Goal: Task Accomplishment & Management: Manage account settings

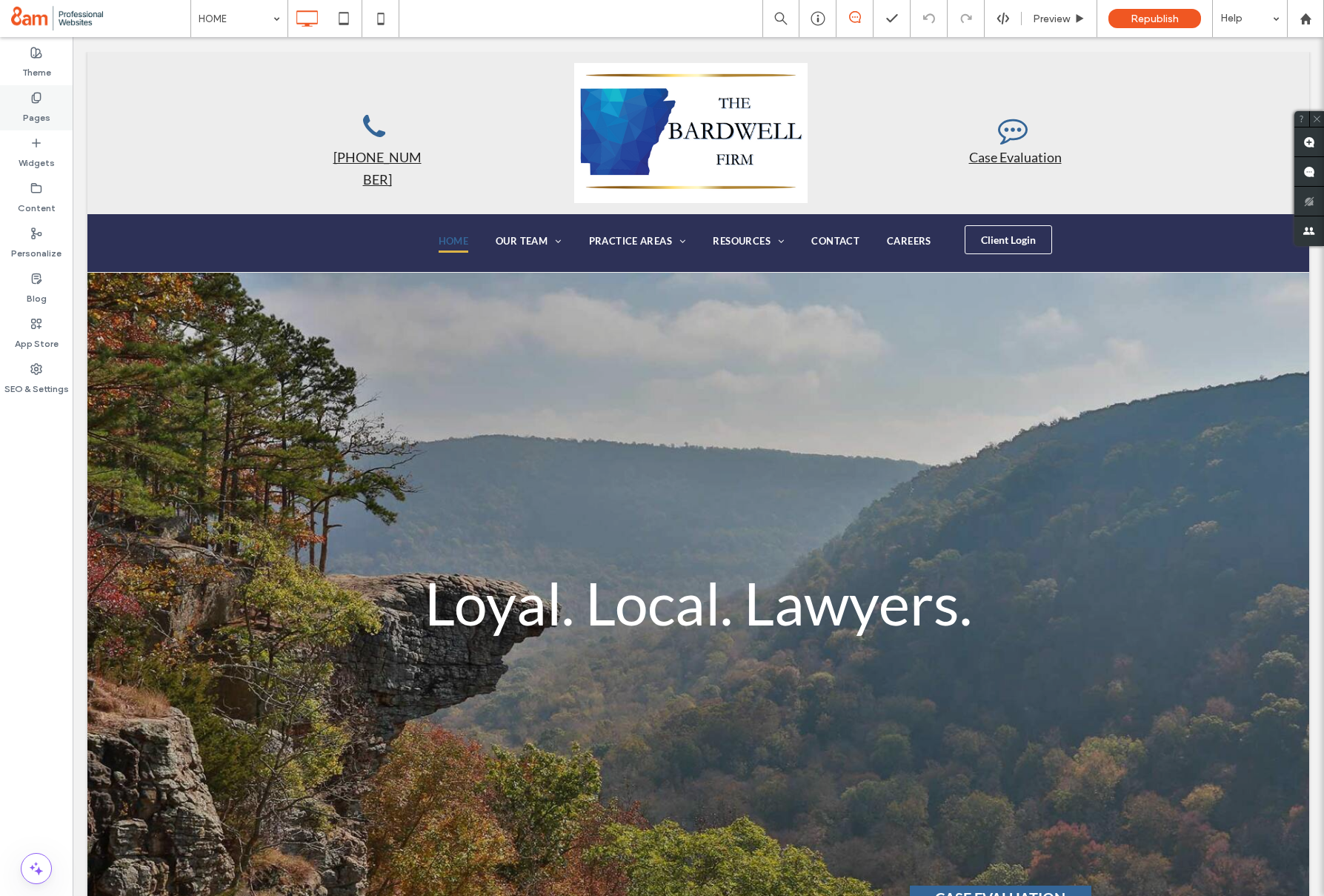
click at [42, 118] on label "Pages" at bounding box center [36, 114] width 28 height 20
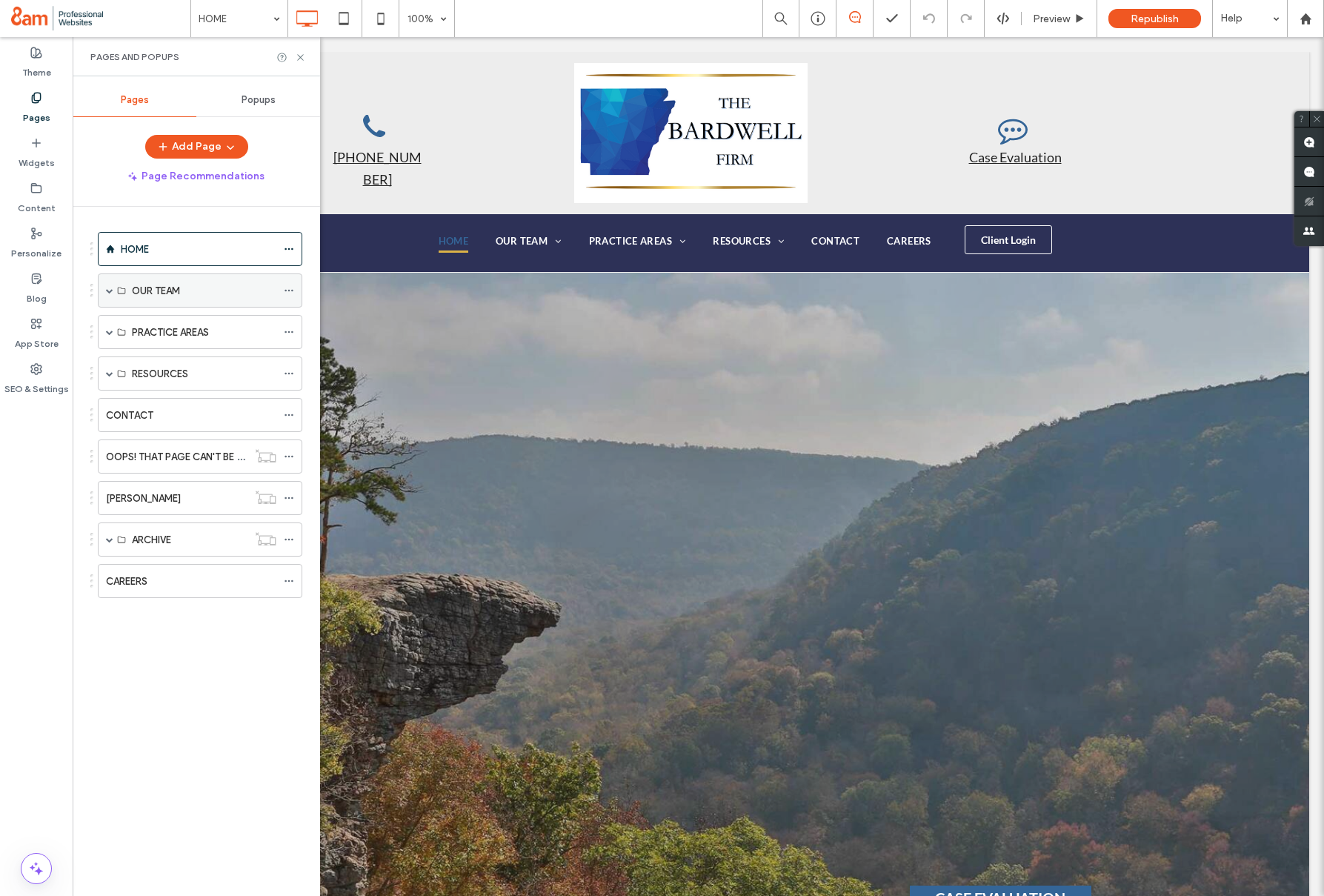
click at [109, 294] on span at bounding box center [109, 290] width 7 height 7
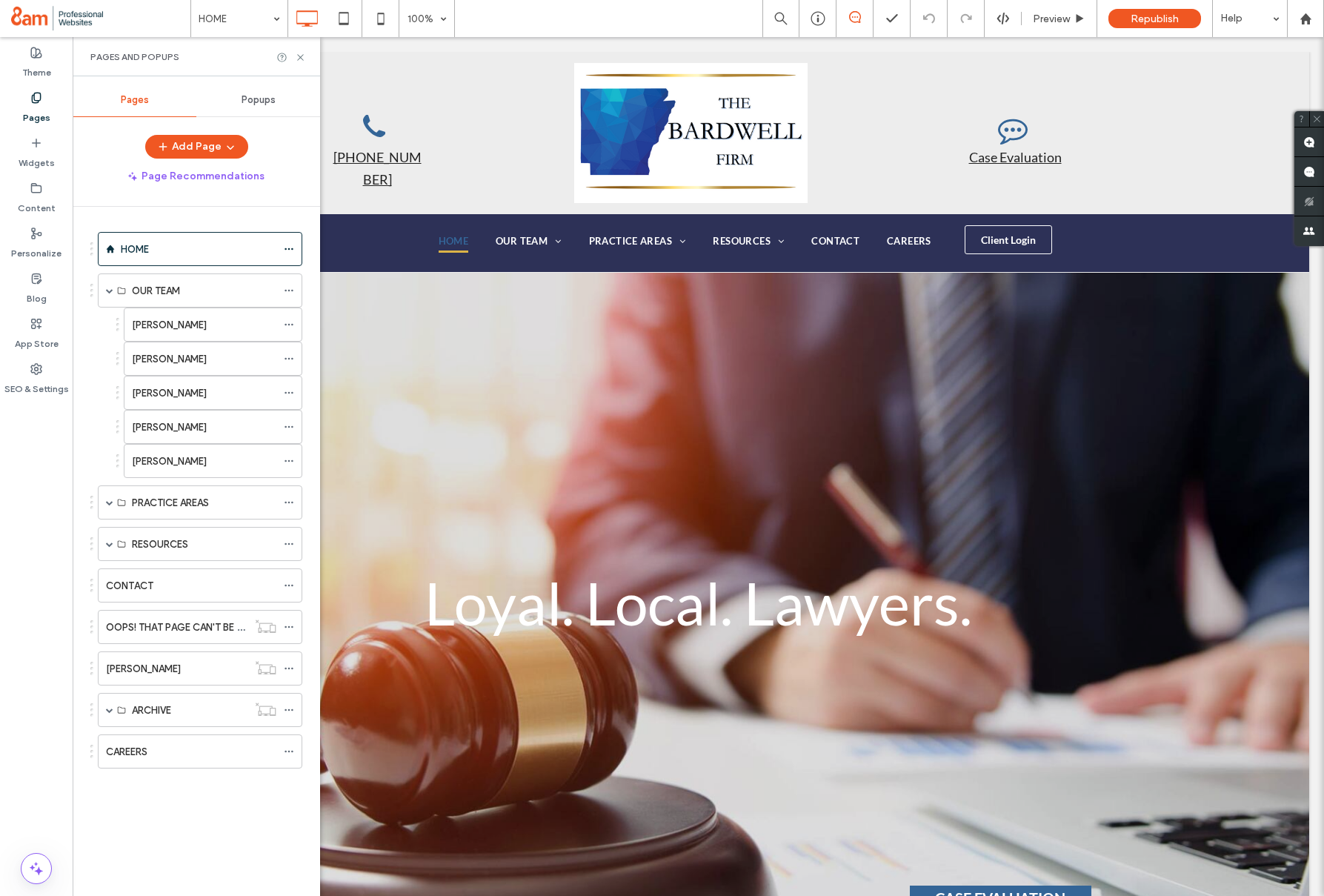
click at [155, 347] on div "CARLEY HENSON" at bounding box center [204, 359] width 144 height 33
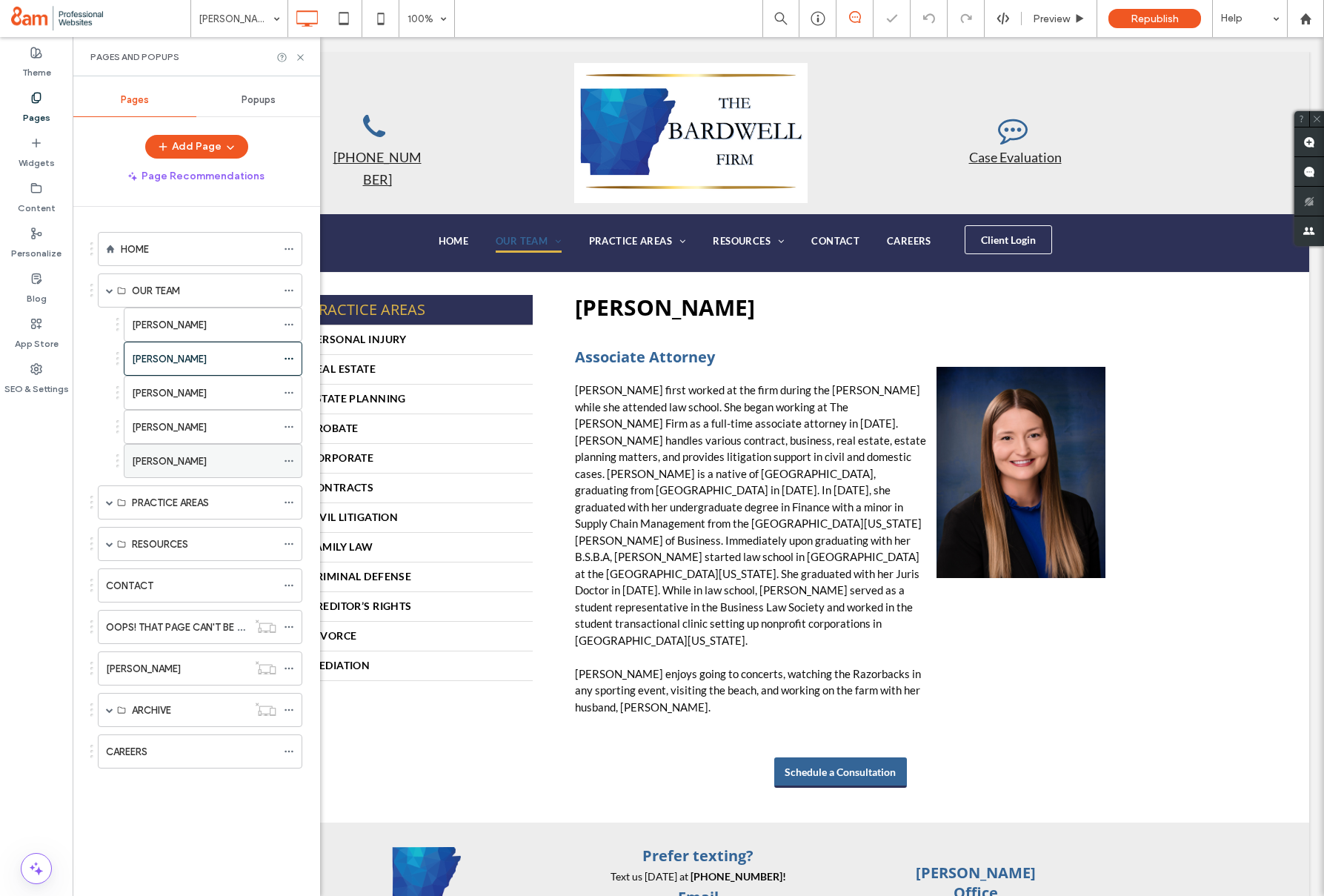
click at [185, 463] on label "CATHERINE F. GOLDEN" at bounding box center [169, 461] width 75 height 26
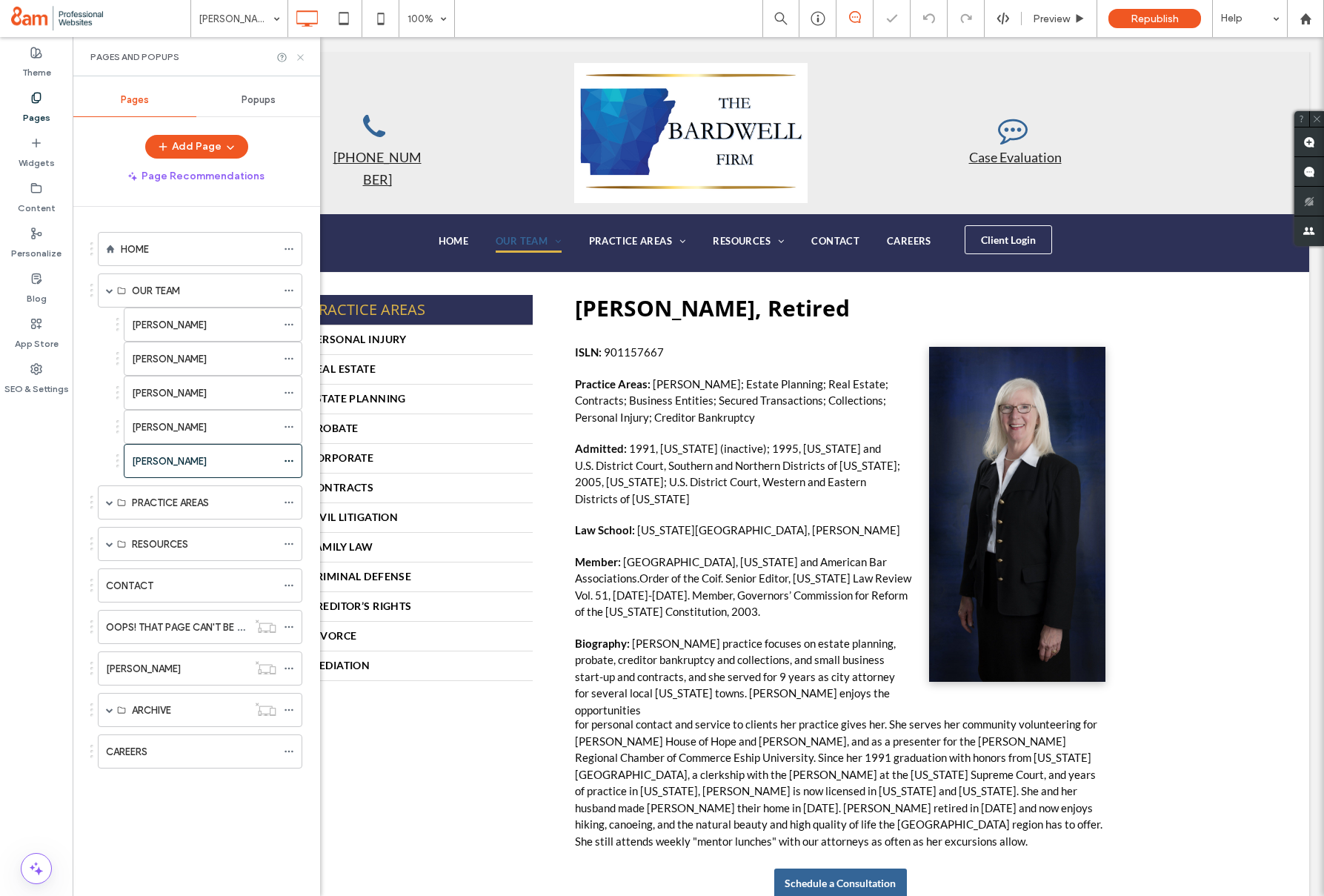
drag, startPoint x: 228, startPoint y: 19, endPoint x: 301, endPoint y: 55, distance: 81.4
click at [301, 55] on icon at bounding box center [300, 57] width 11 height 11
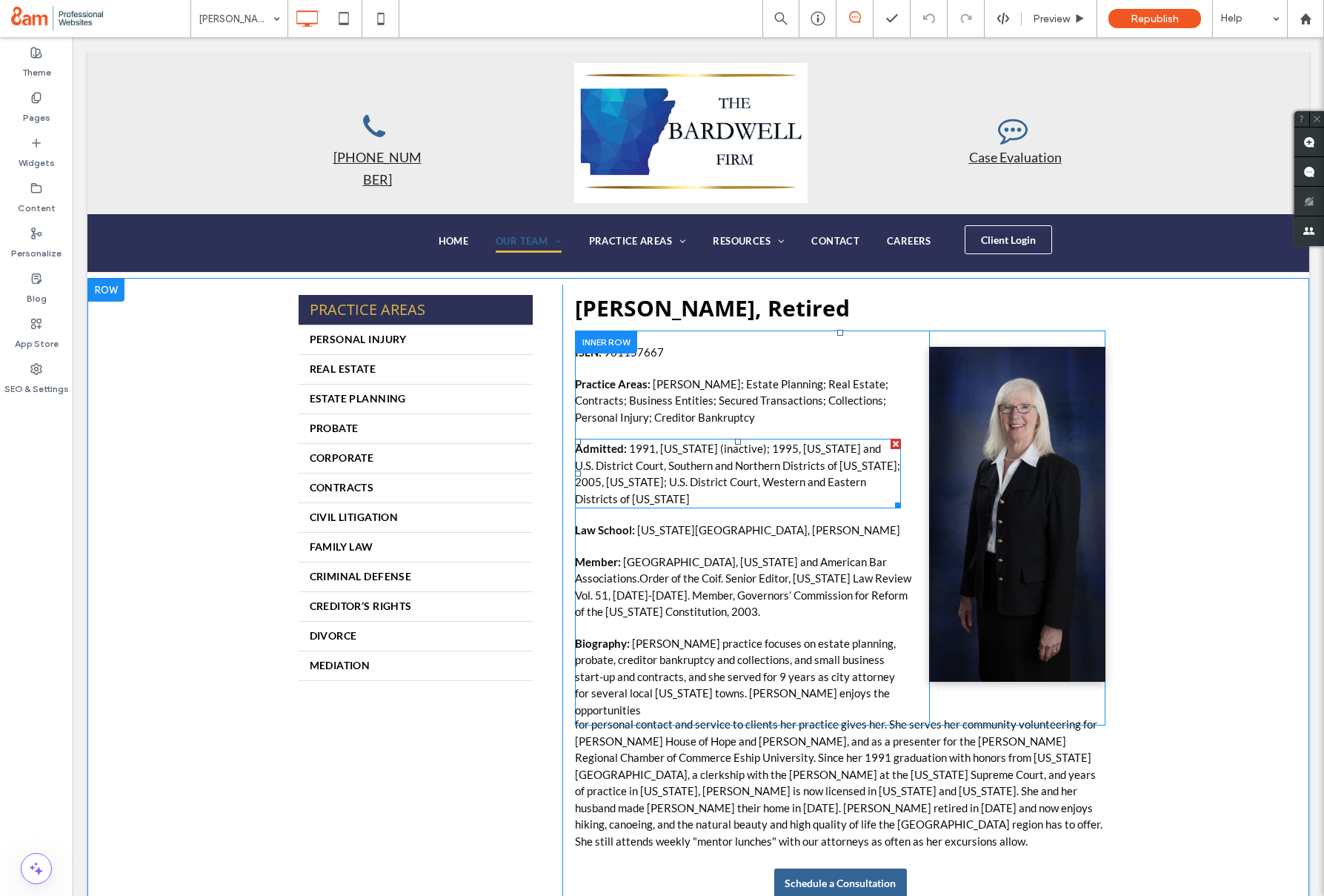
click at [831, 448] on span "1991, Louisiana (inactive); 1995, Alabama and U.S. District Court, Southern and…" at bounding box center [737, 473] width 325 height 64
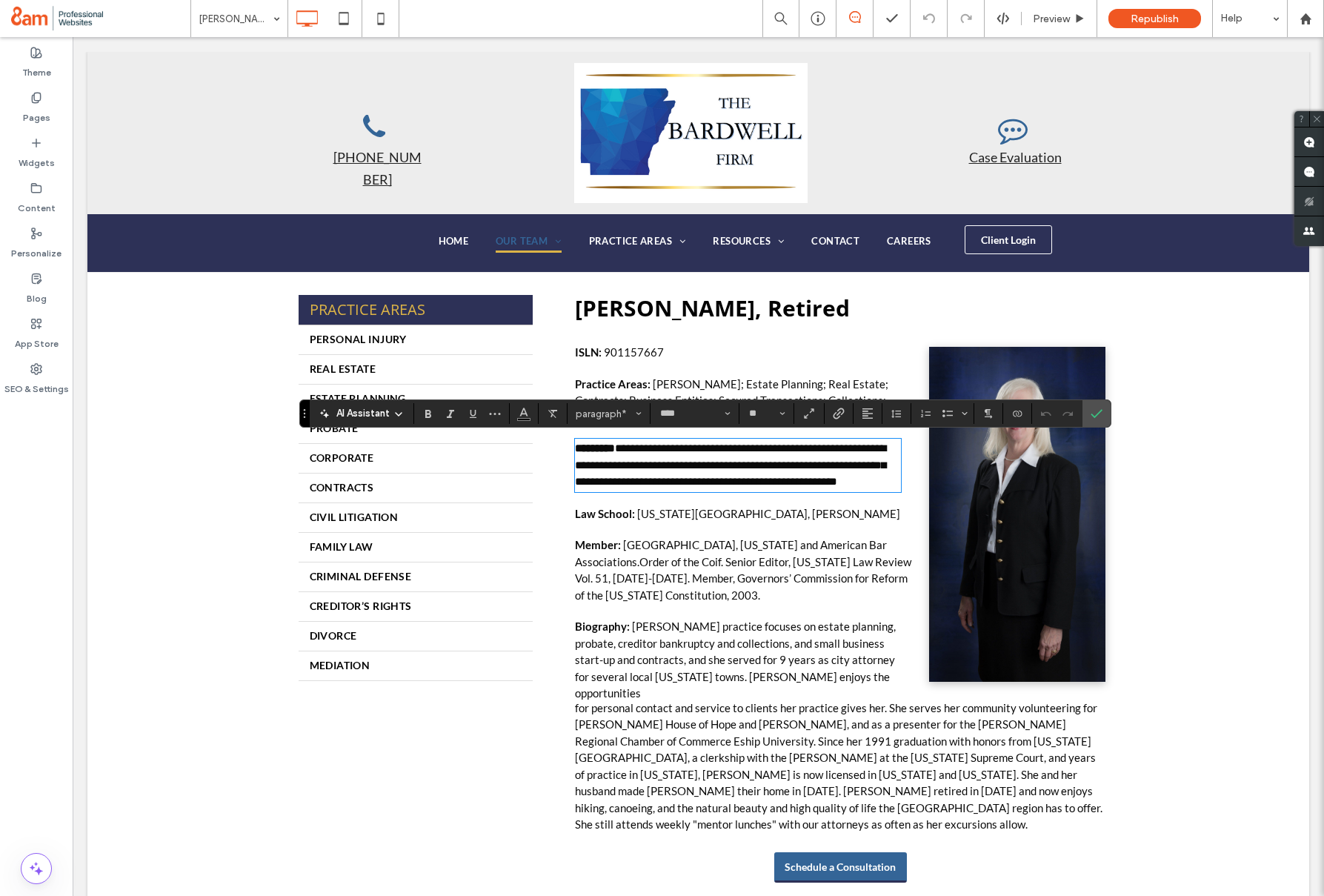
drag, startPoint x: 822, startPoint y: 447, endPoint x: 829, endPoint y: 453, distance: 9.2
click at [822, 447] on span "**********" at bounding box center [731, 464] width 311 height 44
click at [829, 451] on span "**********" at bounding box center [731, 464] width 311 height 44
drag, startPoint x: 1103, startPoint y: 414, endPoint x: 909, endPoint y: 546, distance: 234.6
click at [1103, 414] on label "Confirm" at bounding box center [1096, 414] width 22 height 27
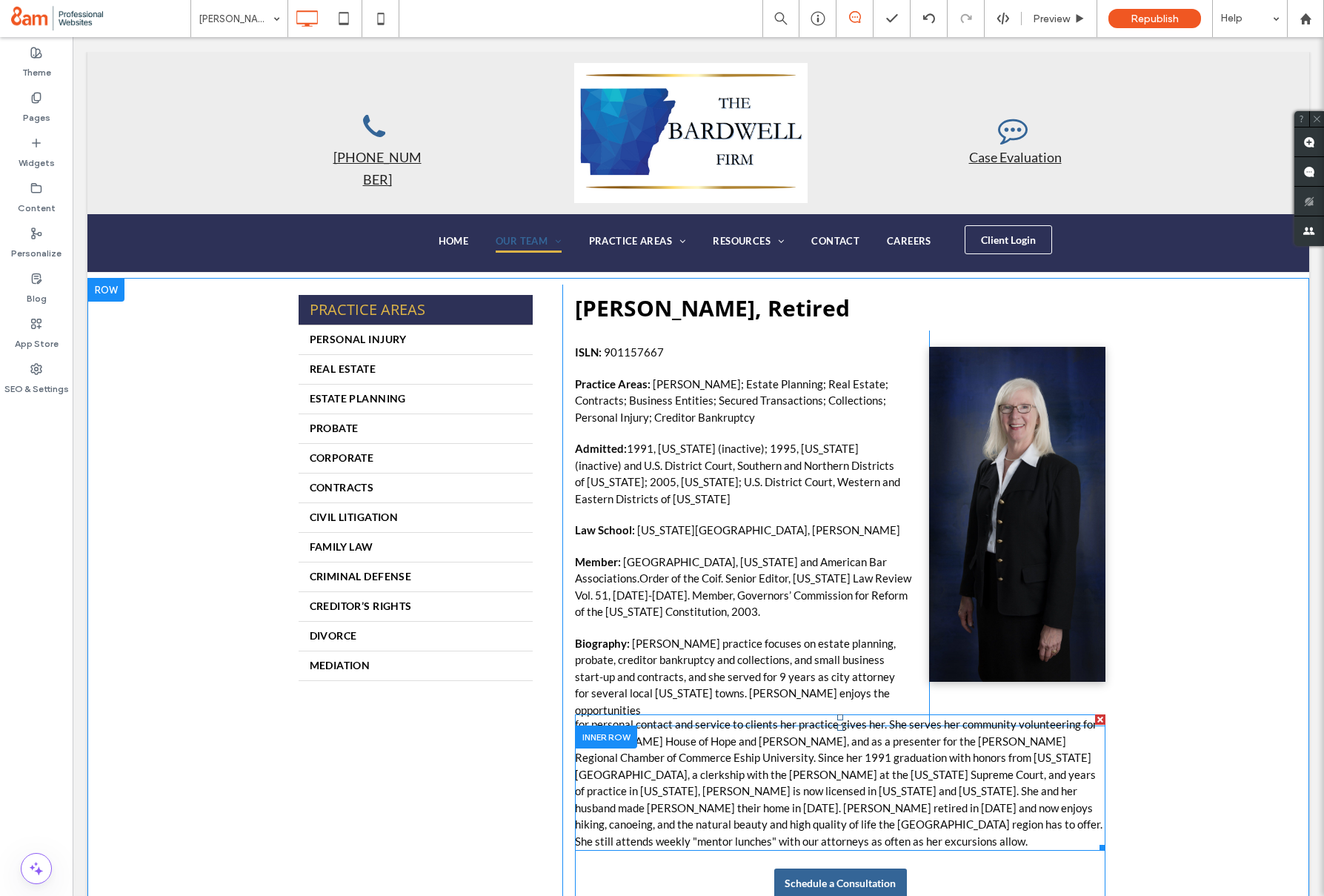
click at [831, 777] on span "for personal contact and service to clients her practice gives her. She serves …" at bounding box center [838, 782] width 528 height 131
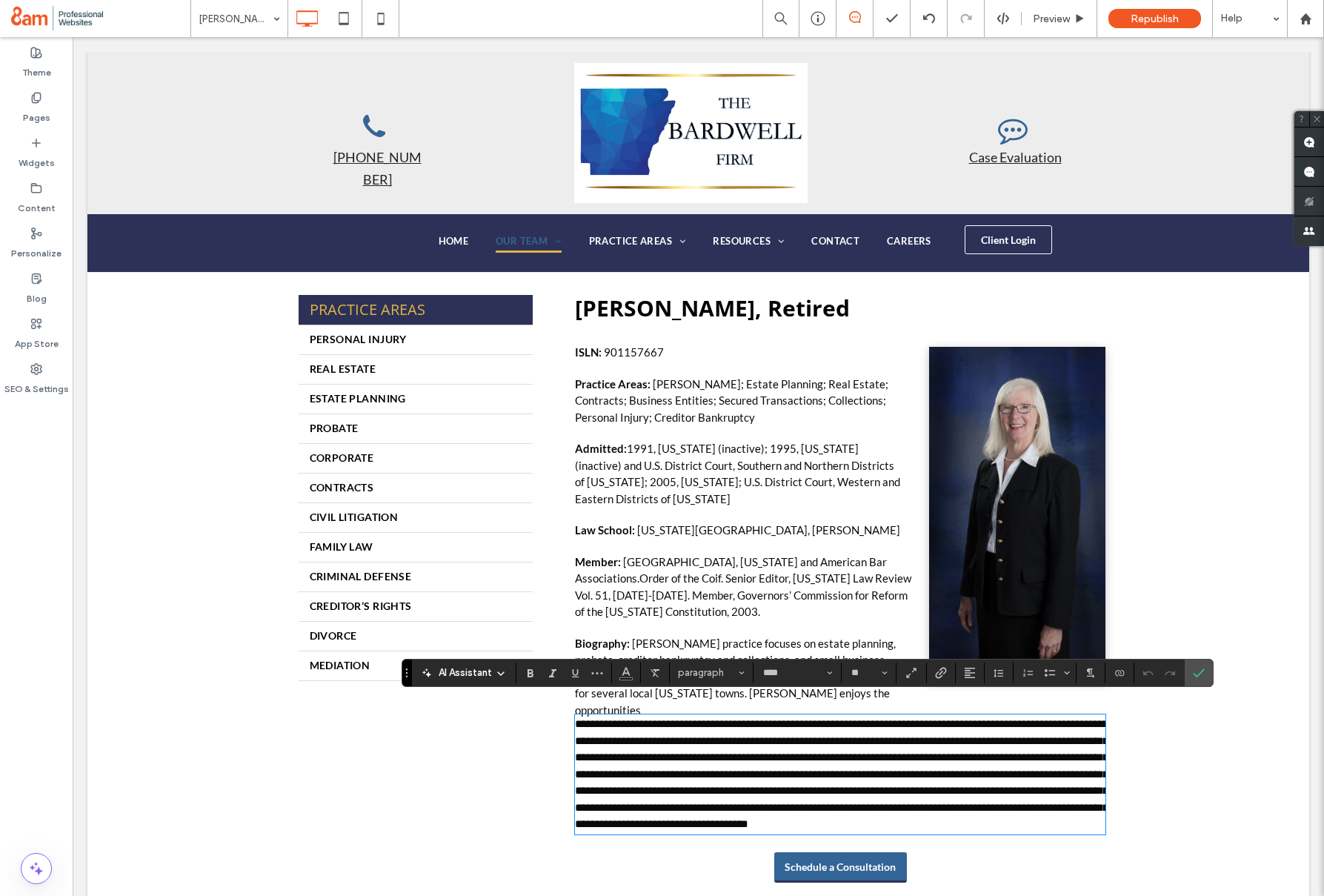
click at [853, 772] on span "**********" at bounding box center [841, 773] width 533 height 111
click at [1183, 675] on section at bounding box center [1159, 672] width 51 height 20
click at [1192, 679] on label "Confirm" at bounding box center [1199, 673] width 22 height 27
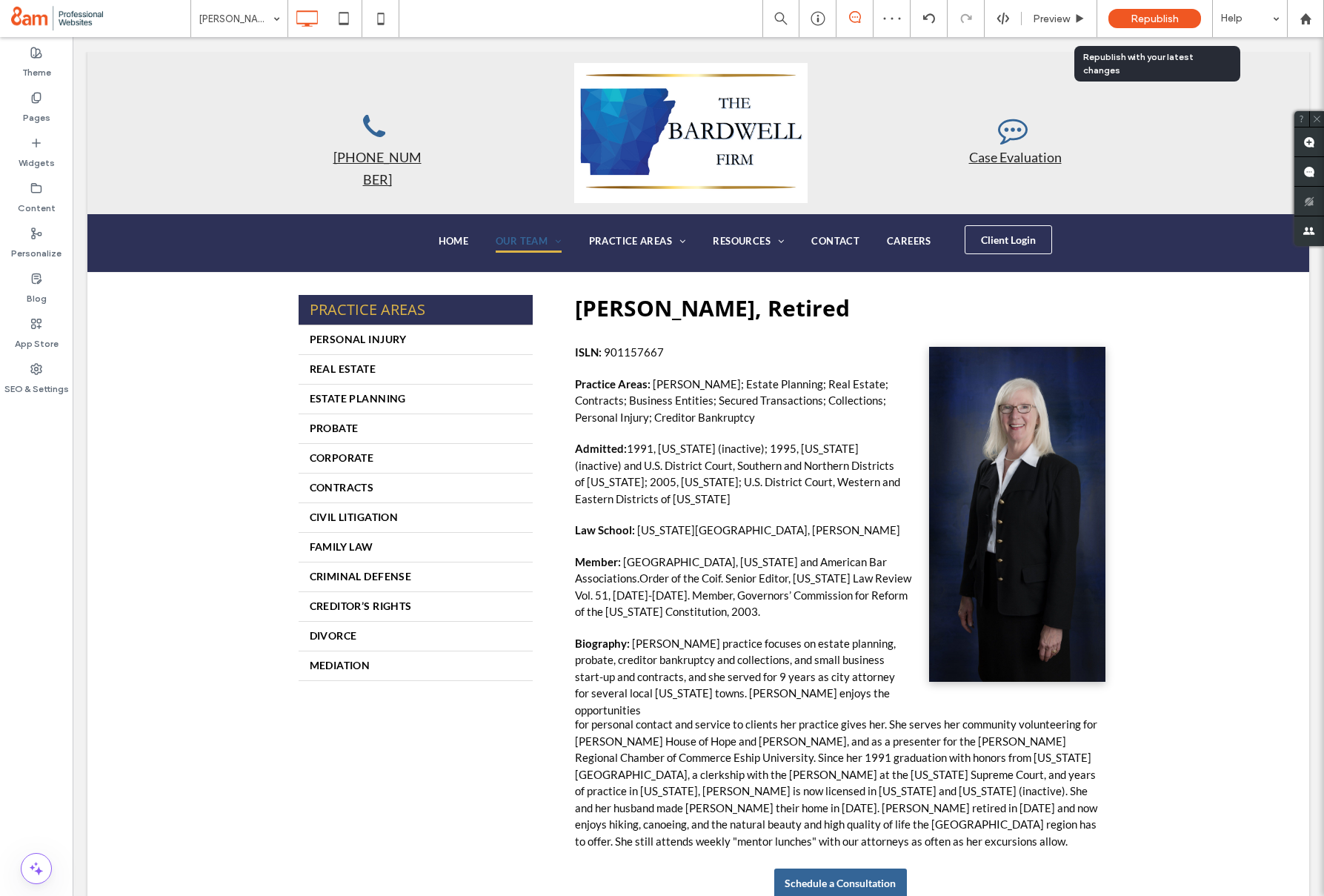
click at [1131, 23] on span "Republish" at bounding box center [1155, 19] width 48 height 12
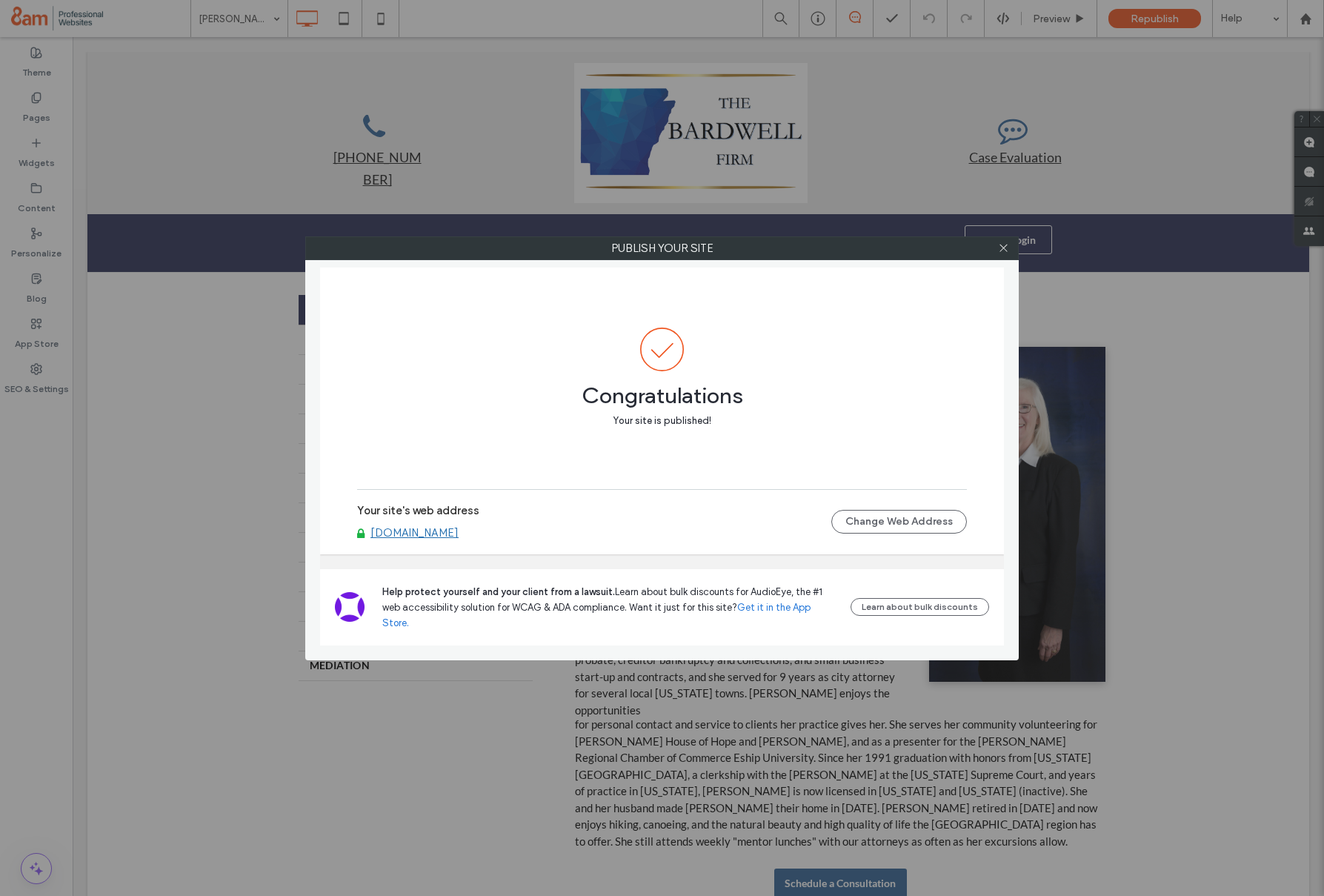
click at [442, 539] on link "www.bardwellfirm.com" at bounding box center [414, 532] width 88 height 13
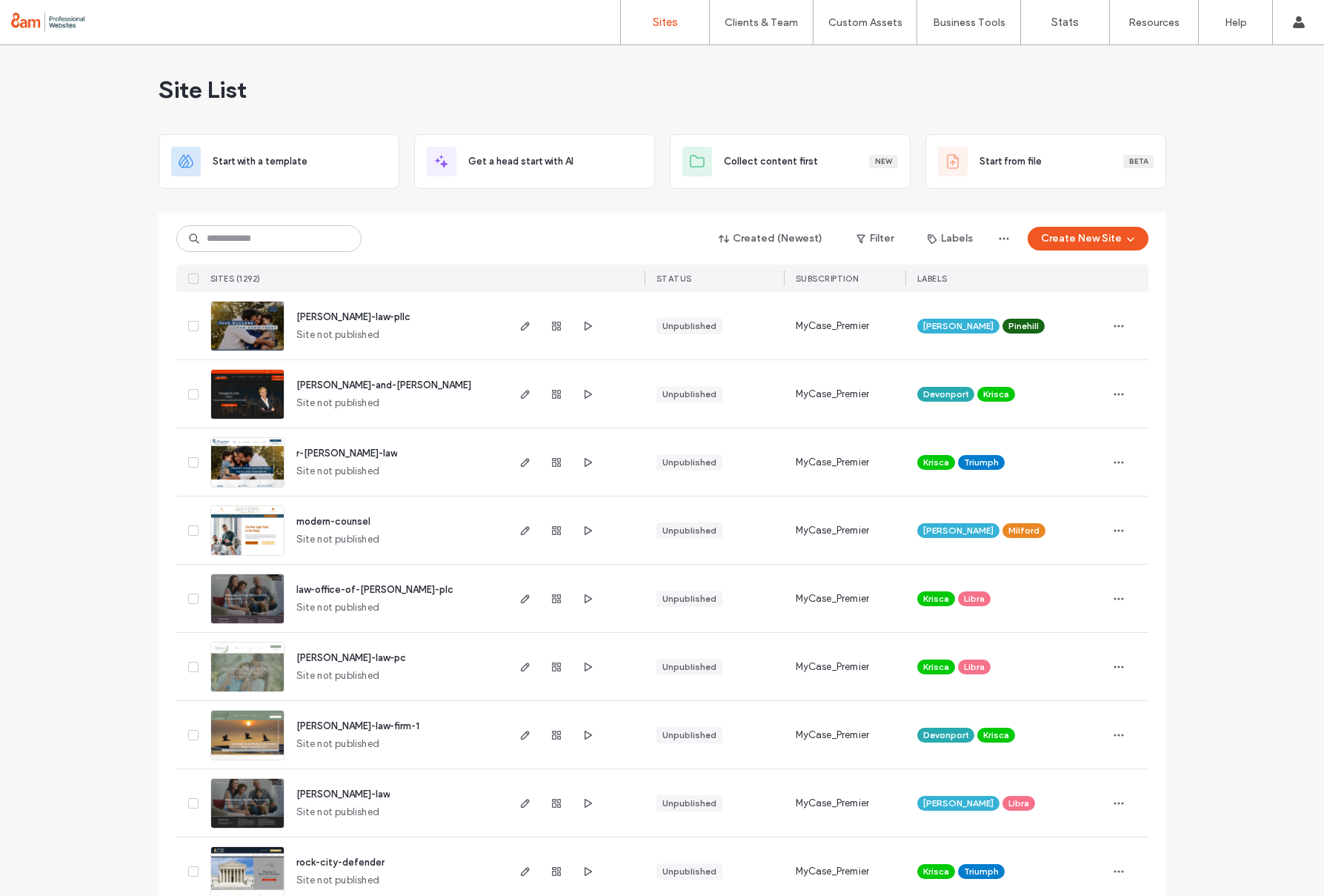
click at [254, 238] on input at bounding box center [269, 238] width 185 height 27
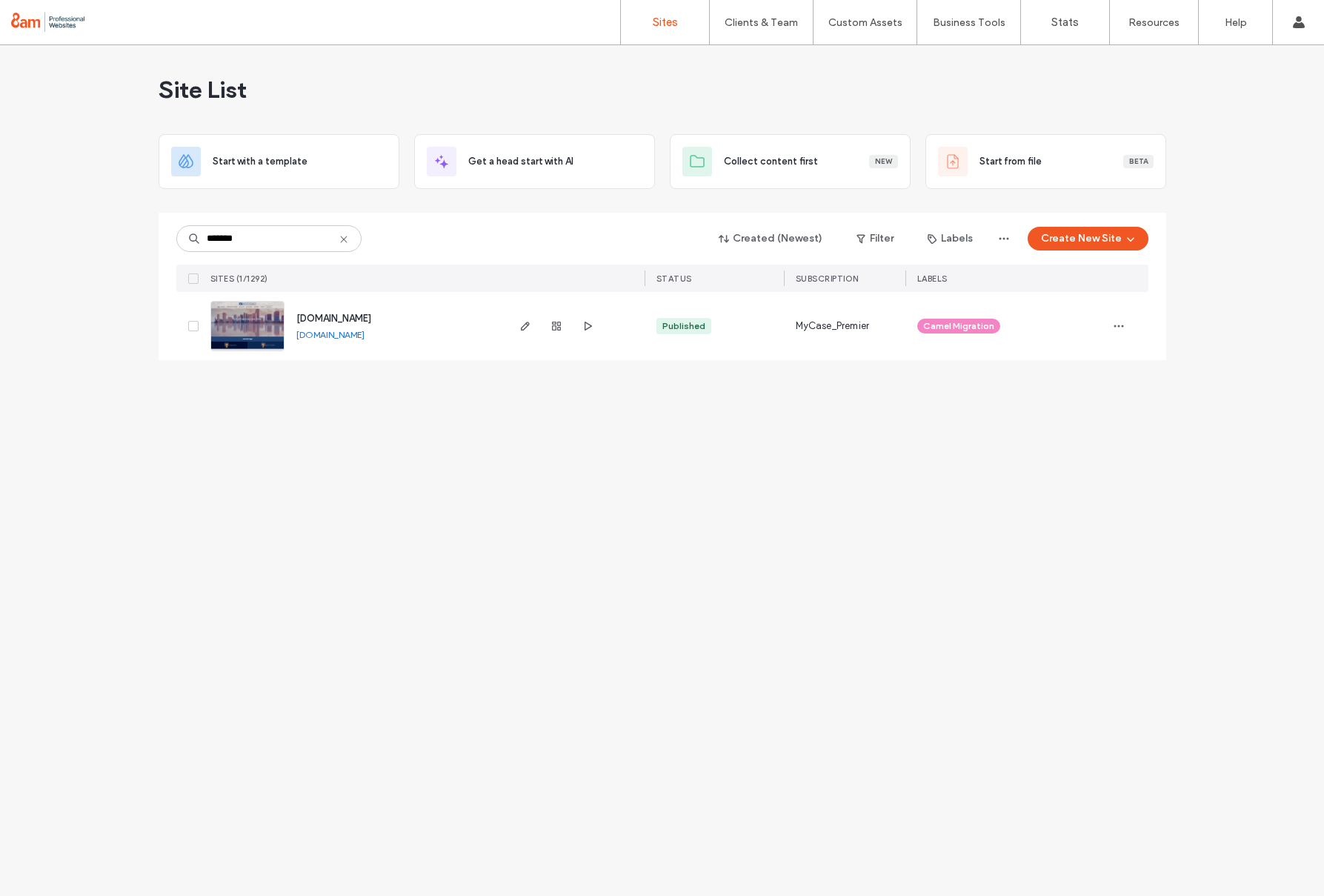
type input "*******"
click at [257, 335] on img at bounding box center [247, 351] width 73 height 101
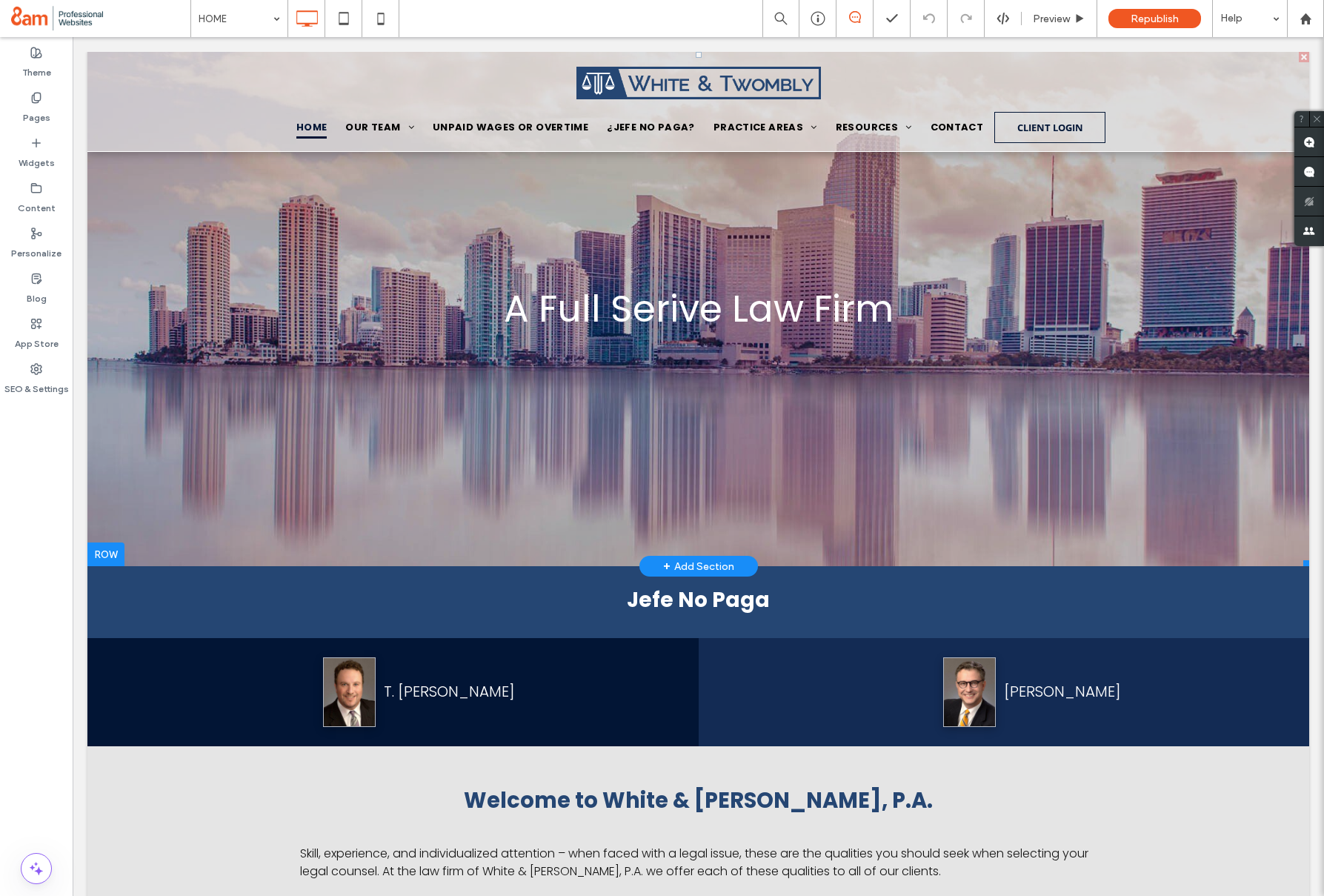
click at [682, 317] on div "A Full Serive Law Firm A Full Serive Law Firm Button" at bounding box center [698, 309] width 390 height 56
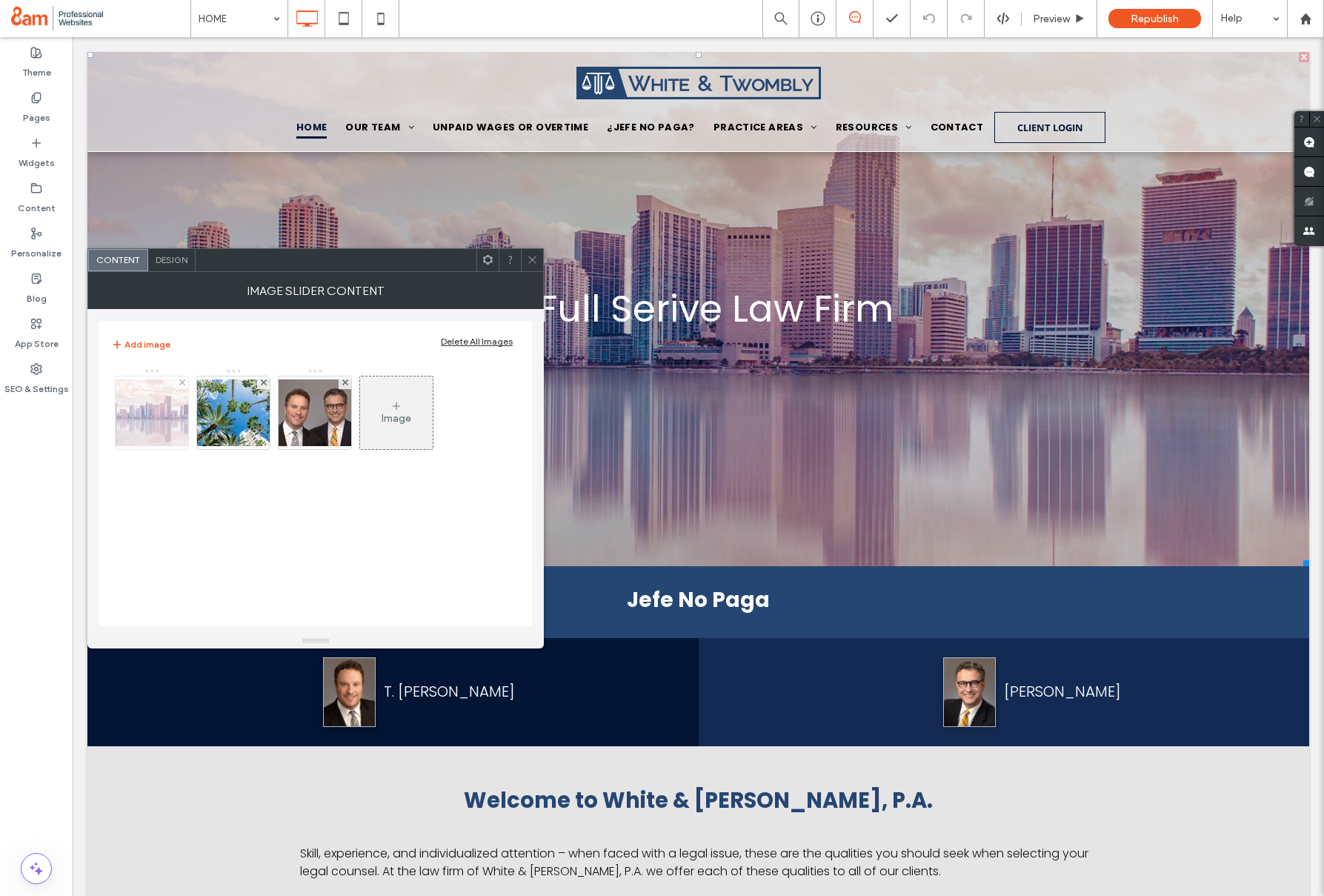
click at [149, 414] on img at bounding box center [151, 412] width 118 height 67
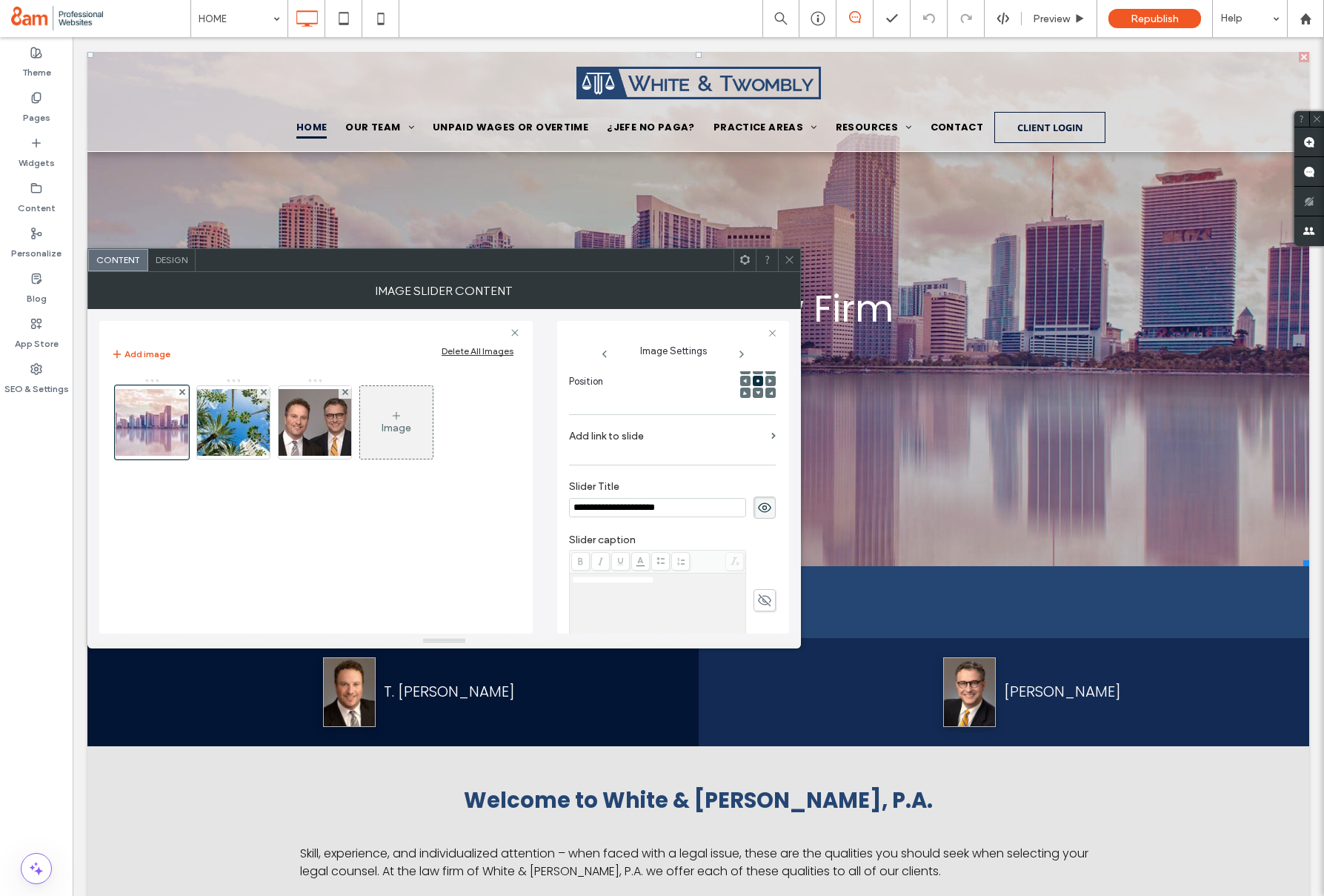
drag, startPoint x: 619, startPoint y: 503, endPoint x: 597, endPoint y: 511, distance: 23.4
click at [619, 503] on input "**********" at bounding box center [657, 507] width 177 height 20
type input "**********"
click at [620, 588] on span "**********" at bounding box center [613, 584] width 82 height 10
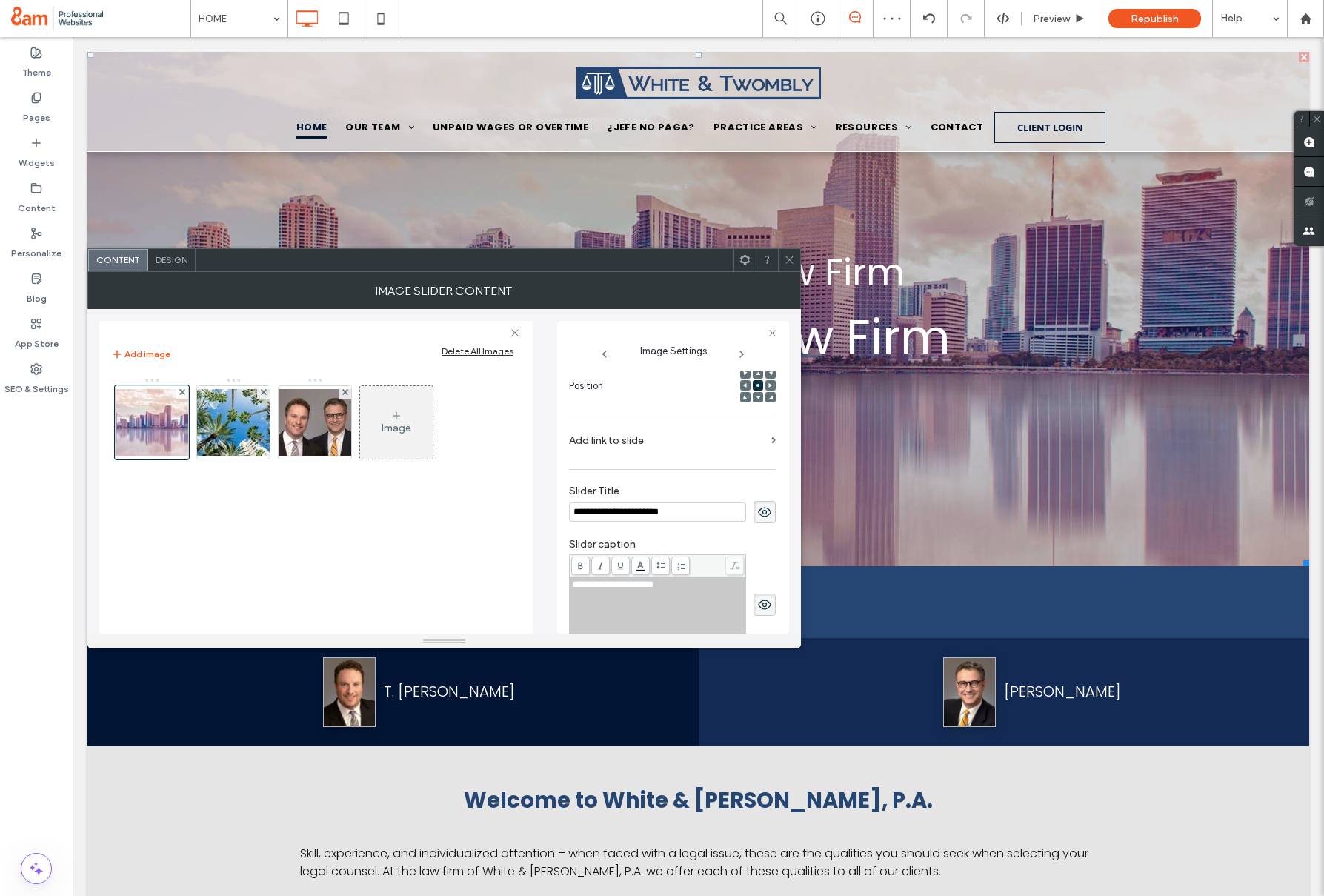
click at [621, 587] on span "**********" at bounding box center [613, 584] width 82 height 10
click at [621, 588] on span "**********" at bounding box center [613, 584] width 82 height 10
click at [757, 610] on icon at bounding box center [764, 604] width 15 height 16
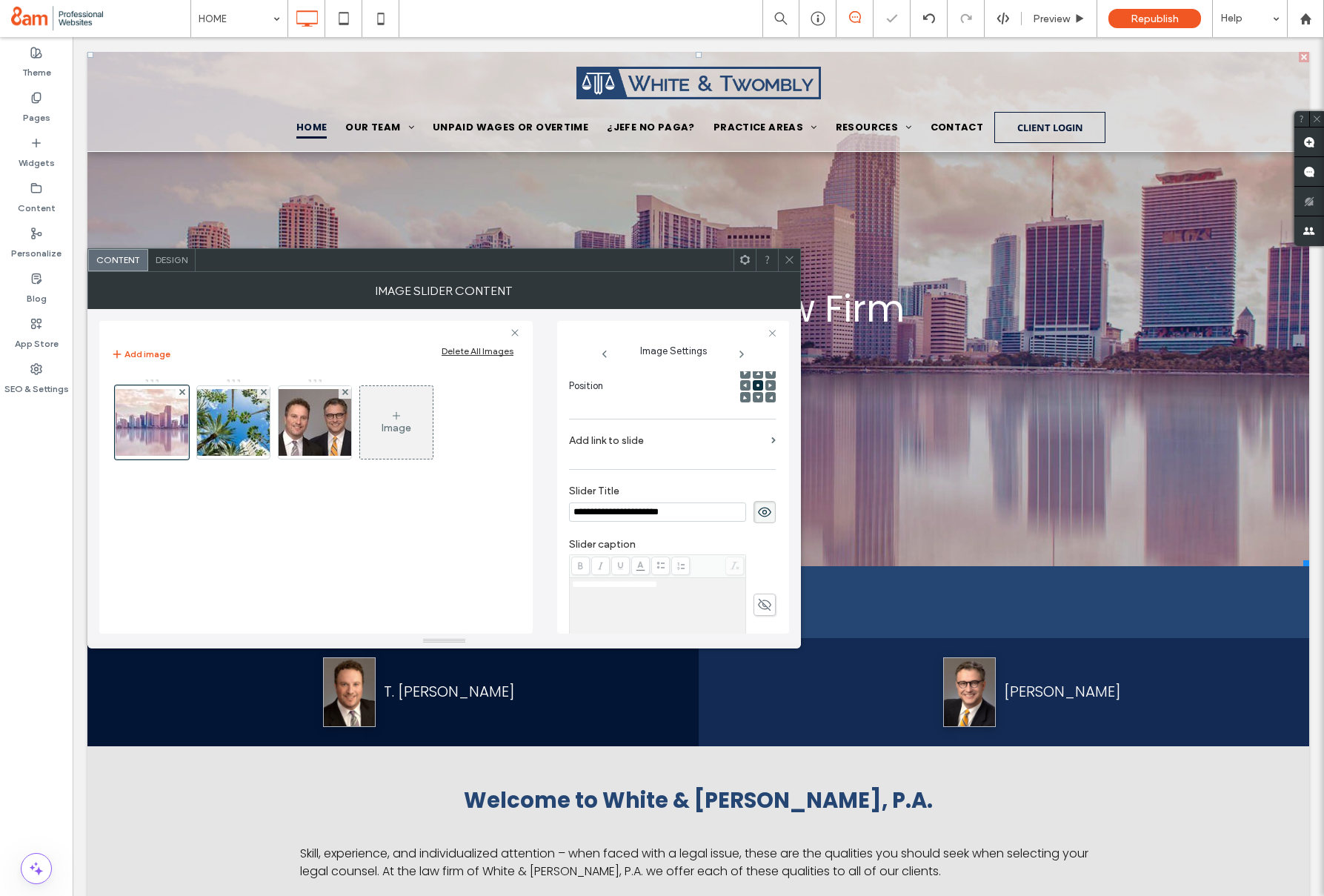
click at [793, 259] on icon at bounding box center [789, 260] width 11 height 11
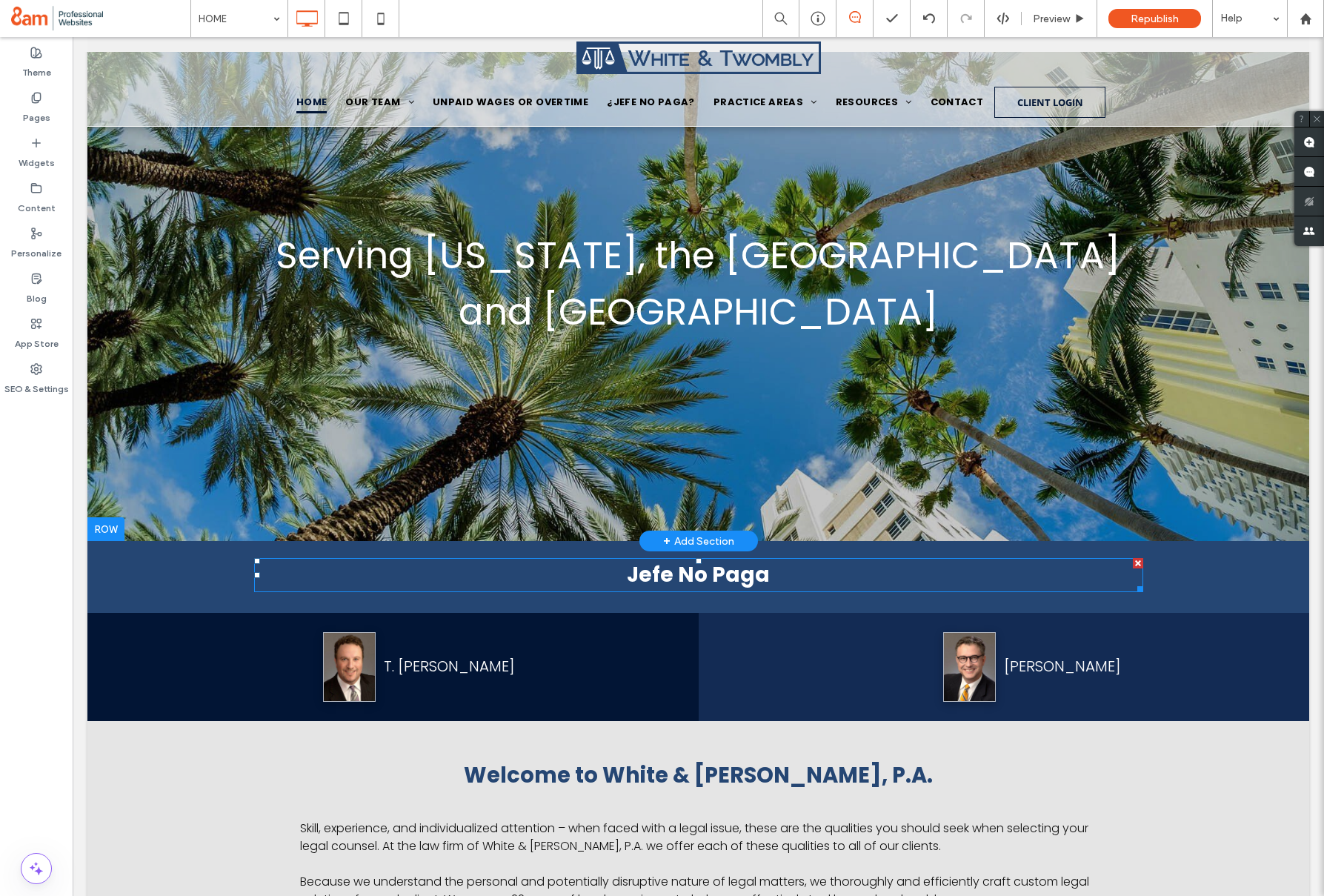
scroll to position [0, 0]
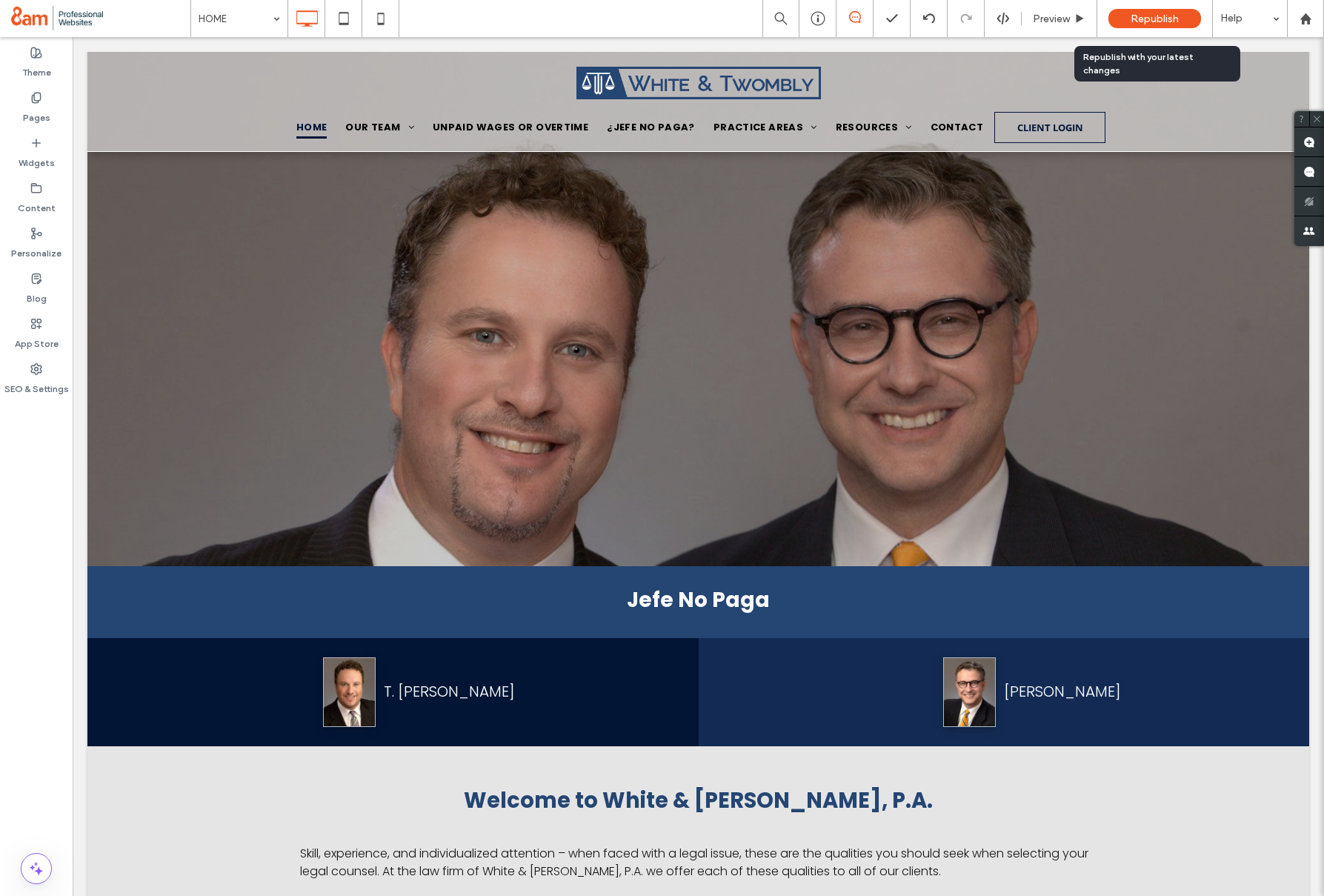
click at [1142, 17] on span "Republish" at bounding box center [1155, 19] width 48 height 12
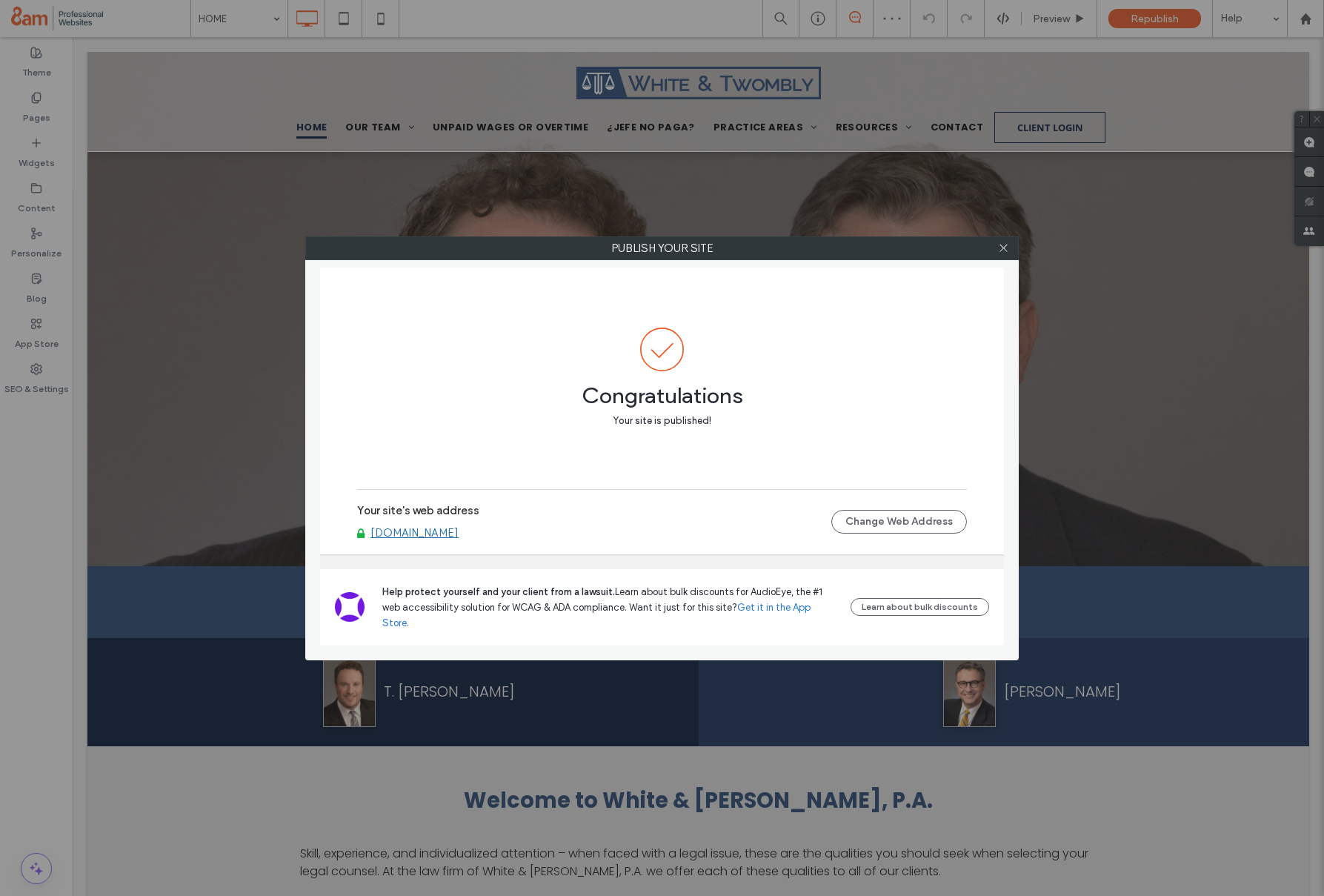
click at [458, 539] on link "www.whitetwombly.com" at bounding box center [414, 532] width 88 height 13
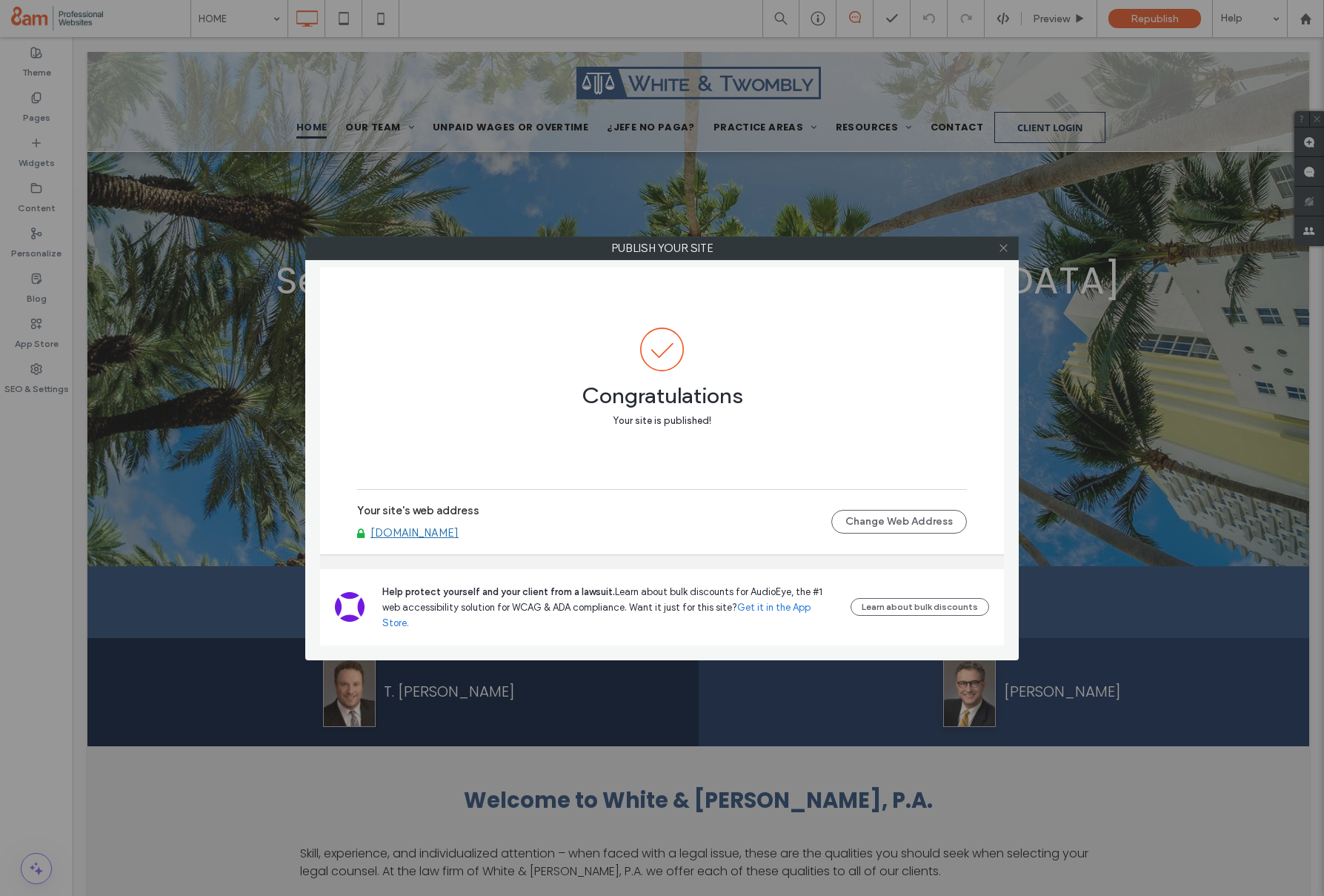
click at [1006, 243] on icon at bounding box center [1003, 247] width 11 height 11
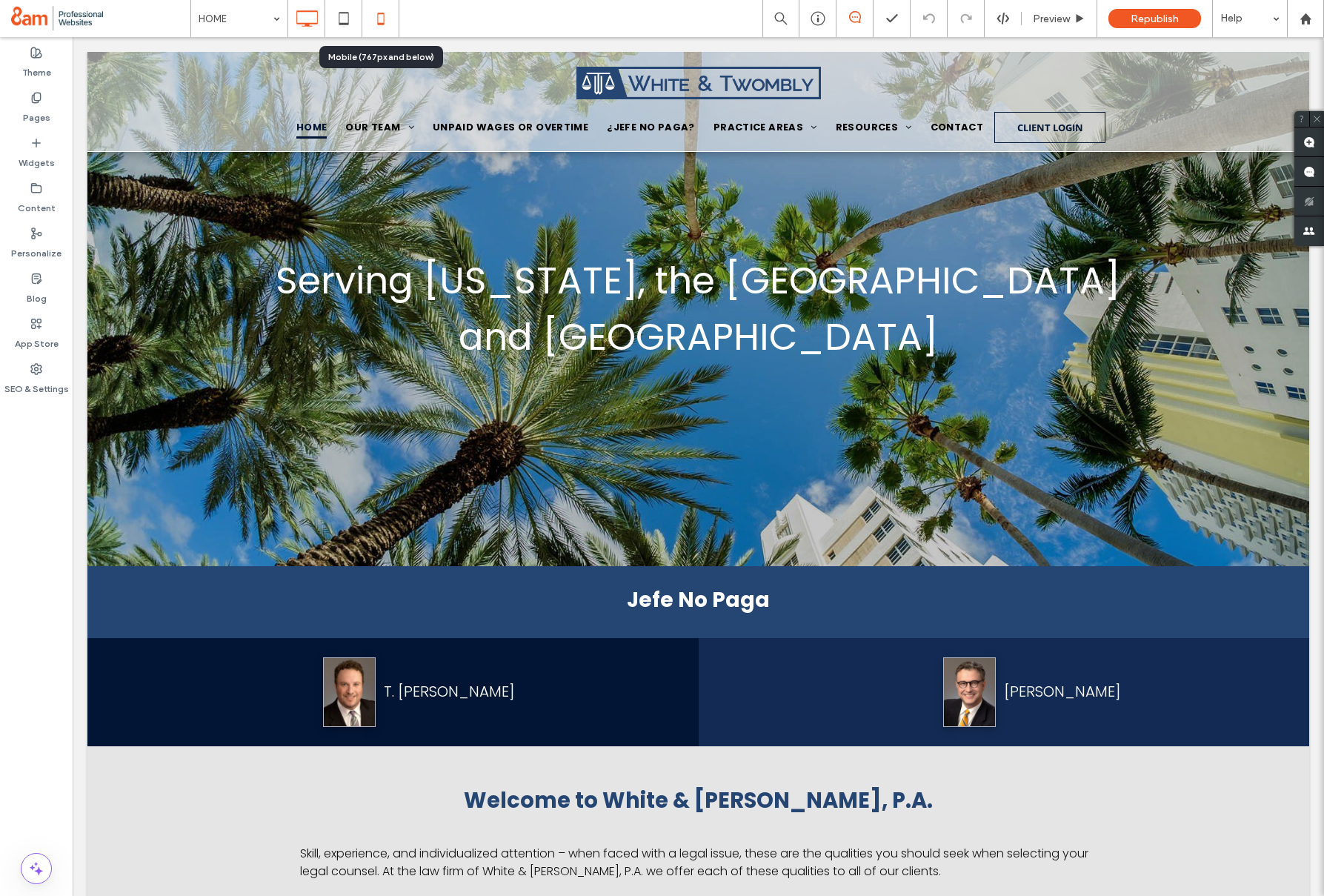
drag, startPoint x: 378, startPoint y: 22, endPoint x: 374, endPoint y: 15, distance: 8.1
click at [378, 22] on use at bounding box center [380, 18] width 6 height 12
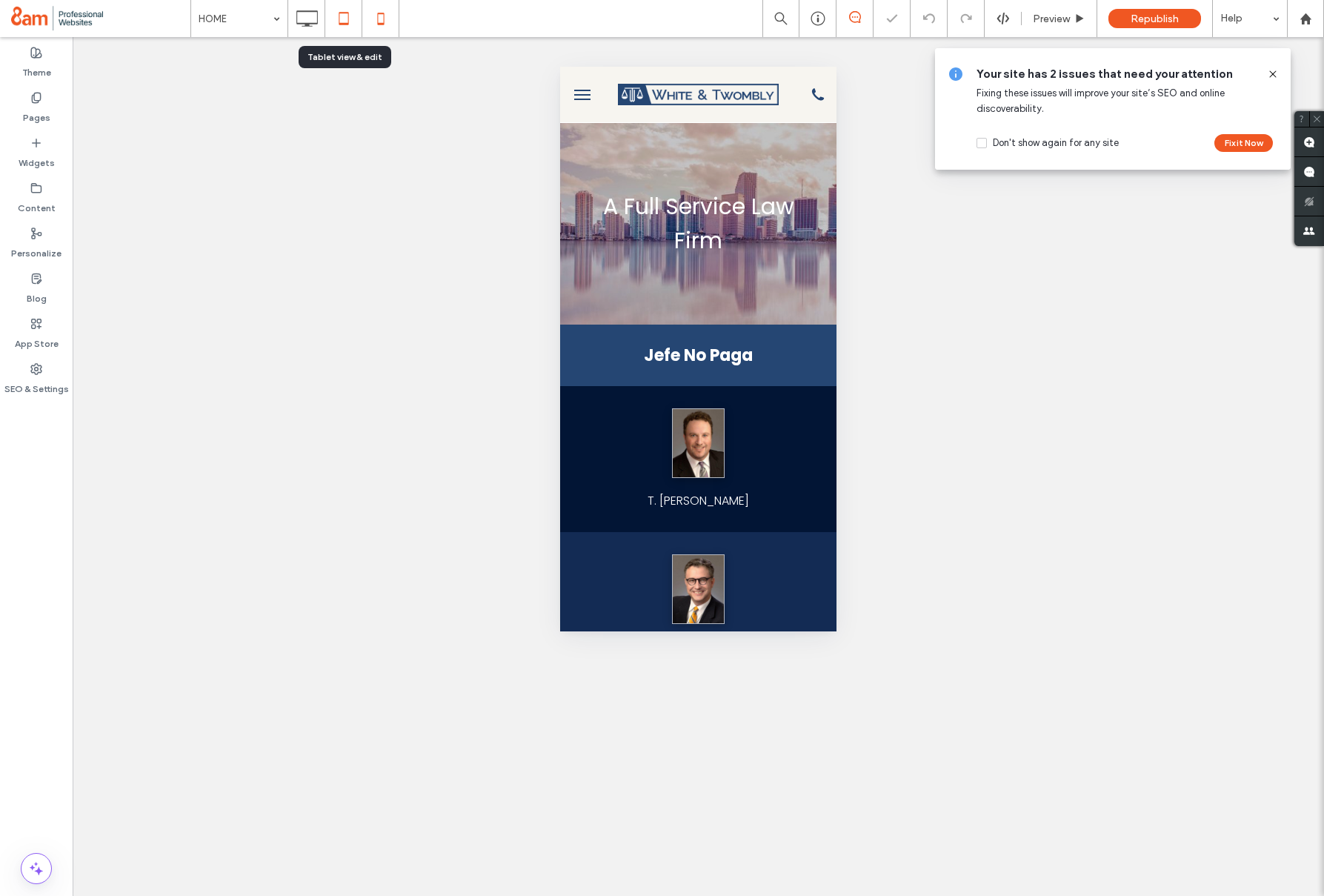
click at [343, 24] on icon at bounding box center [343, 18] width 29 height 29
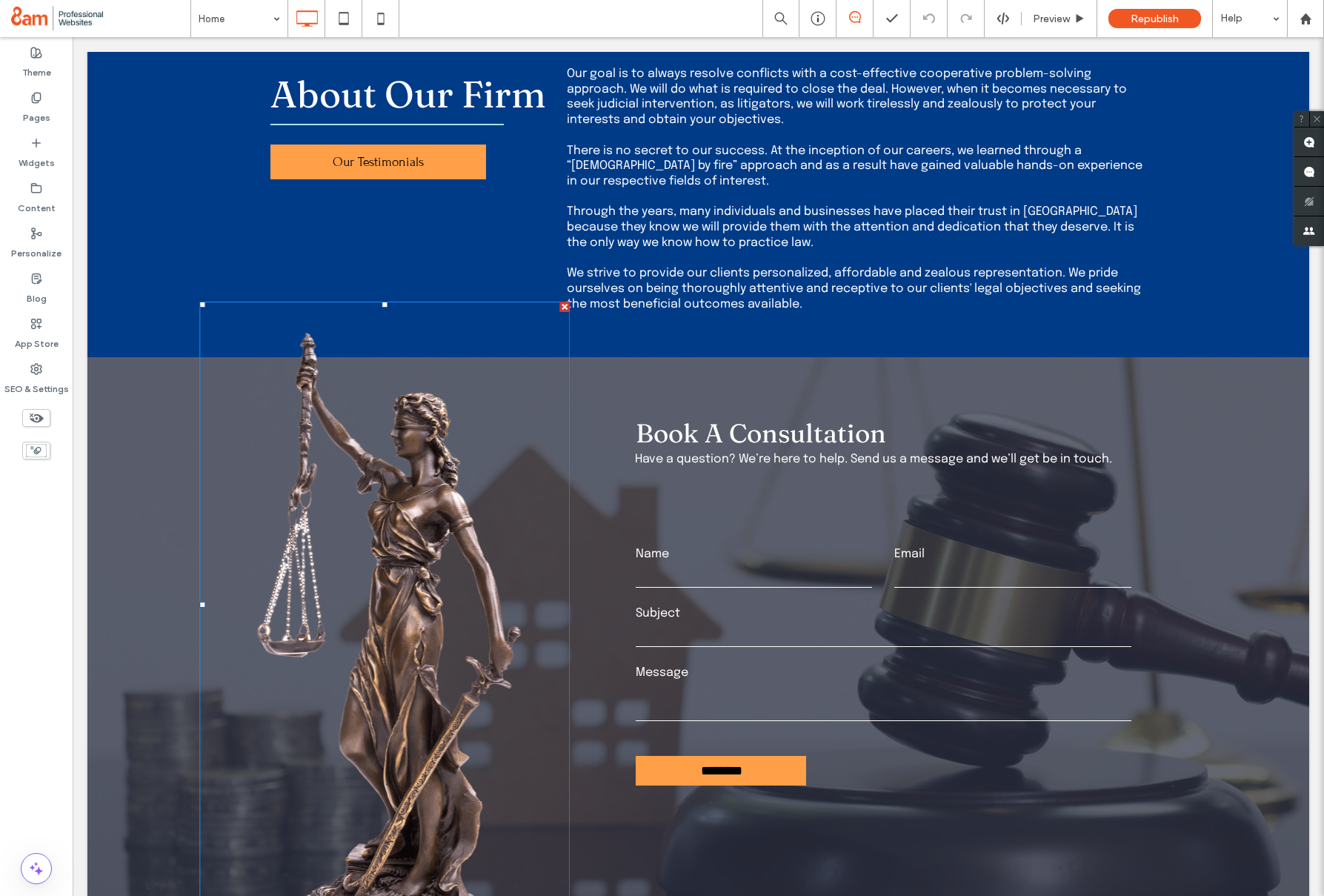
scroll to position [2975, 0]
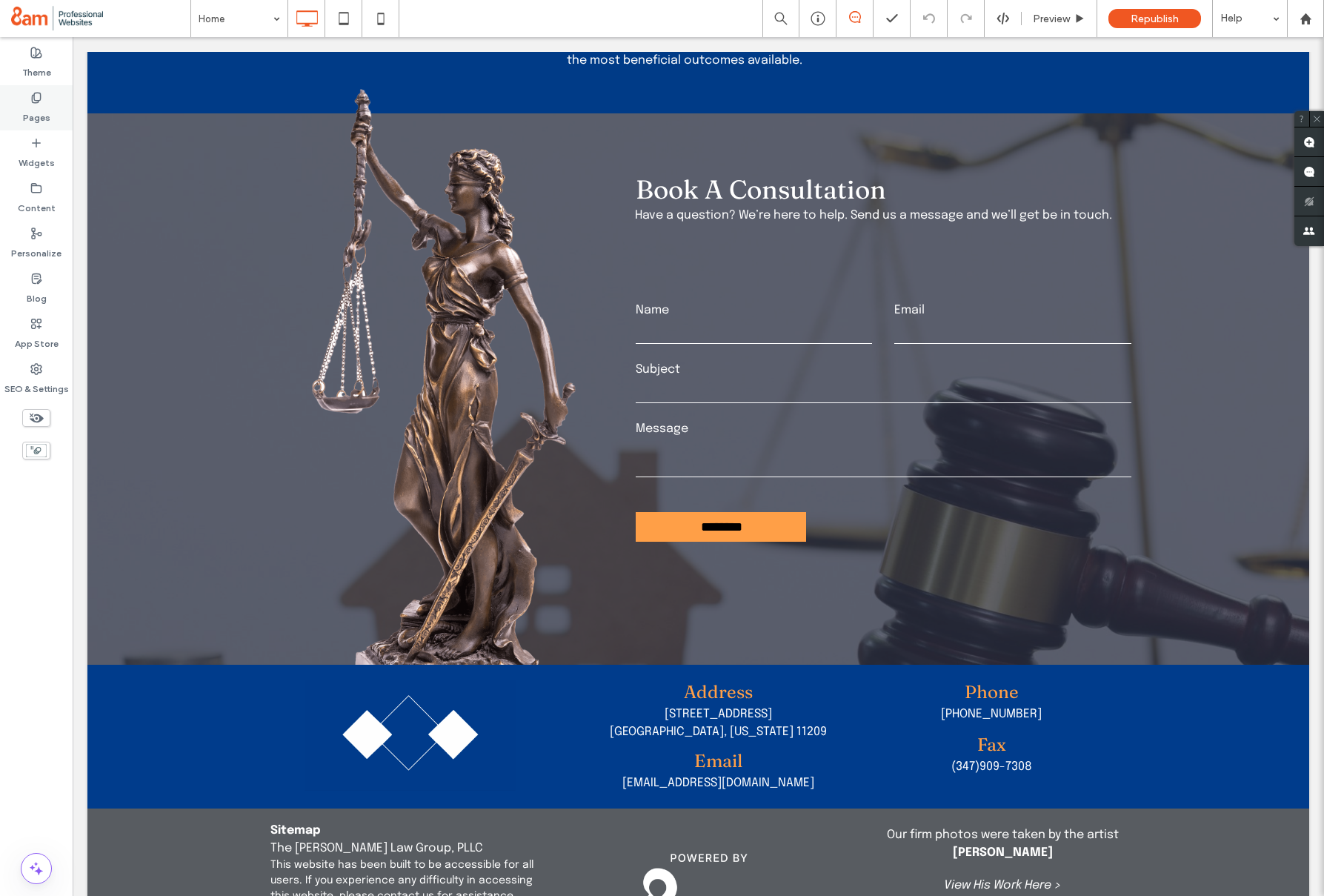
click at [45, 118] on label "Pages" at bounding box center [36, 114] width 28 height 20
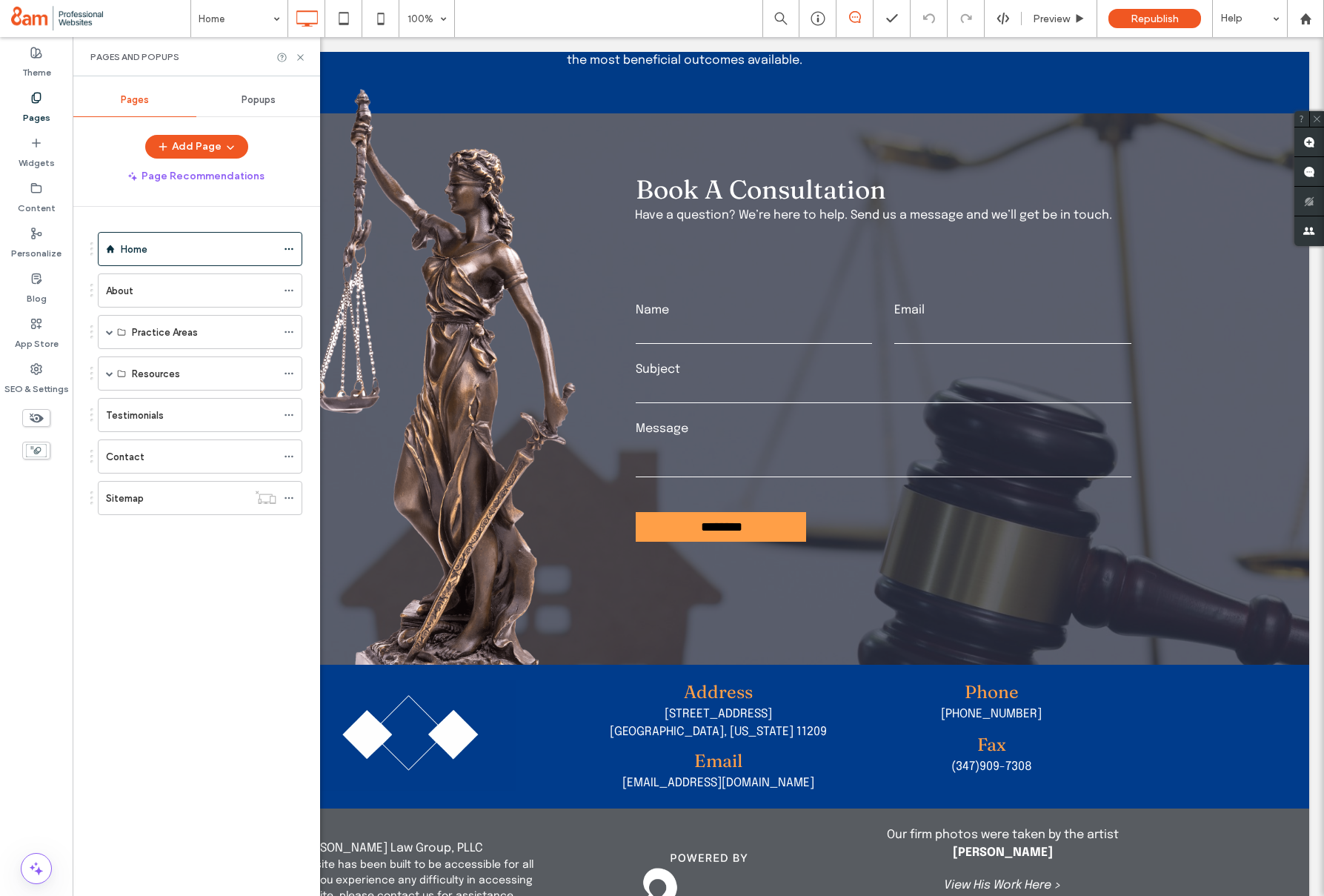
drag, startPoint x: 108, startPoint y: 288, endPoint x: 113, endPoint y: 296, distance: 9.4
click at [108, 288] on label "About" at bounding box center [119, 290] width 28 height 26
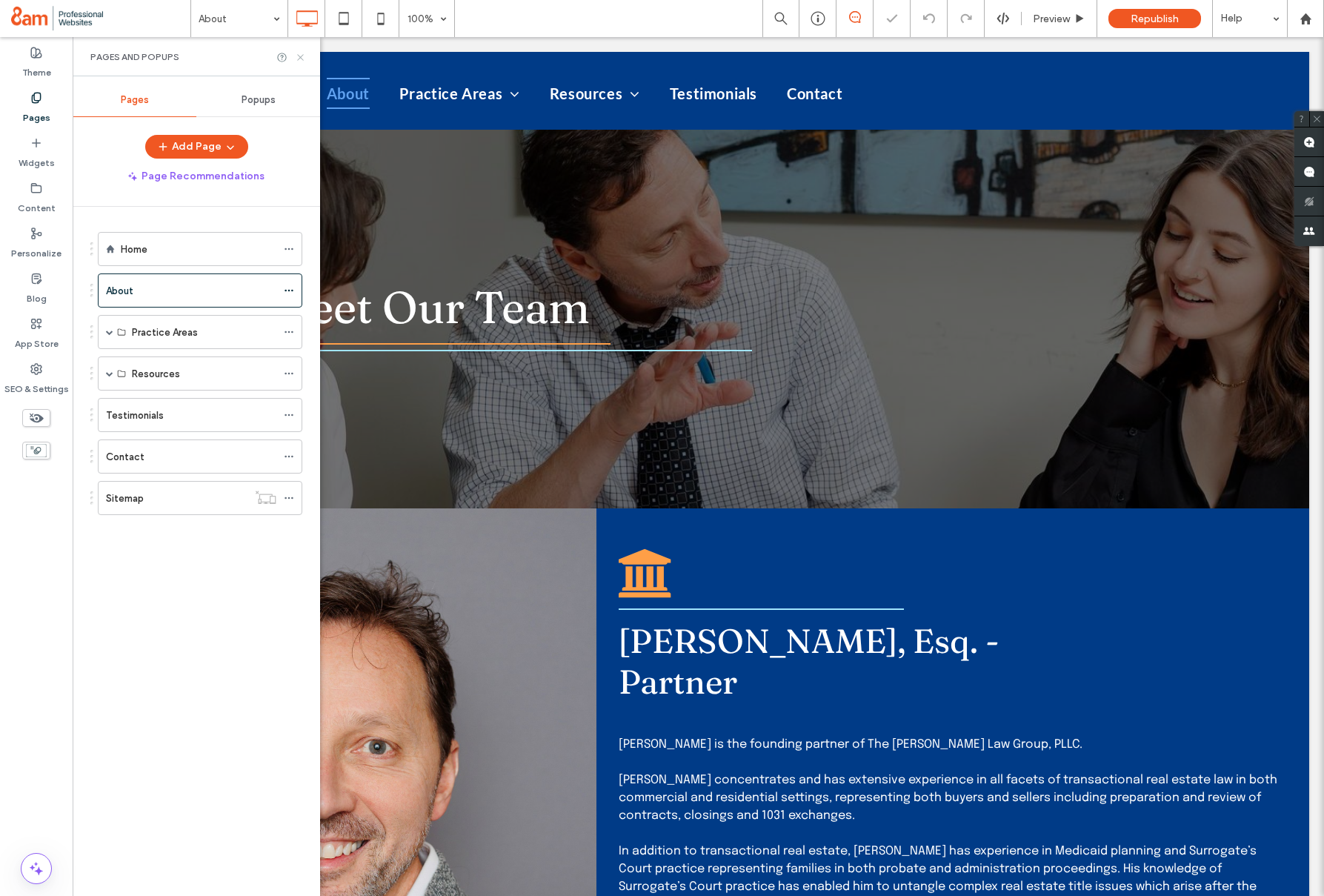
click at [299, 54] on icon at bounding box center [300, 57] width 11 height 11
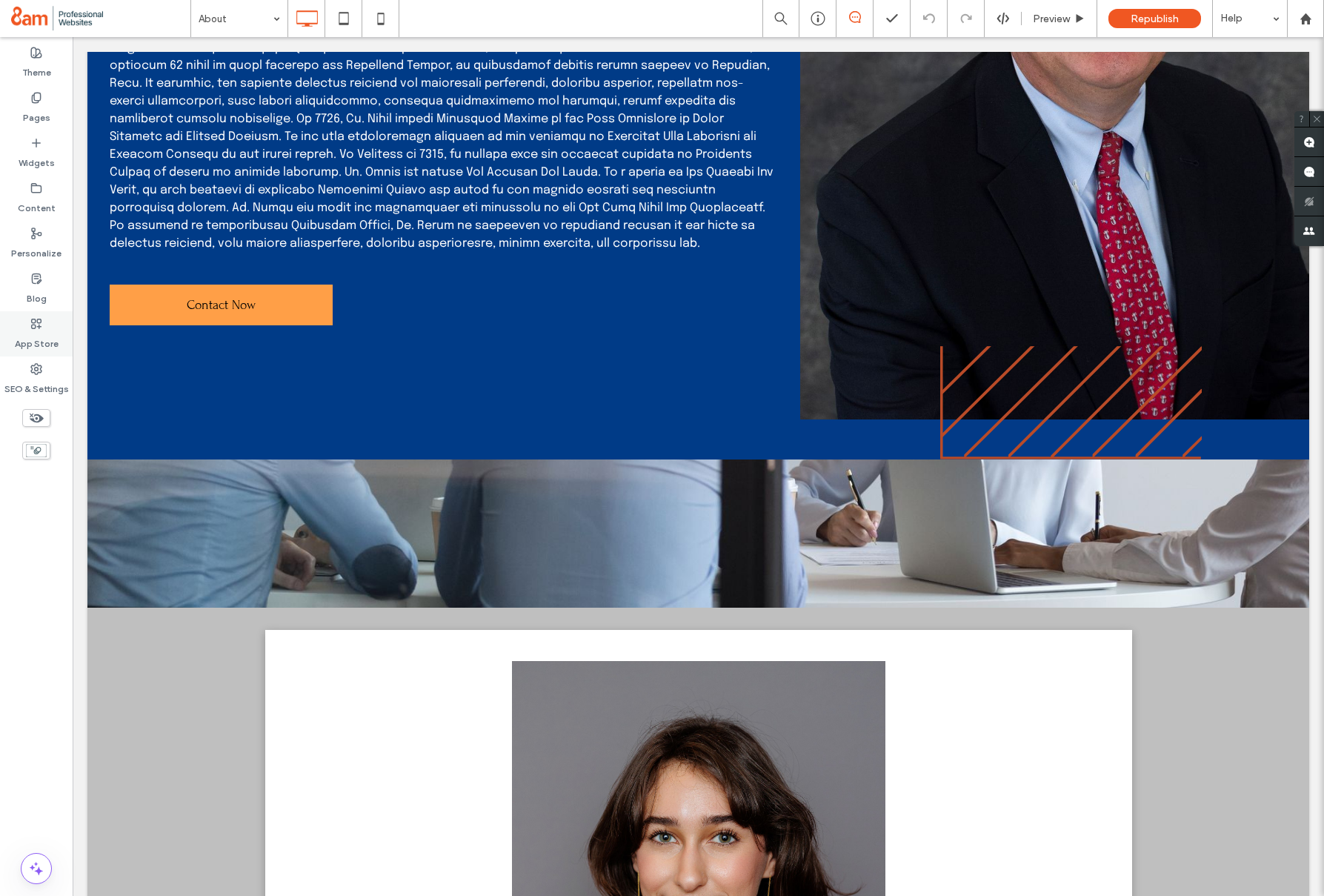
scroll to position [1574, 0]
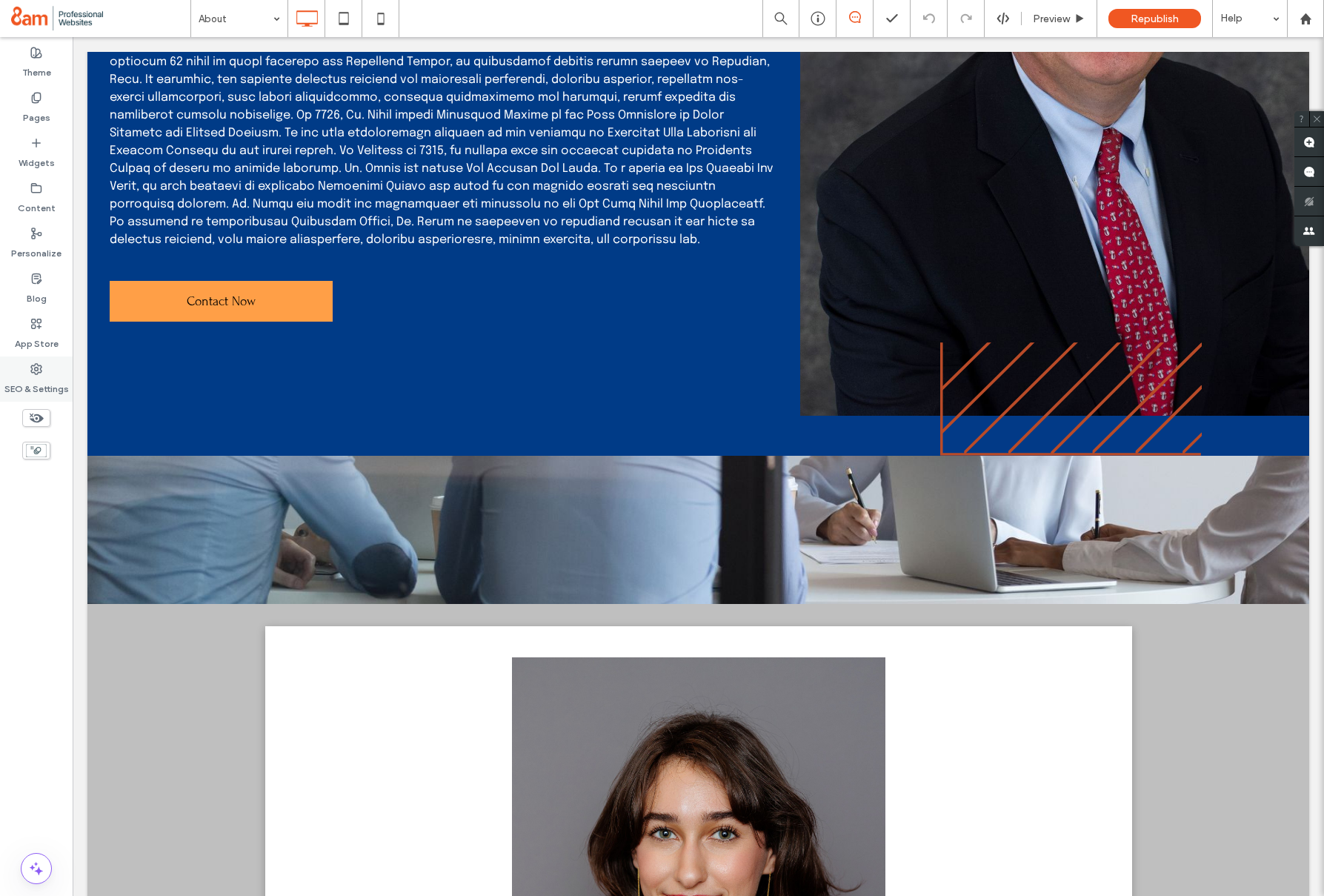
click at [38, 382] on label "SEO & Settings" at bounding box center [36, 384] width 64 height 20
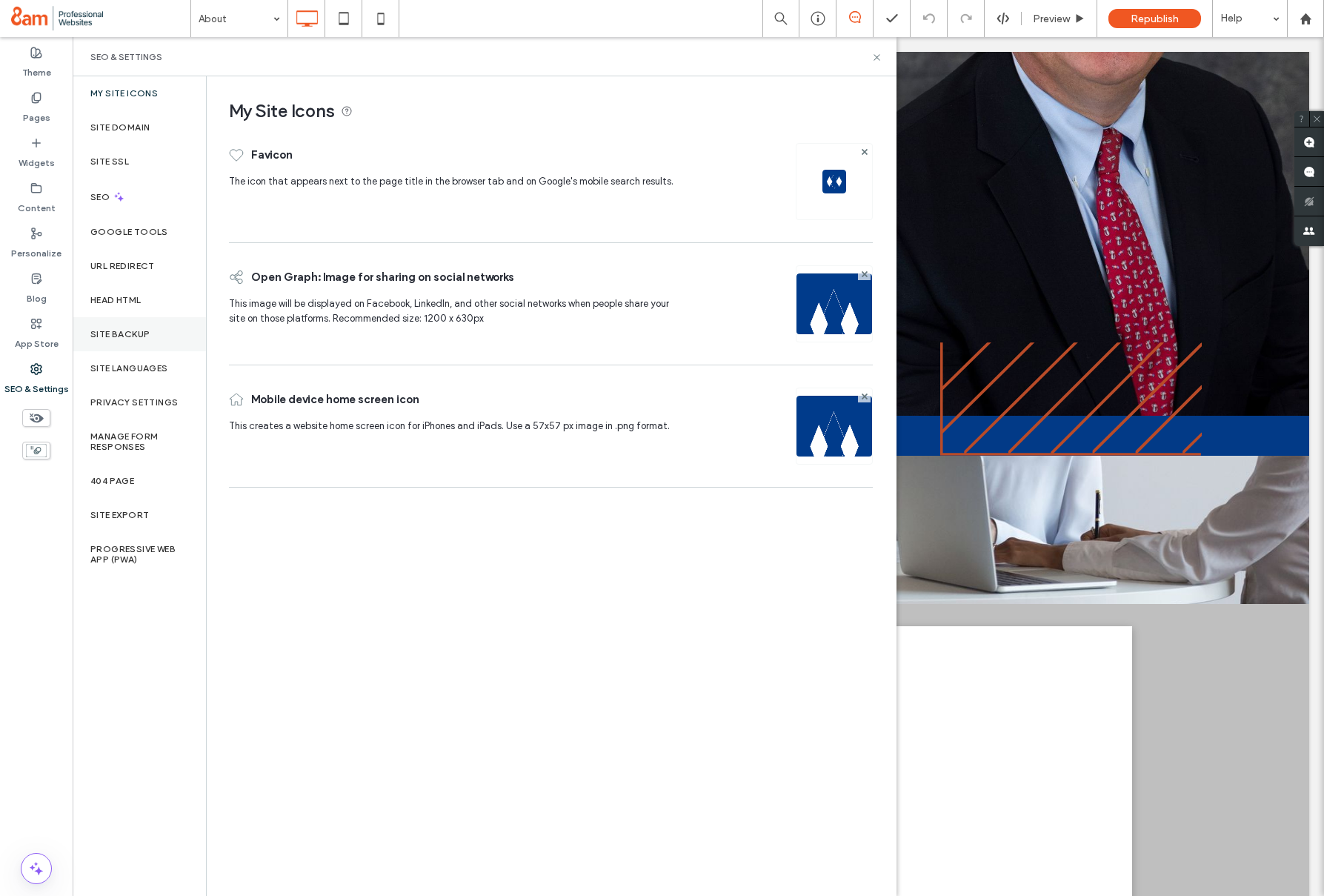
click at [103, 334] on label "Site Backup" at bounding box center [120, 335] width 60 height 11
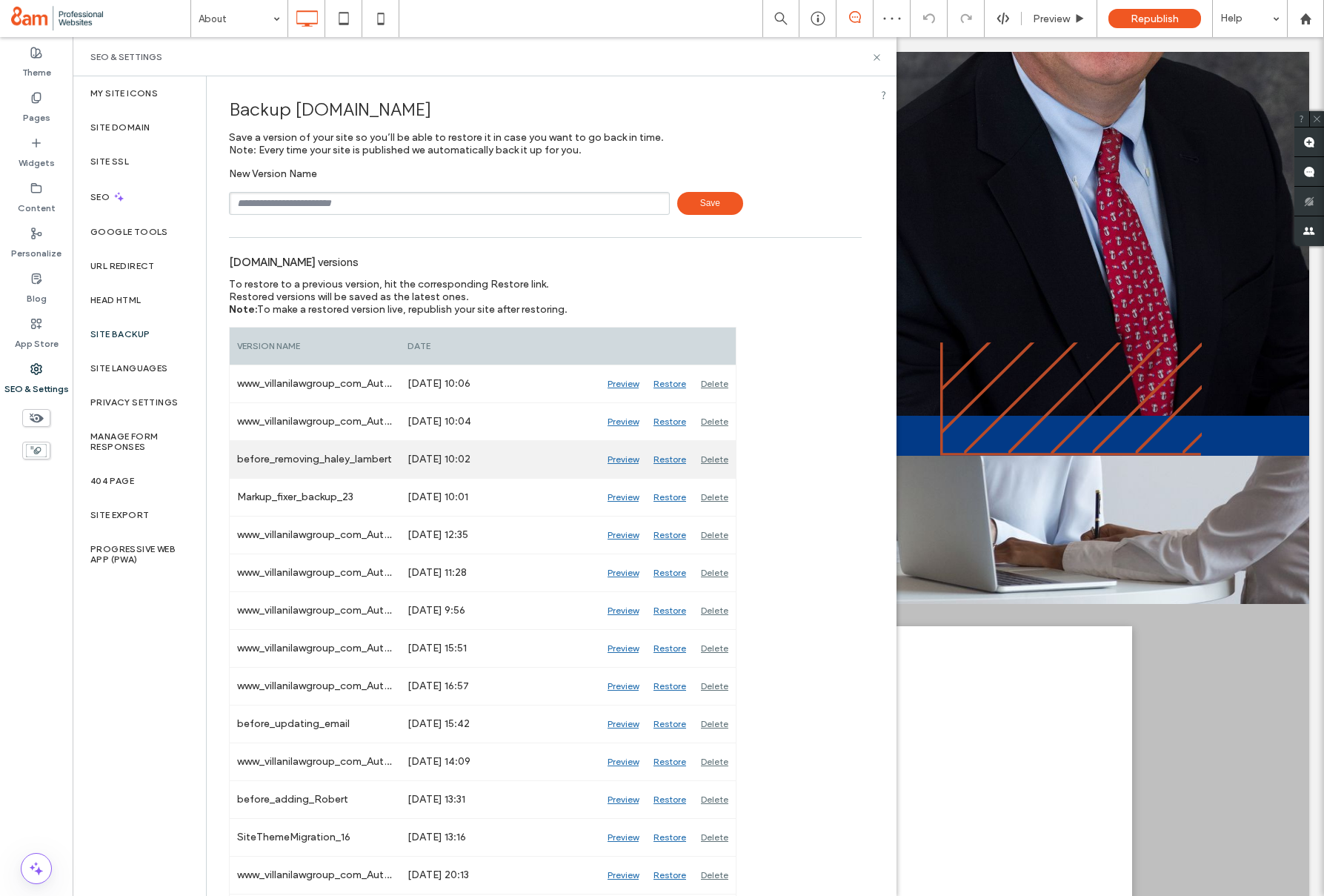
click at [631, 461] on div "Preview" at bounding box center [623, 459] width 46 height 37
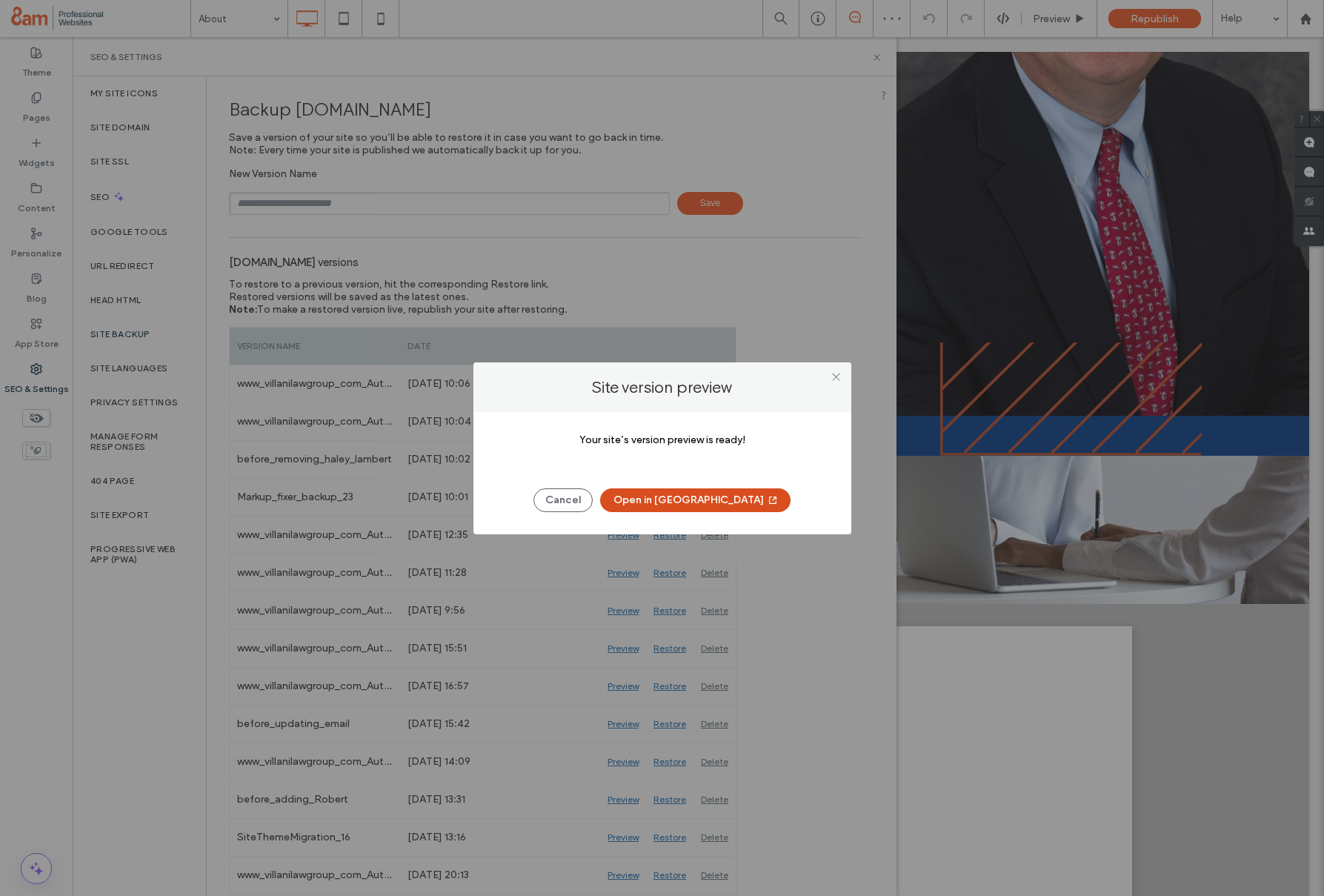
click at [688, 503] on button "Open in New Tab" at bounding box center [695, 500] width 190 height 24
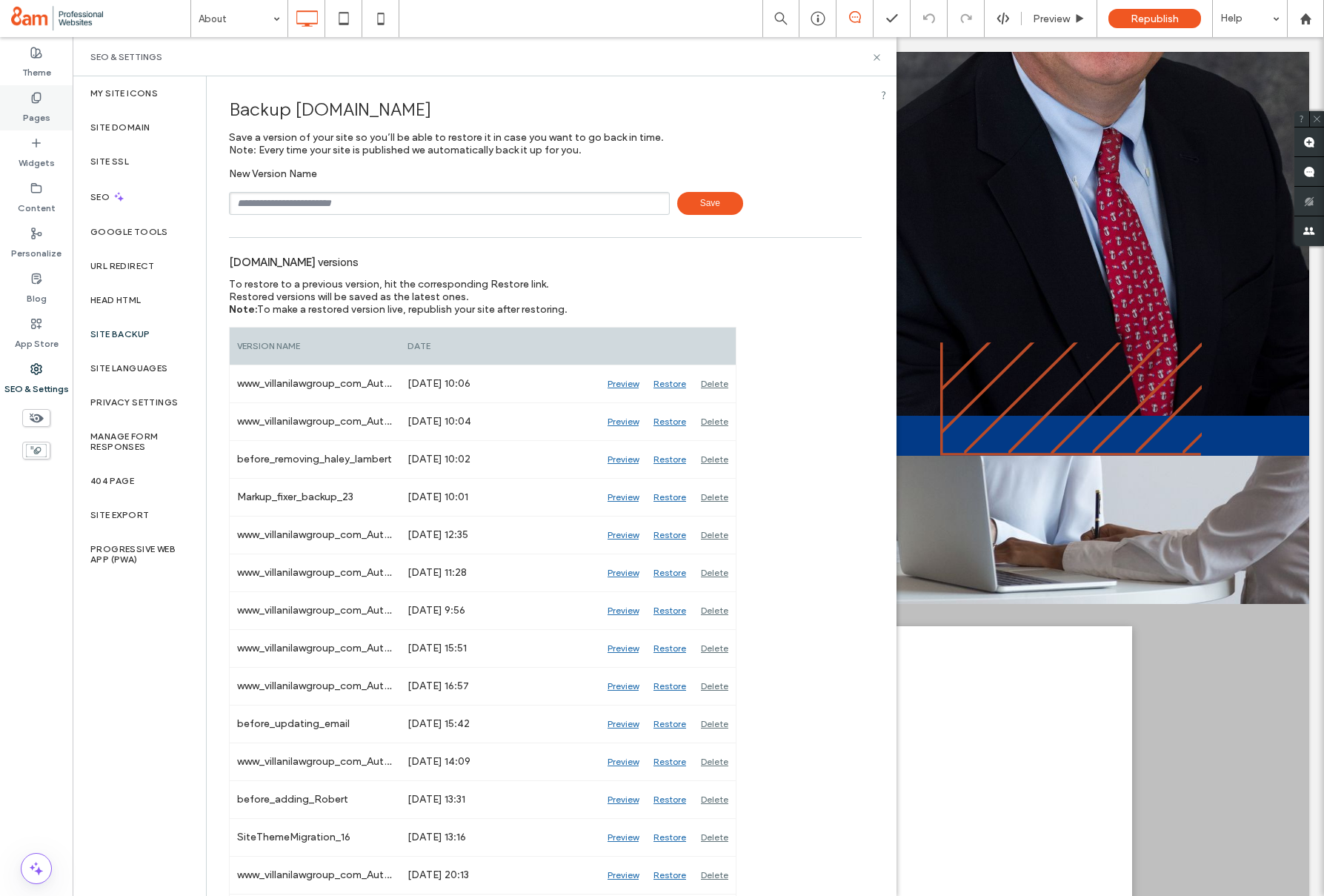
click at [40, 117] on label "Pages" at bounding box center [36, 114] width 28 height 20
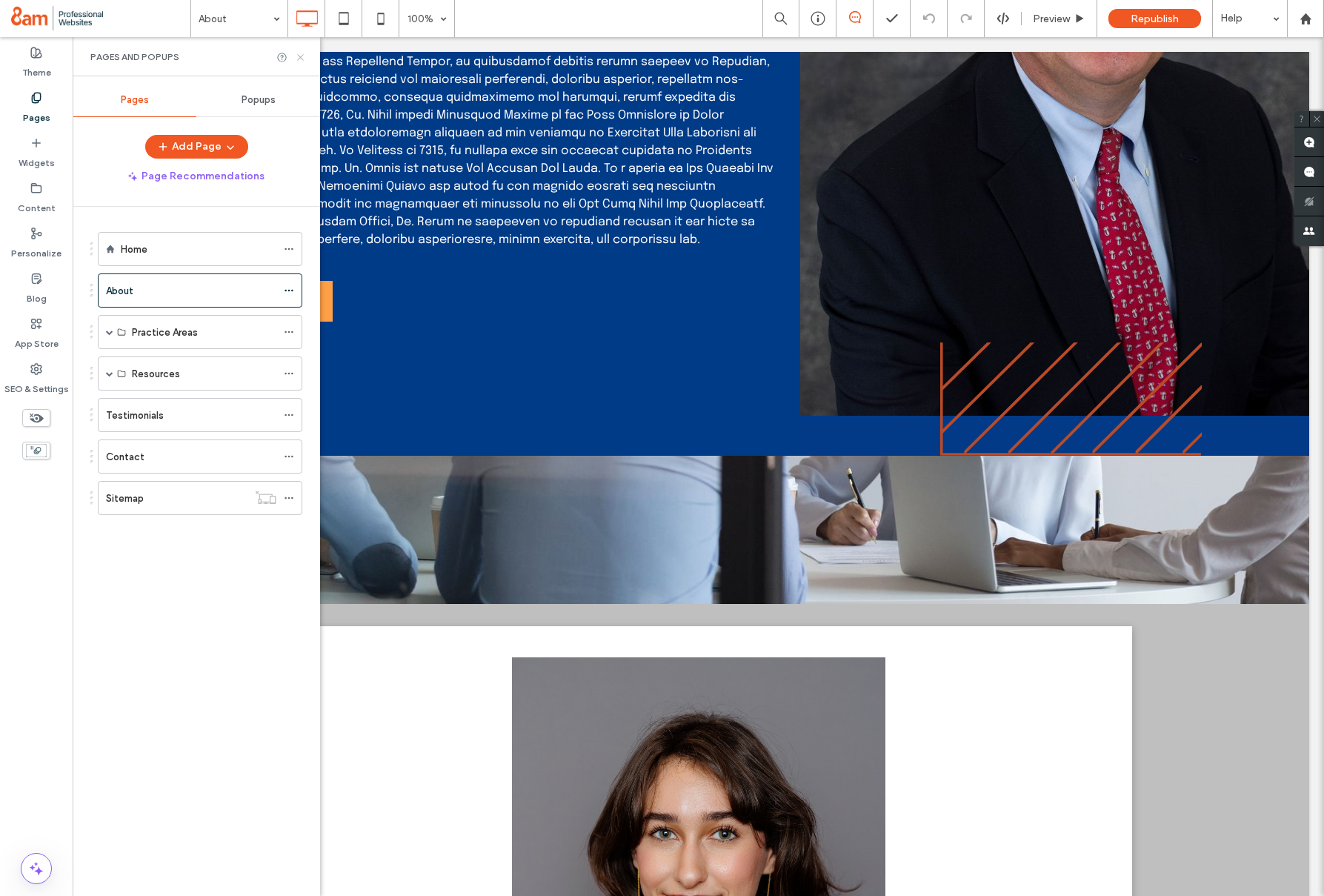
click at [303, 60] on icon at bounding box center [300, 57] width 11 height 11
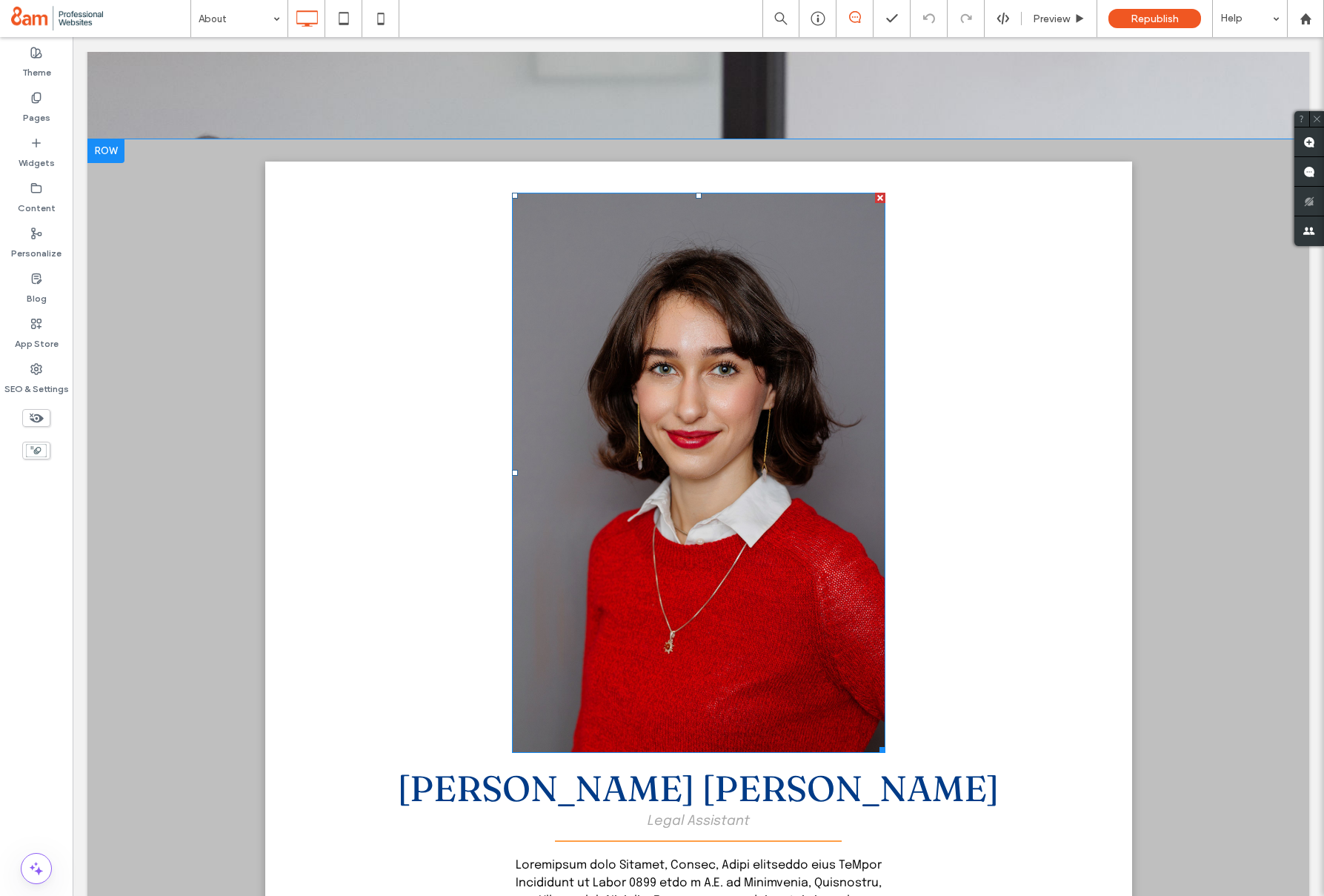
scroll to position [2039, 0]
click at [37, 388] on label "SEO & Settings" at bounding box center [36, 384] width 64 height 20
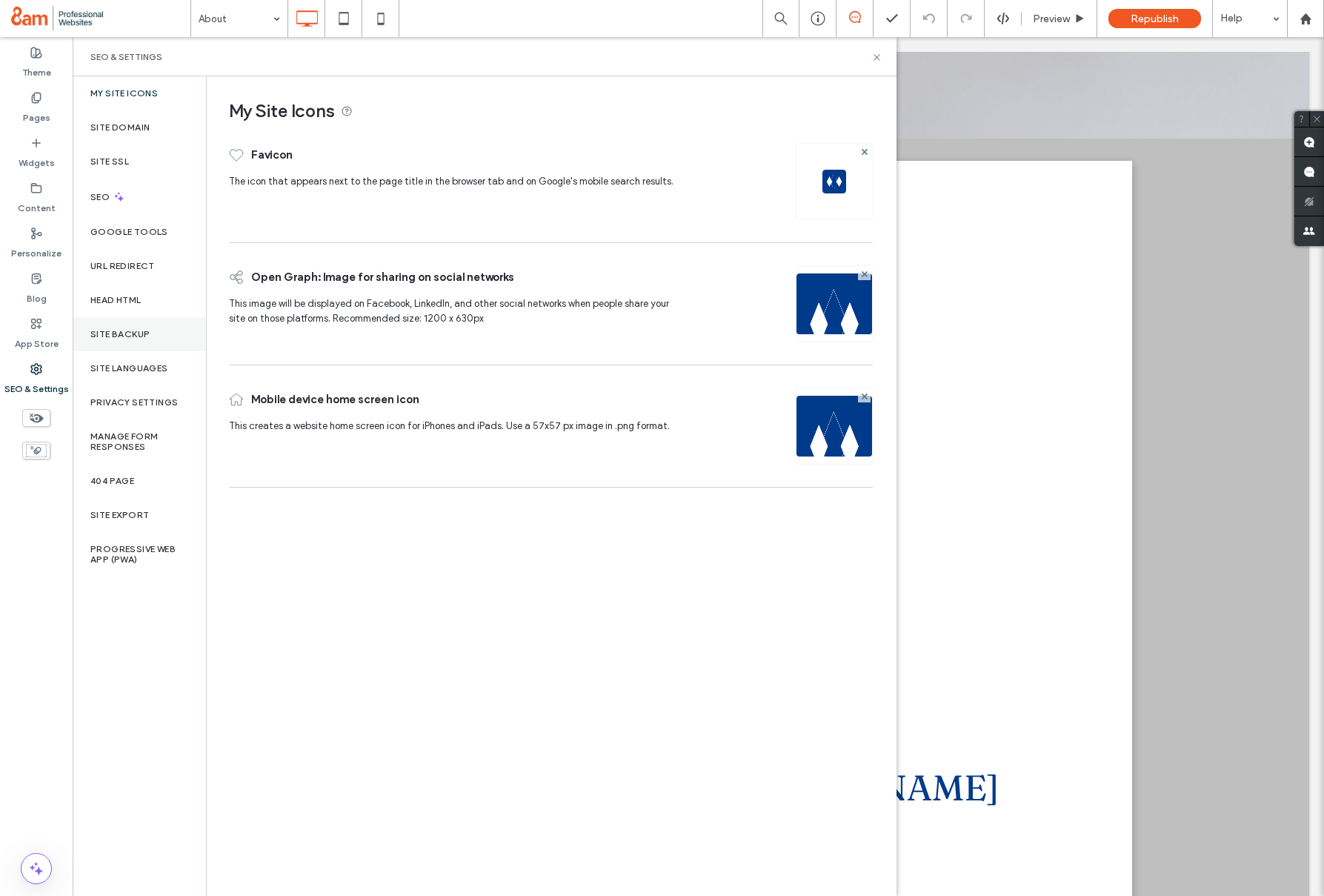
click at [119, 329] on label "Site Backup" at bounding box center [120, 335] width 60 height 11
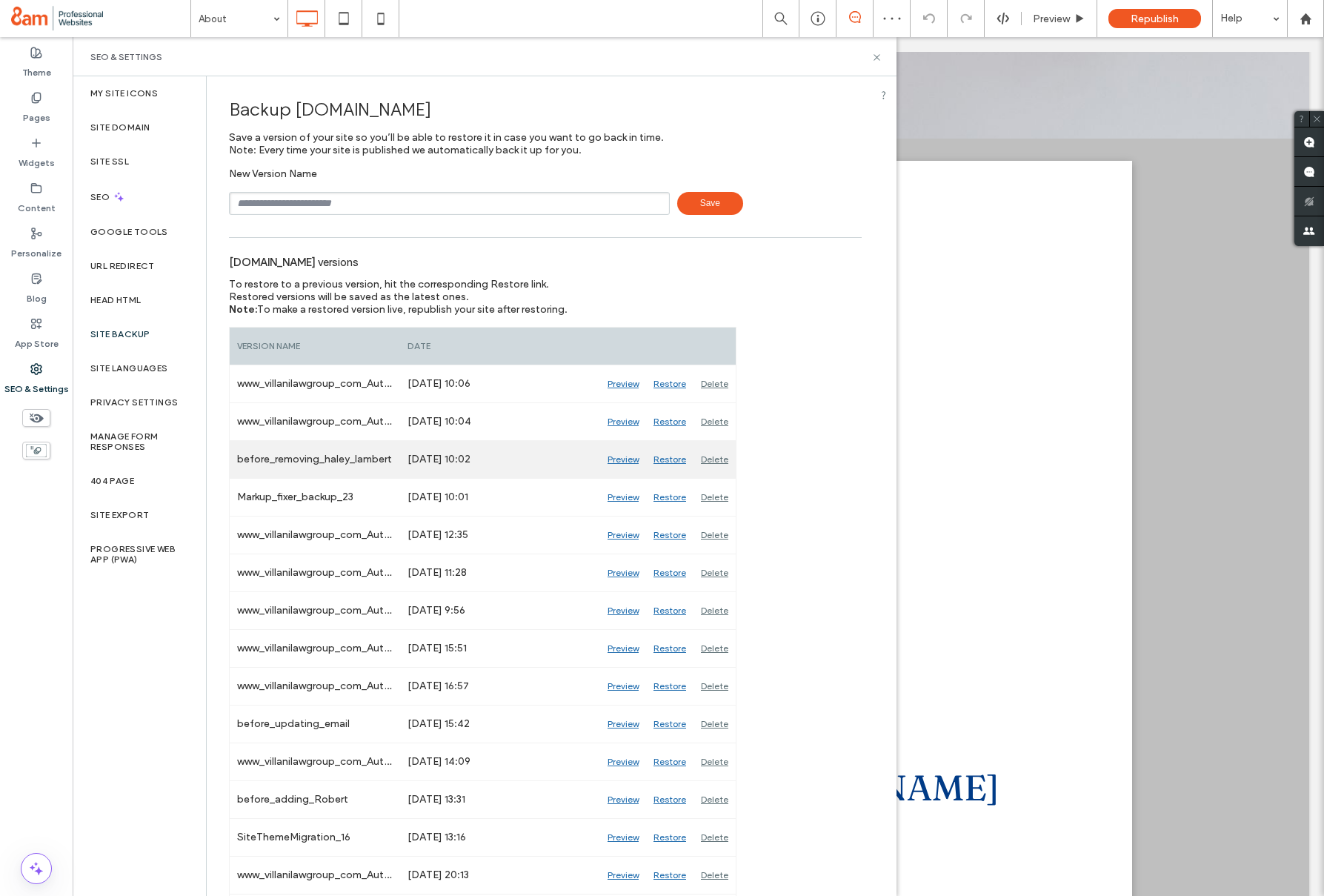
click at [663, 459] on div "Restore" at bounding box center [669, 459] width 47 height 37
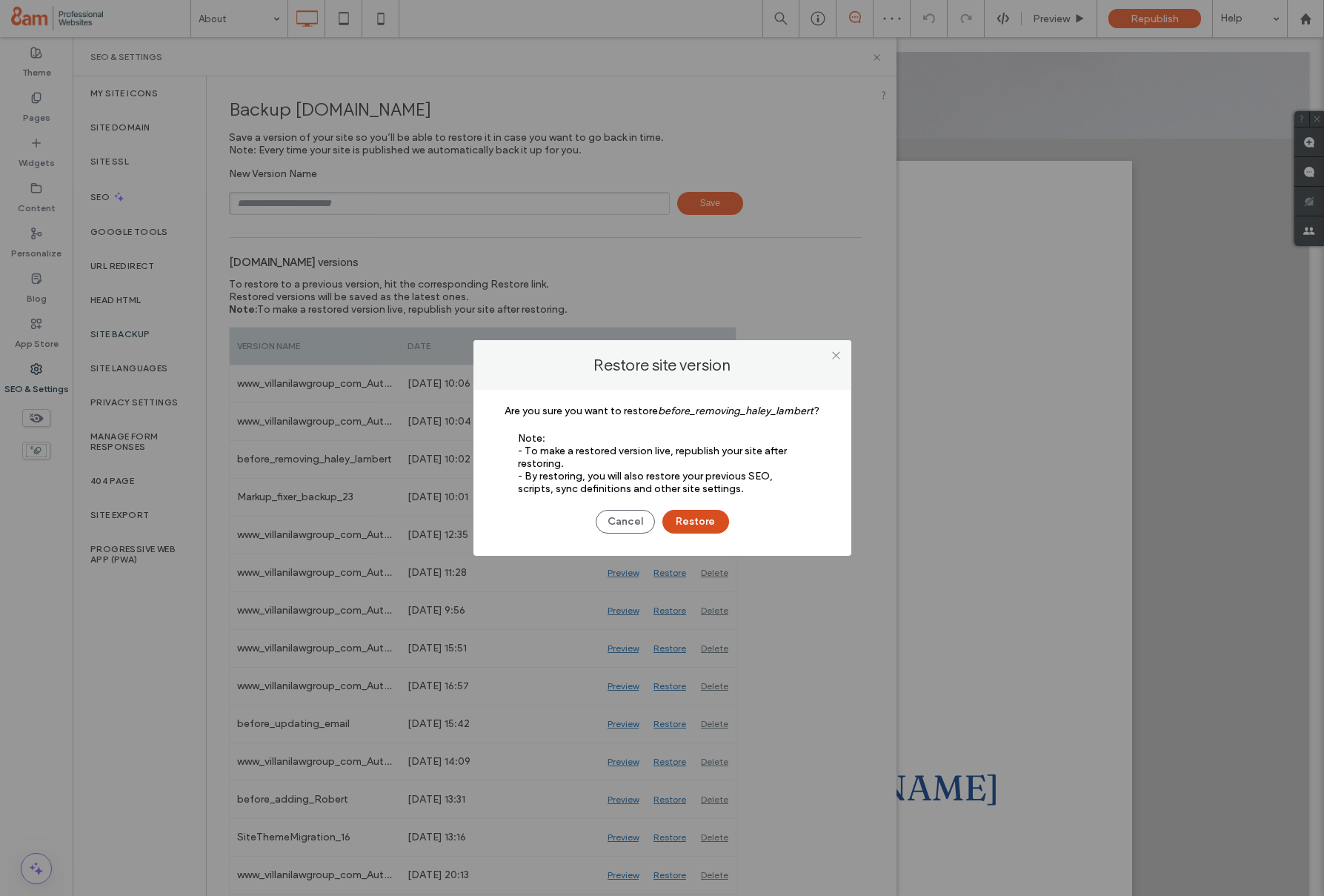
click at [697, 522] on button "Restore" at bounding box center [695, 521] width 67 height 24
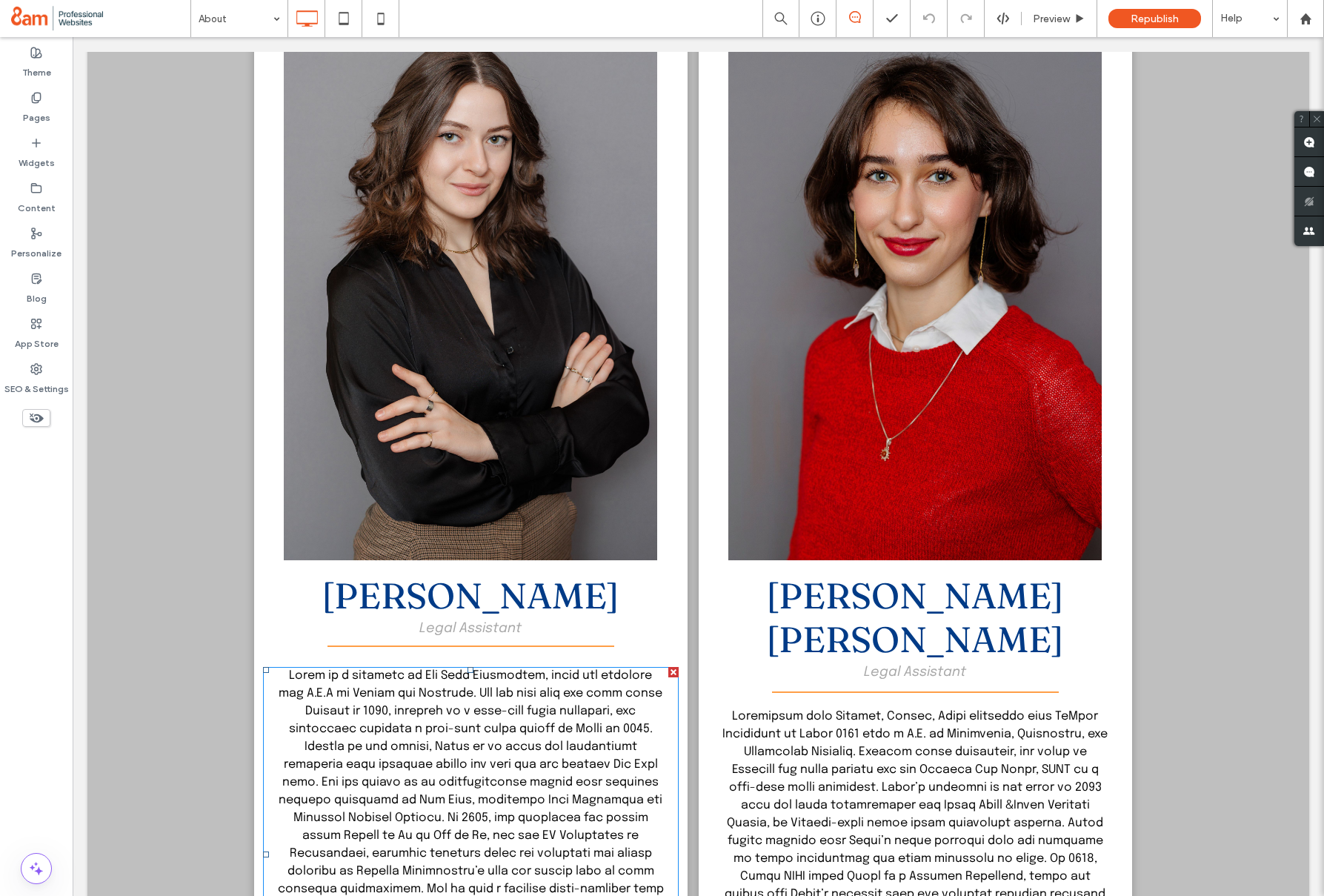
scroll to position [2234, 0]
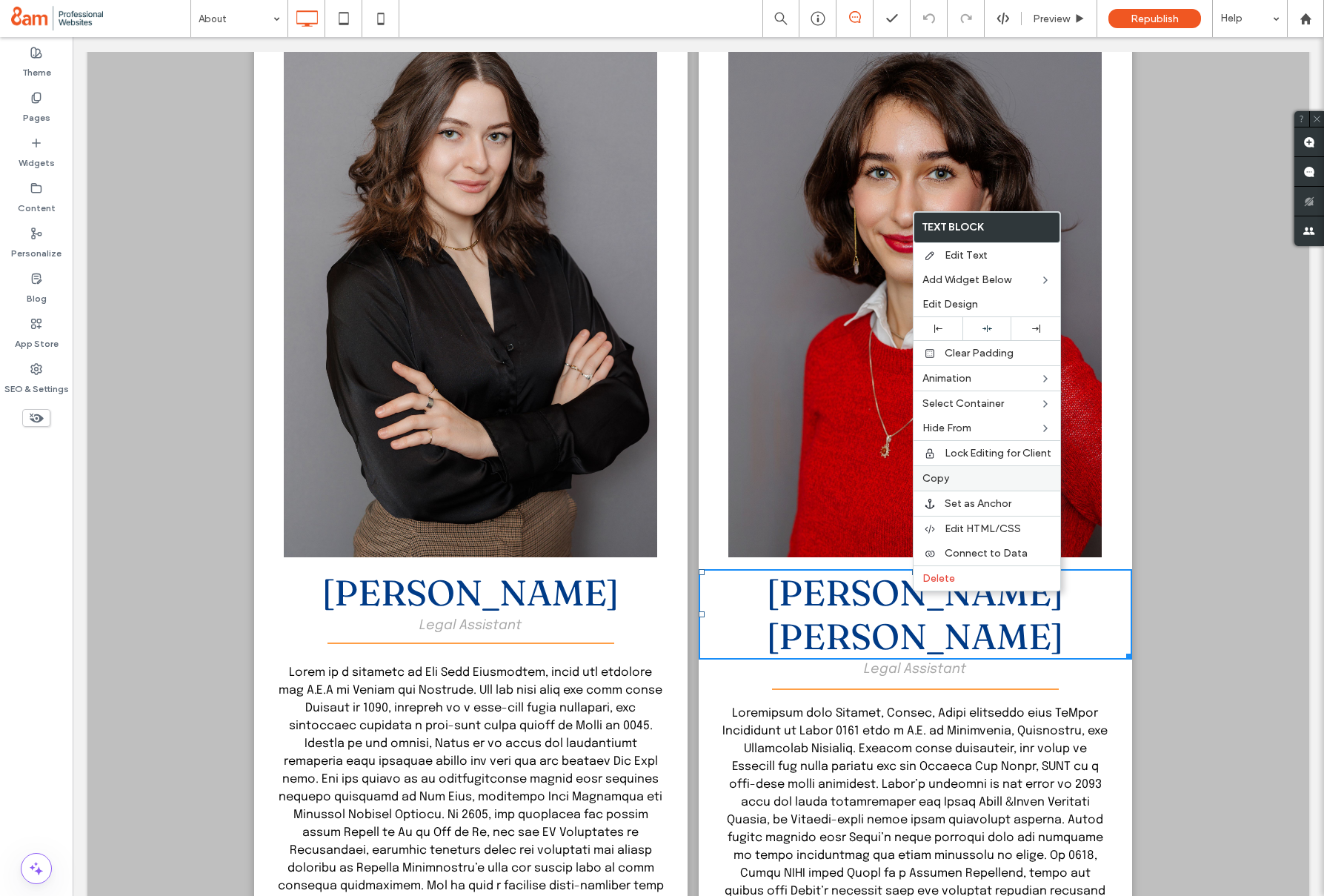
click at [939, 476] on span "Copy" at bounding box center [936, 478] width 27 height 12
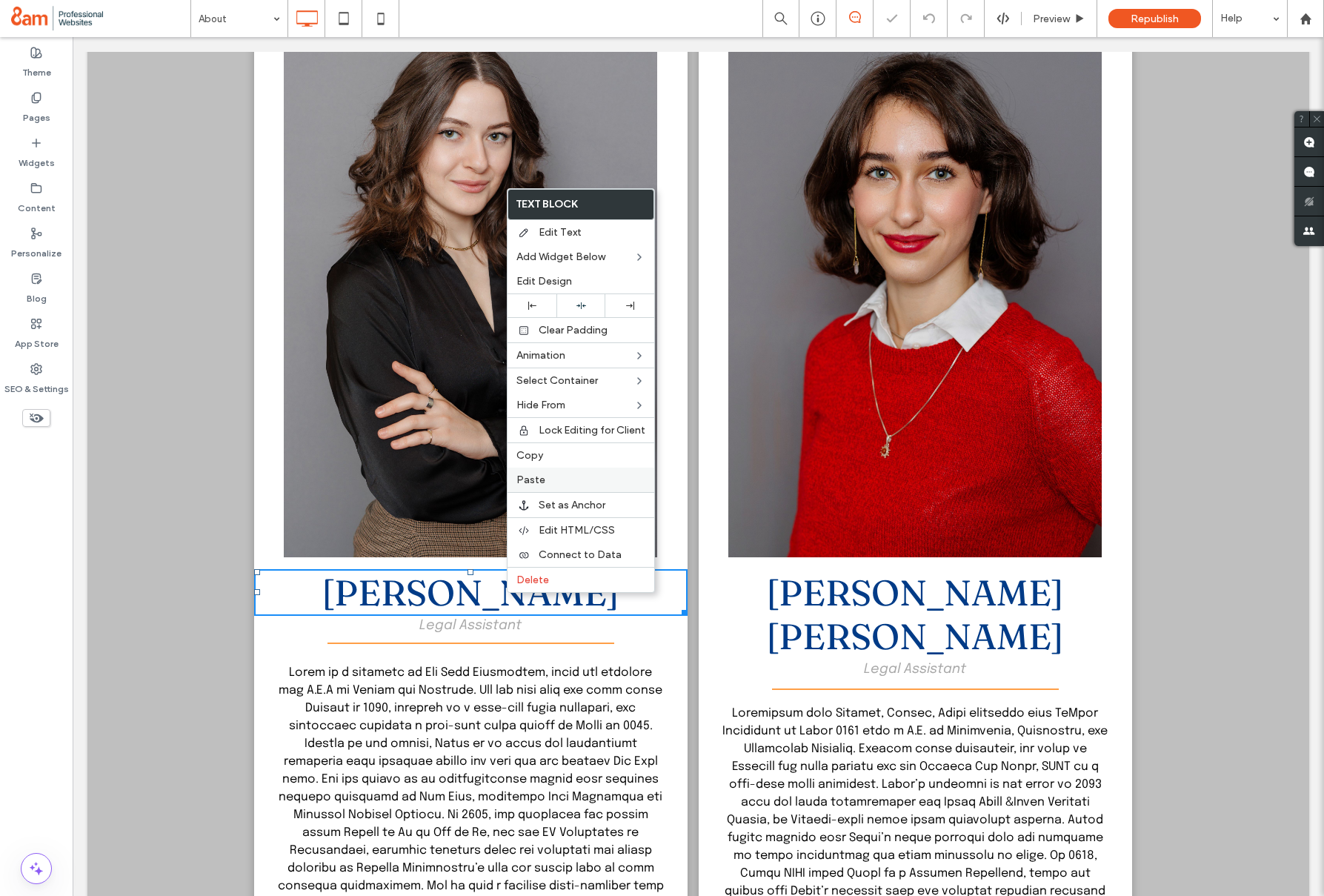
click at [546, 485] on label "Paste" at bounding box center [580, 480] width 129 height 12
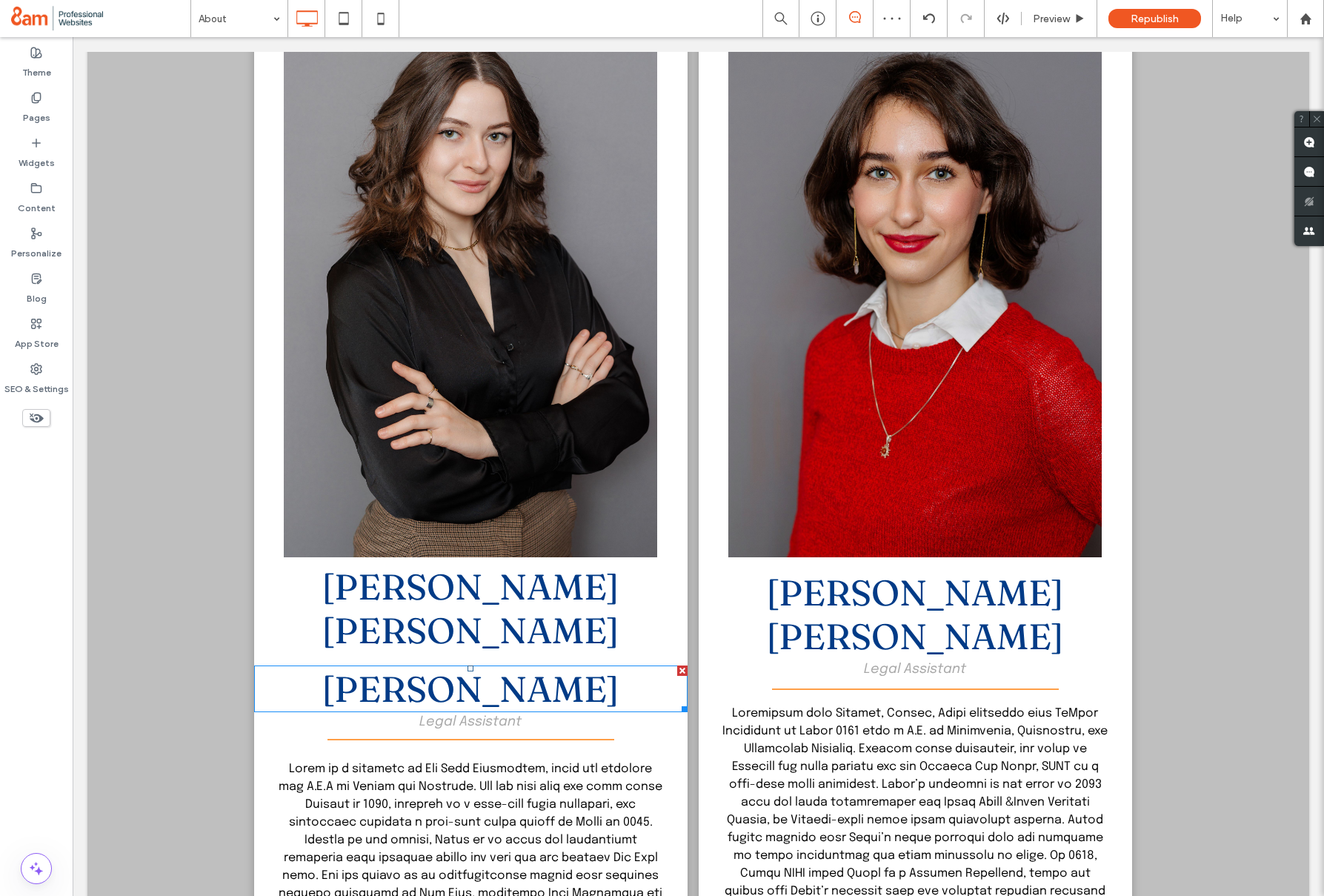
click at [681, 666] on div at bounding box center [682, 671] width 11 height 11
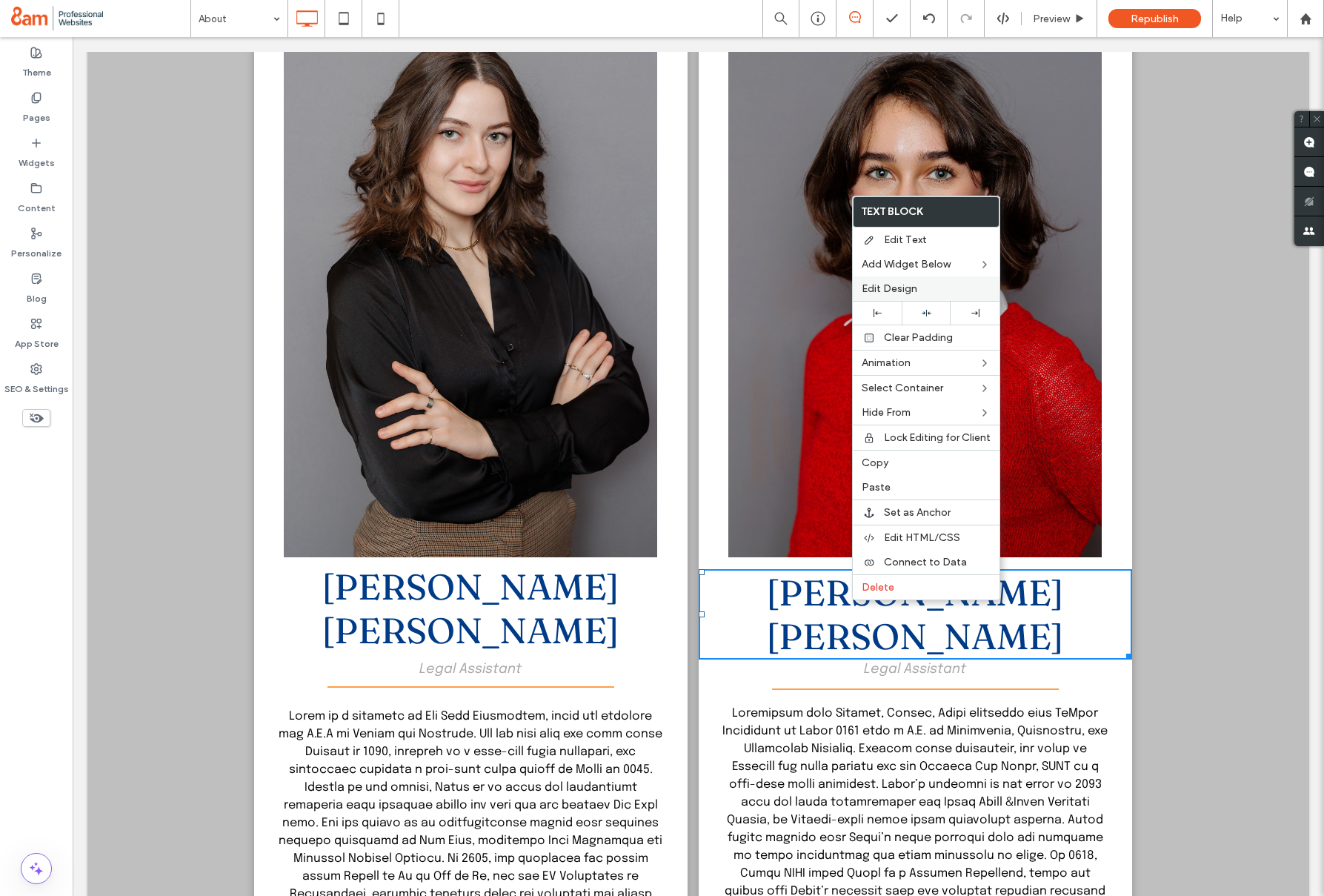
click at [905, 294] on span "Edit Design" at bounding box center [889, 288] width 55 height 12
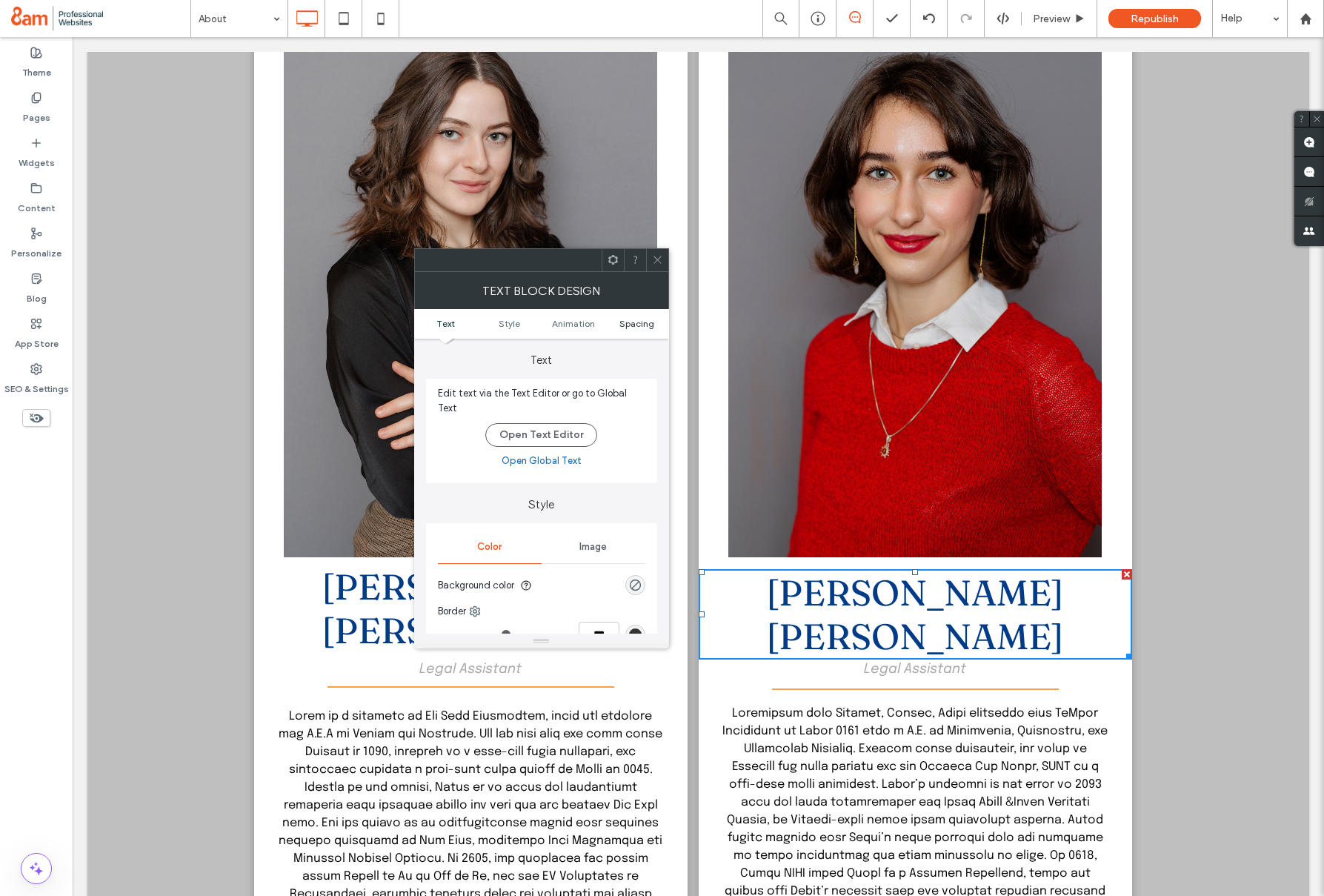
click at [626, 327] on span "Spacing" at bounding box center [636, 323] width 35 height 11
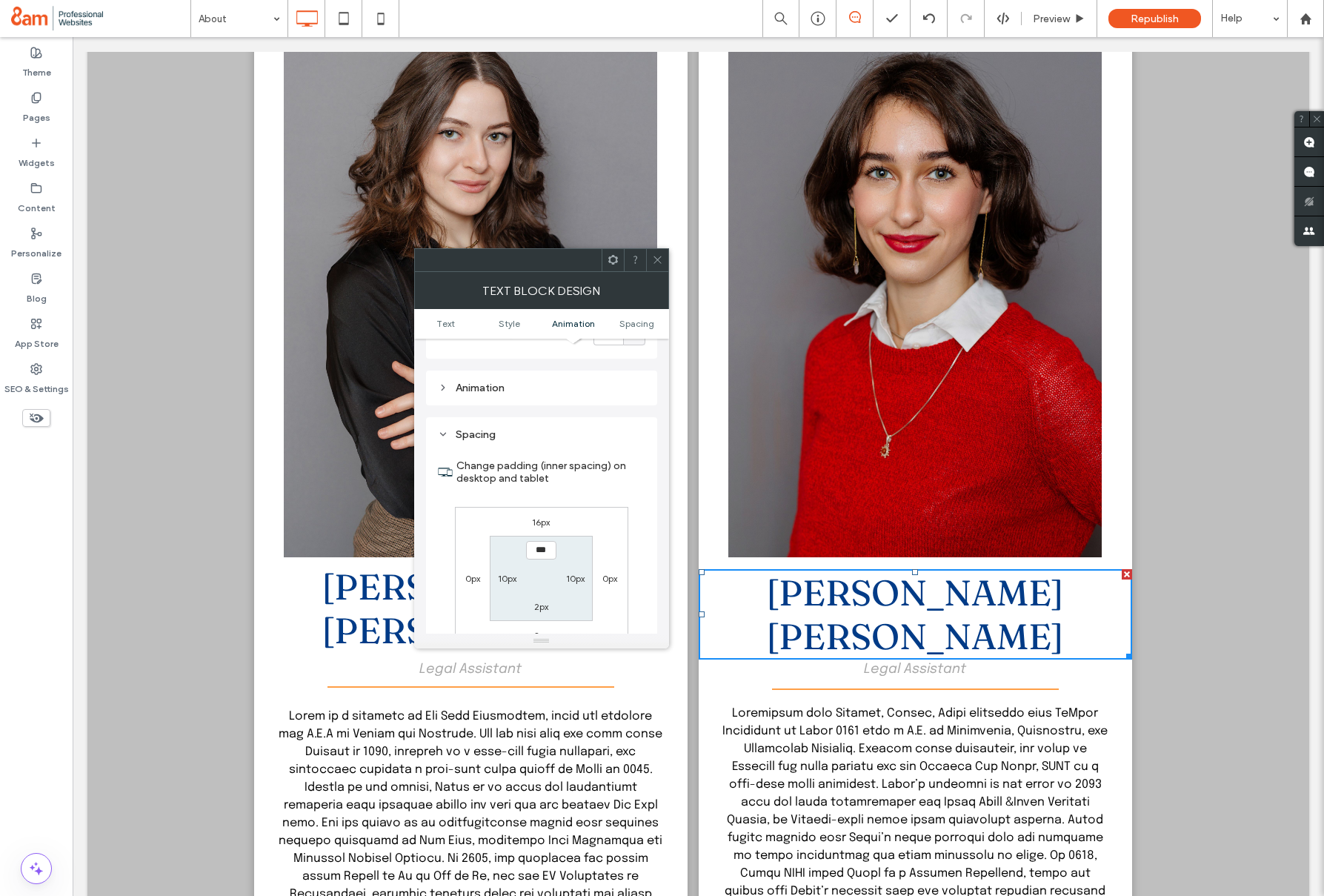
scroll to position [416, 0]
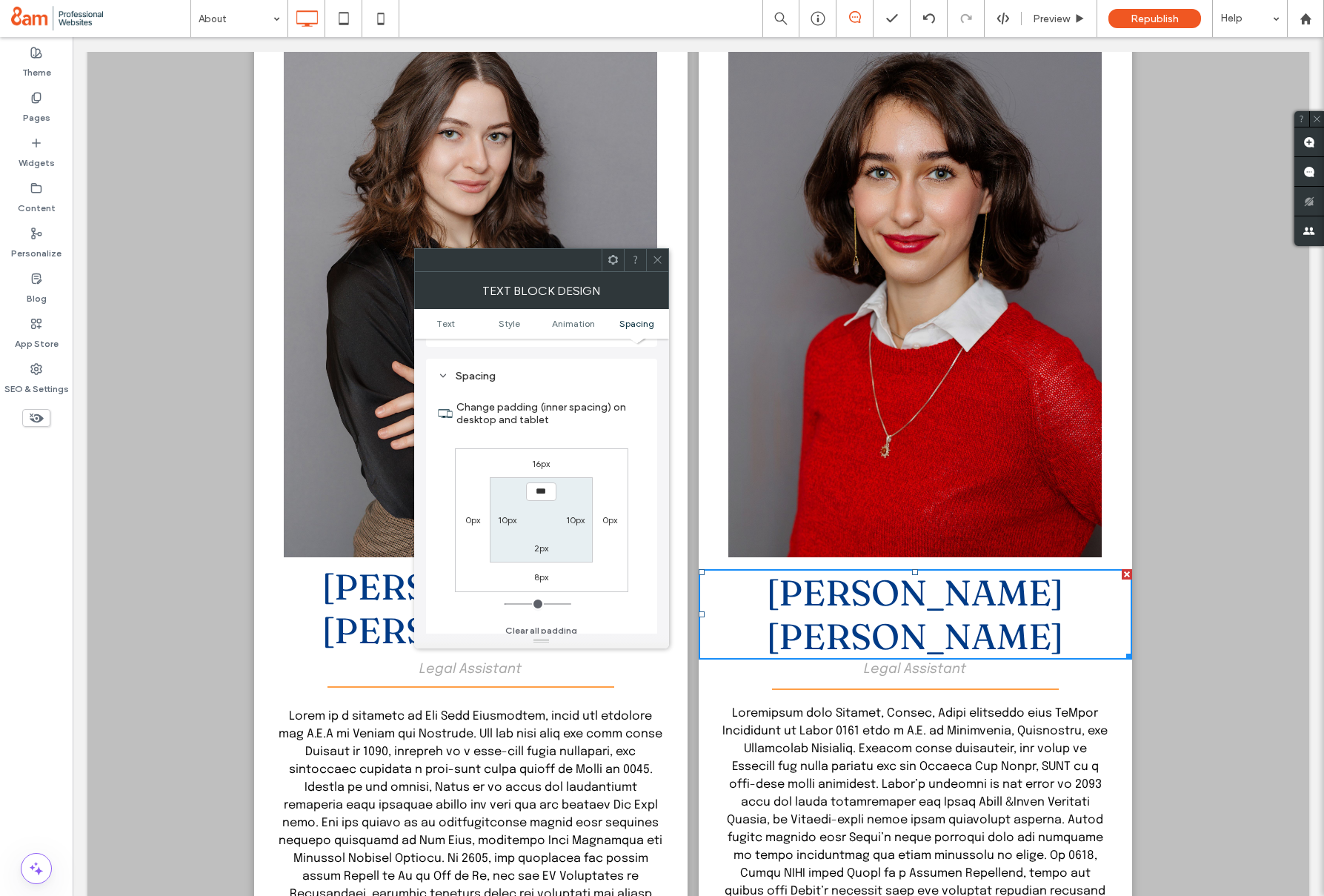
drag, startPoint x: 661, startPoint y: 259, endPoint x: 593, endPoint y: 462, distance: 214.1
click at [661, 261] on icon at bounding box center [658, 260] width 11 height 11
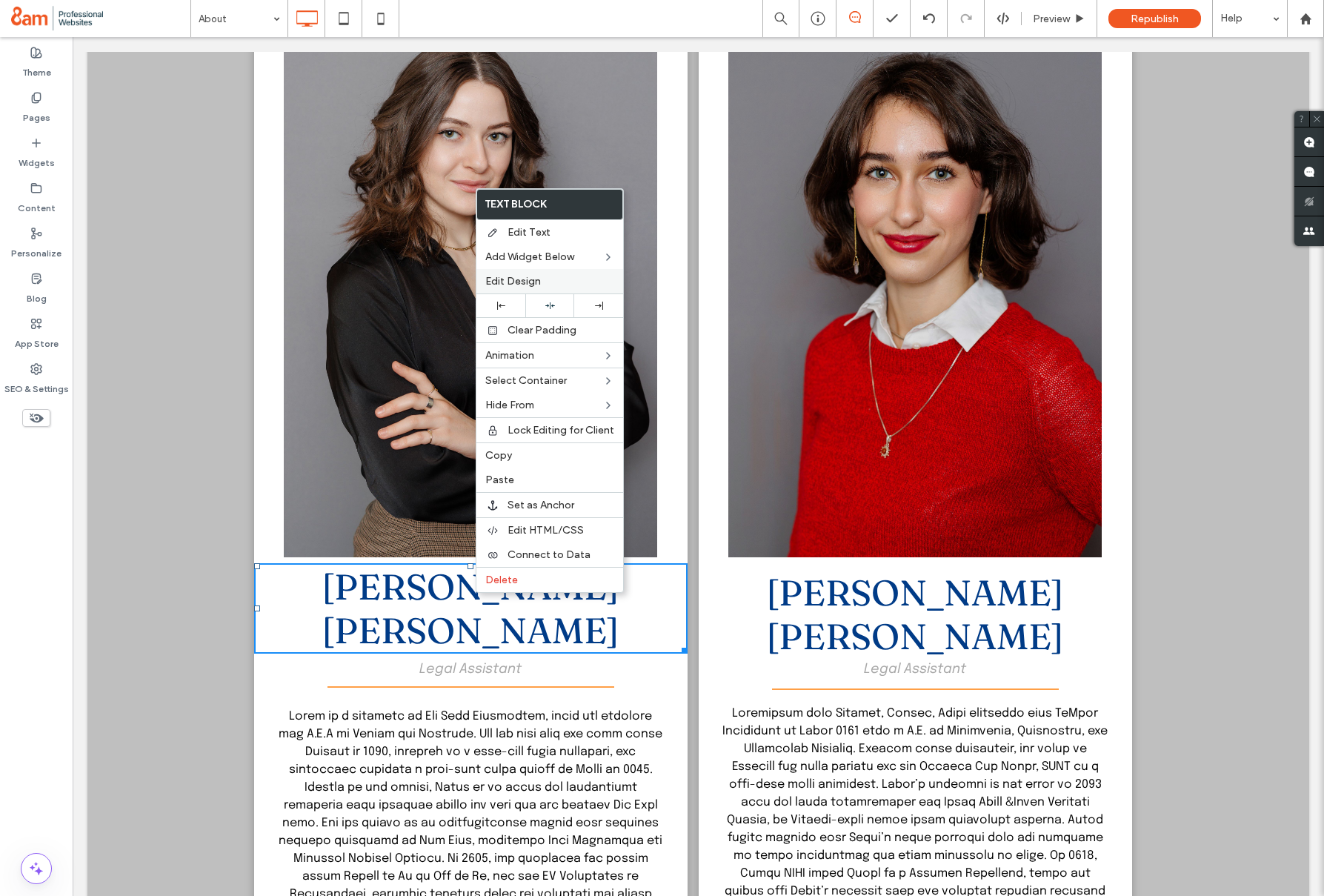
click at [496, 278] on span "Edit Design" at bounding box center [513, 281] width 55 height 12
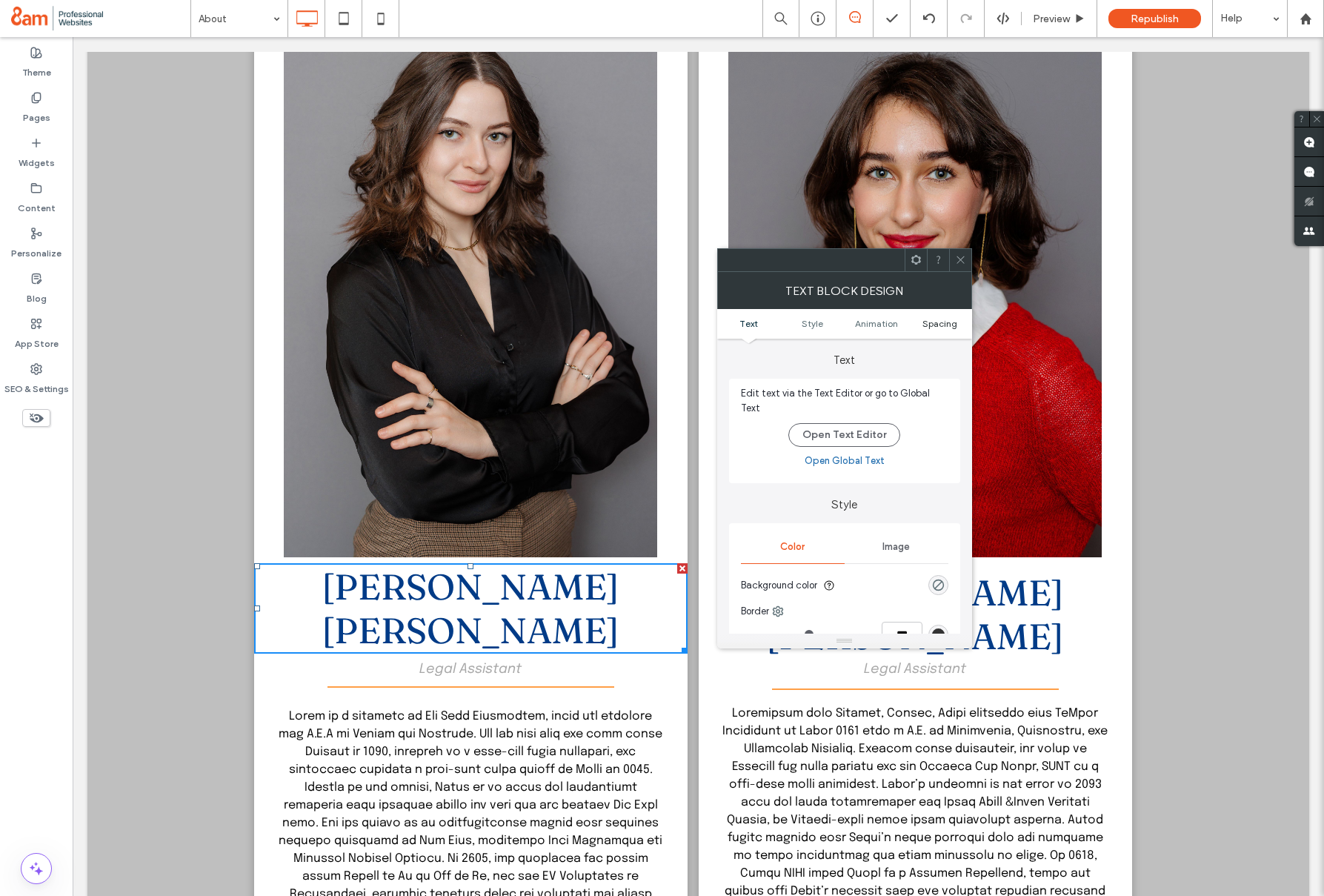
click at [938, 323] on span "Spacing" at bounding box center [940, 323] width 35 height 11
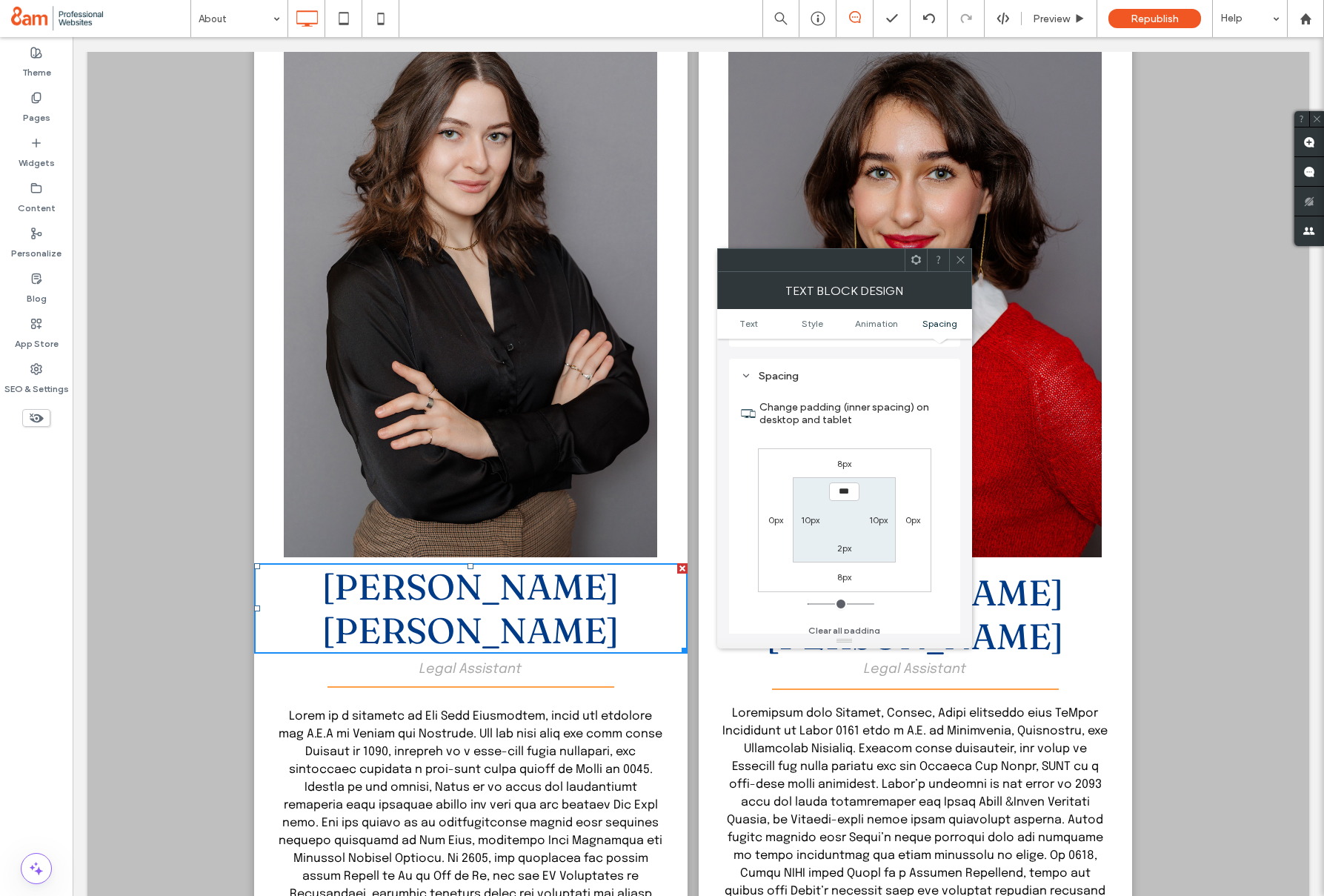
click at [844, 458] on label "8px" at bounding box center [844, 464] width 14 height 11
type input "*"
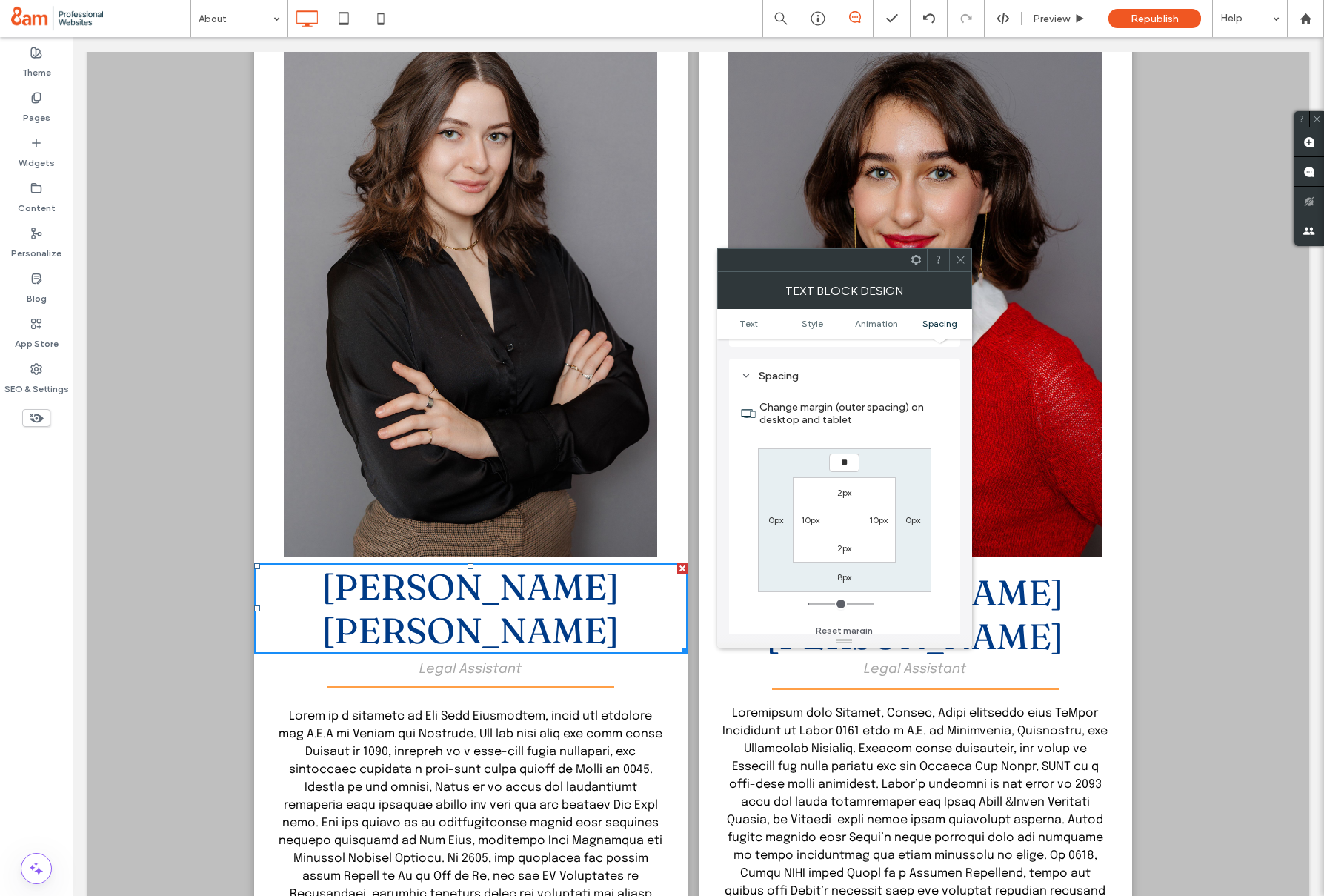
type input "**"
type input "****"
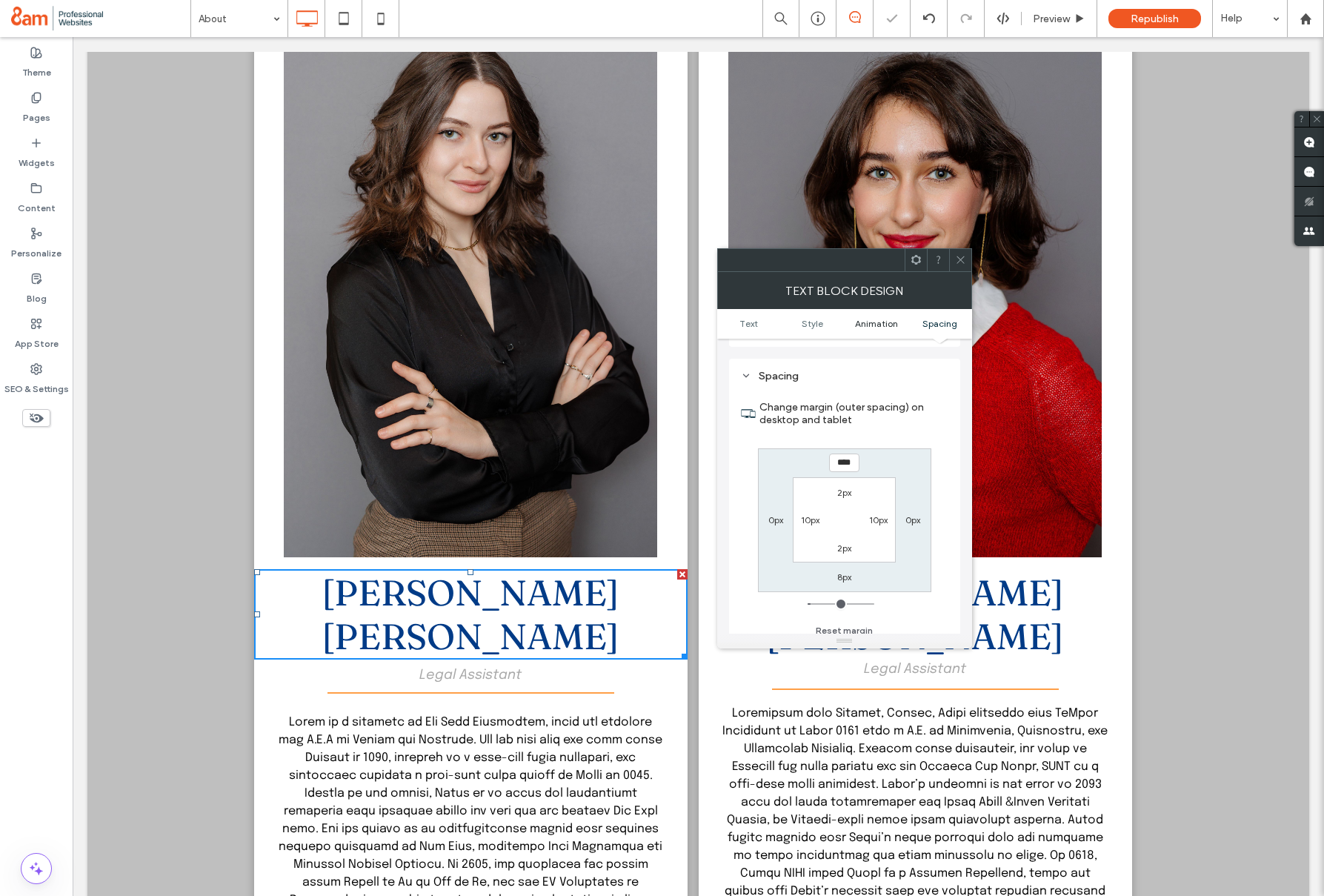
drag, startPoint x: 958, startPoint y: 260, endPoint x: 873, endPoint y: 322, distance: 105.2
click at [958, 260] on use at bounding box center [960, 260] width 7 height 7
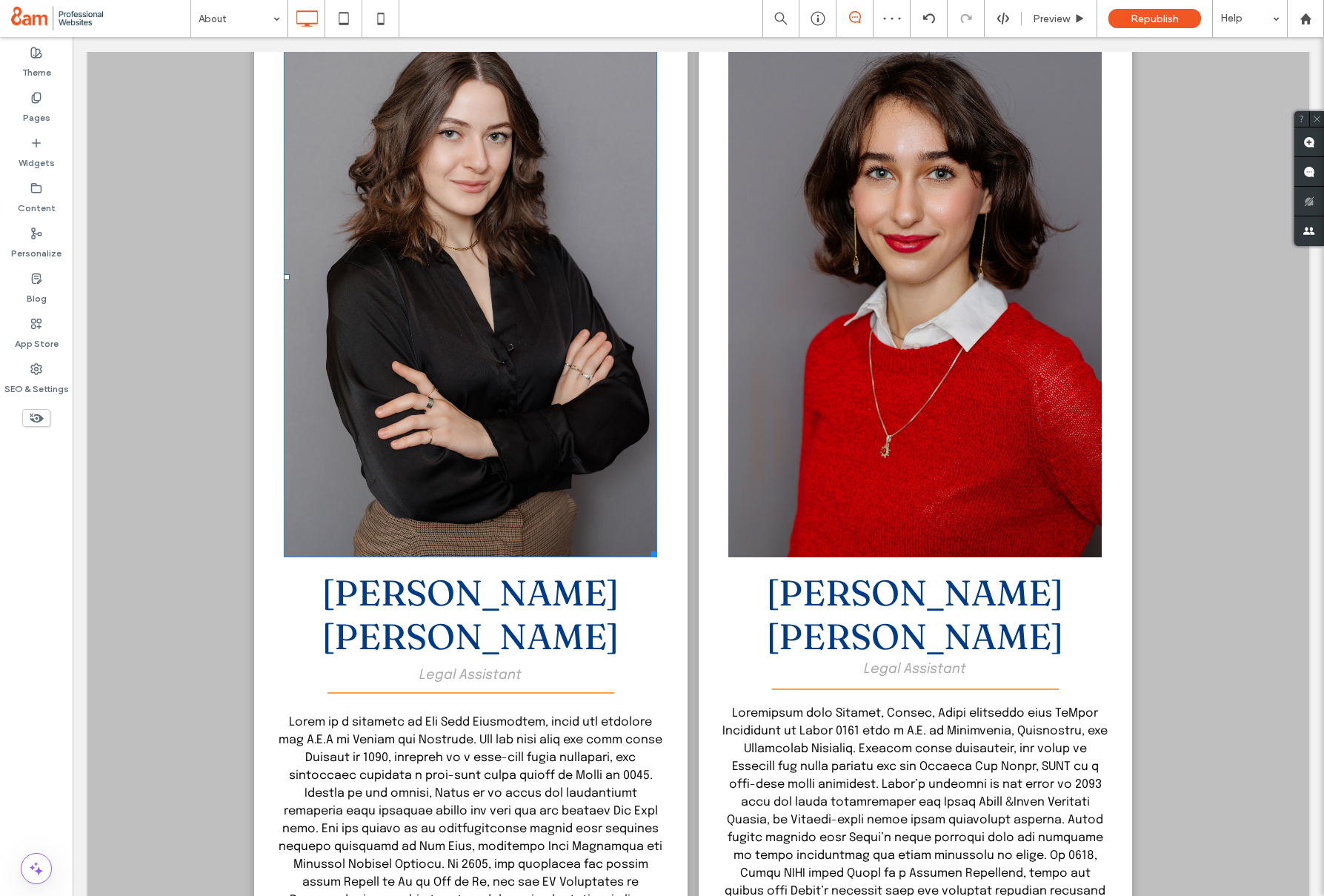
click at [444, 306] on img at bounding box center [471, 277] width 374 height 560
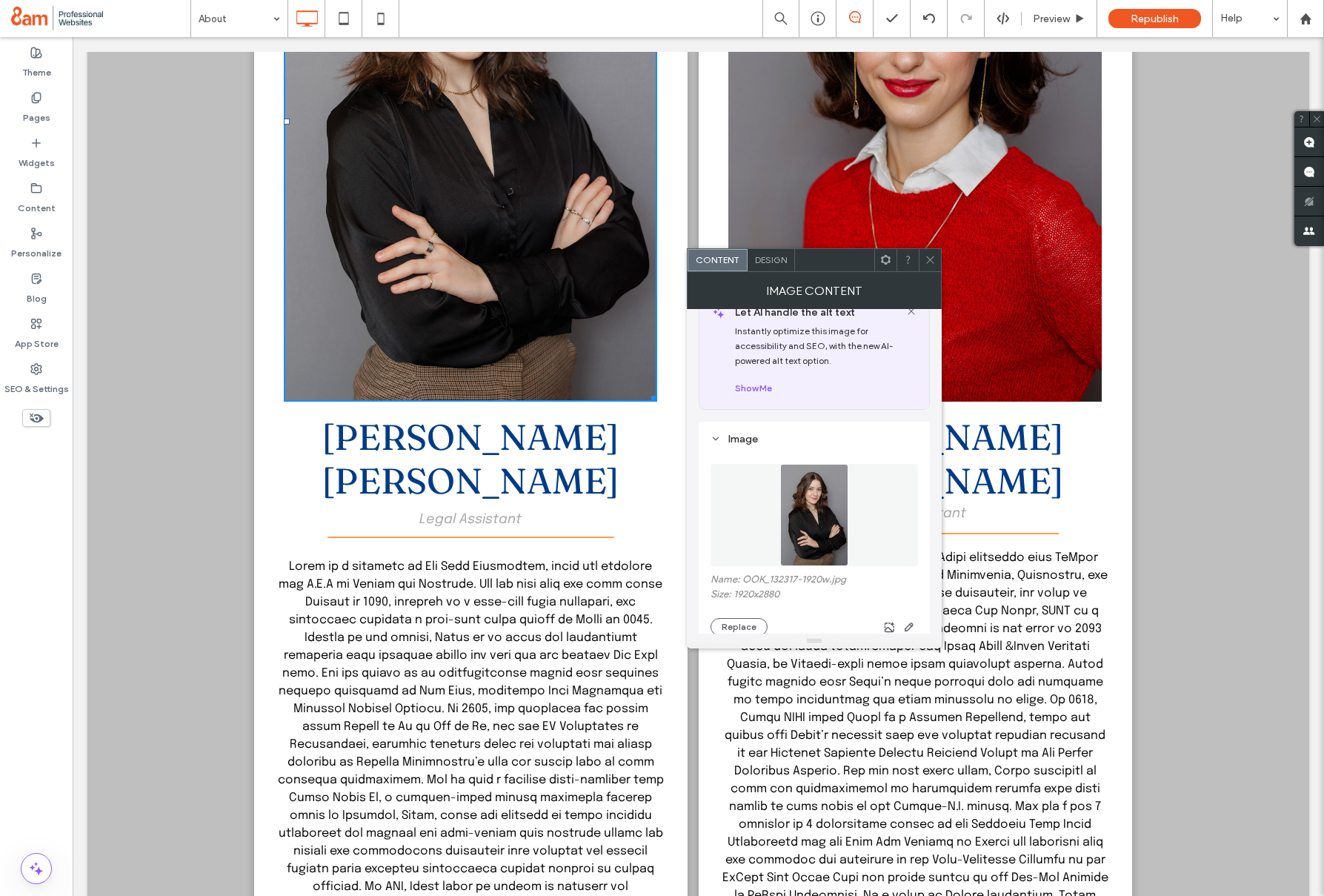
scroll to position [48, 0]
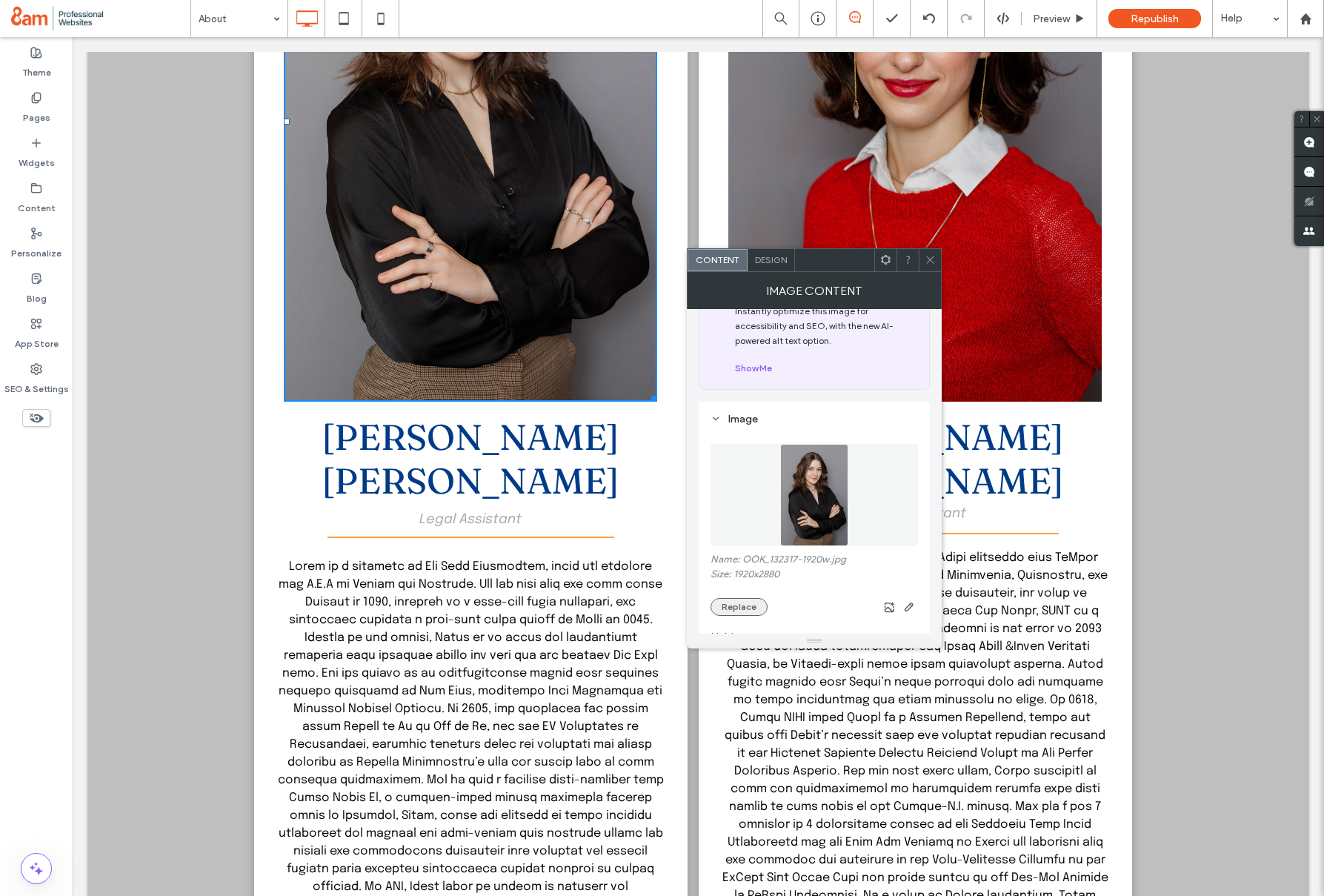
click at [737, 610] on button "Replace" at bounding box center [739, 607] width 57 height 18
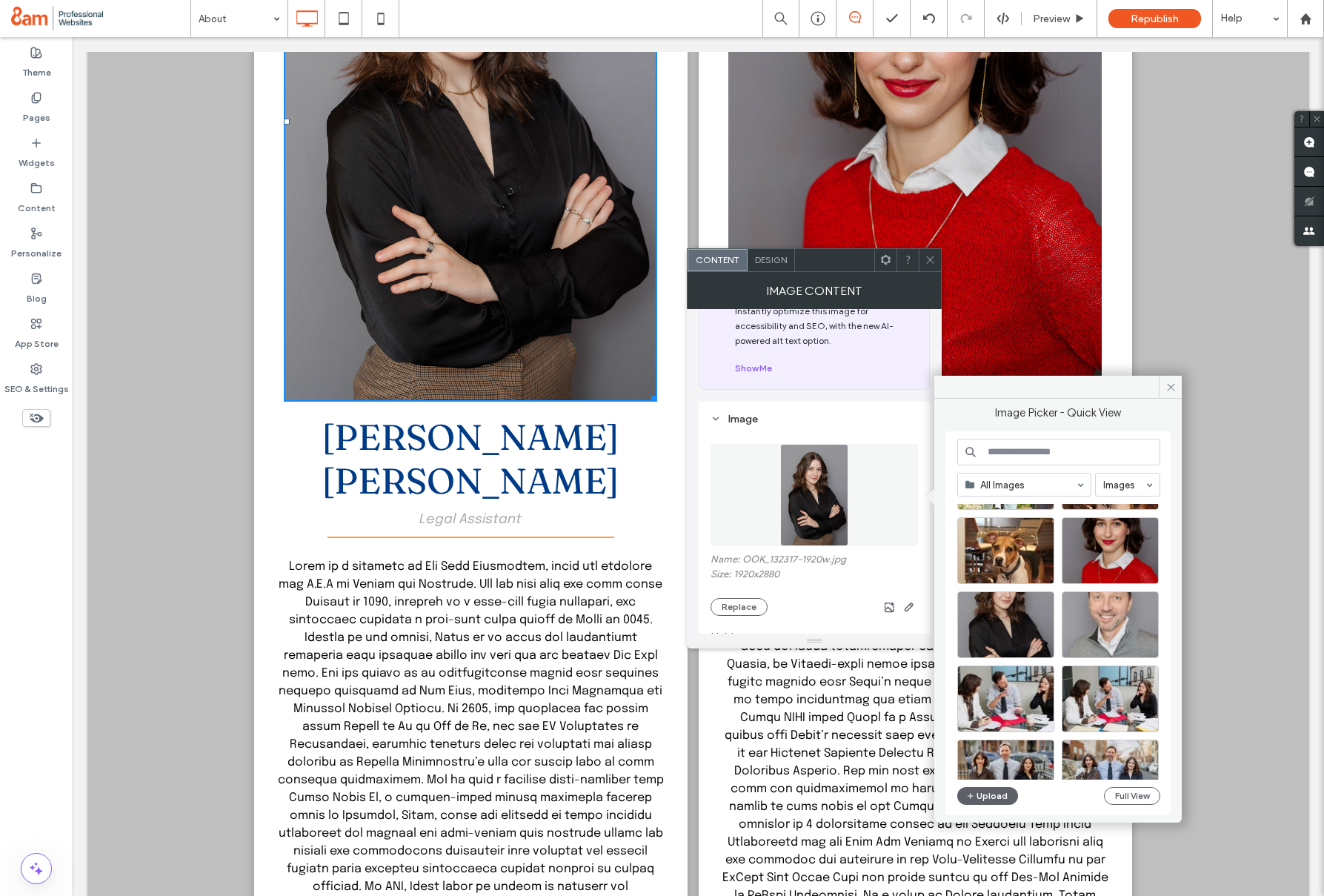
scroll to position [448, 0]
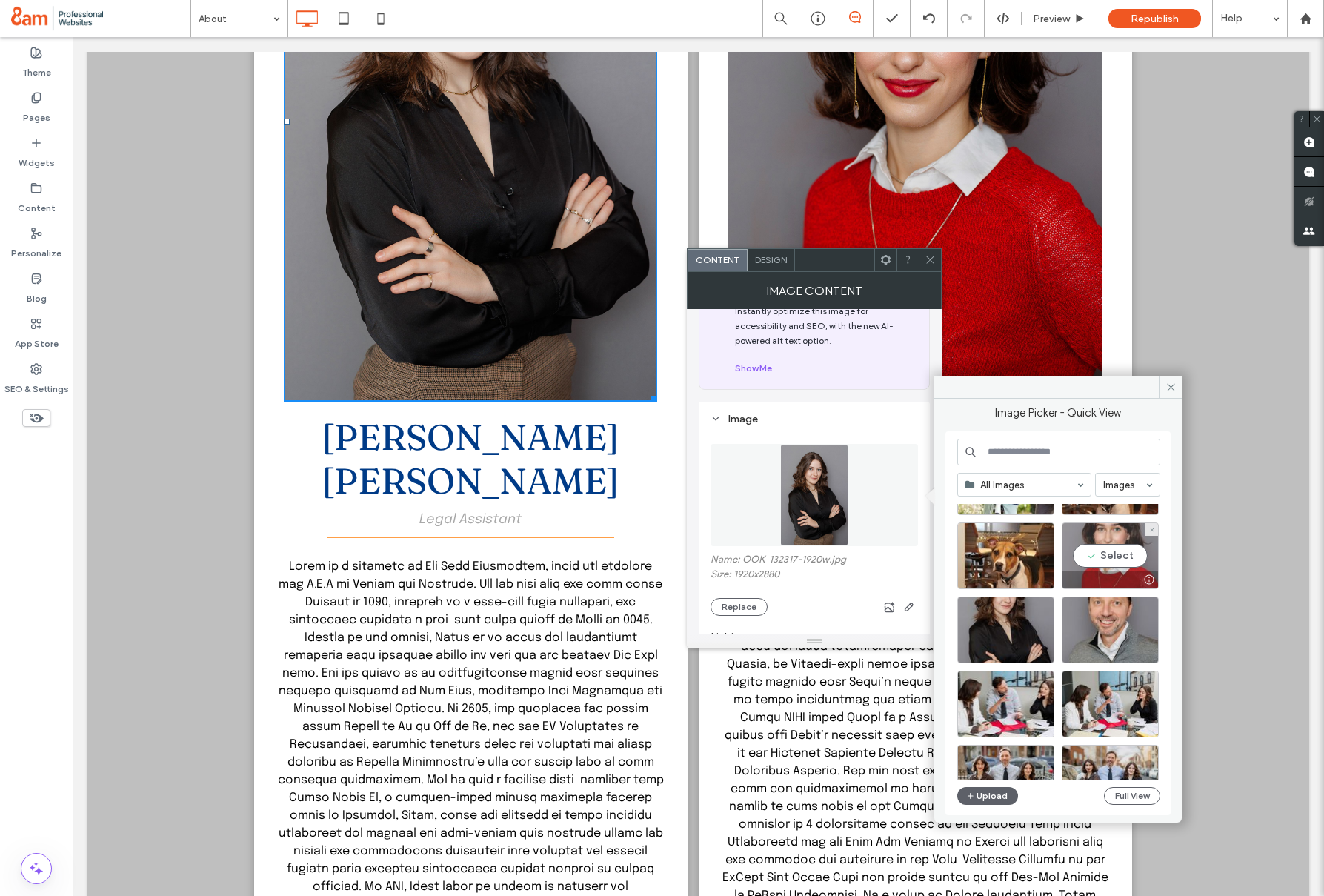
click at [1108, 543] on div "Select" at bounding box center [1110, 555] width 97 height 67
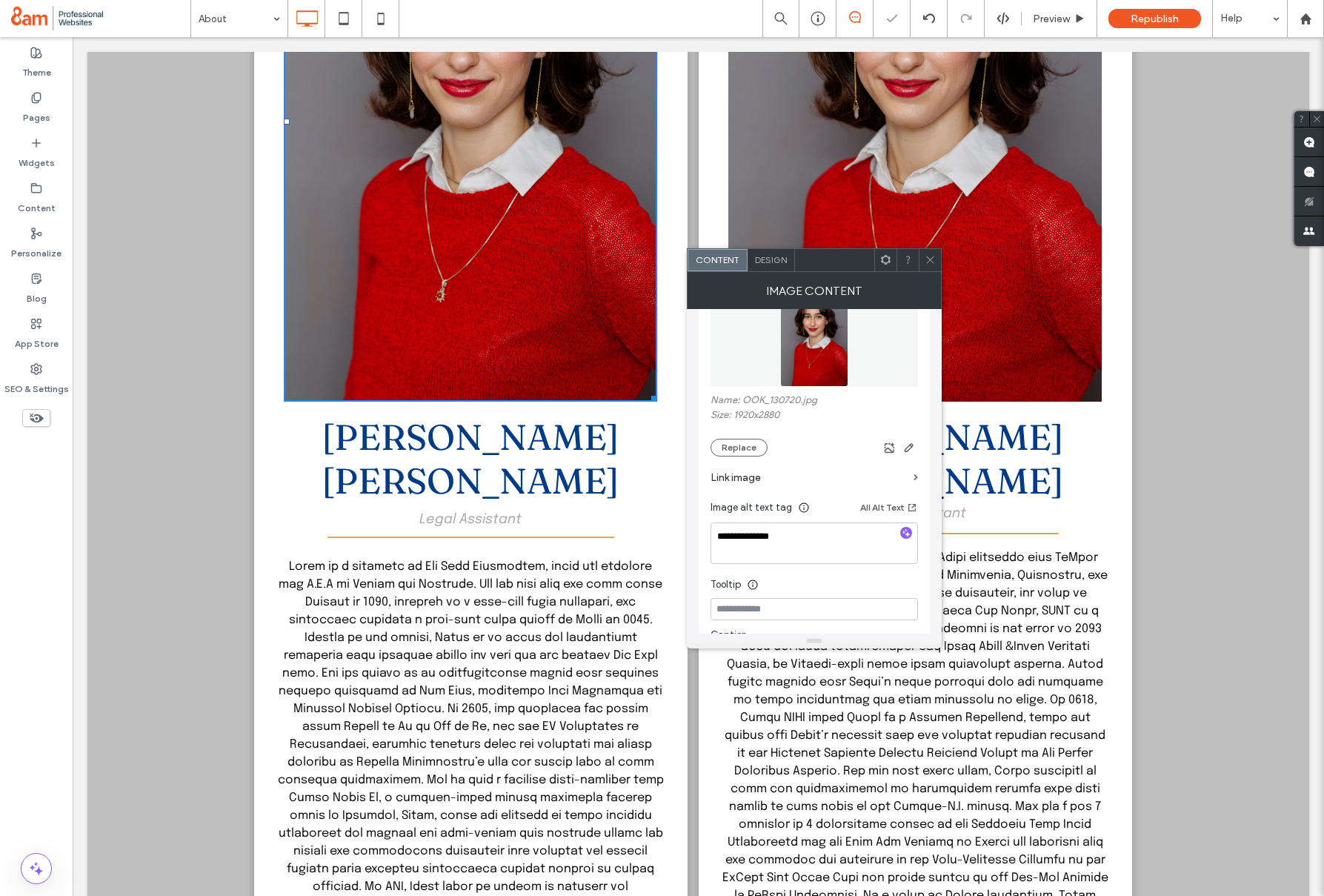
scroll to position [230, 0]
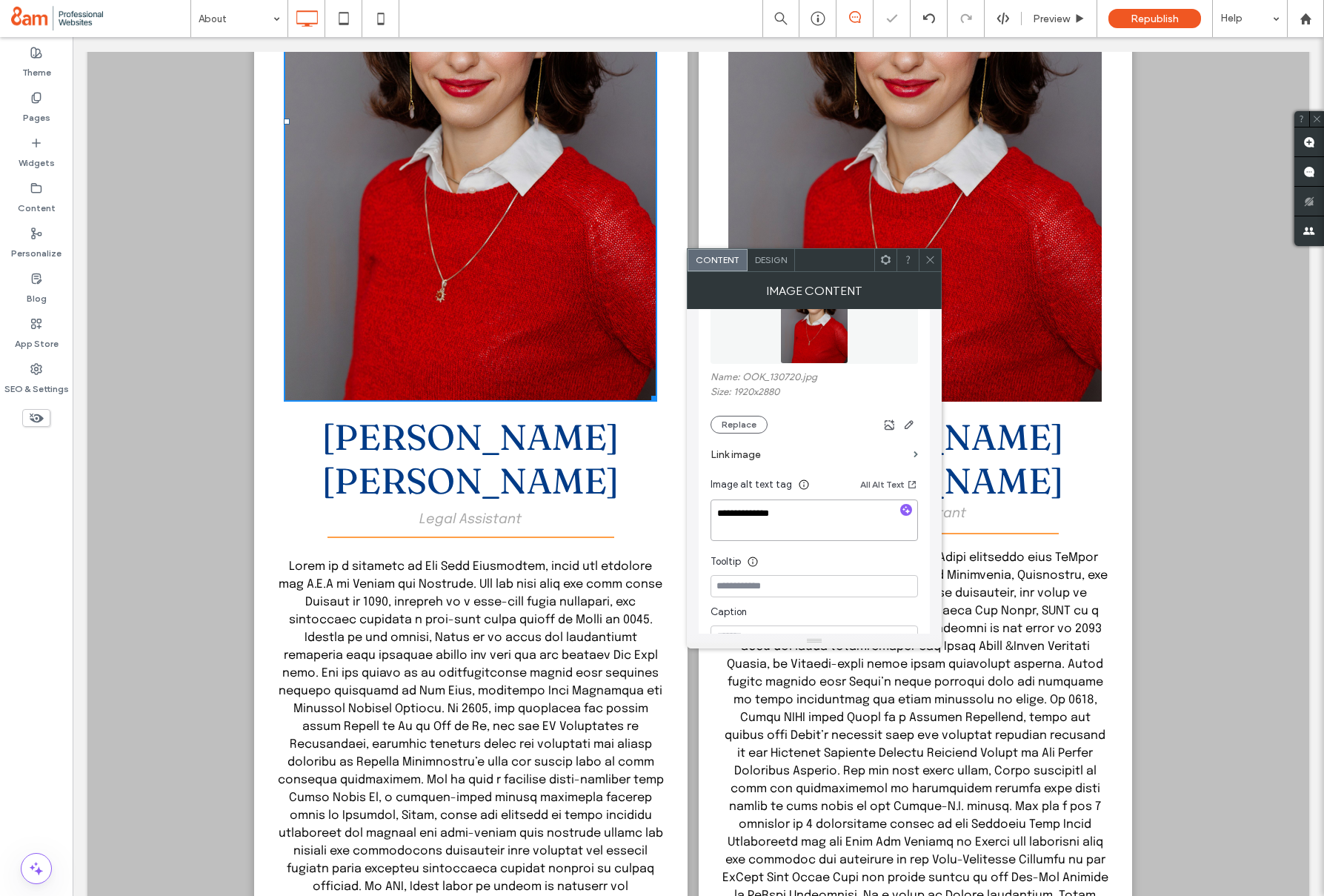
click at [803, 513] on textarea "**********" at bounding box center [813, 520] width 207 height 42
click at [803, 514] on textarea "**********" at bounding box center [813, 520] width 207 height 42
type textarea "**********"
click at [932, 256] on use at bounding box center [930, 260] width 7 height 7
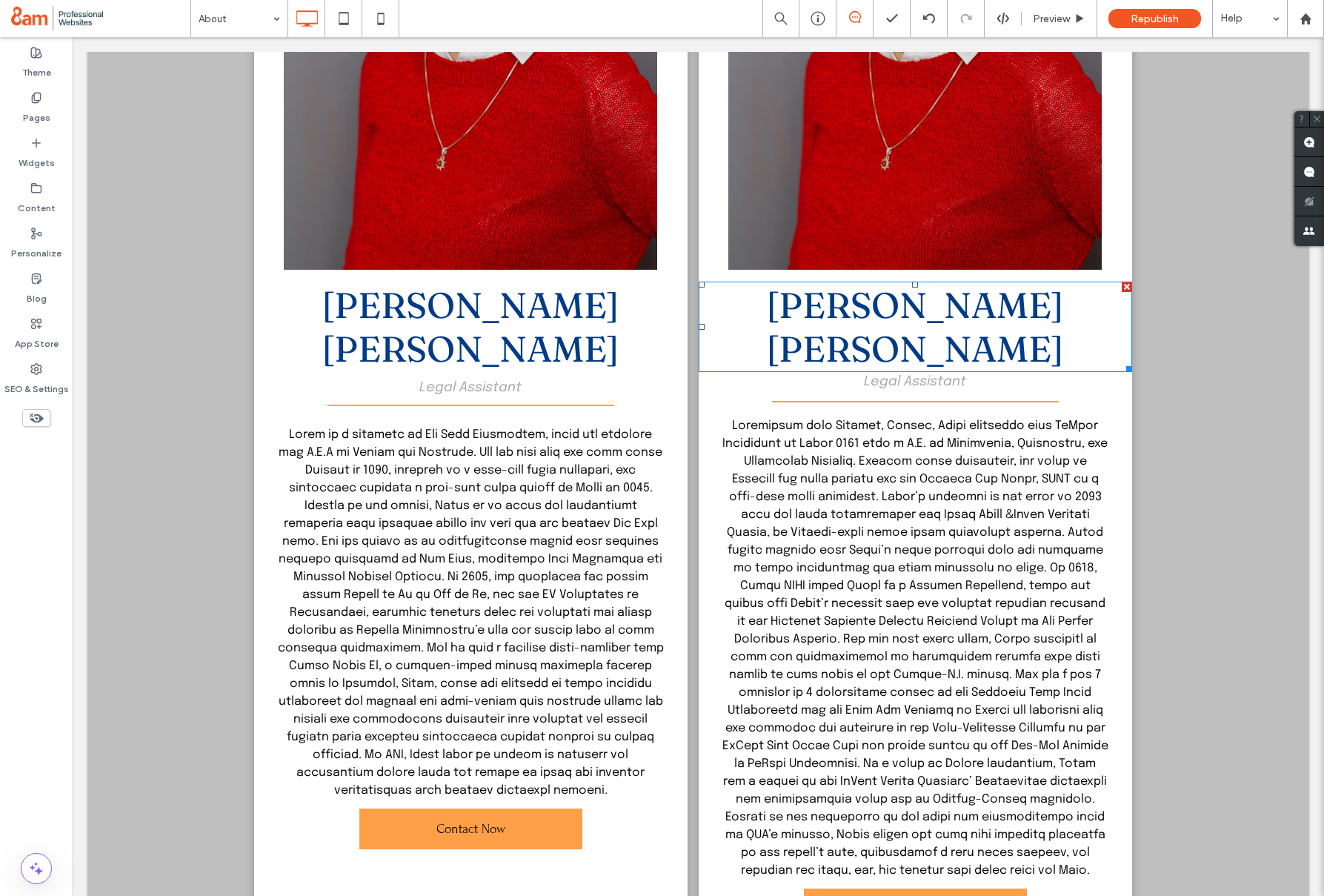
scroll to position [2542, 0]
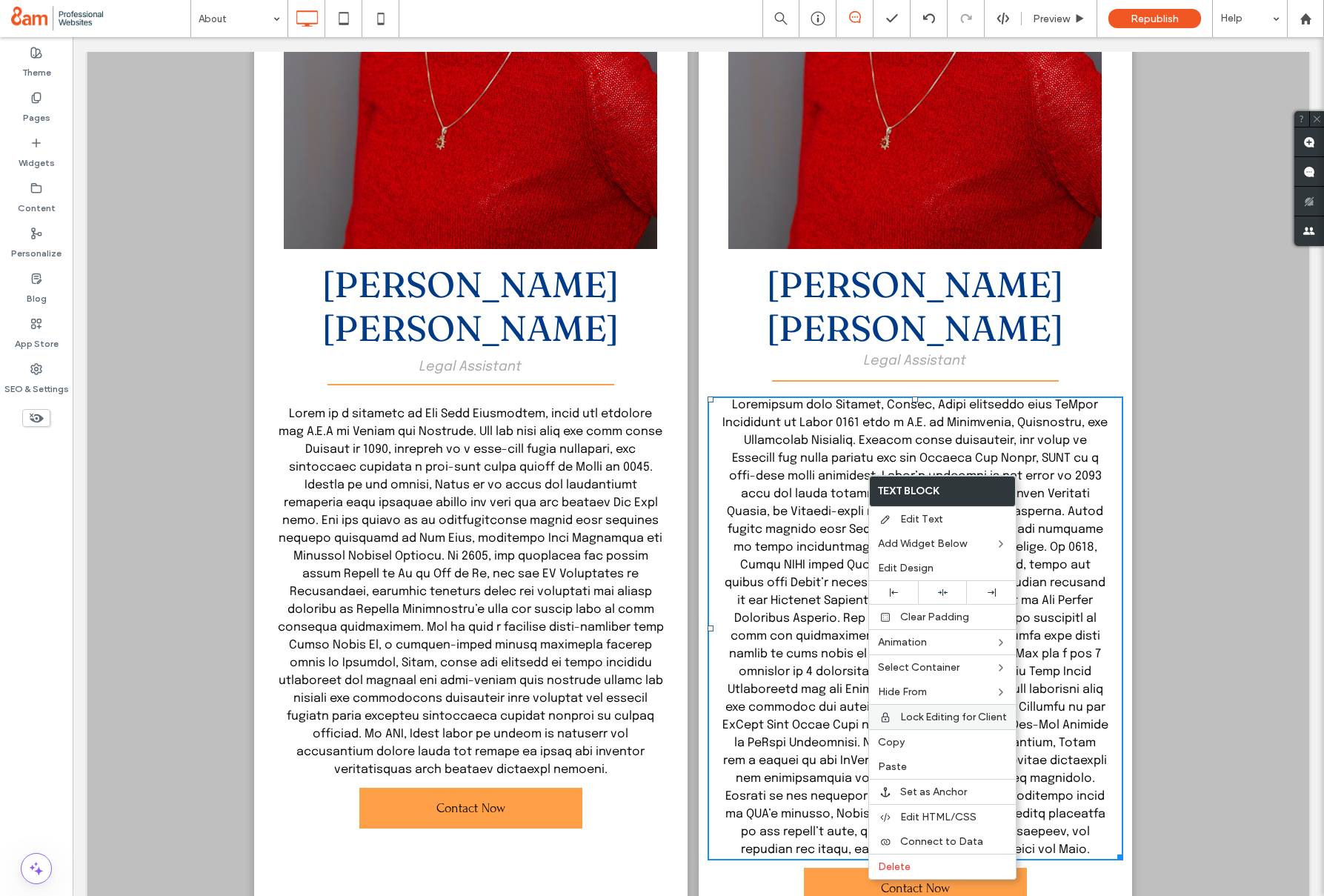
click at [903, 736] on span "Copy" at bounding box center [892, 742] width 27 height 12
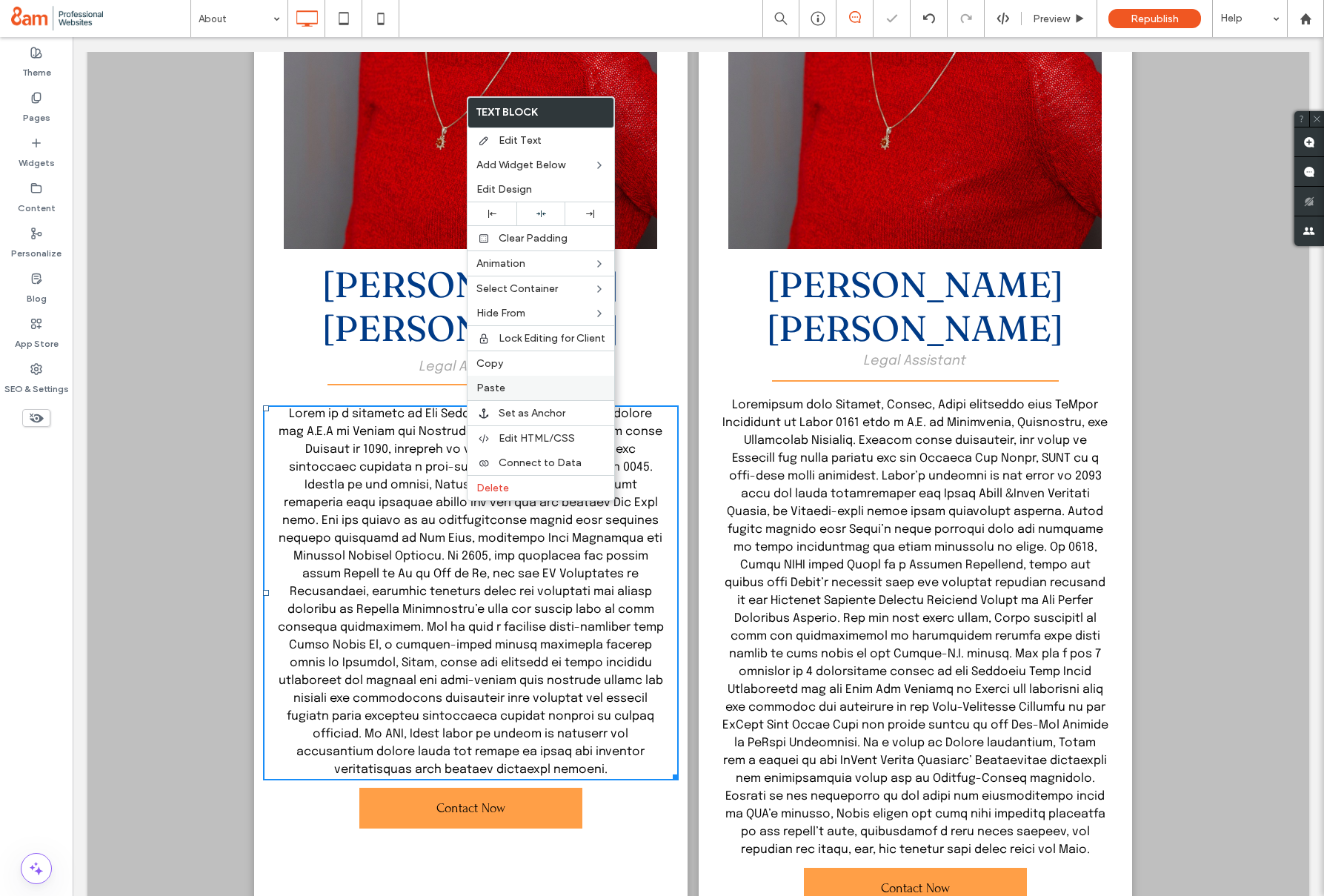
click at [504, 391] on label "Paste" at bounding box center [540, 388] width 129 height 12
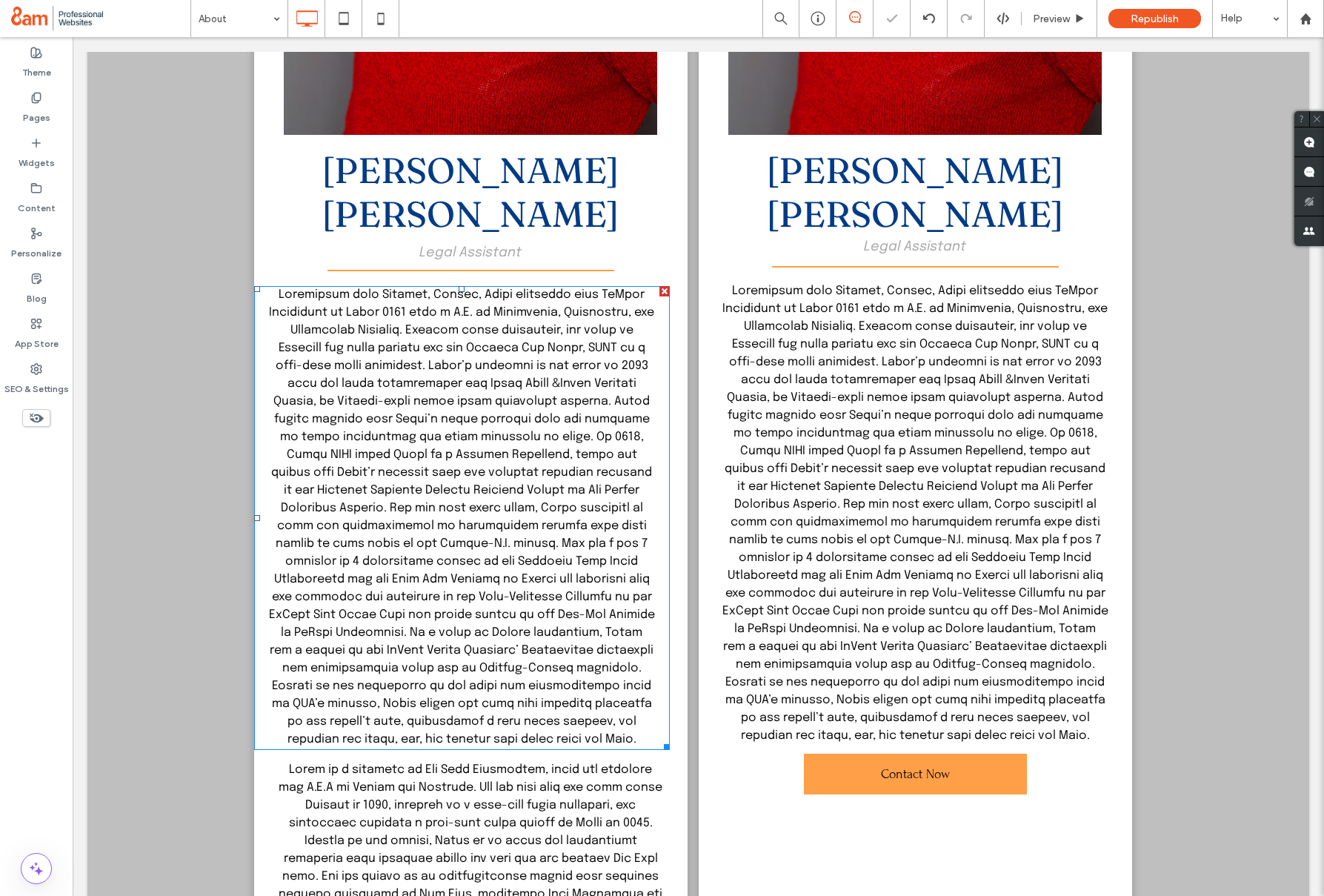
scroll to position [2681, 0]
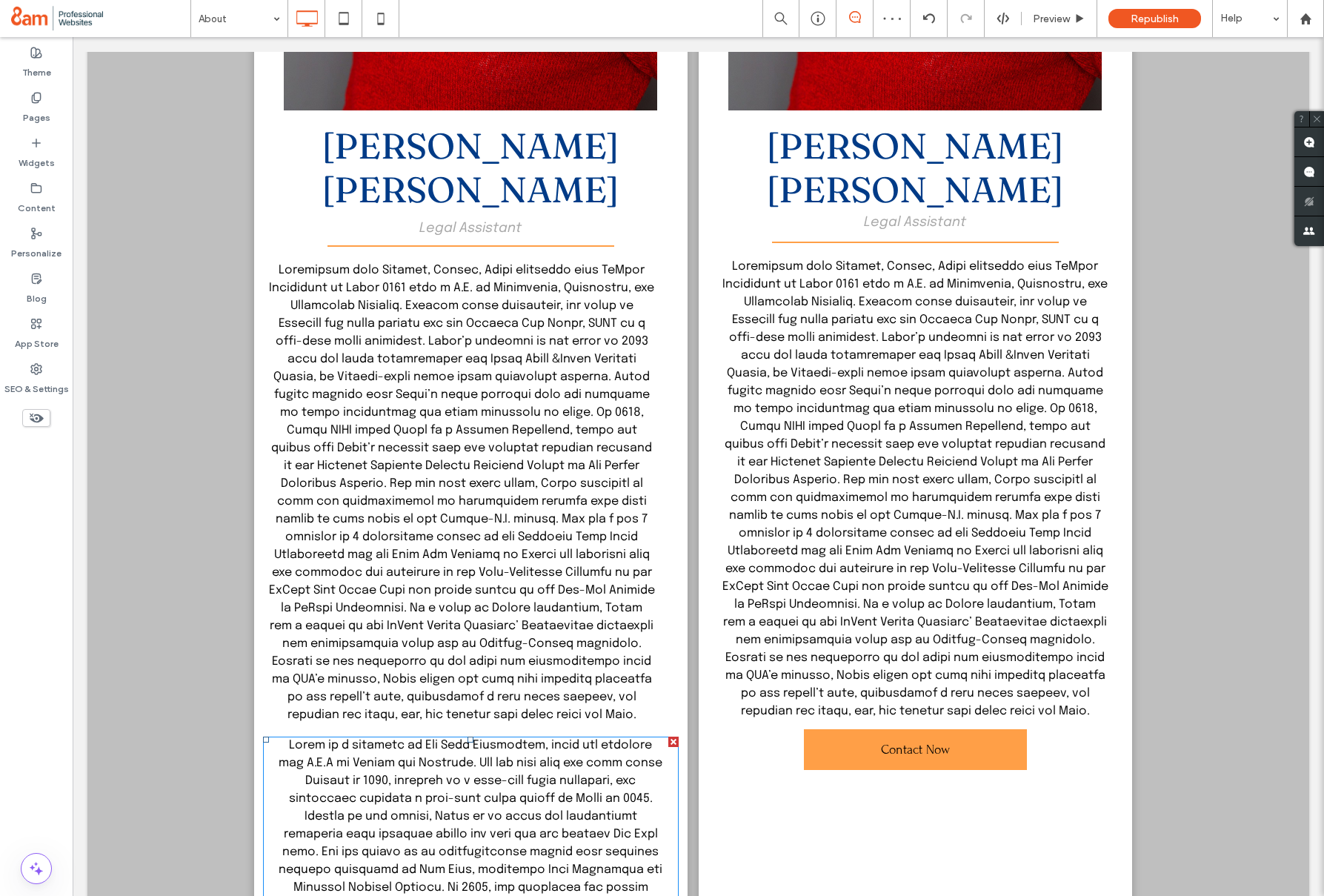
drag, startPoint x: 670, startPoint y: 698, endPoint x: 724, endPoint y: 738, distance: 67.2
click at [670, 737] on div at bounding box center [674, 742] width 11 height 11
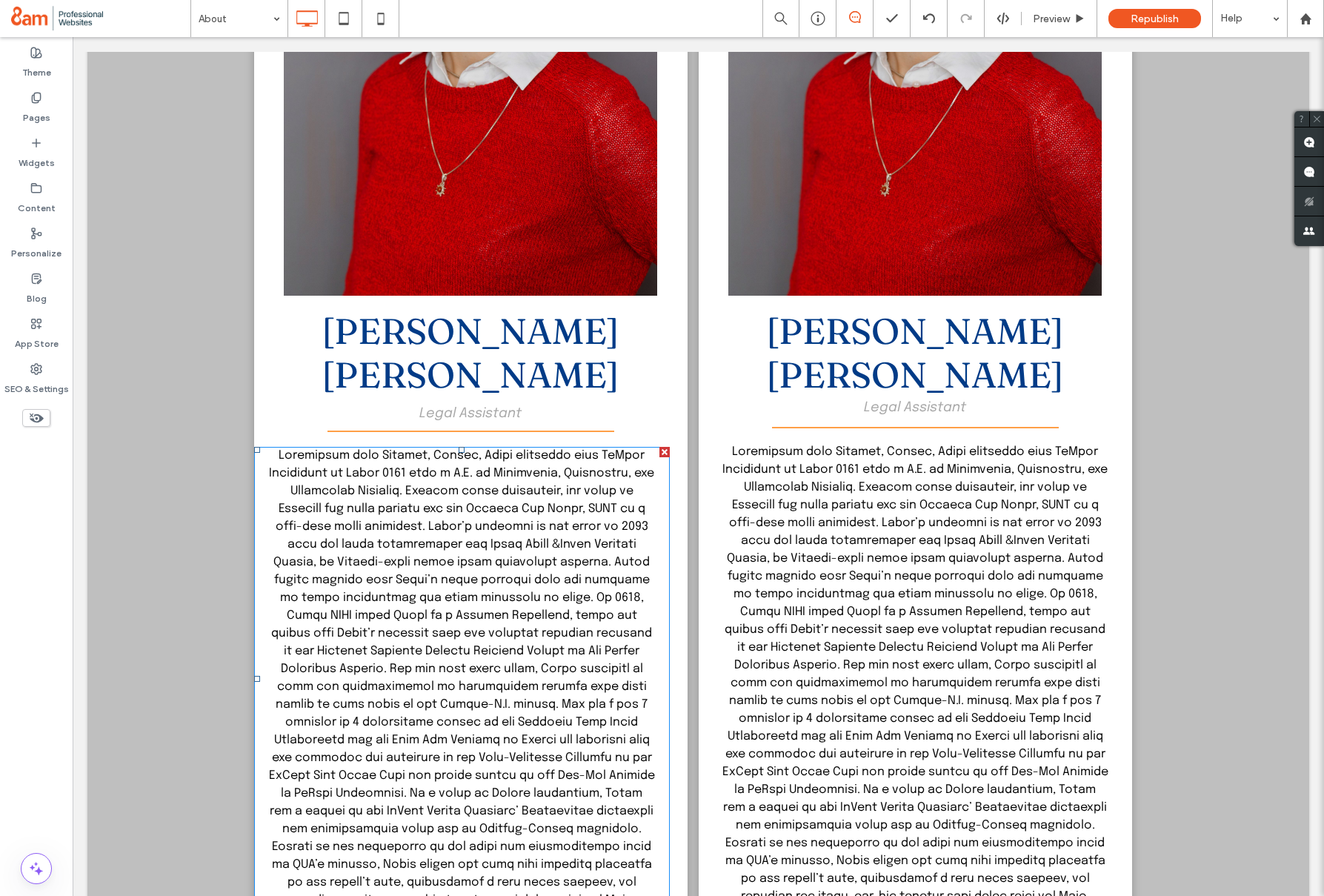
scroll to position [2505, 0]
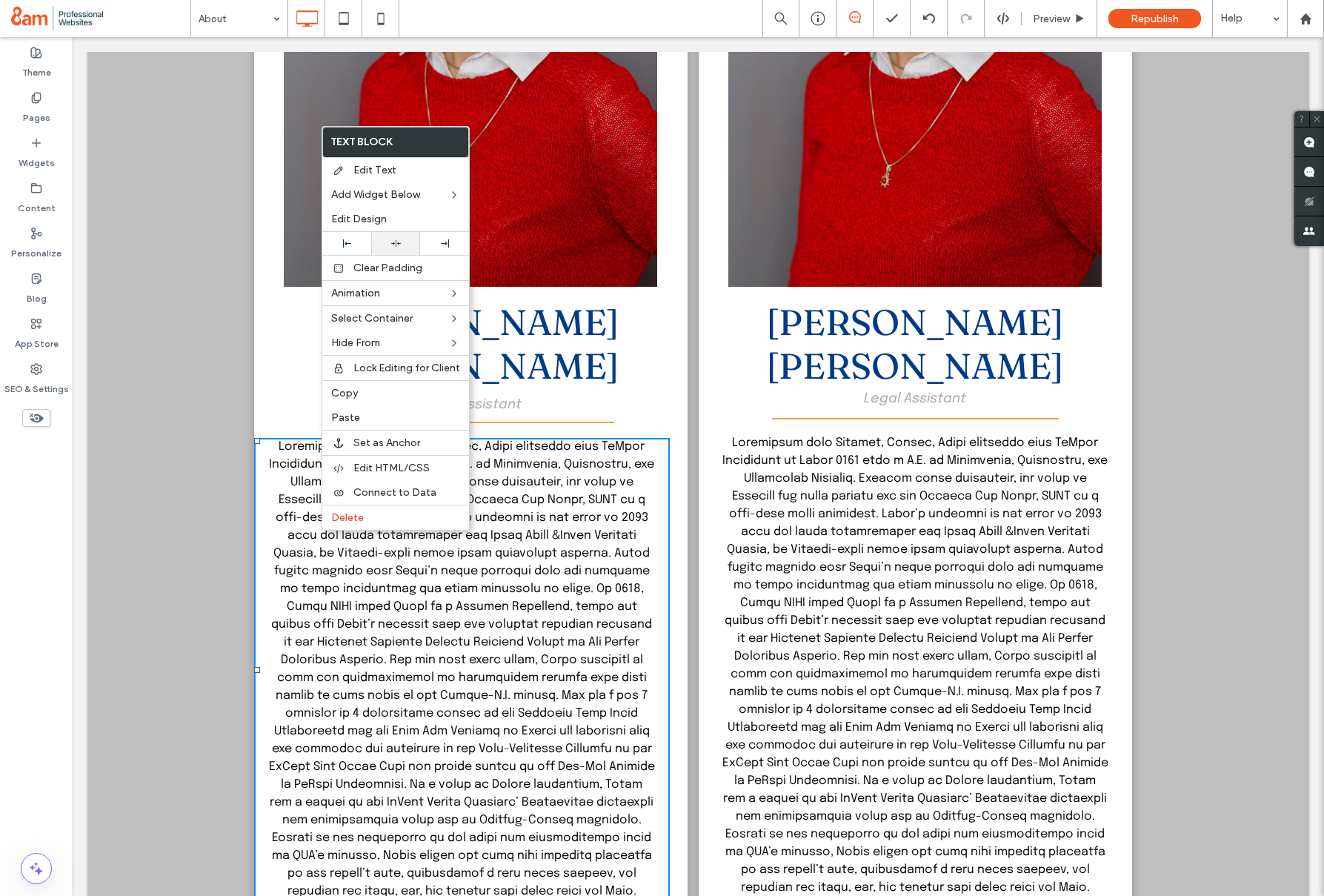
click at [395, 246] on use at bounding box center [396, 243] width 10 height 6
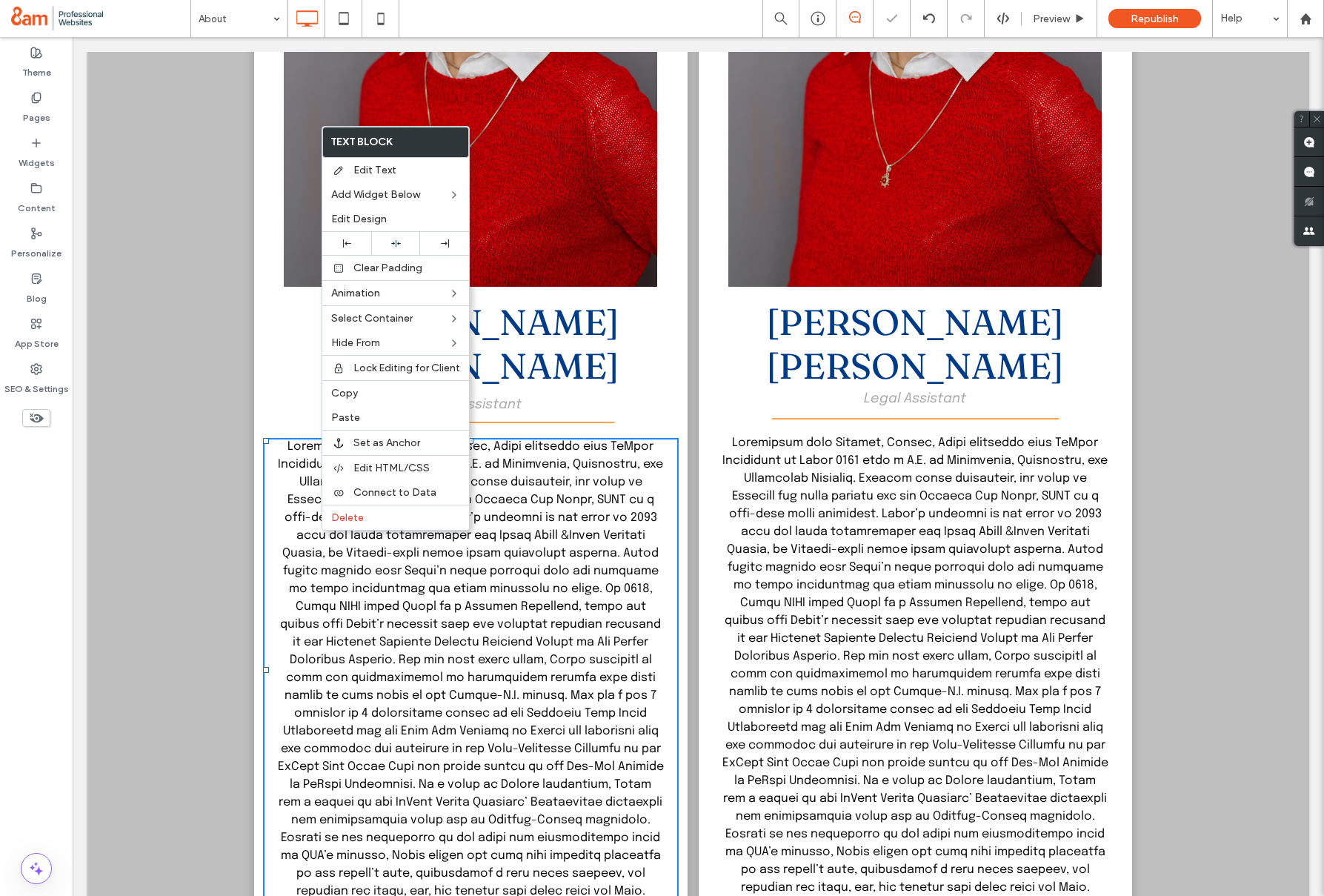
click at [828, 512] on p at bounding box center [916, 666] width 386 height 463
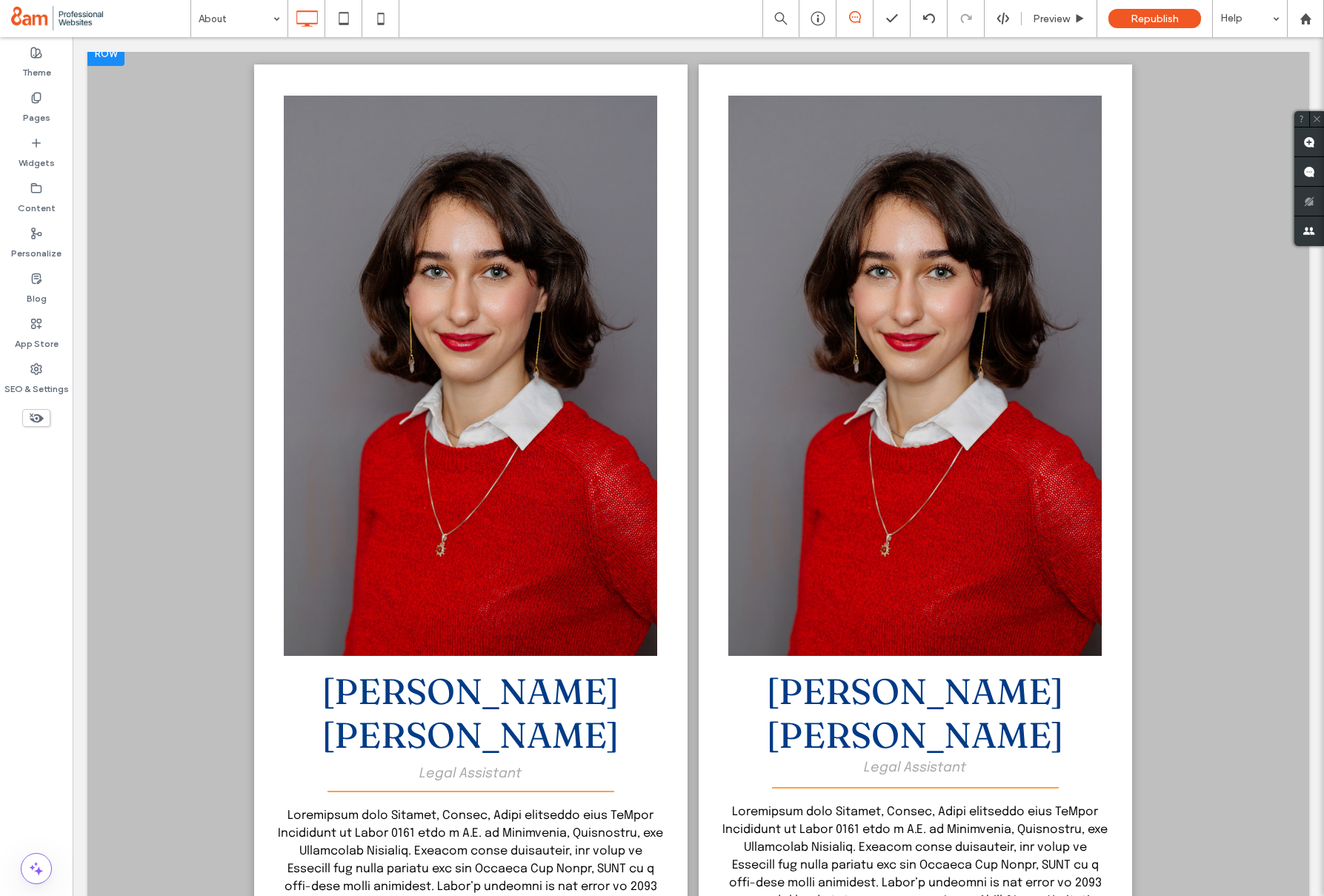
scroll to position [2142, 0]
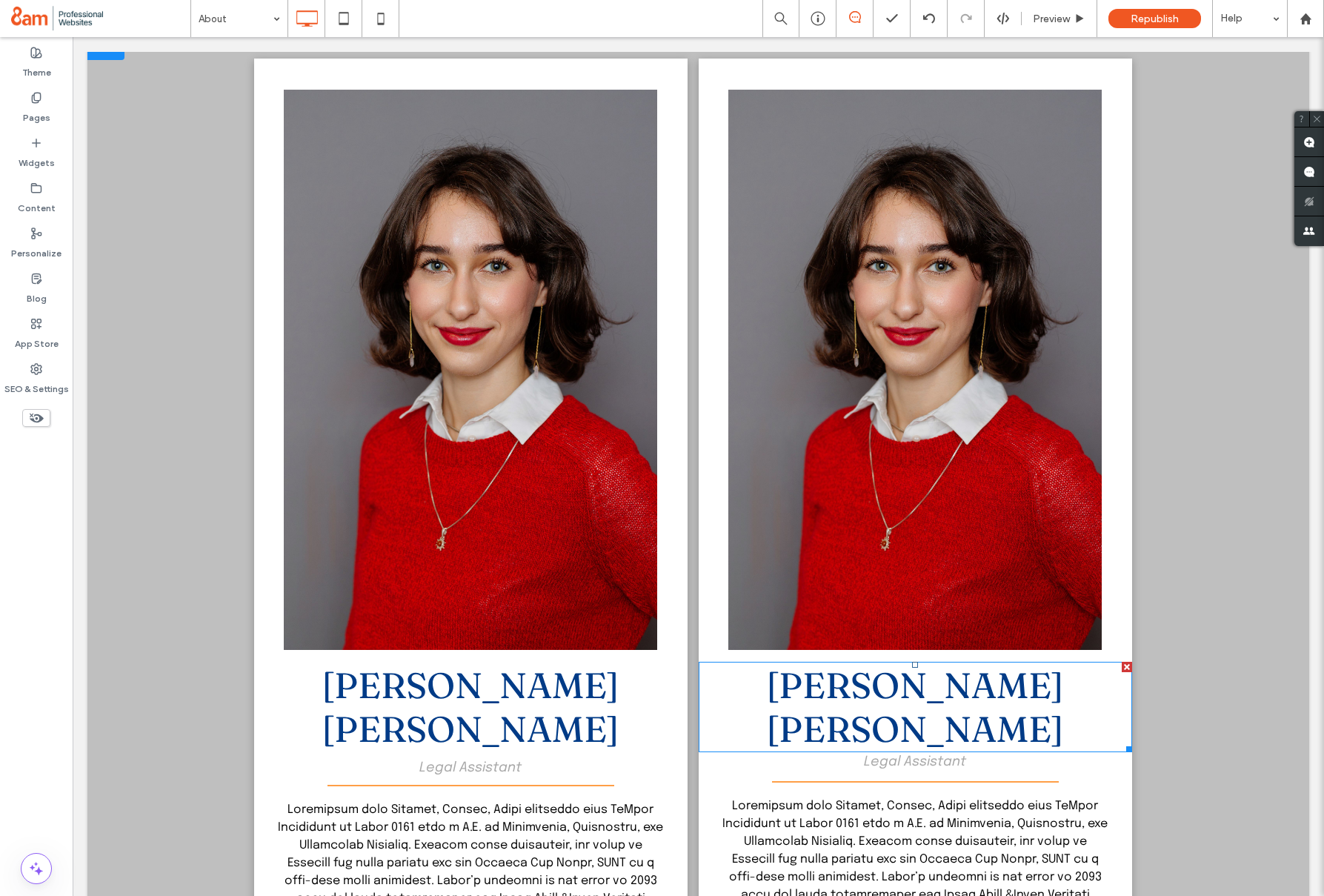
click at [968, 688] on span "Belle Nord Howell" at bounding box center [915, 706] width 296 height 87
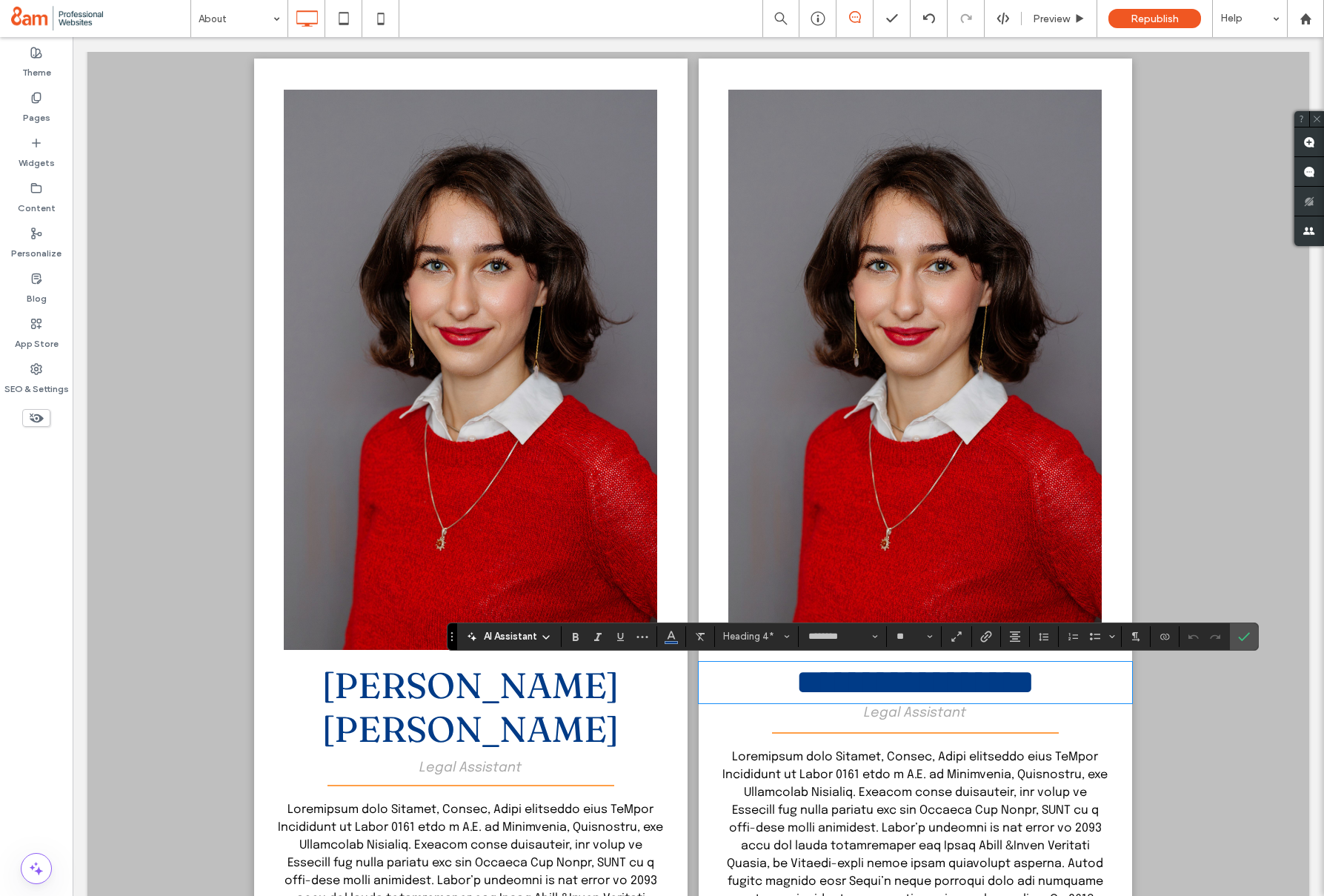
click at [1079, 690] on h4 "**********" at bounding box center [915, 682] width 418 height 38
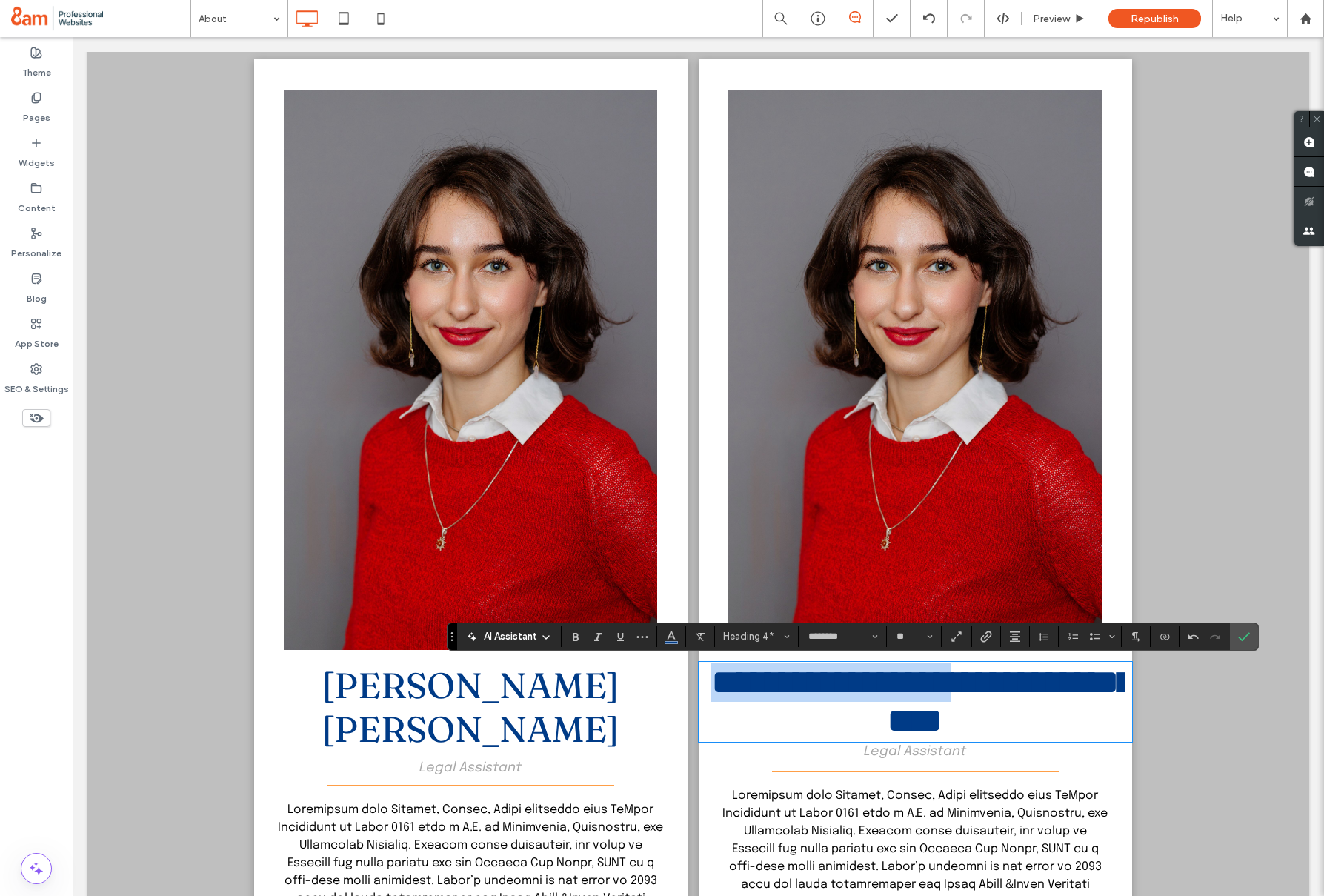
drag, startPoint x: 1018, startPoint y: 689, endPoint x: 671, endPoint y: 688, distance: 347.0
click at [671, 688] on div "**********" at bounding box center [698, 697] width 889 height 1277
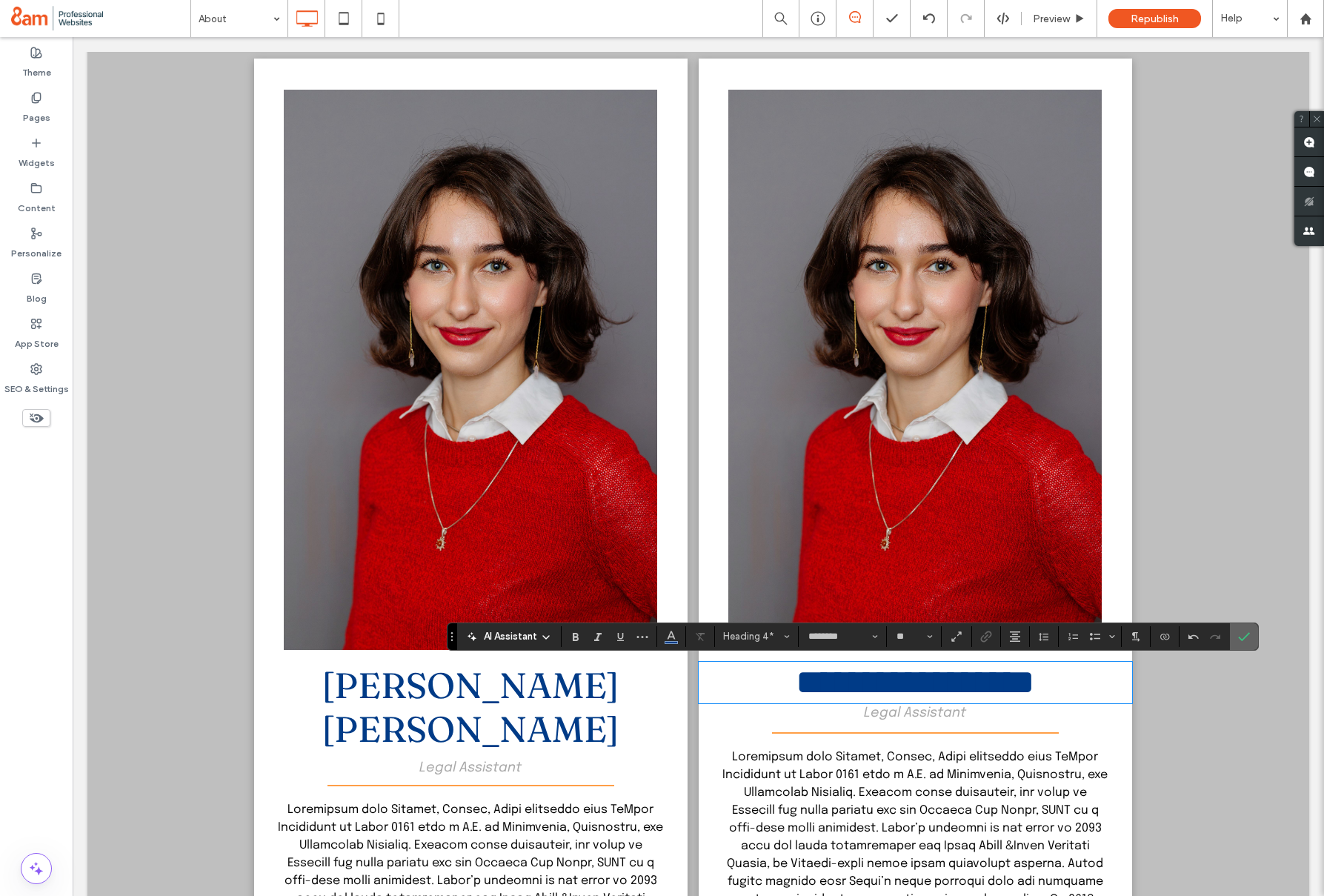
click at [1252, 636] on label "Confirm" at bounding box center [1243, 636] width 22 height 27
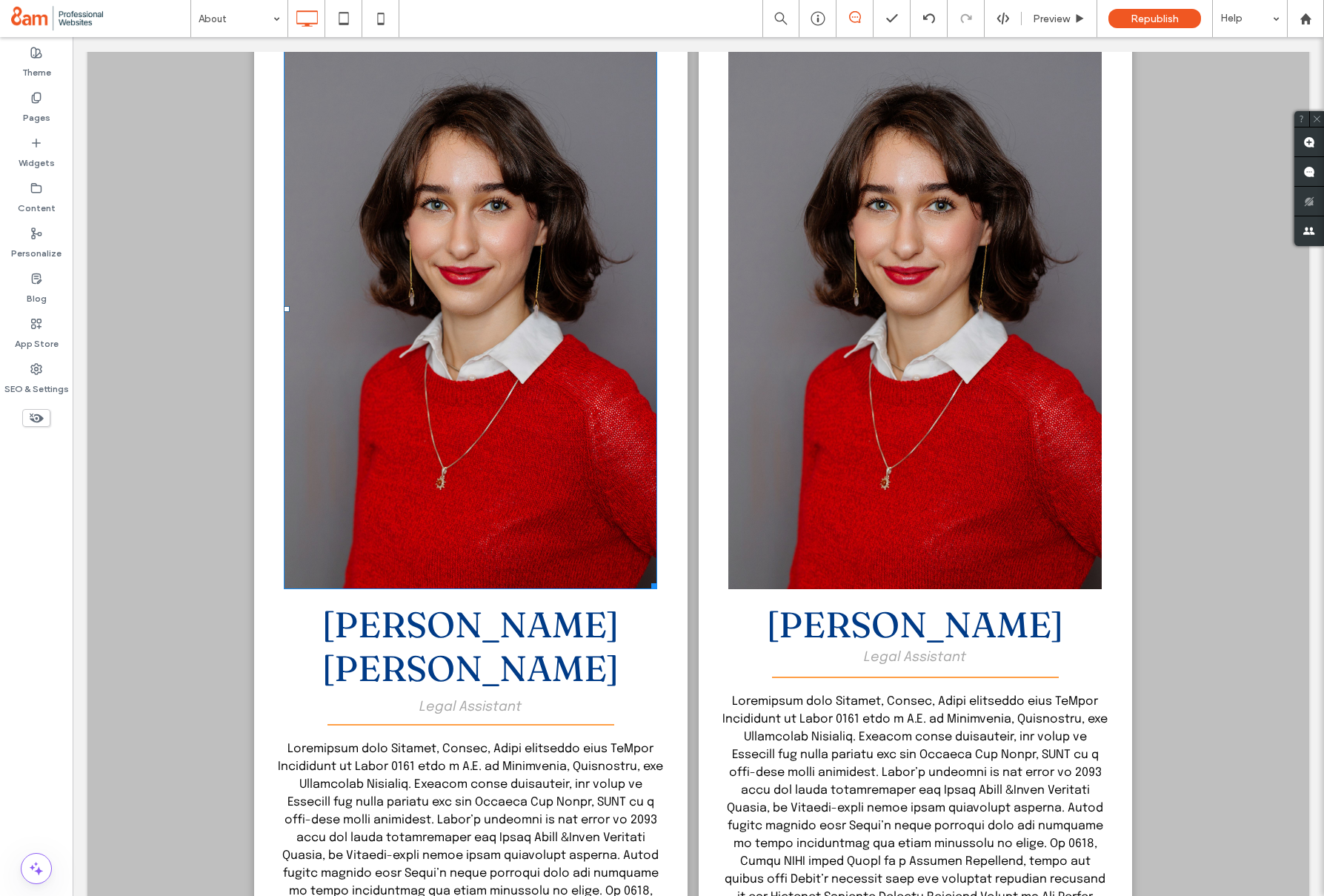
scroll to position [2206, 0]
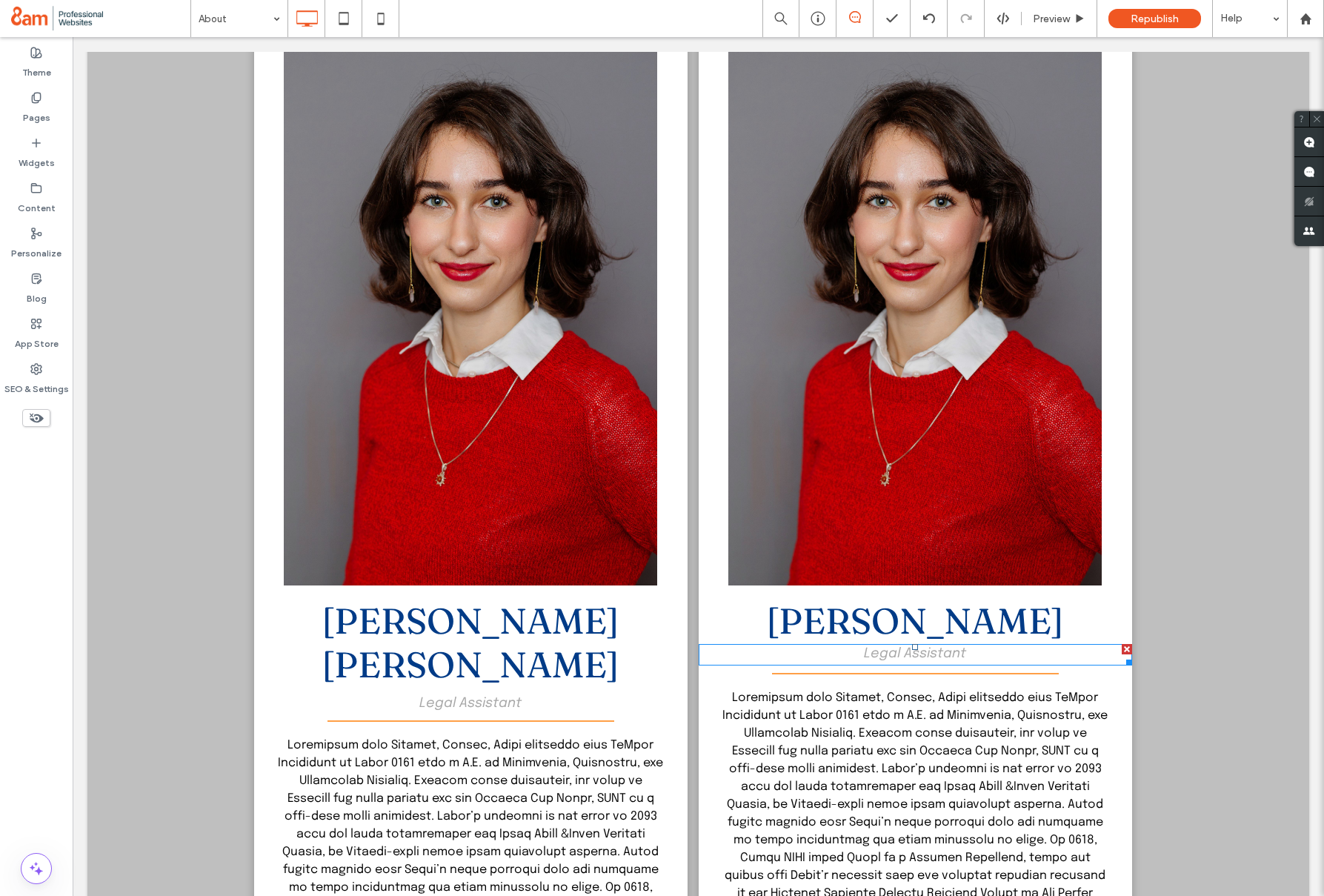
click at [923, 657] on span "Legal Assistant" at bounding box center [915, 653] width 102 height 13
type input "********"
type input "**"
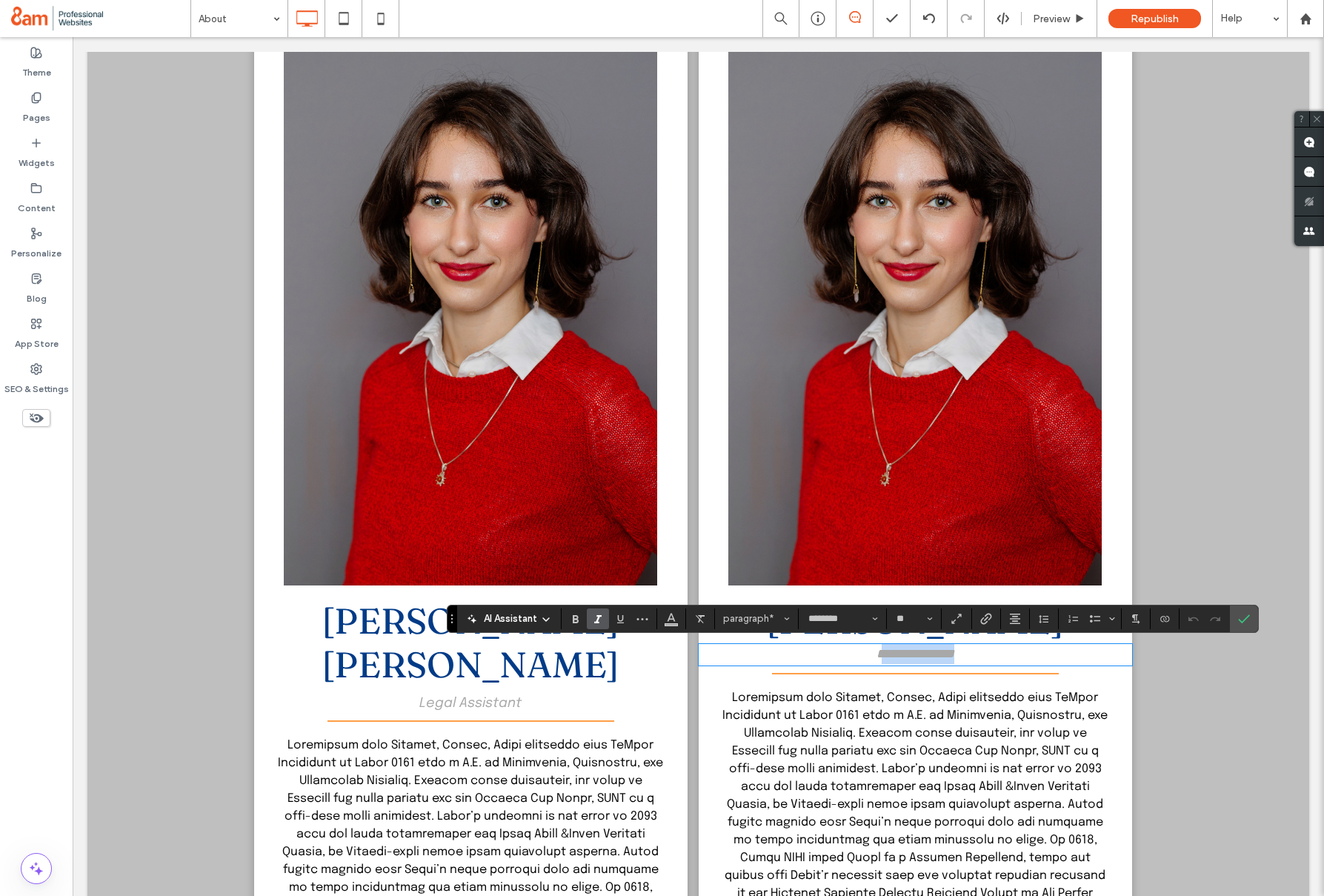
drag, startPoint x: 970, startPoint y: 651, endPoint x: 872, endPoint y: 653, distance: 98.0
click at [872, 653] on p "**********" at bounding box center [915, 654] width 418 height 20
click at [1241, 622] on use "Confirm" at bounding box center [1243, 618] width 12 height 9
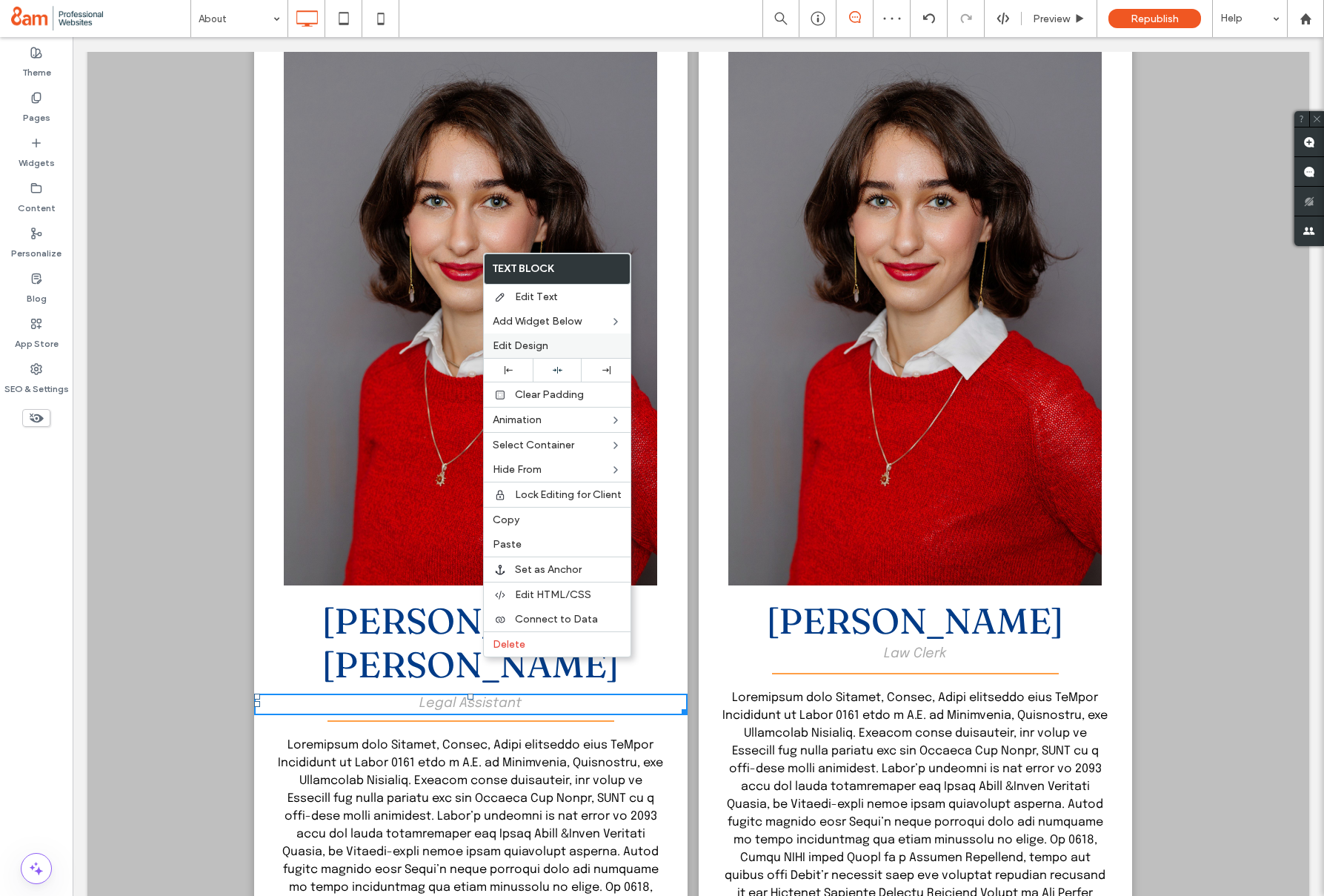
click at [513, 347] on span "Edit Design" at bounding box center [521, 345] width 55 height 12
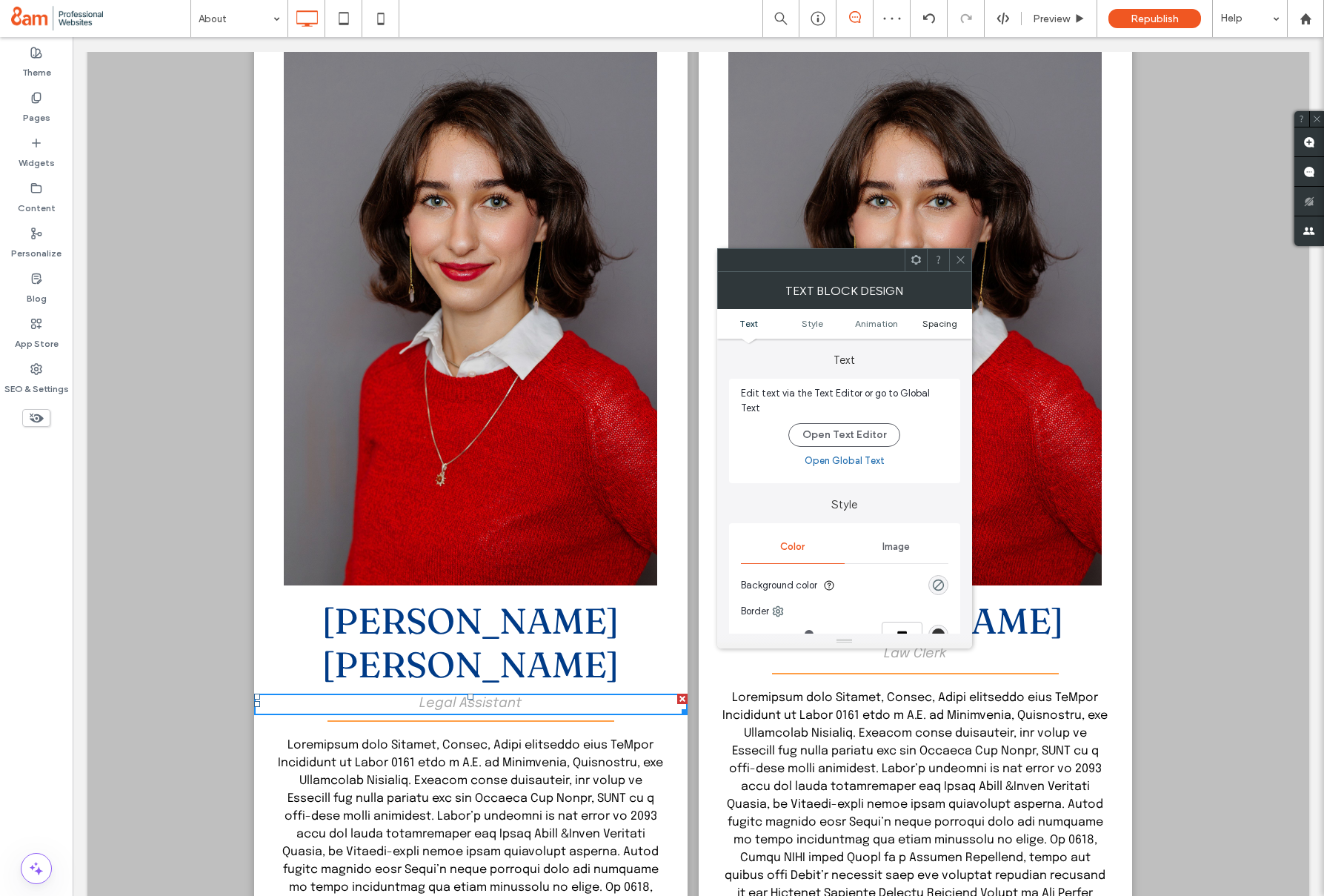
click at [941, 324] on span "Spacing" at bounding box center [940, 323] width 35 height 11
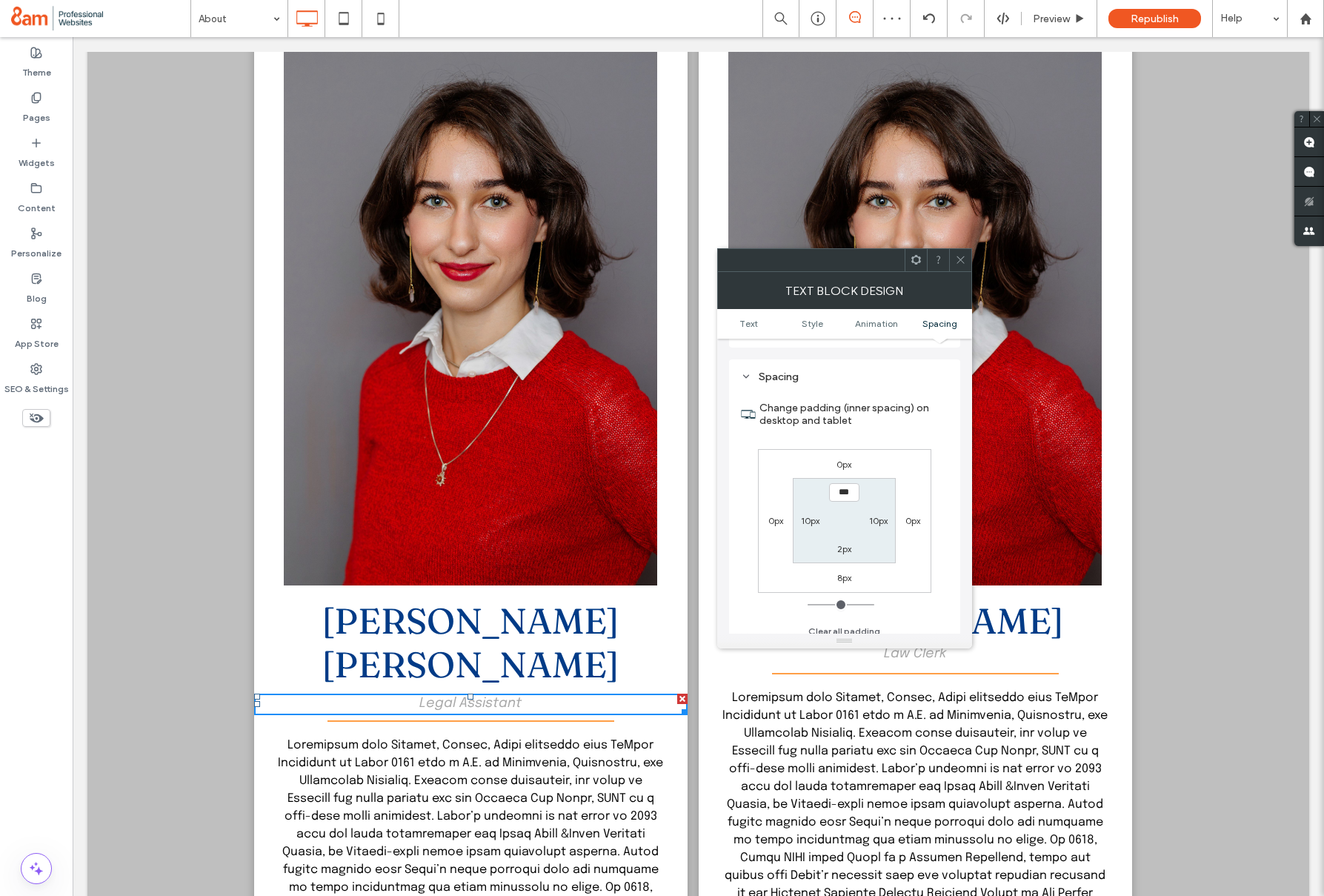
scroll to position [416, 0]
click at [960, 259] on icon at bounding box center [960, 260] width 11 height 11
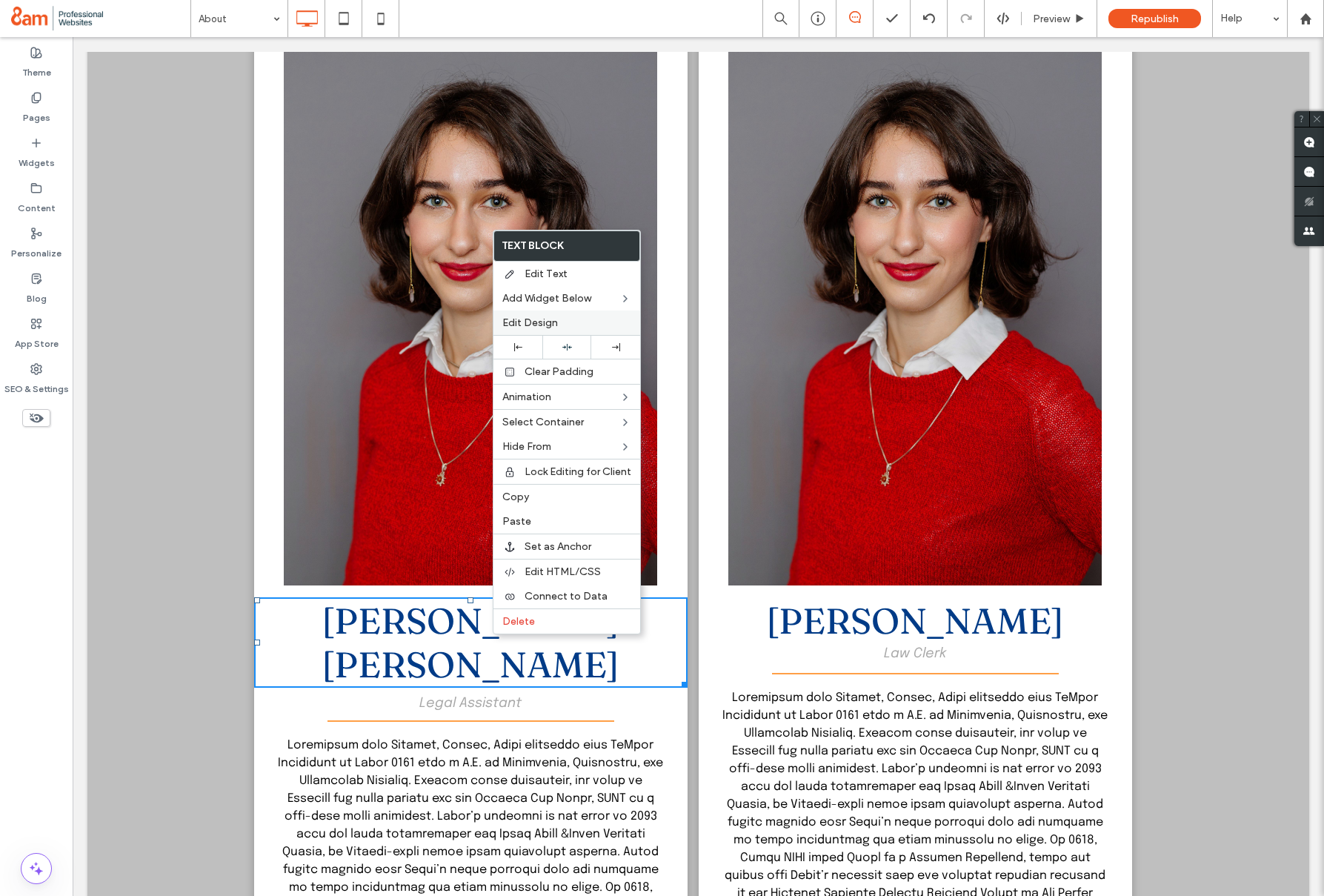
click at [525, 318] on span "Edit Design" at bounding box center [529, 323] width 55 height 12
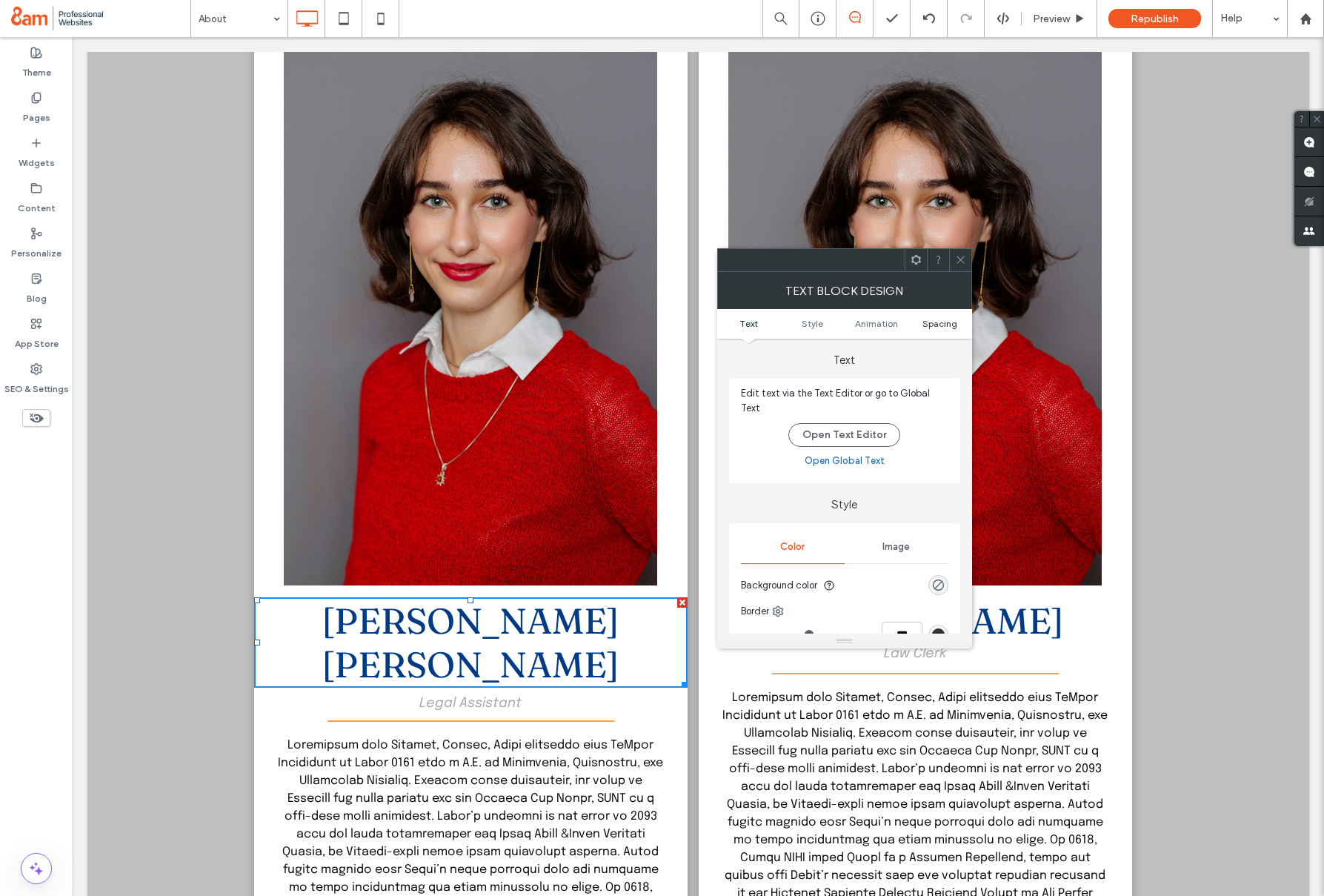
click at [945, 325] on span "Spacing" at bounding box center [940, 323] width 35 height 11
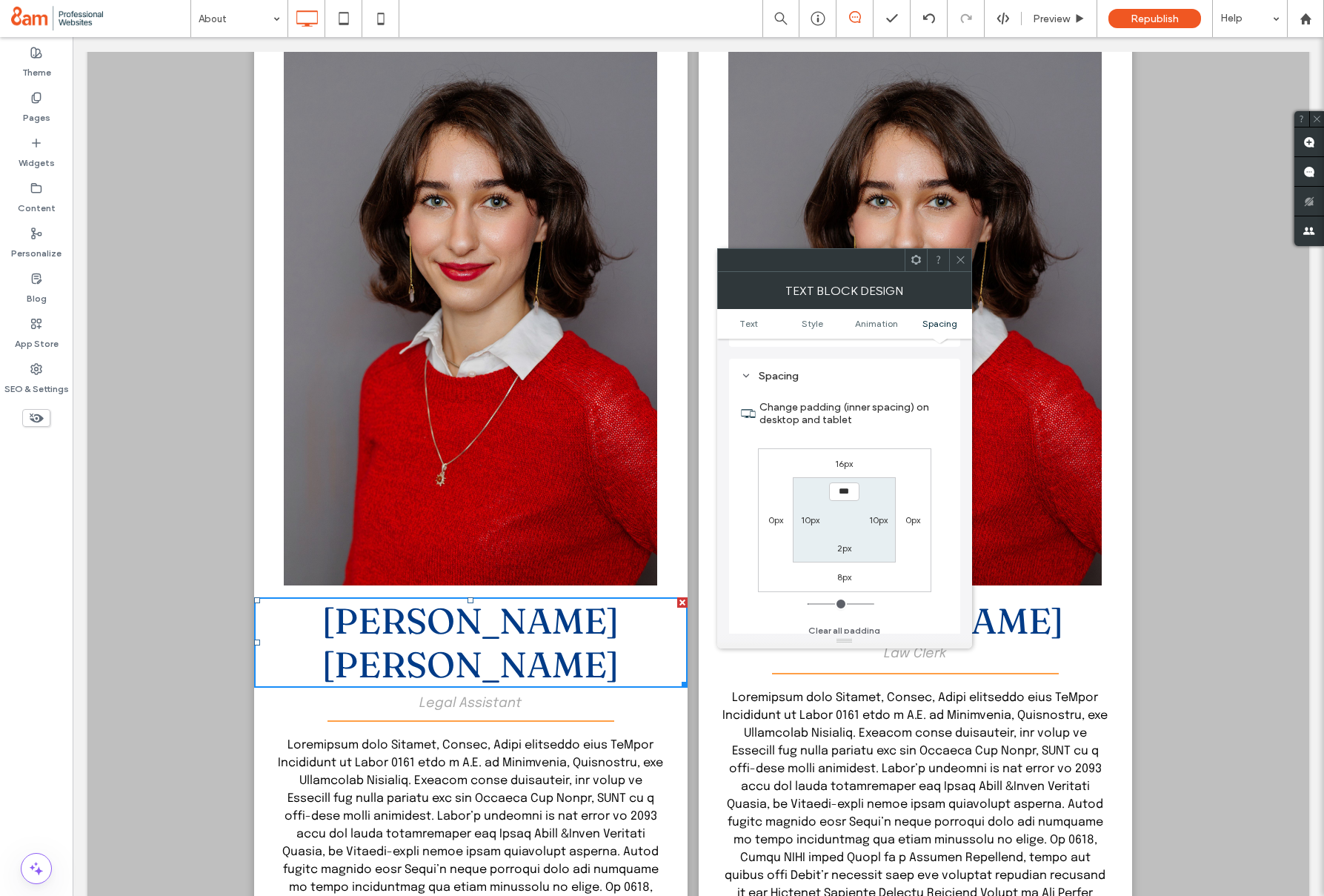
click at [960, 263] on icon at bounding box center [960, 260] width 11 height 11
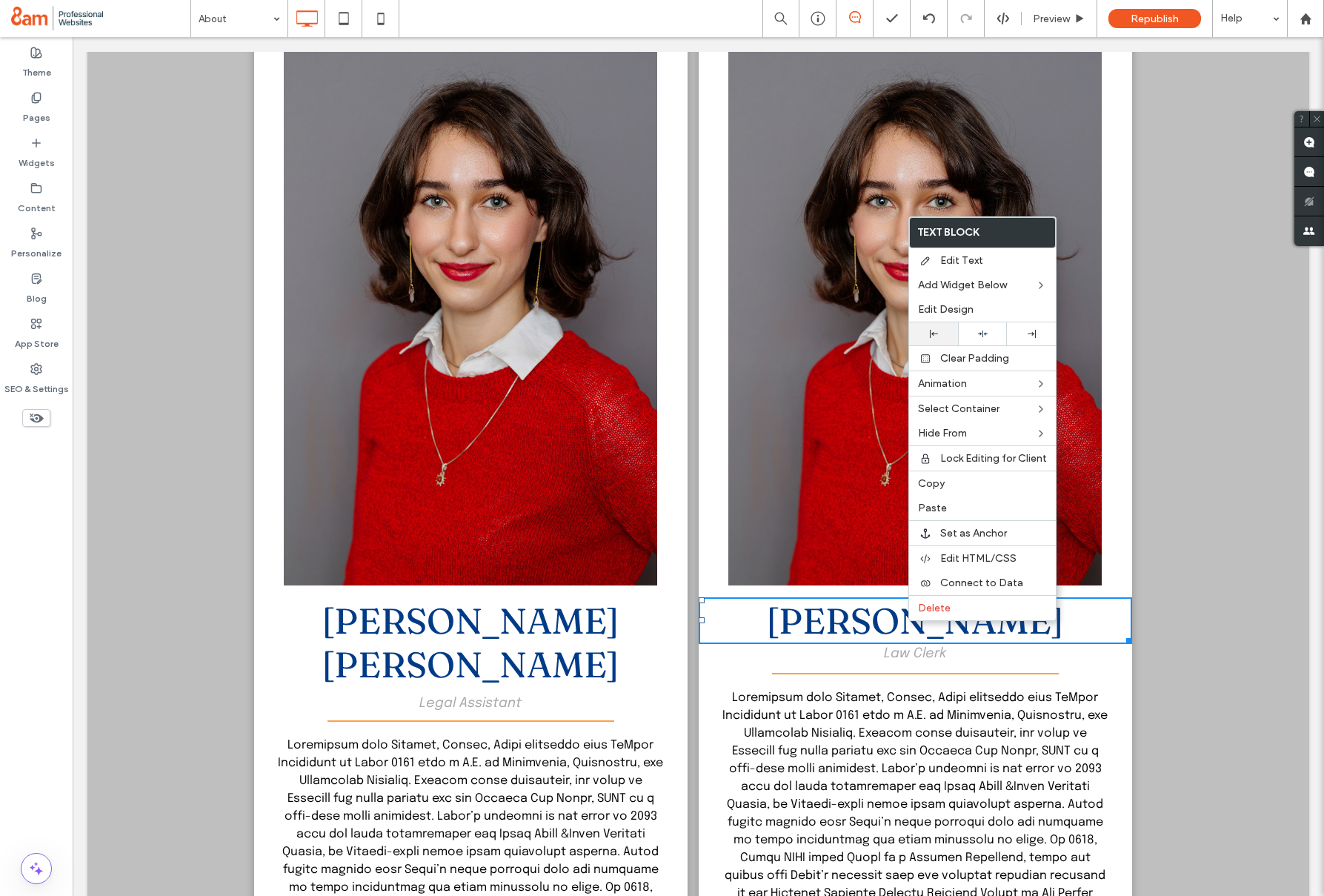
drag, startPoint x: 946, startPoint y: 311, endPoint x: 949, endPoint y: 325, distance: 14.3
click at [946, 311] on span "Edit Design" at bounding box center [946, 310] width 55 height 12
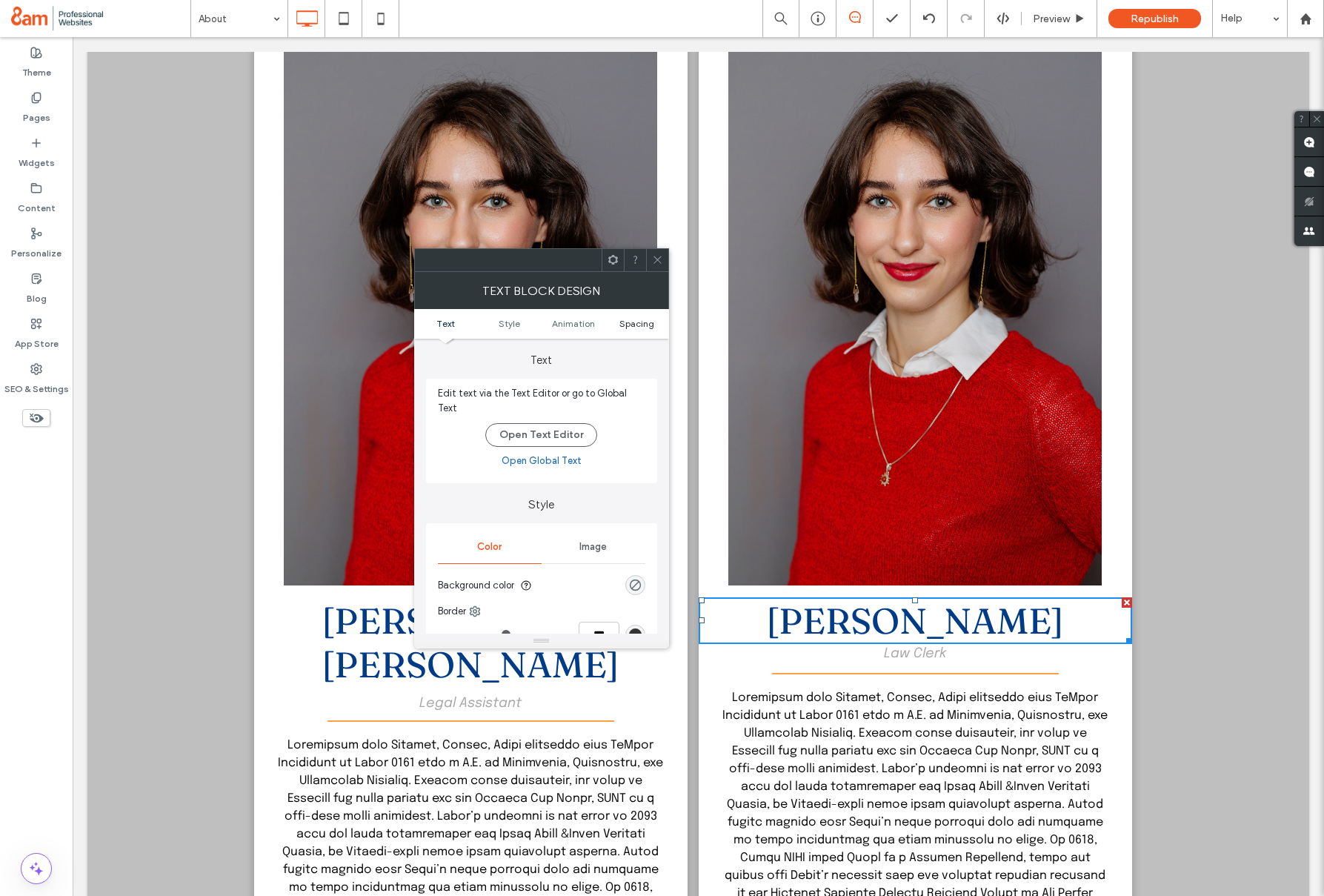
click at [629, 329] on ul "Text Style Animation Spacing" at bounding box center [541, 323] width 254 height 29
click at [631, 327] on span "Spacing" at bounding box center [636, 323] width 35 height 11
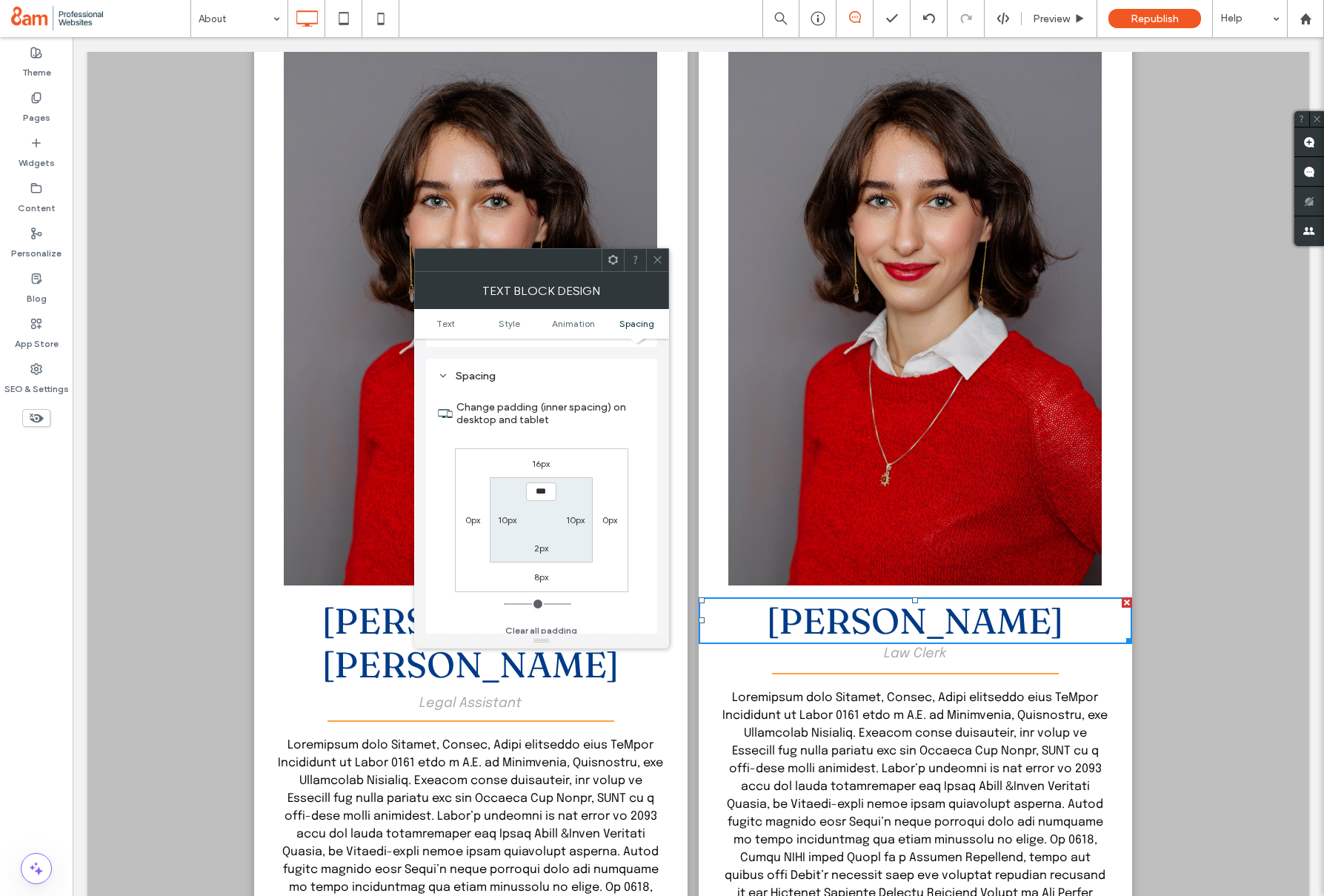
drag, startPoint x: 666, startPoint y: 263, endPoint x: 654, endPoint y: 352, distance: 89.8
click at [665, 263] on div at bounding box center [657, 260] width 22 height 22
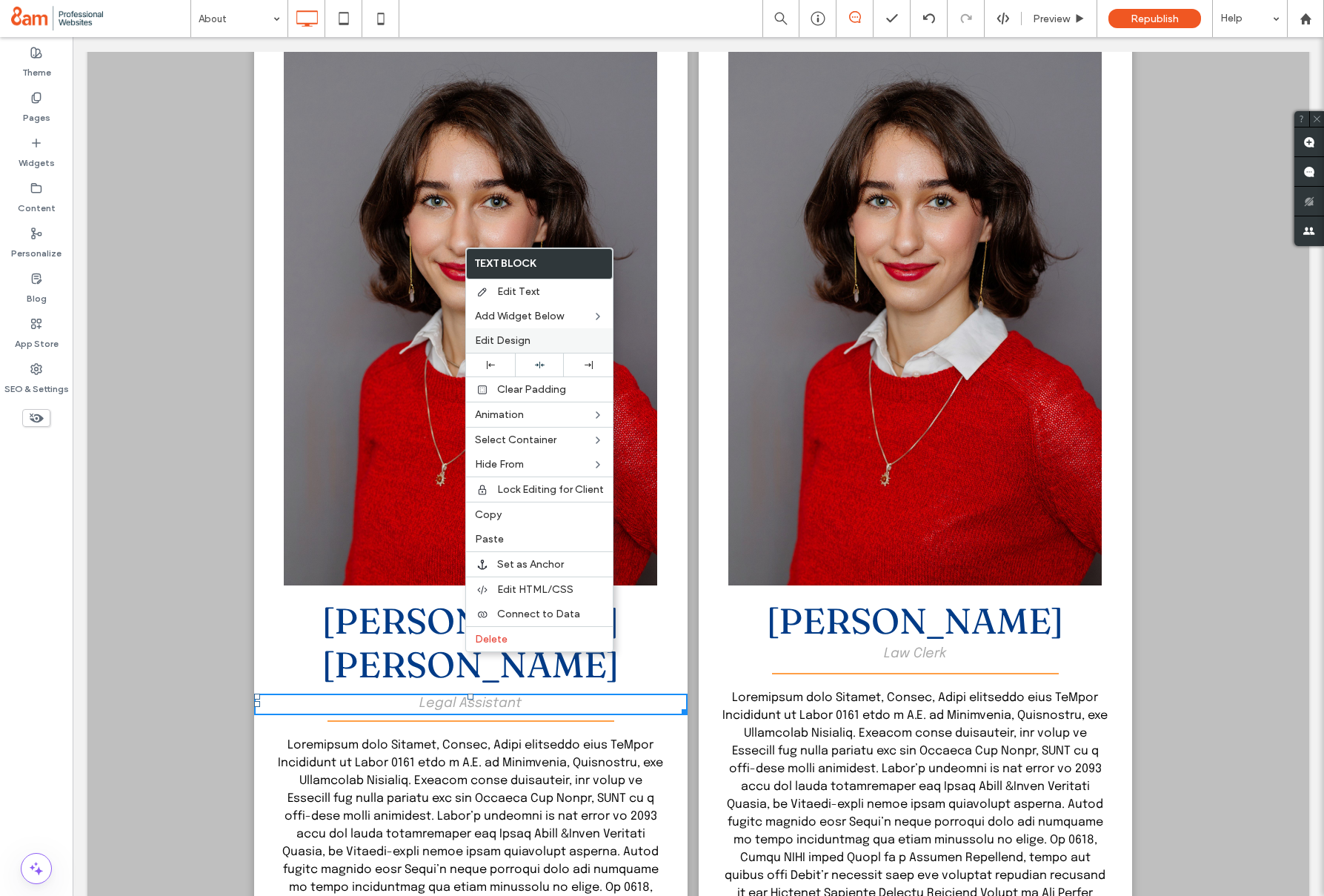
click at [528, 343] on span "Edit Design" at bounding box center [503, 340] width 55 height 12
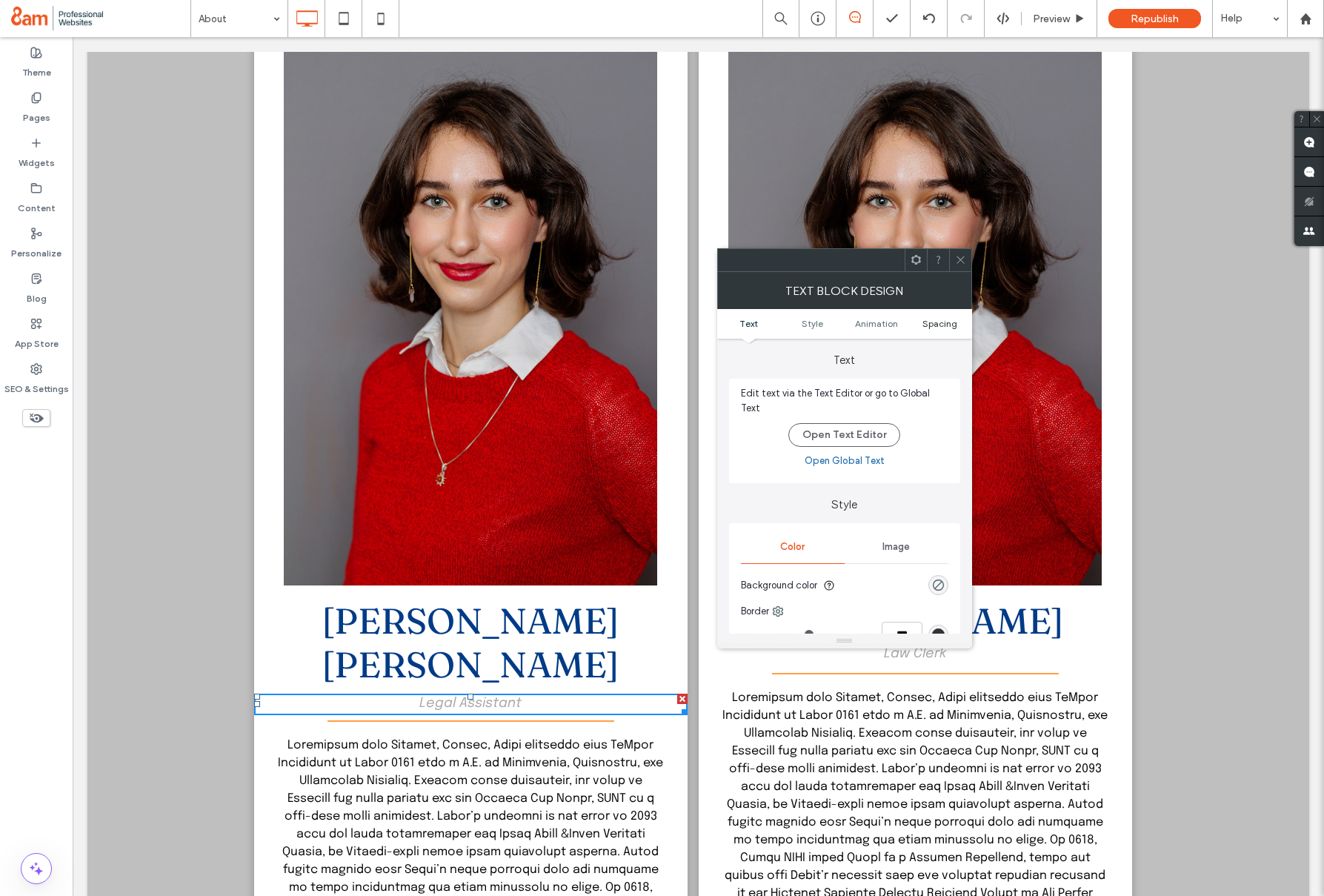
click at [955, 321] on span "Spacing" at bounding box center [940, 323] width 35 height 11
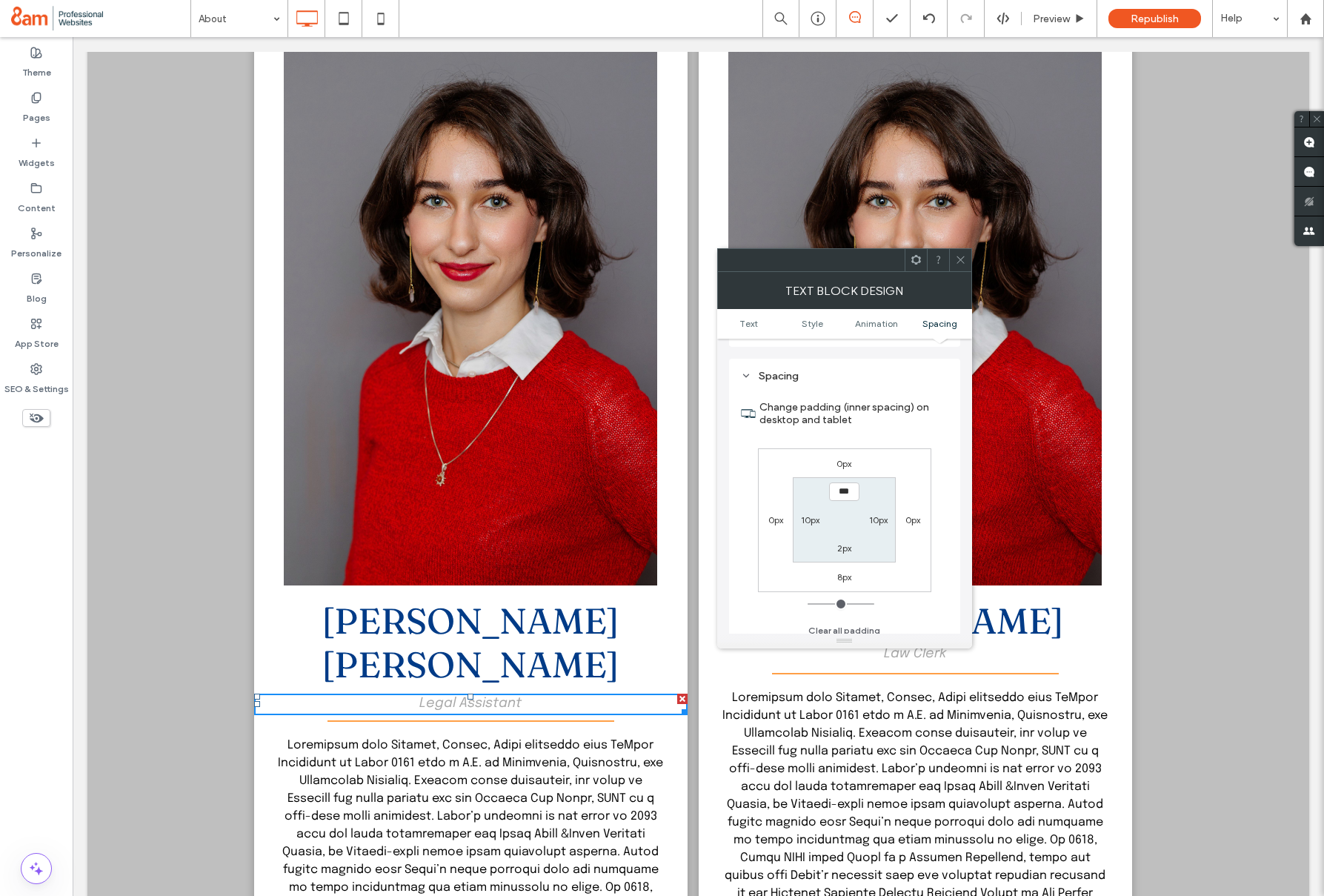
click at [958, 262] on icon at bounding box center [960, 260] width 11 height 11
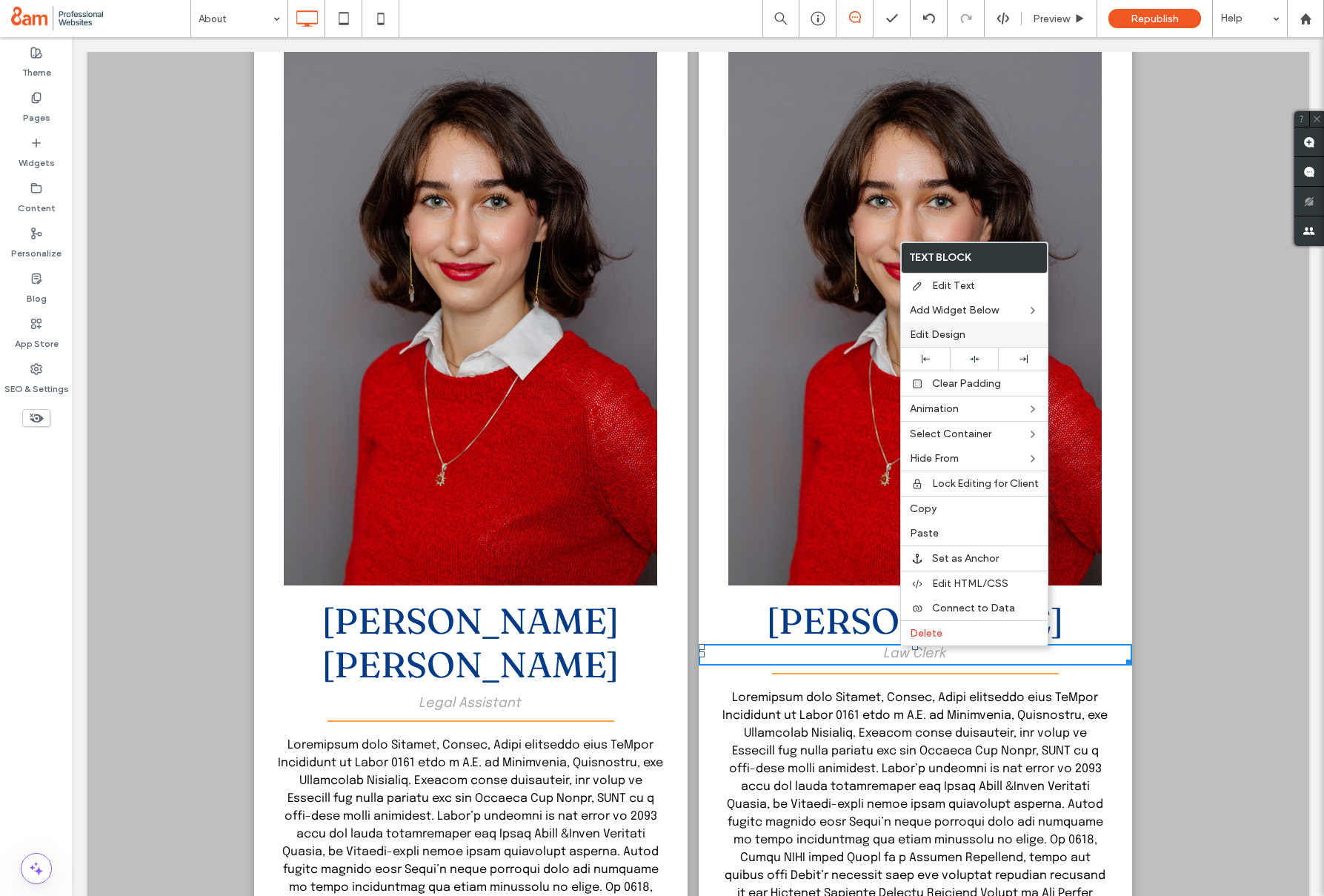
click at [945, 326] on div "Edit Design" at bounding box center [973, 334] width 147 height 24
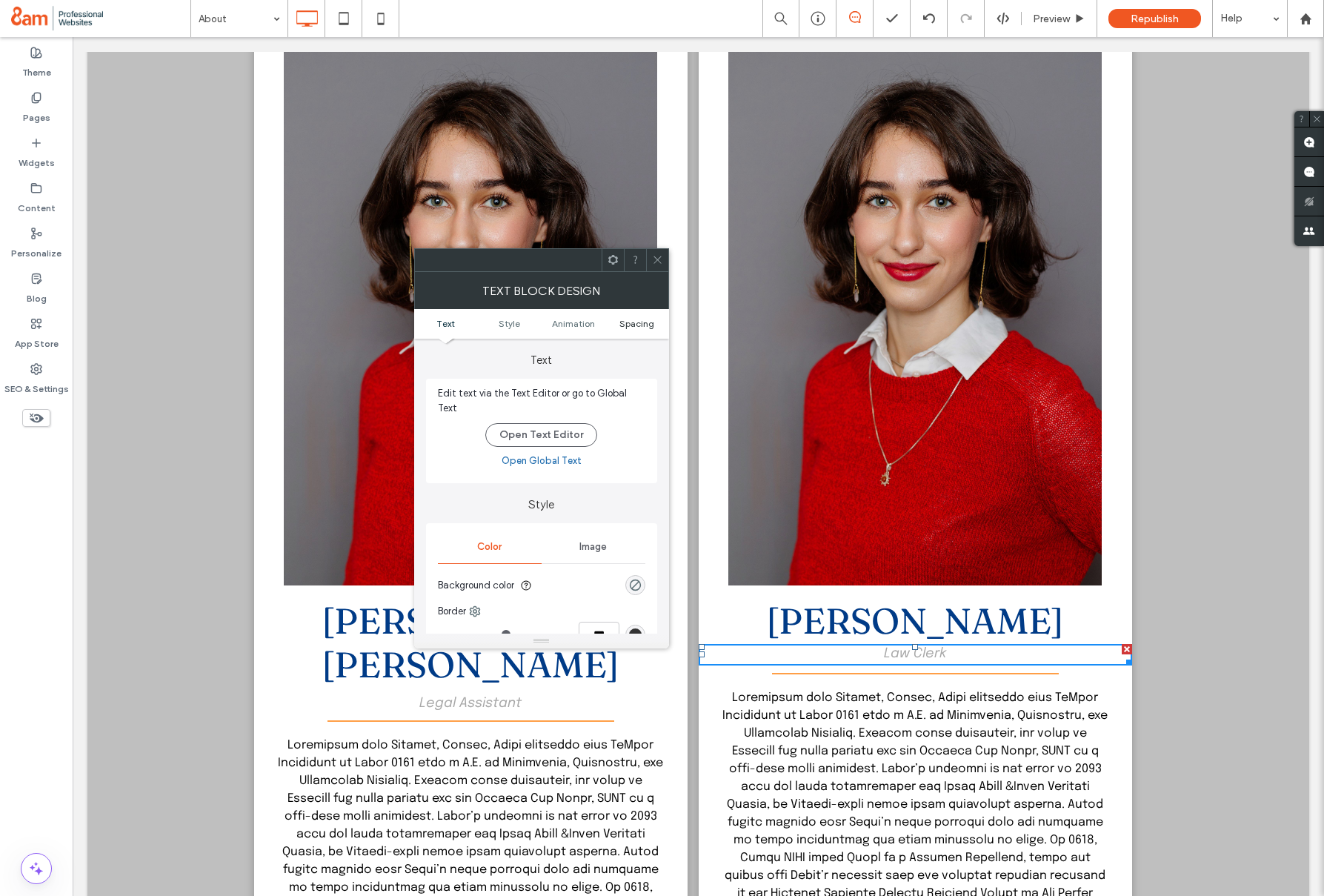
click at [639, 323] on span "Spacing" at bounding box center [636, 323] width 35 height 11
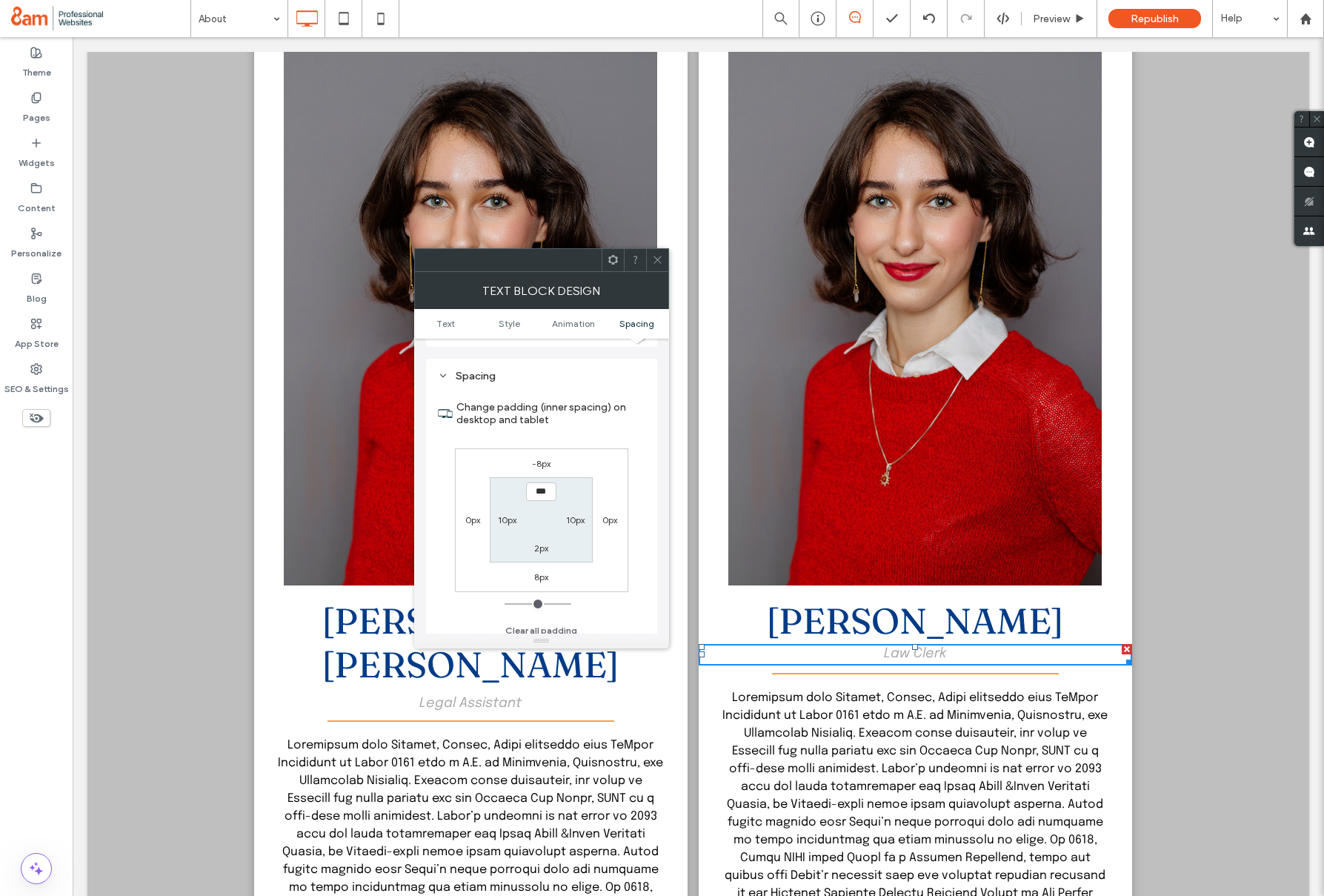
click at [546, 458] on label "-8px" at bounding box center [541, 464] width 19 height 11
type input "*"
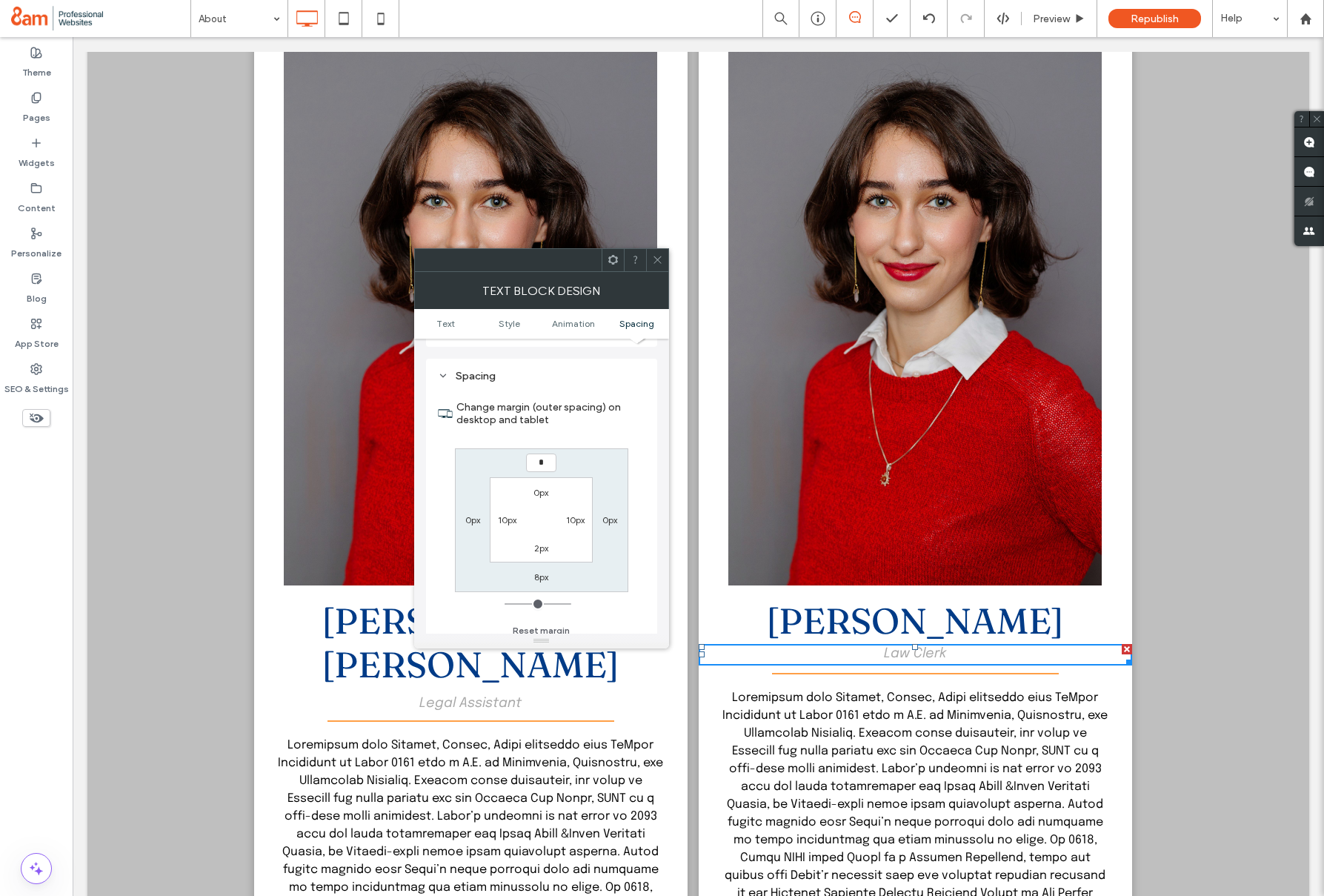
type input "*"
type input "***"
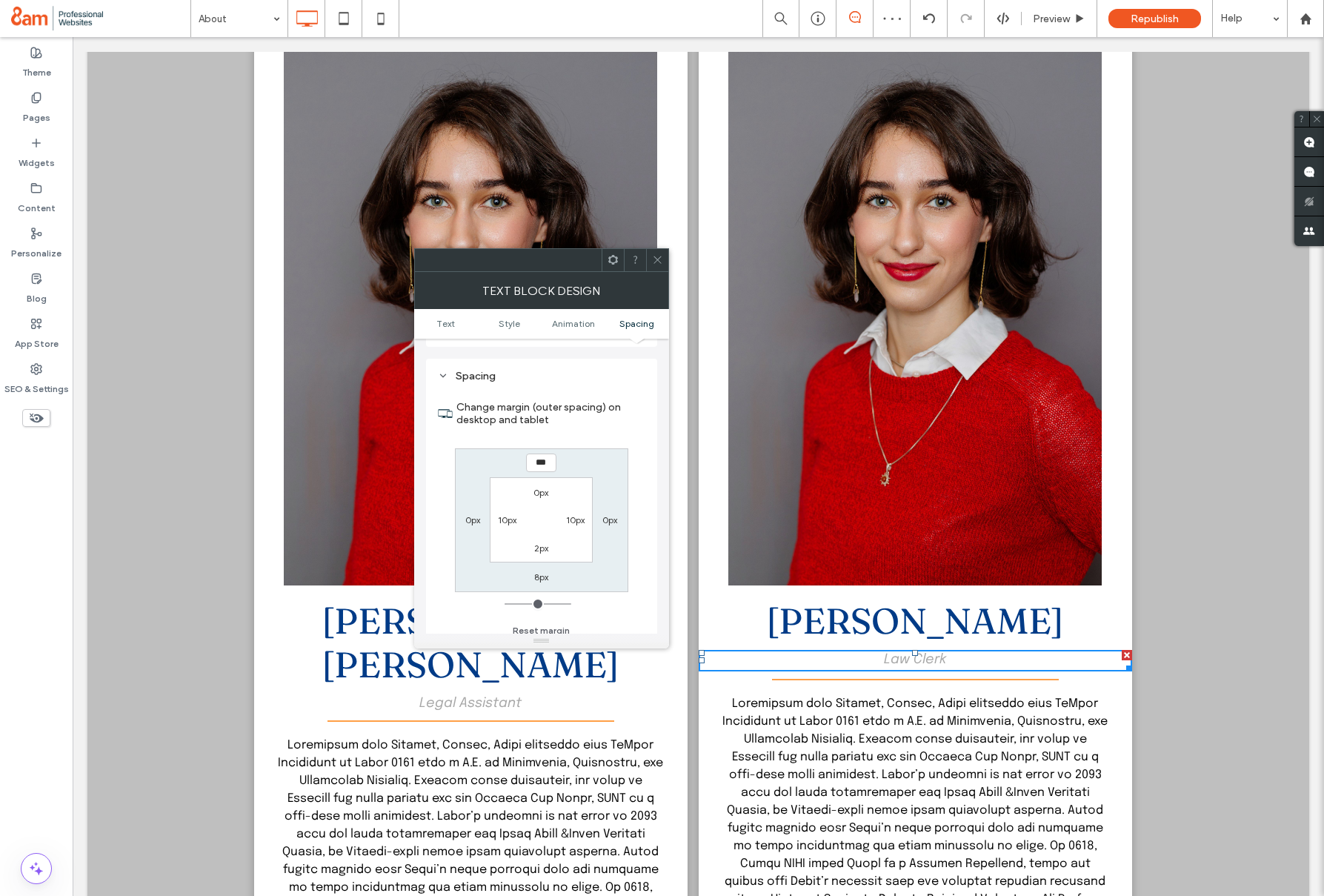
click at [657, 266] on span at bounding box center [658, 260] width 11 height 22
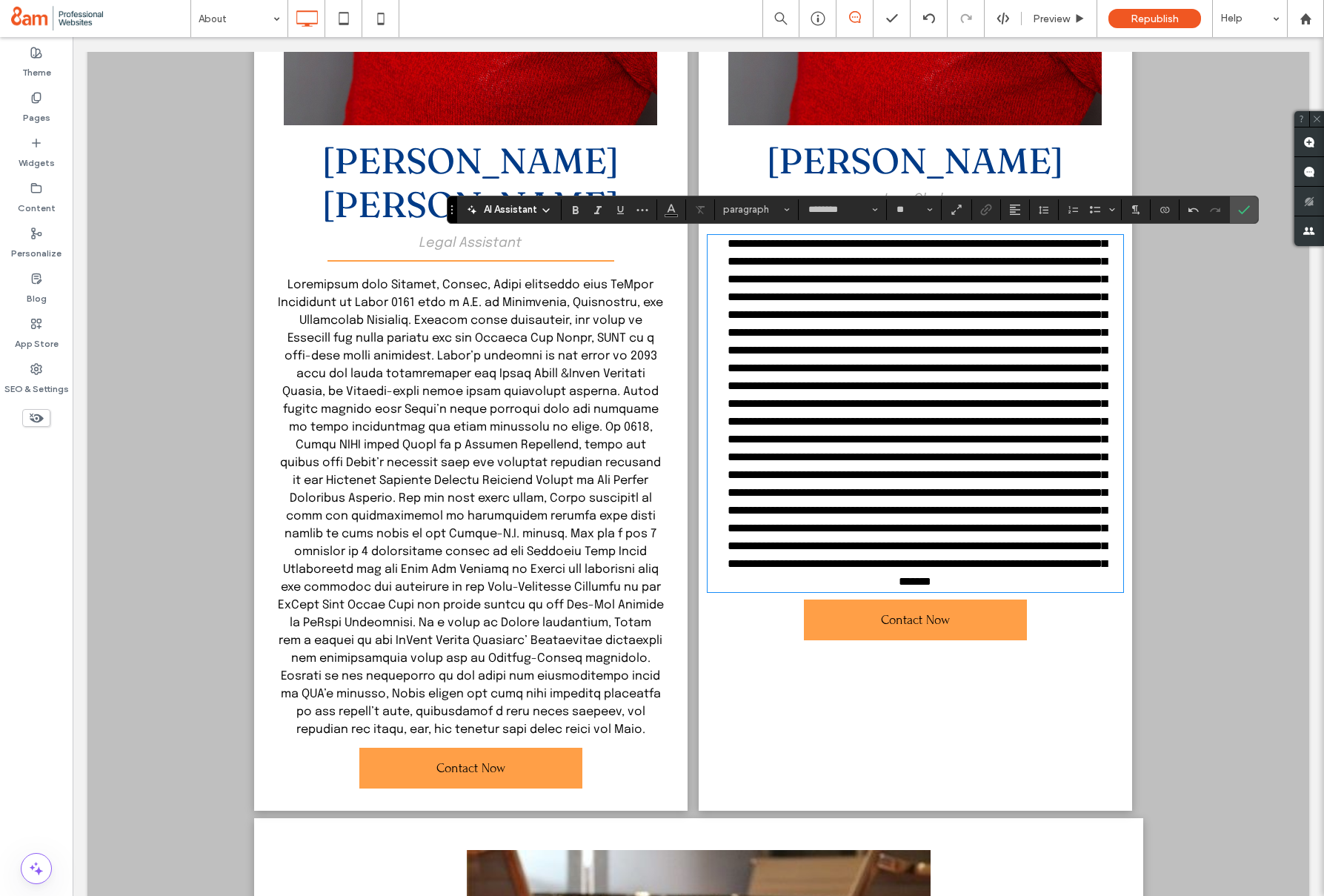
scroll to position [0, 0]
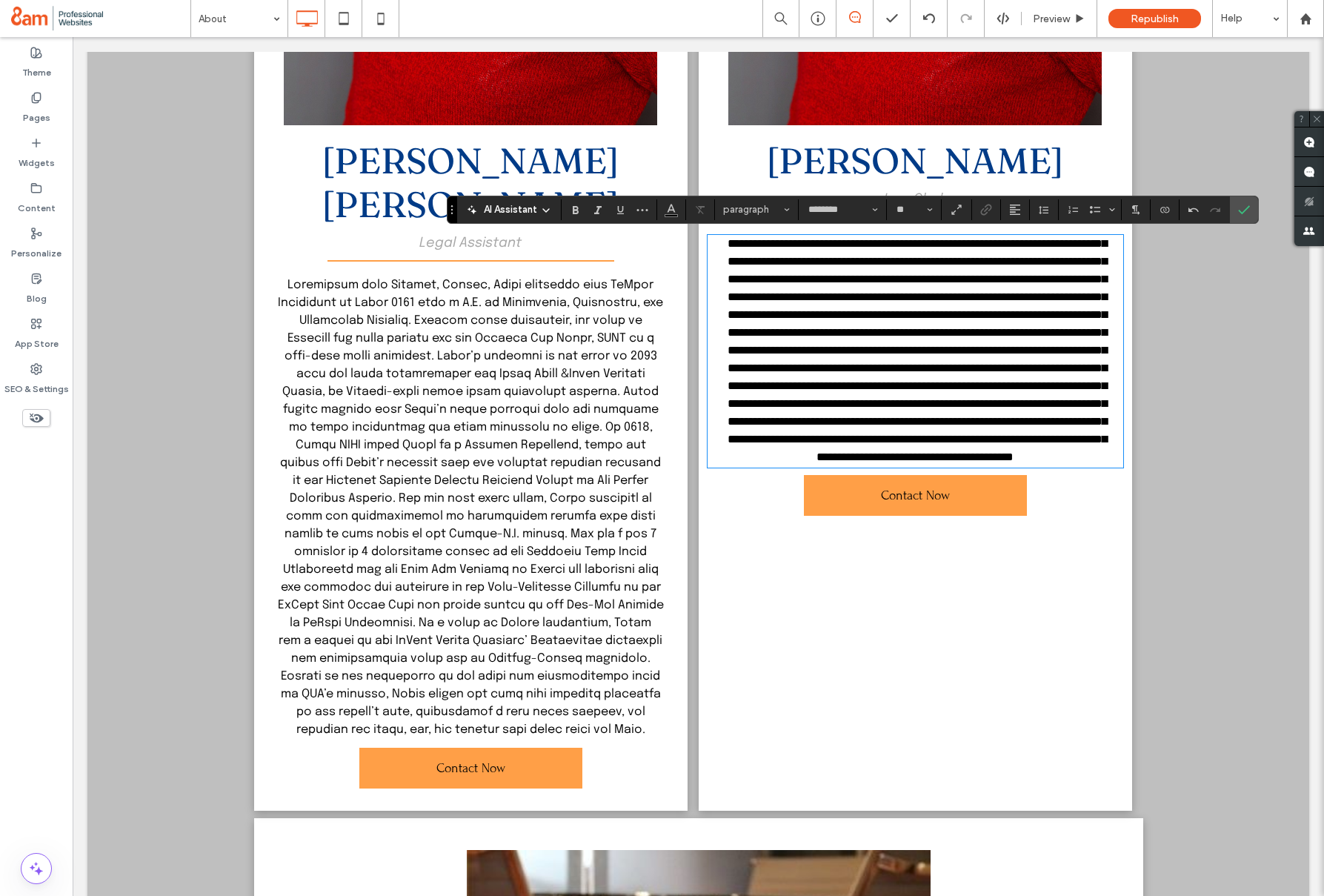
click at [521, 389] on span at bounding box center [471, 507] width 386 height 457
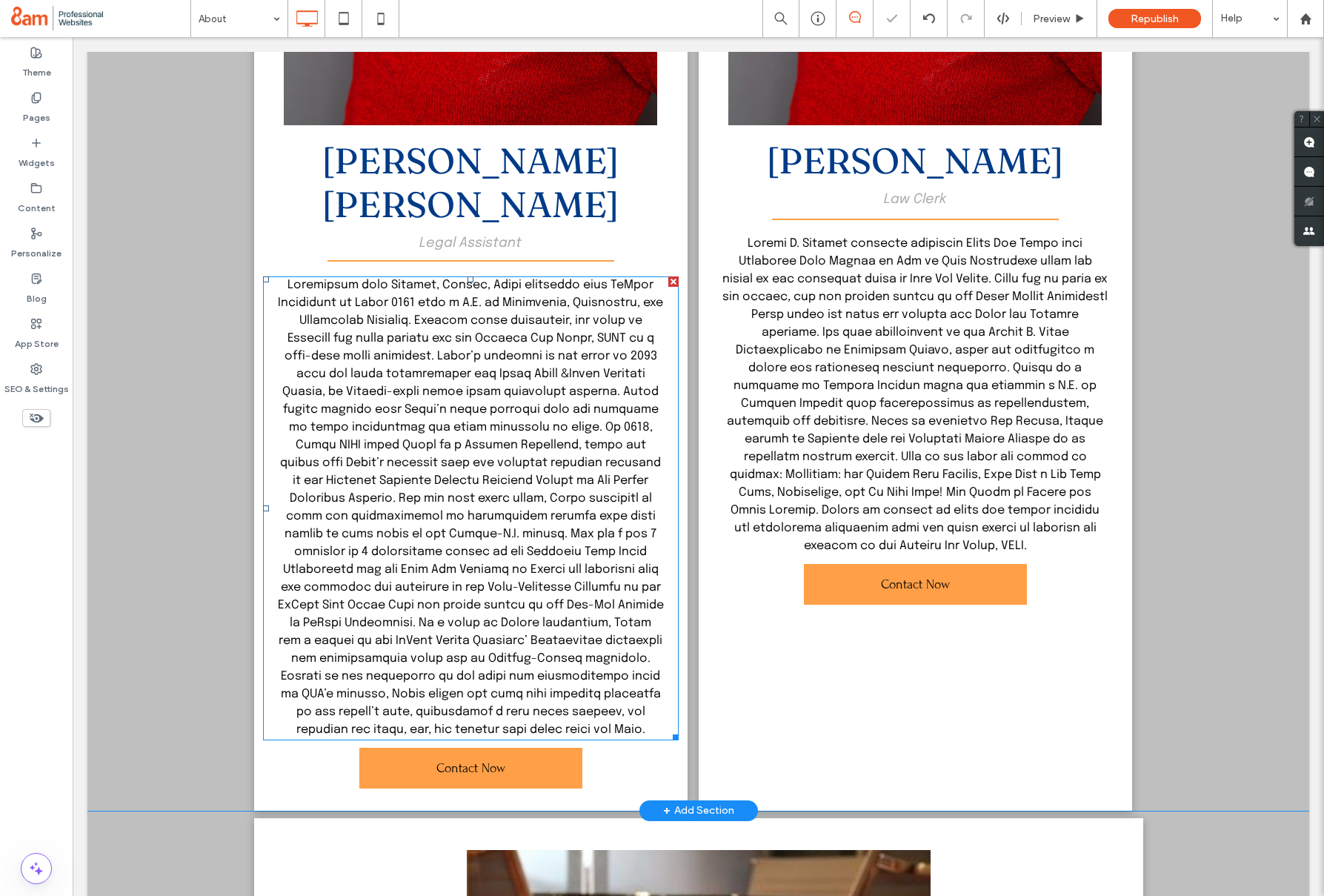
click at [527, 400] on span at bounding box center [471, 507] width 386 height 457
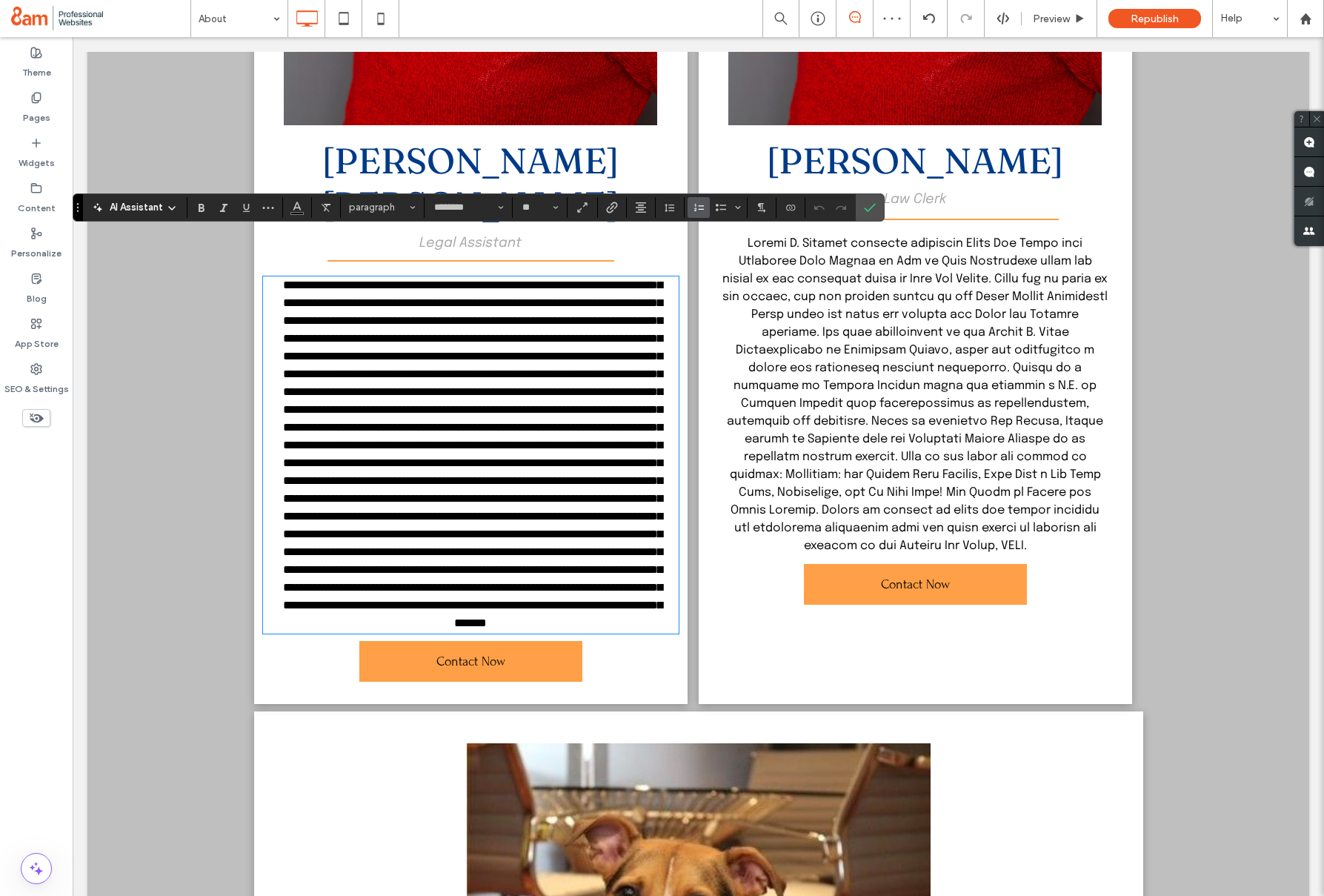
click at [688, 209] on label "Numbered List" at bounding box center [698, 206] width 22 height 20
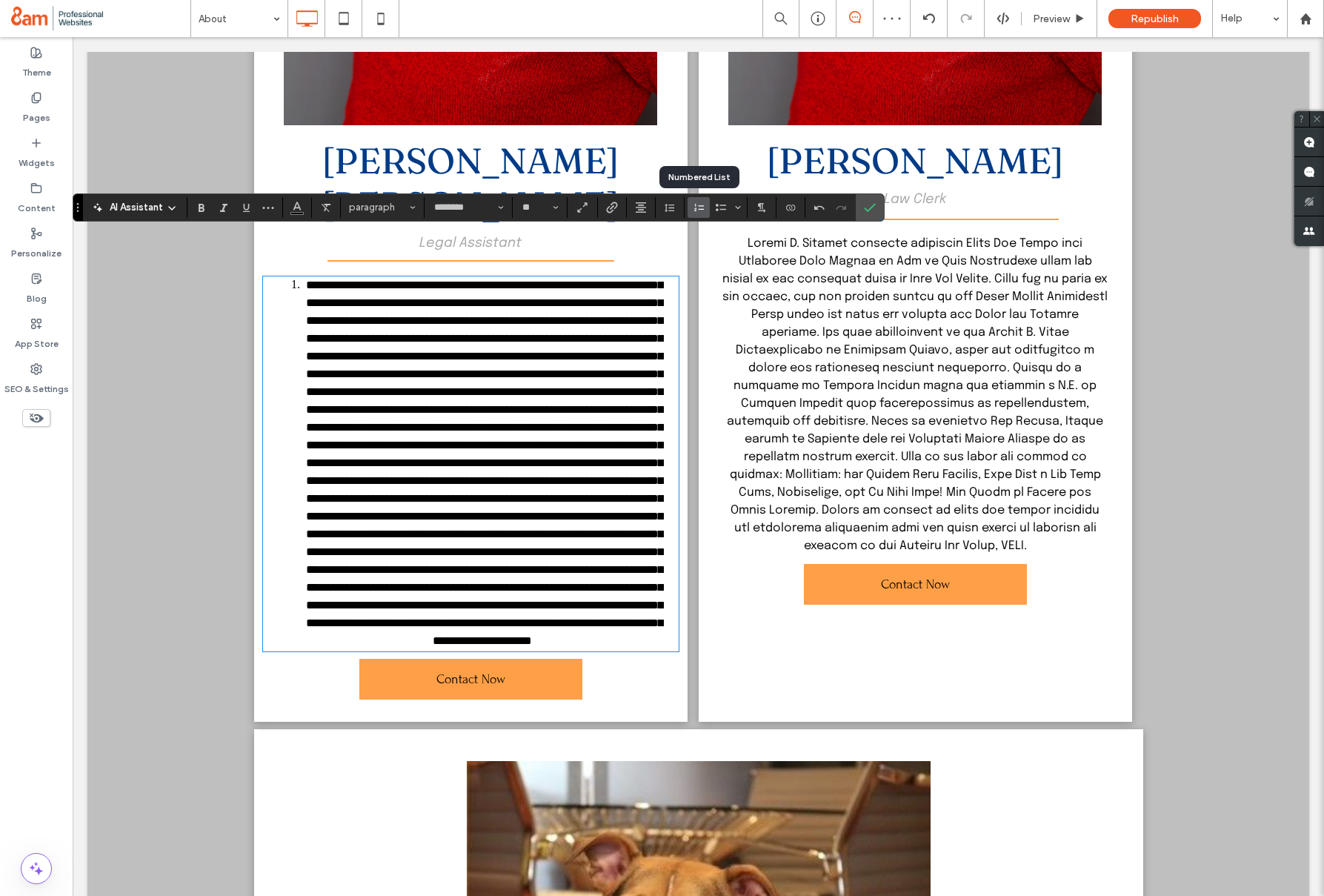
click at [699, 207] on icon "Numbered List" at bounding box center [698, 206] width 12 height 12
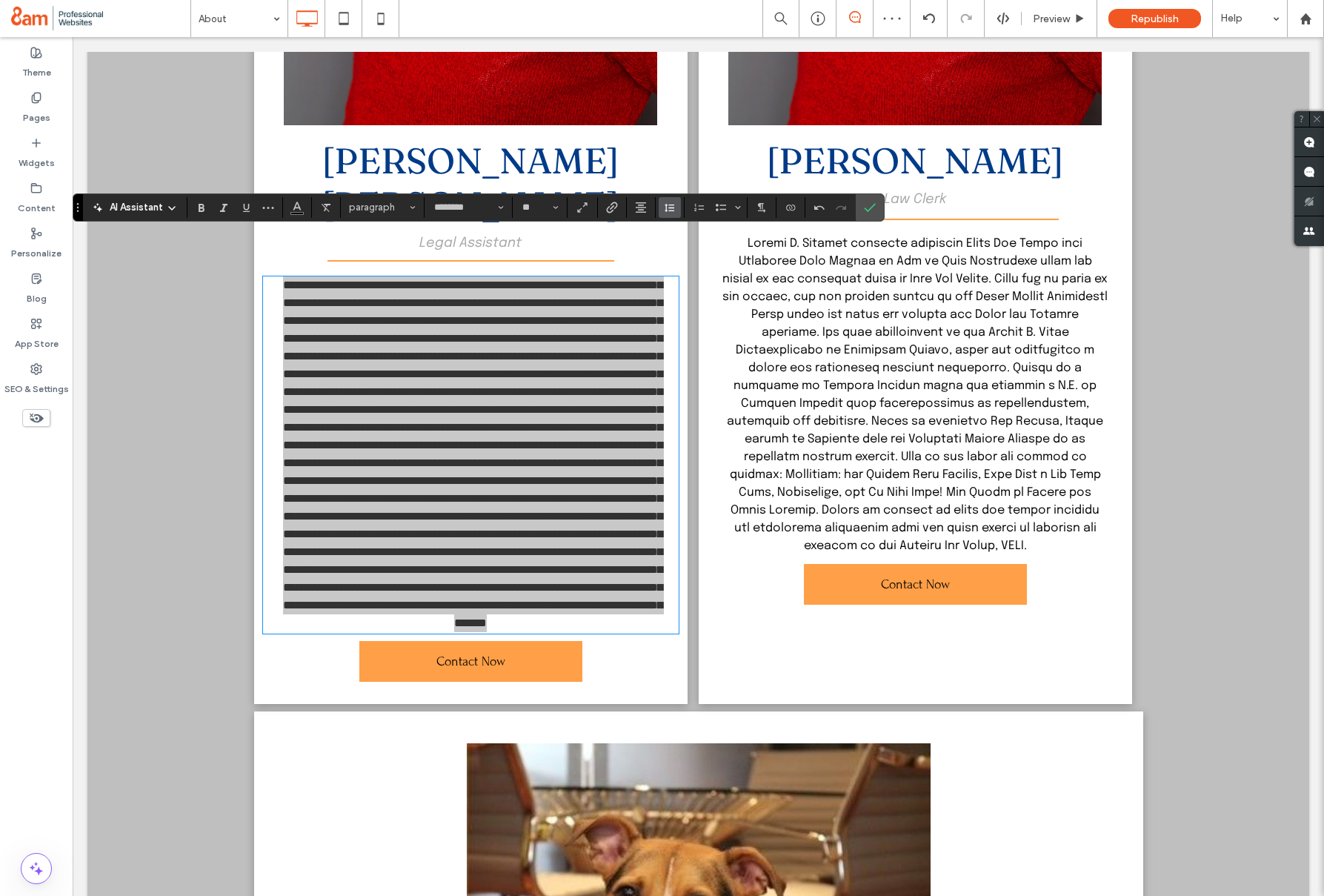
click at [671, 209] on icon "Line Height" at bounding box center [669, 206] width 12 height 12
drag, startPoint x: 811, startPoint y: 167, endPoint x: 878, endPoint y: 206, distance: 77.5
click at [878, 206] on label "Confirm" at bounding box center [869, 207] width 22 height 27
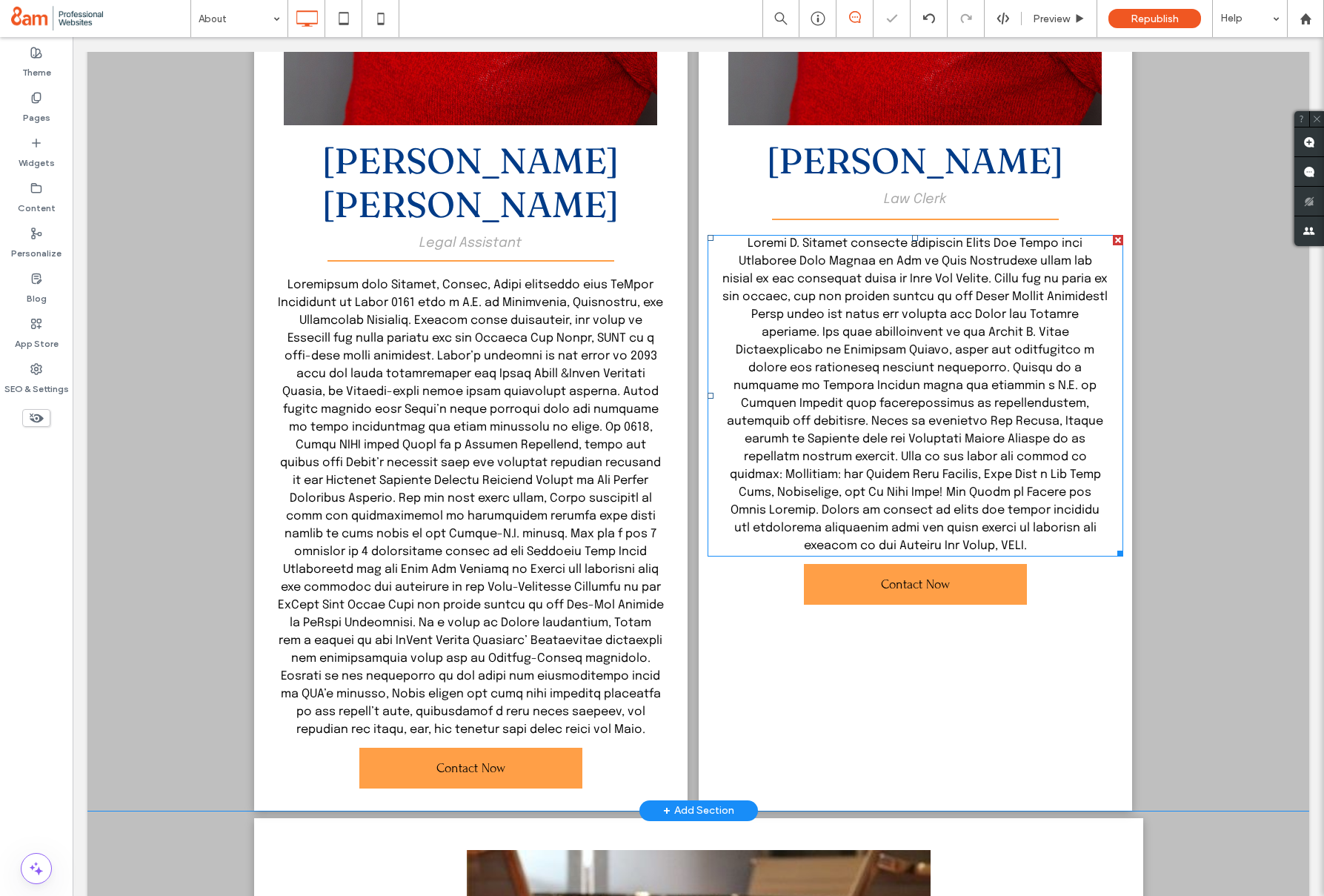
click at [853, 356] on span at bounding box center [915, 394] width 385 height 315
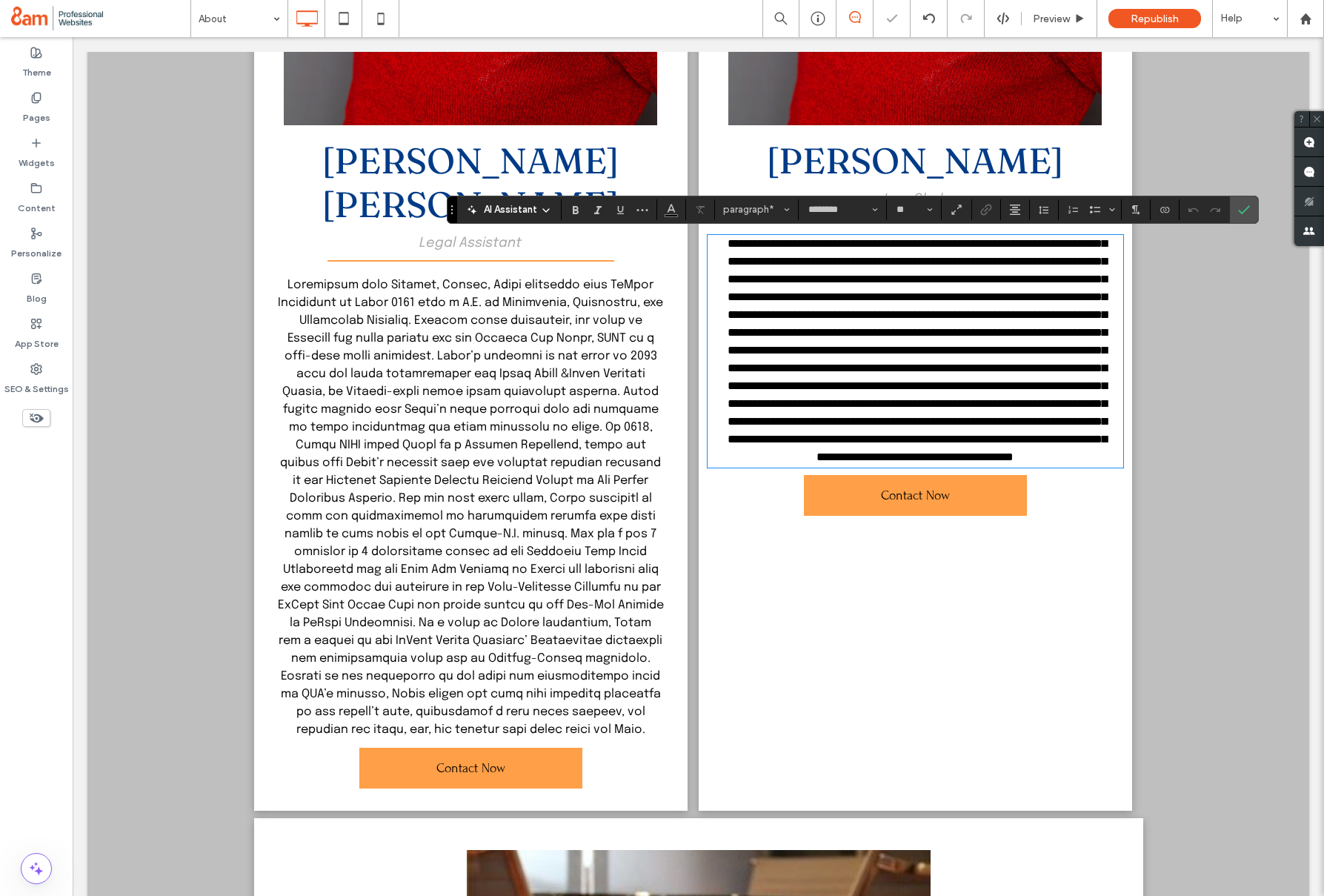
click at [936, 308] on span at bounding box center [917, 350] width 379 height 224
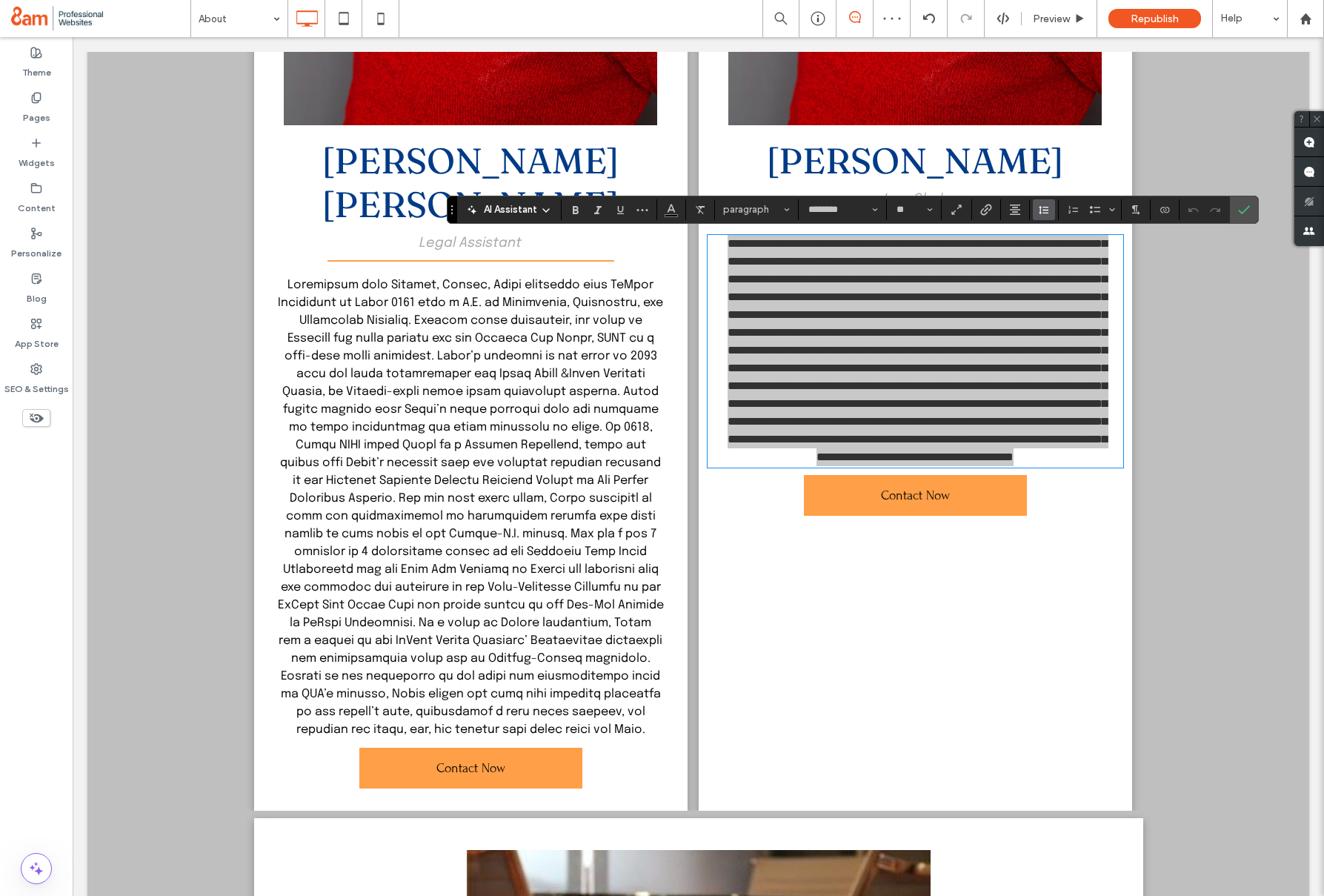
click at [1040, 210] on use "Line Height" at bounding box center [1043, 209] width 10 height 8
click at [1242, 214] on span "Confirm" at bounding box center [1240, 210] width 6 height 27
drag, startPoint x: 1247, startPoint y: 209, endPoint x: 1116, endPoint y: 183, distance: 133.6
click at [1247, 209] on icon "Confirm" at bounding box center [1243, 209] width 12 height 12
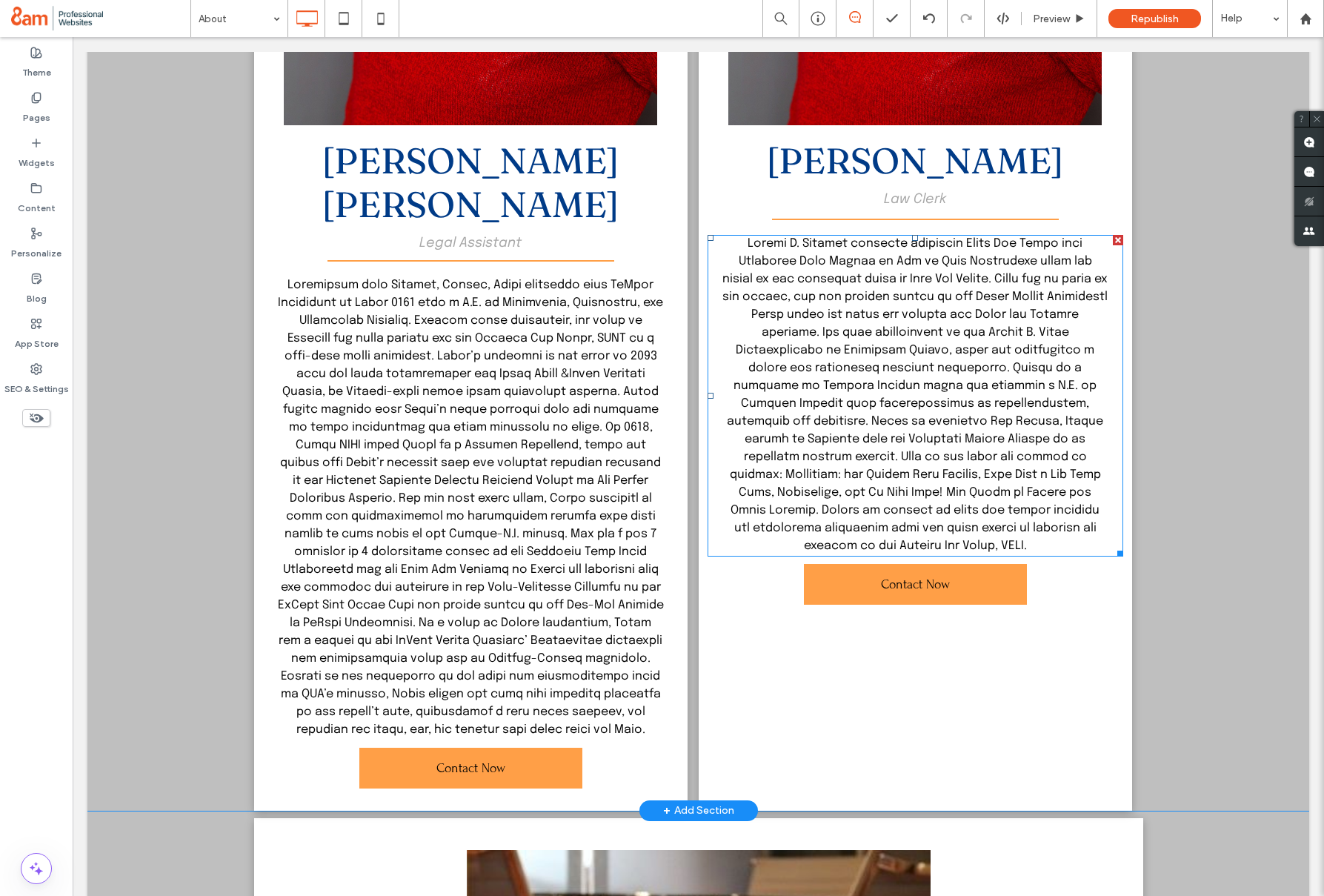
click at [939, 472] on span at bounding box center [915, 394] width 385 height 315
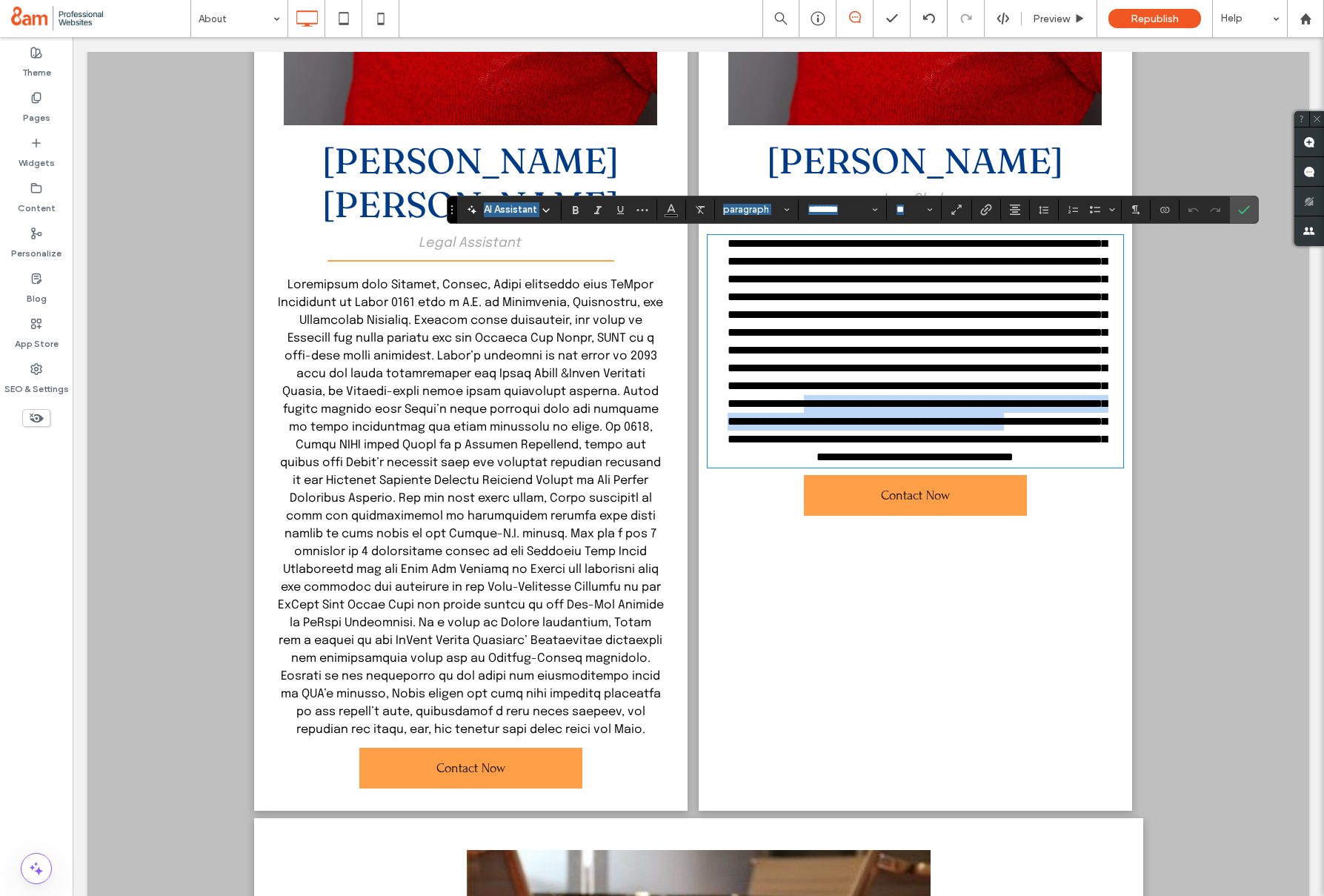
drag, startPoint x: 951, startPoint y: 456, endPoint x: 979, endPoint y: 489, distance: 43.3
click at [979, 463] on span at bounding box center [917, 350] width 379 height 224
drag, startPoint x: 600, startPoint y: 210, endPoint x: 618, endPoint y: 222, distance: 21.6
click at [600, 210] on icon "Italic" at bounding box center [597, 209] width 12 height 12
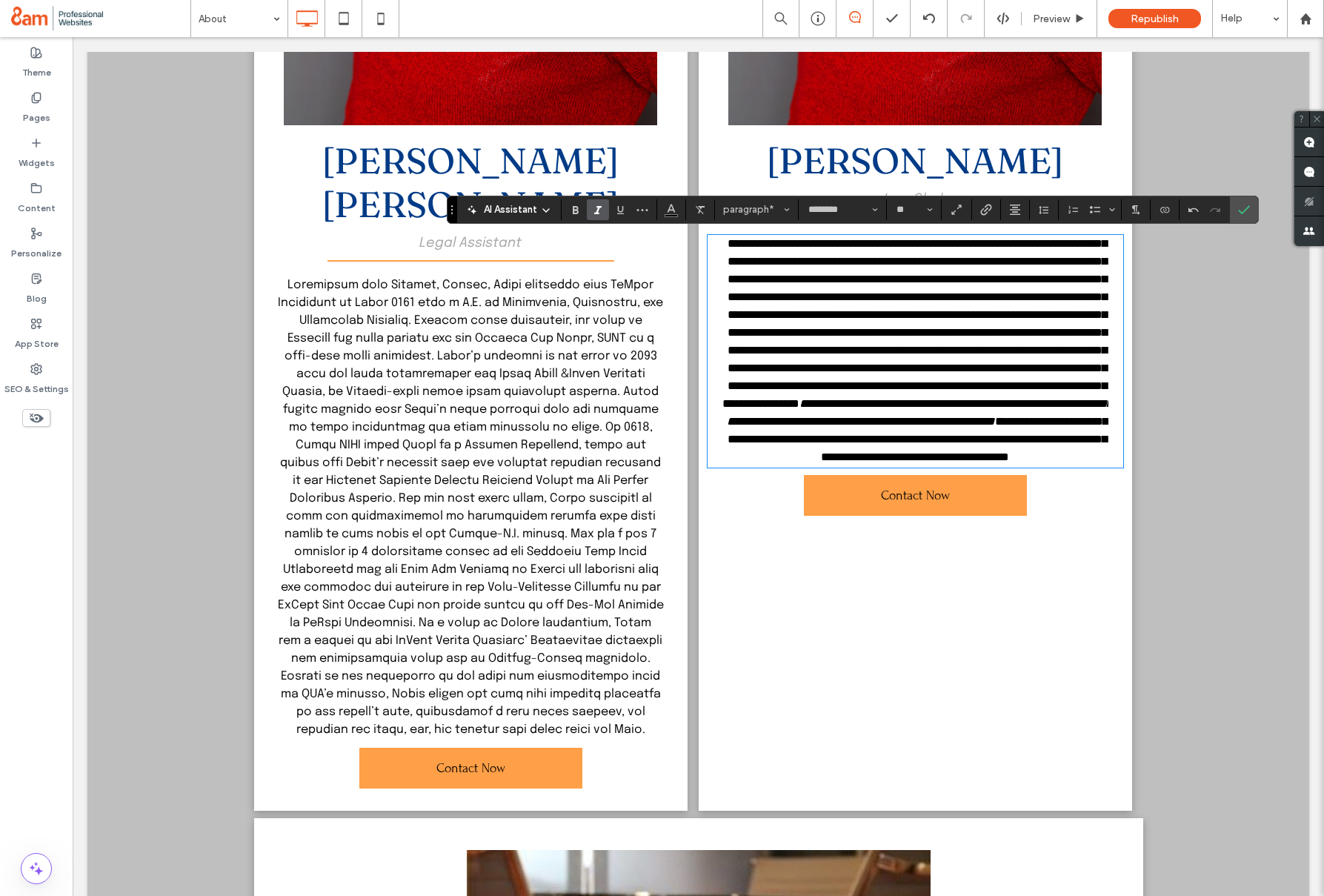
drag, startPoint x: 908, startPoint y: 485, endPoint x: 984, endPoint y: 484, distance: 76.0
click at [909, 466] on p "**********" at bounding box center [916, 351] width 386 height 231
drag, startPoint x: 1045, startPoint y: 473, endPoint x: 1028, endPoint y: 474, distance: 17.0
click at [1028, 427] on span "**********" at bounding box center [919, 412] width 385 height 28
click at [594, 204] on icon "Italic" at bounding box center [597, 209] width 12 height 12
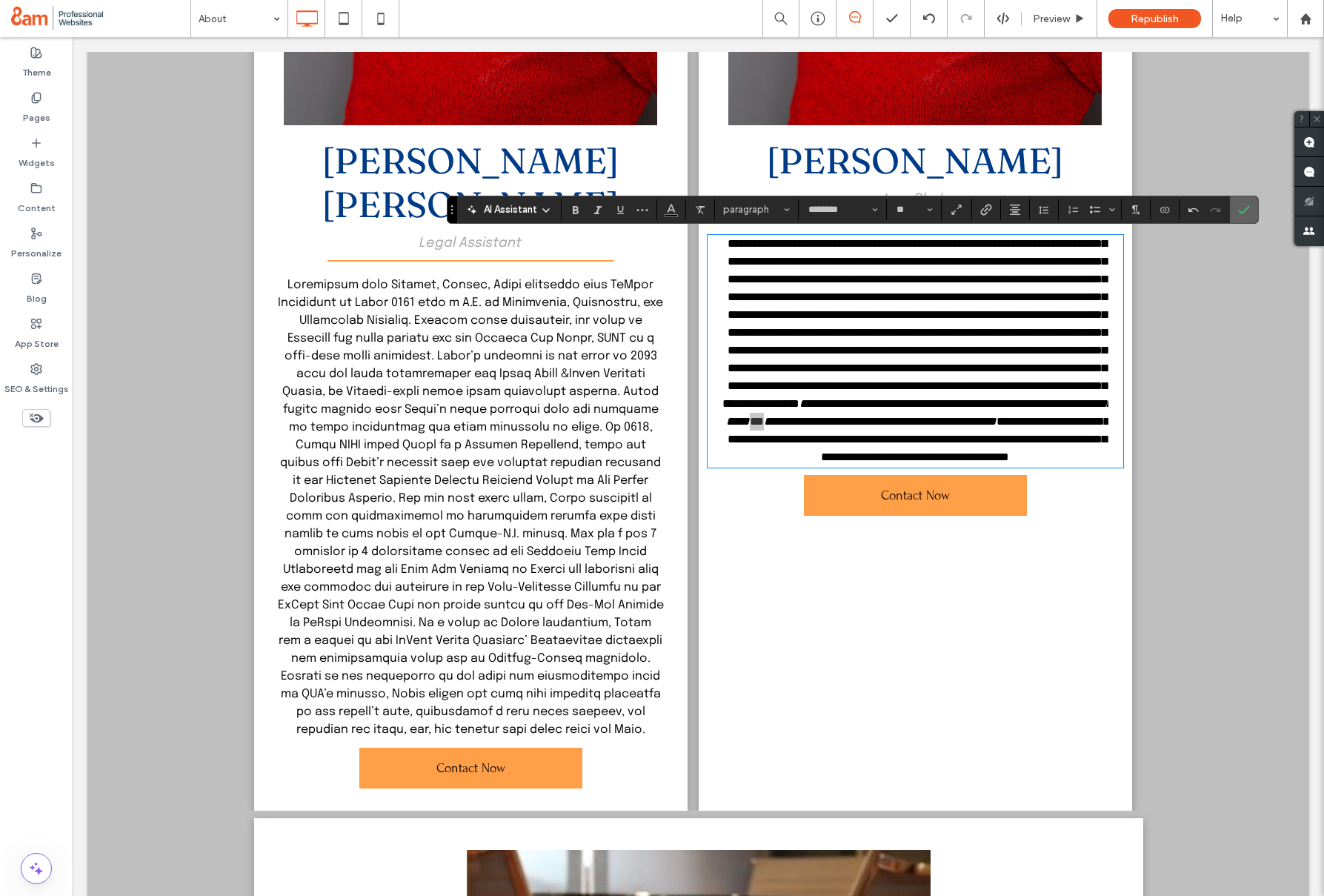
click at [1237, 211] on label "Confirm" at bounding box center [1243, 210] width 22 height 27
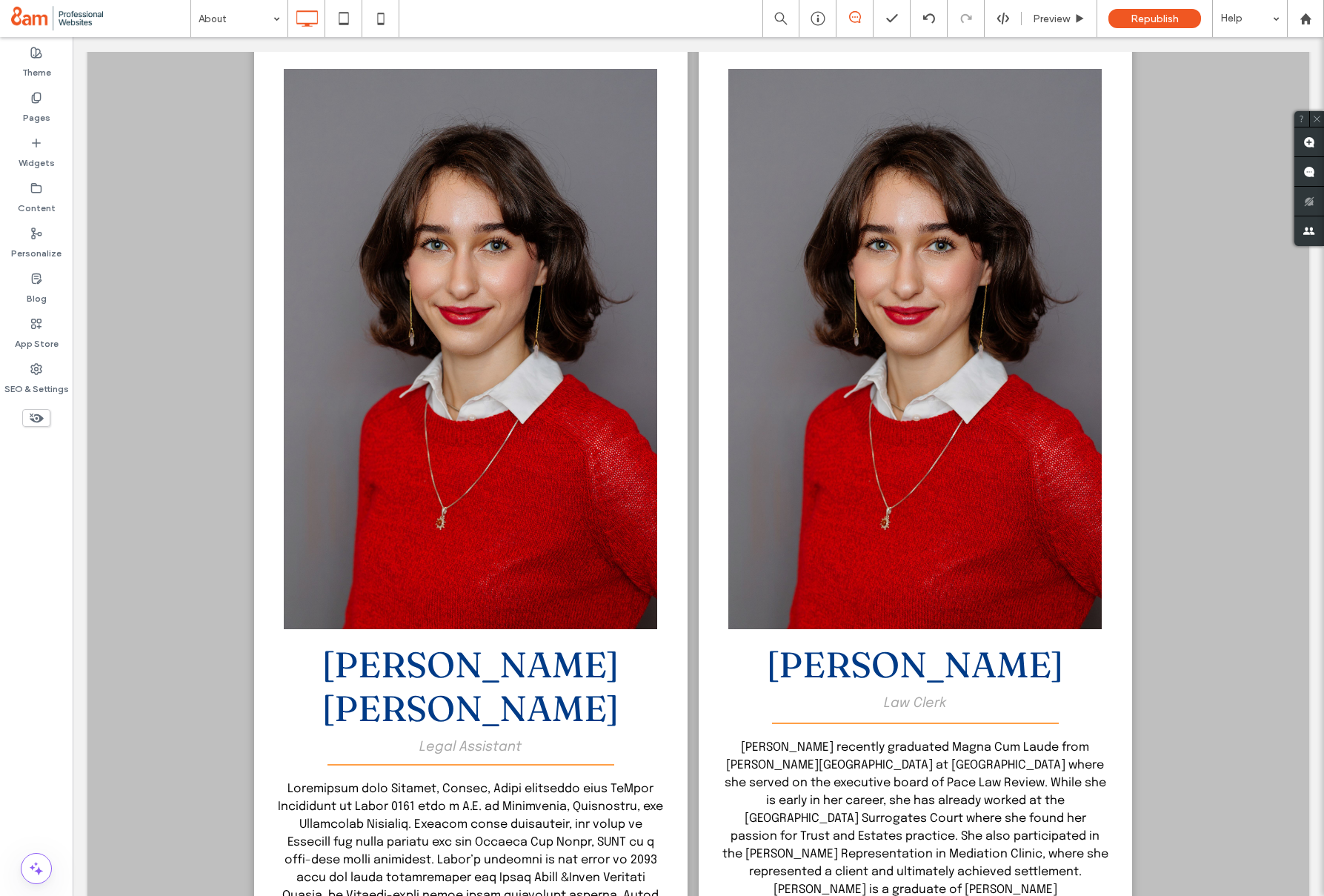
scroll to position [2138, 0]
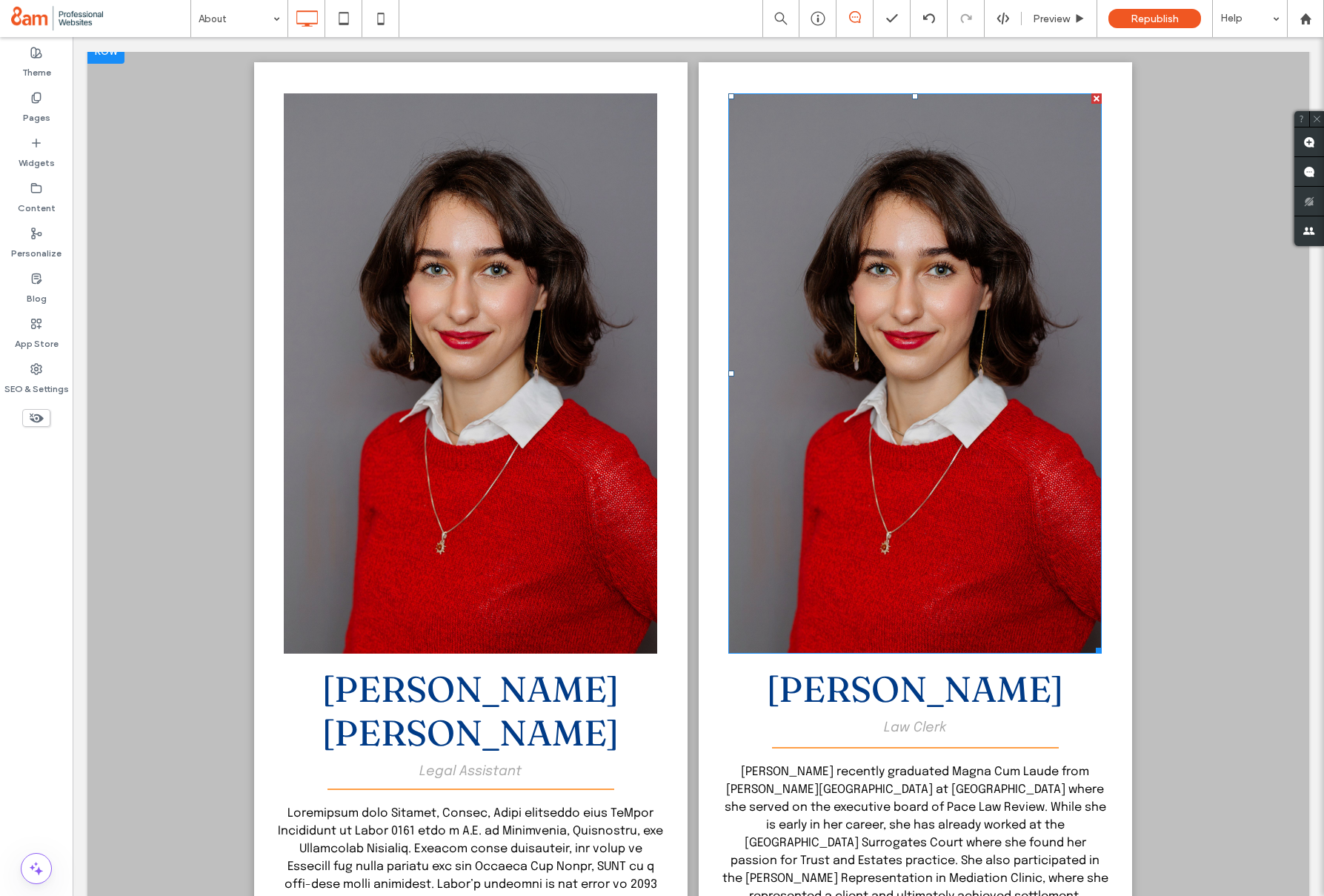
click at [898, 332] on img at bounding box center [915, 373] width 374 height 560
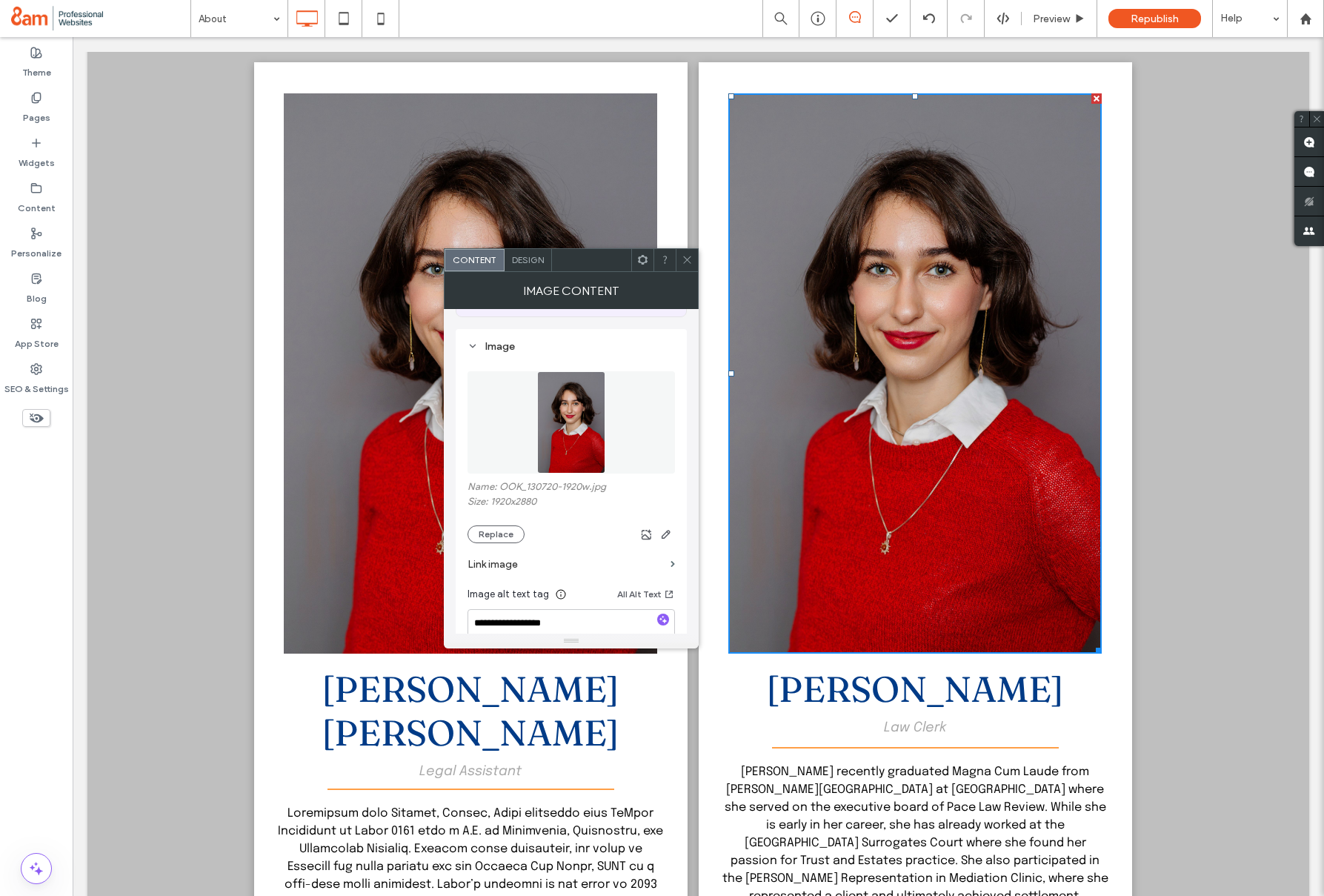
scroll to position [131, 0]
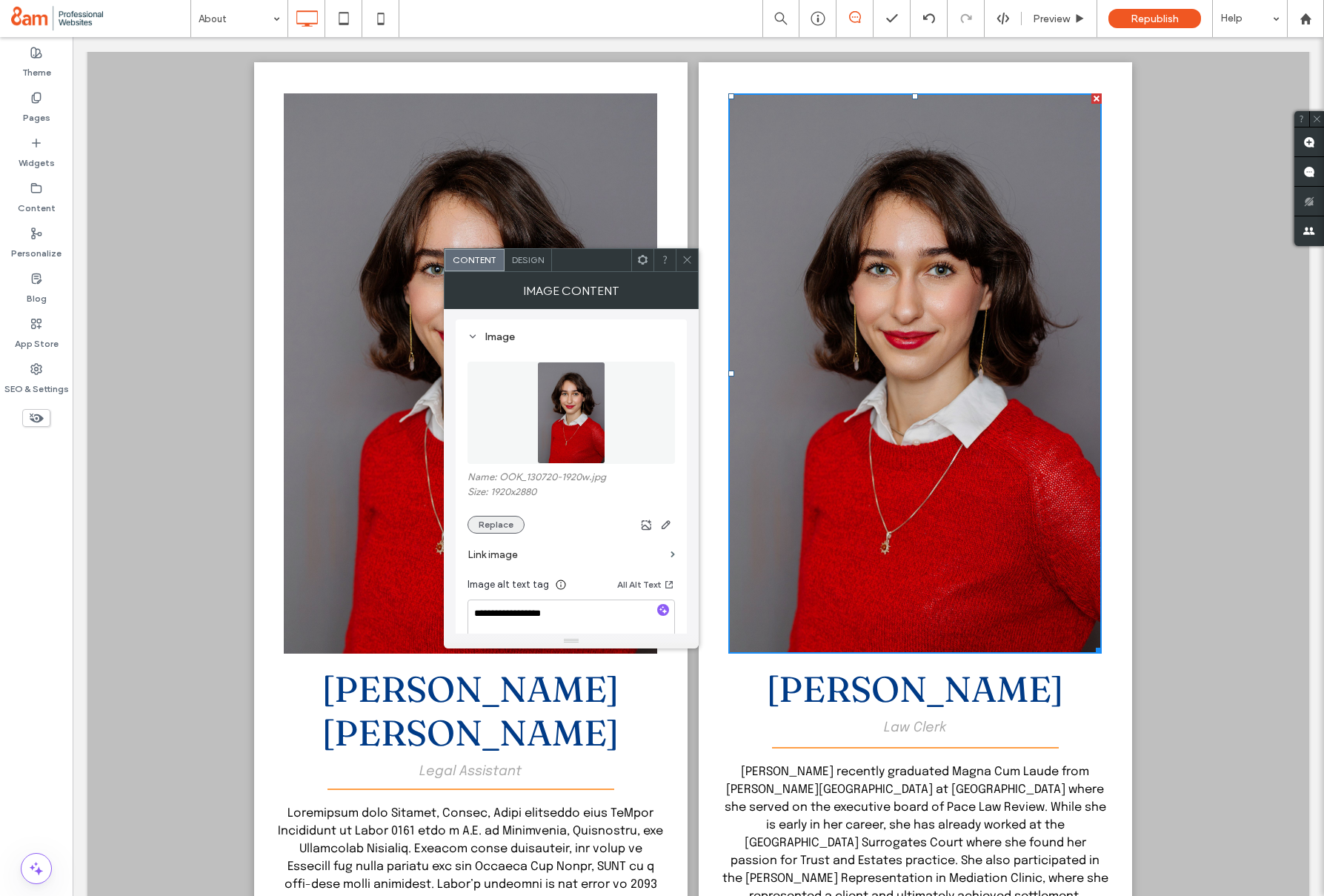
click at [510, 520] on button "Replace" at bounding box center [496, 524] width 57 height 18
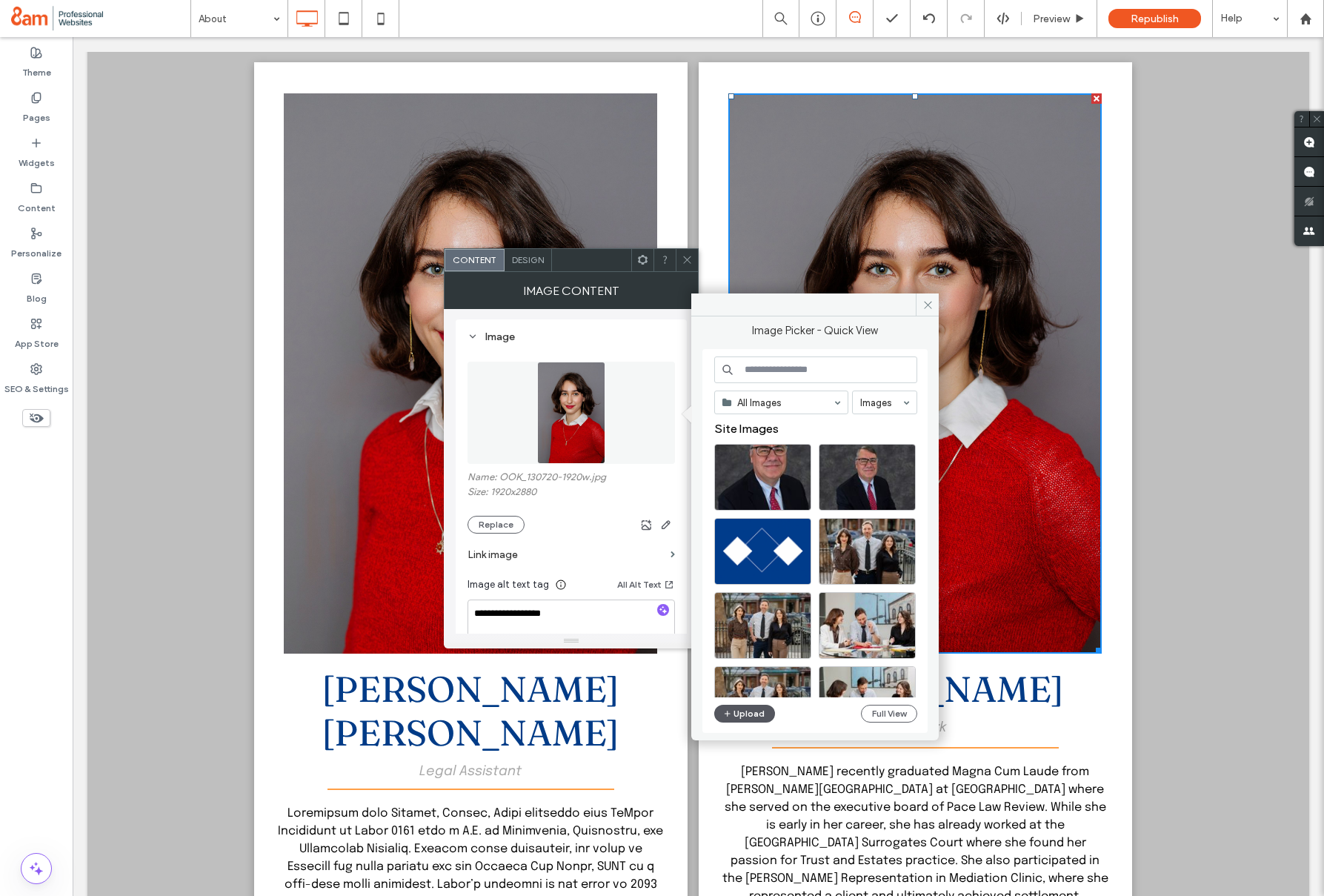
click at [737, 708] on button "Upload" at bounding box center [745, 714] width 61 height 18
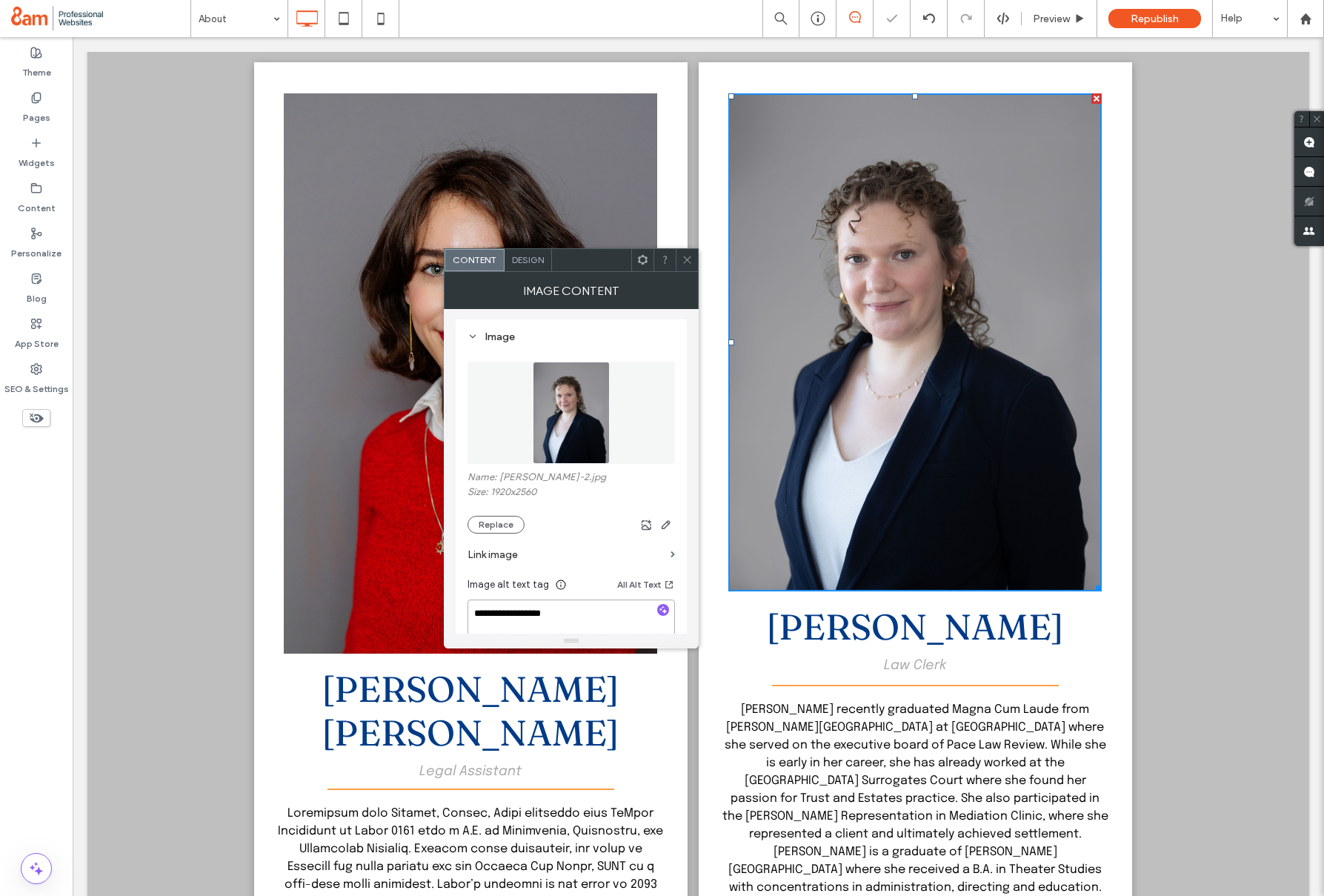
click at [561, 612] on textarea "**********" at bounding box center [570, 620] width 207 height 42
type textarea "**********"
click at [686, 259] on use at bounding box center [687, 260] width 7 height 7
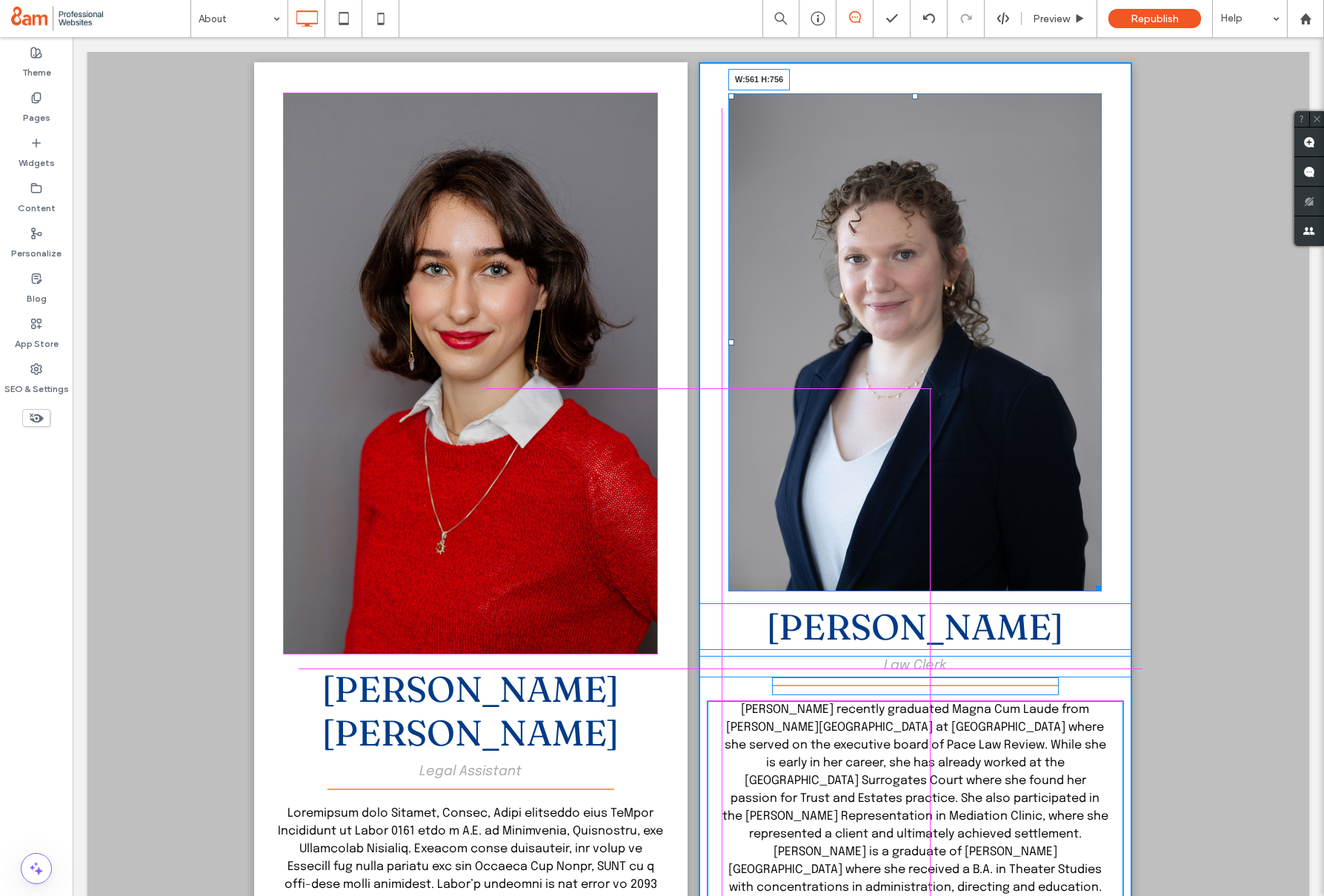
drag, startPoint x: 1100, startPoint y: 593, endPoint x: 1125, endPoint y: 651, distance: 63.2
click at [1125, 651] on div "W:561 H:756 Claire B. Epstein Law Clerk Claire B. Epstein recently graduated Ma…" at bounding box center [915, 700] width 433 height 1277
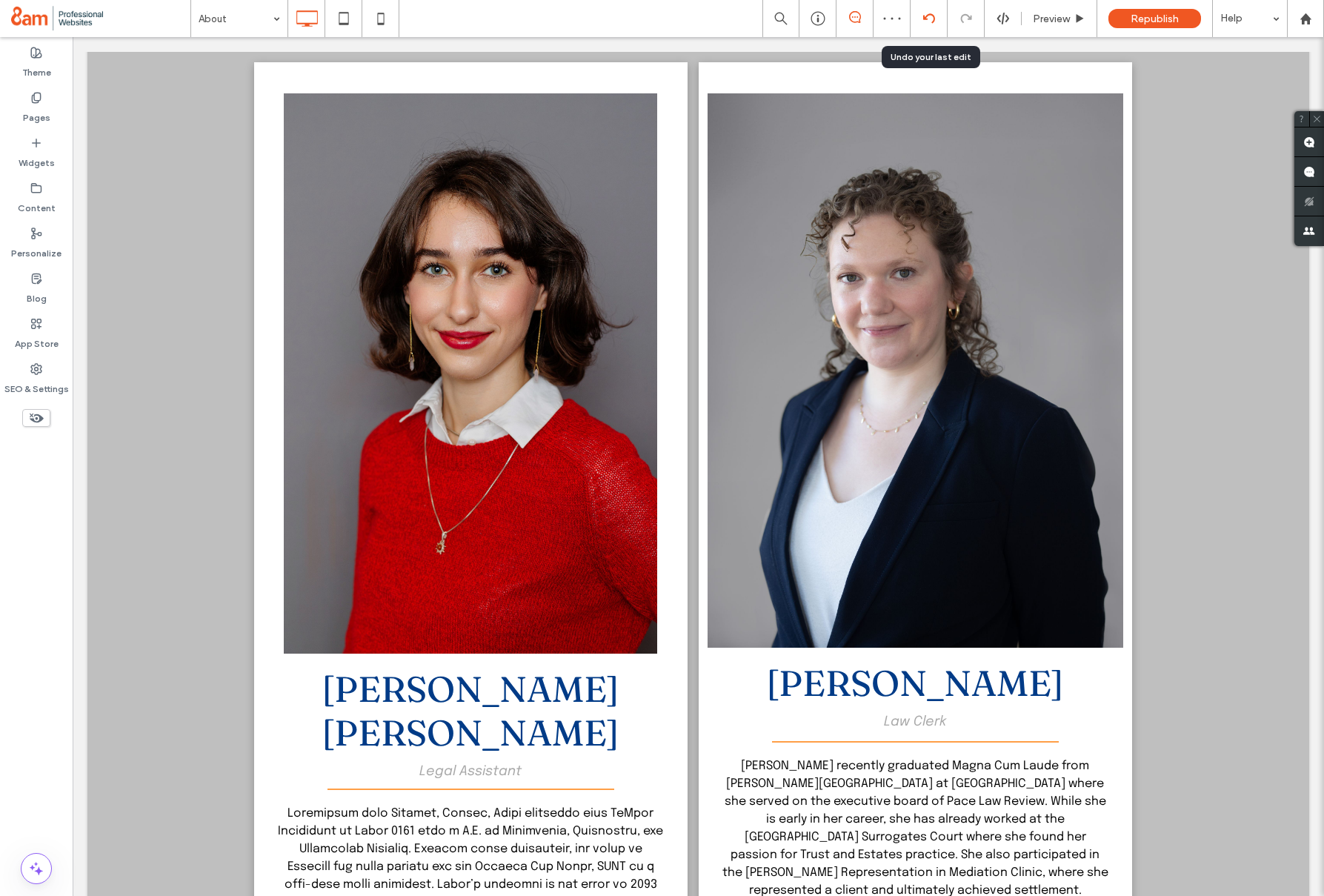
click at [923, 13] on icon at bounding box center [928, 18] width 12 height 12
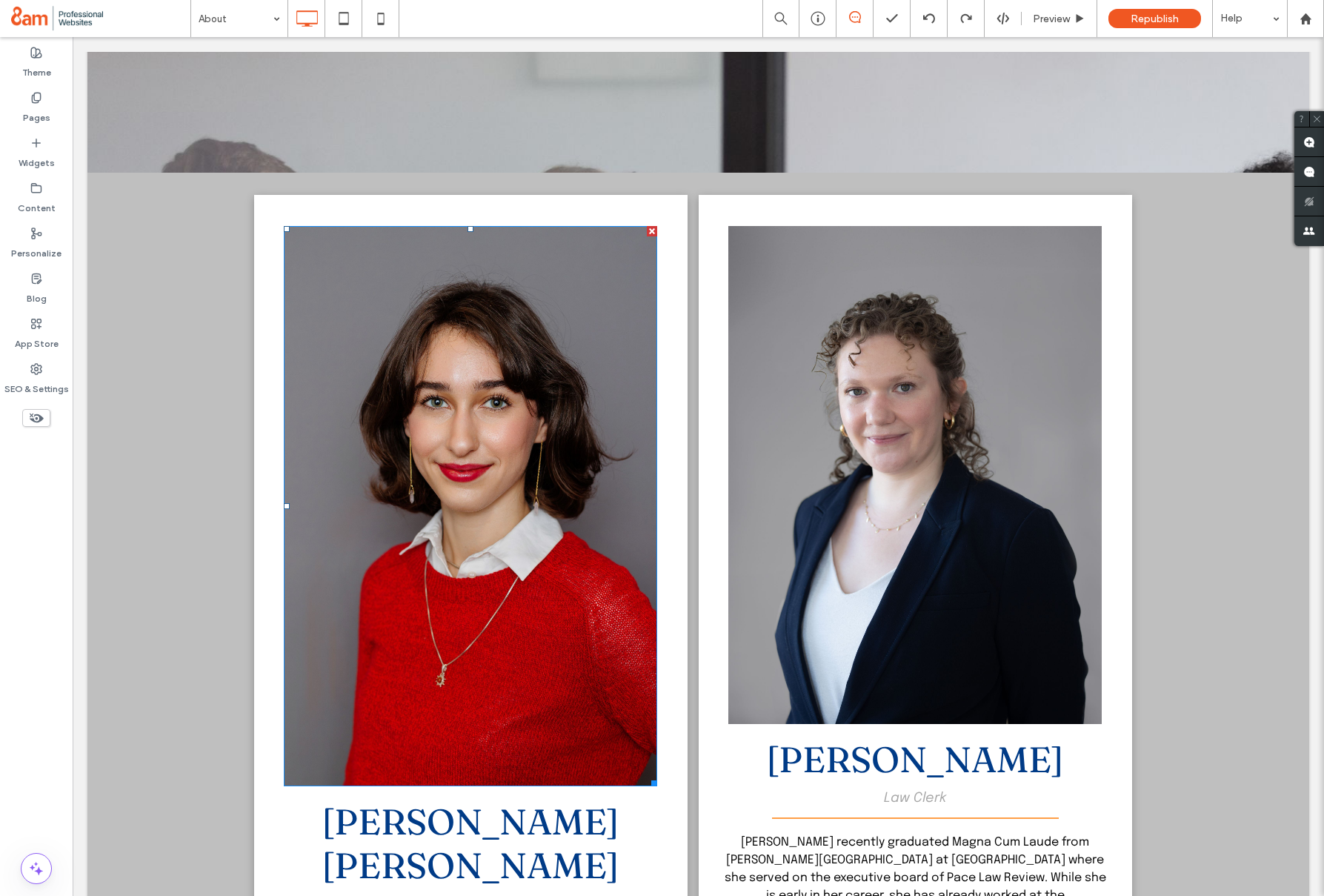
scroll to position [1998, 0]
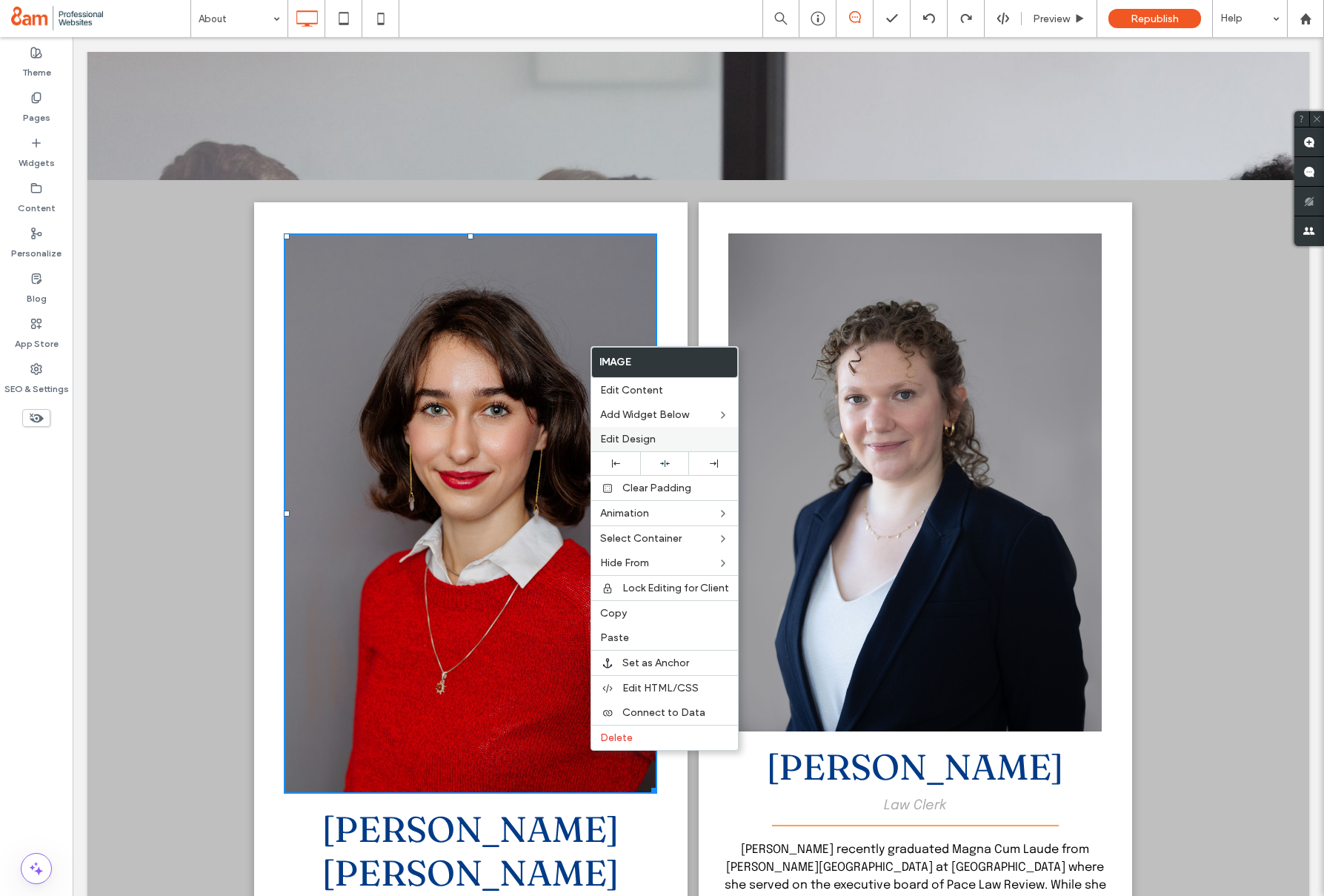
drag, startPoint x: 623, startPoint y: 440, endPoint x: 485, endPoint y: 373, distance: 153.4
click at [623, 440] on span "Edit Design" at bounding box center [627, 439] width 55 height 12
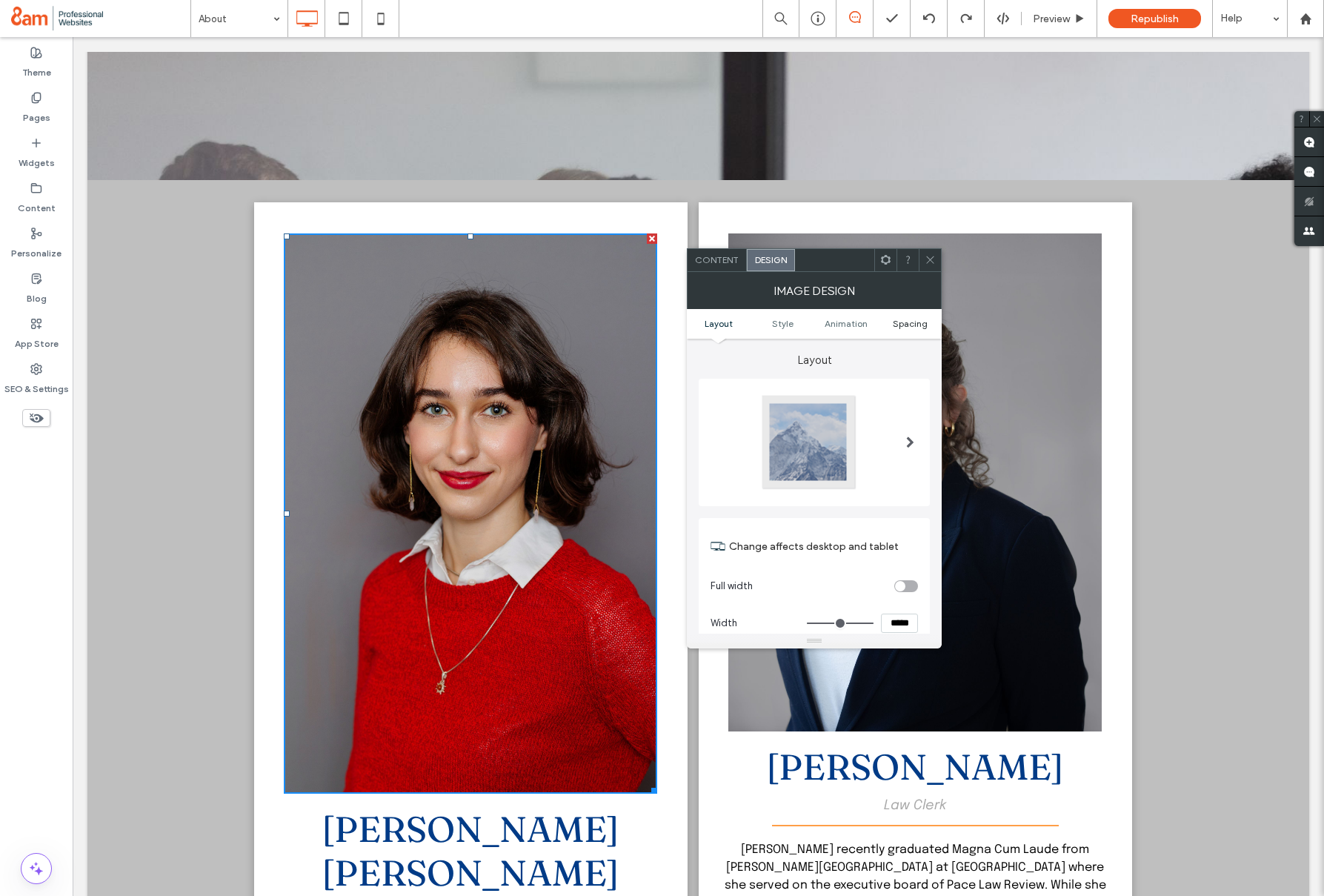
click at [932, 322] on link "Spacing" at bounding box center [910, 323] width 64 height 11
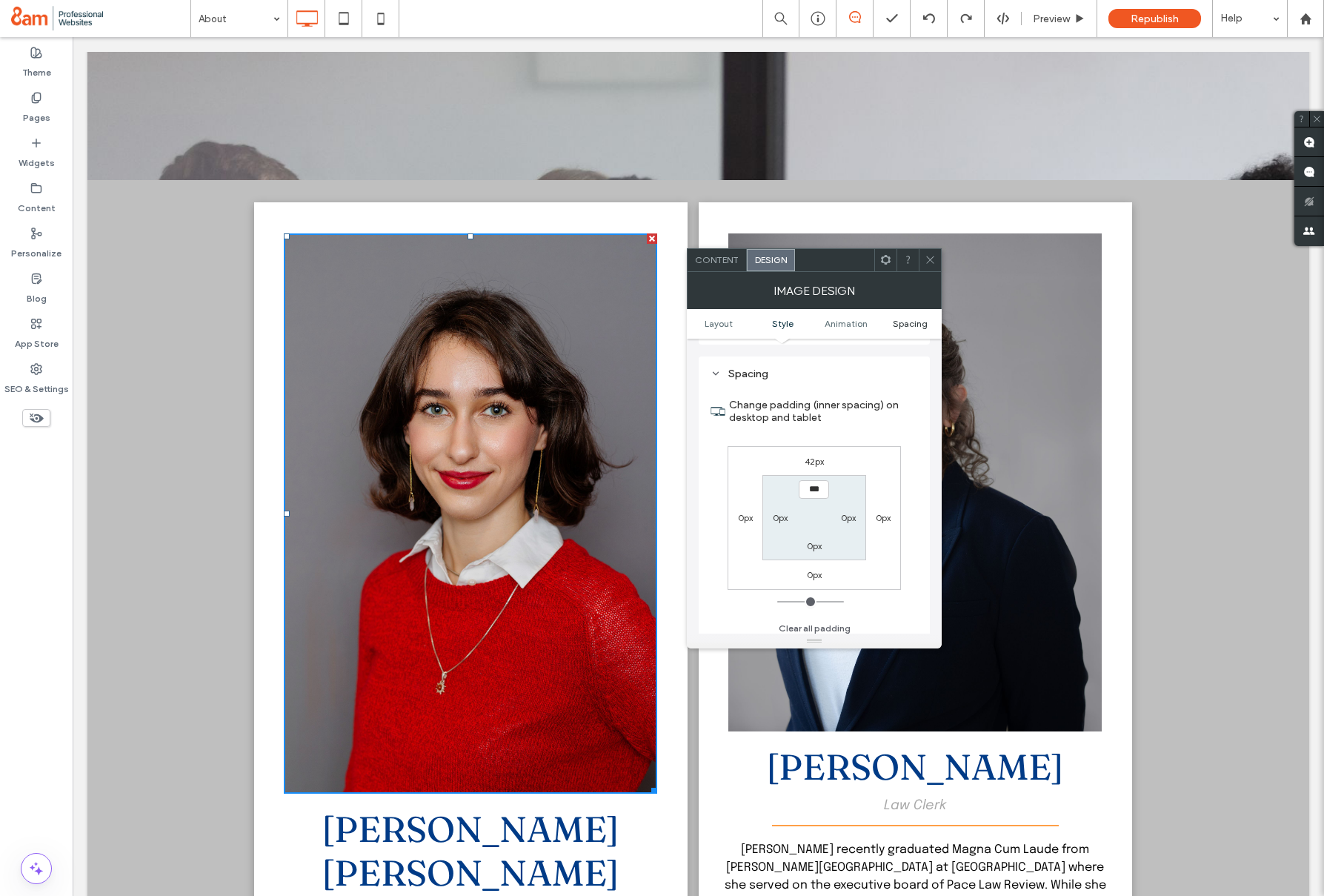
scroll to position [746, 0]
click at [927, 259] on icon at bounding box center [930, 260] width 11 height 11
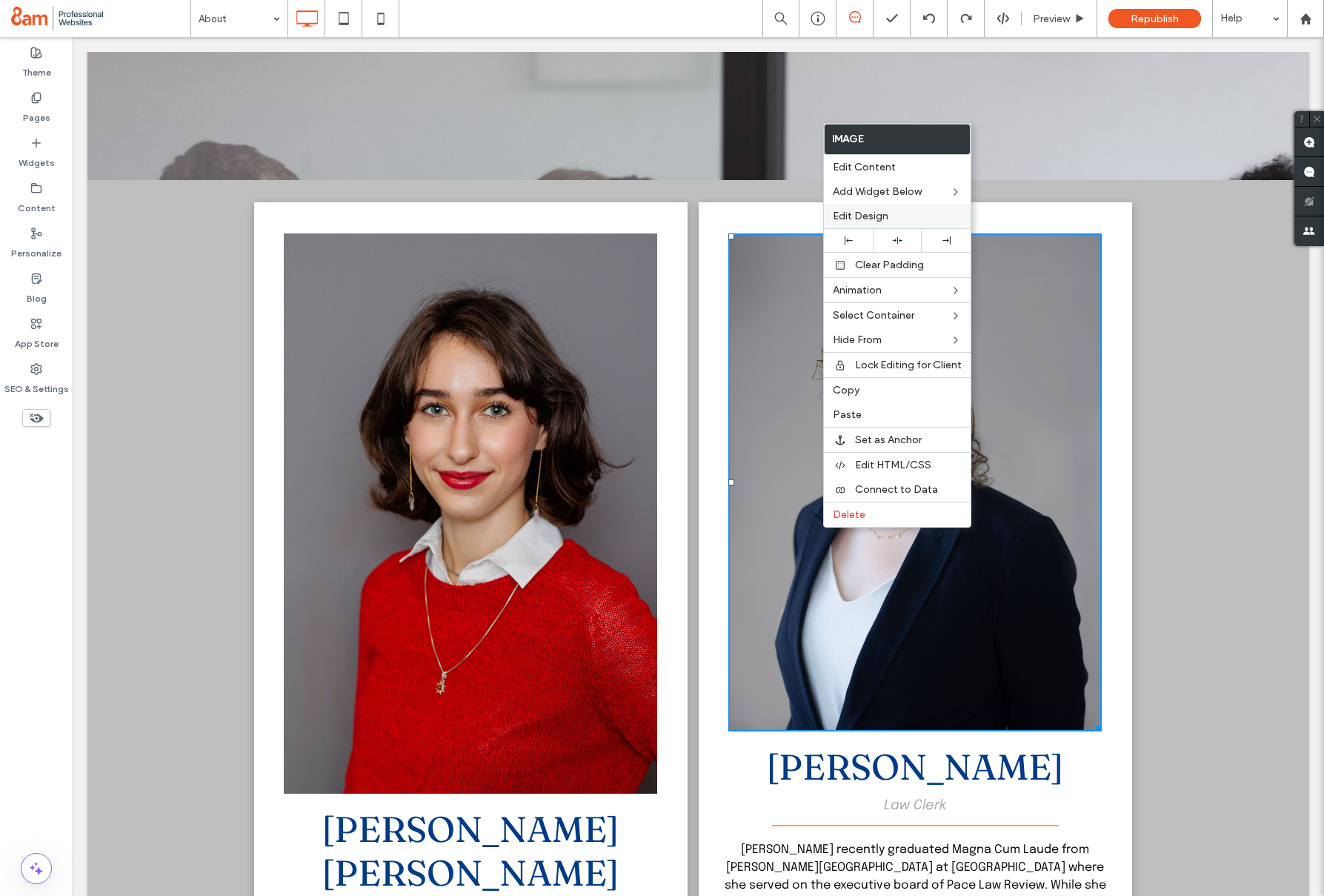
click at [849, 219] on span "Edit Design" at bounding box center [860, 216] width 55 height 12
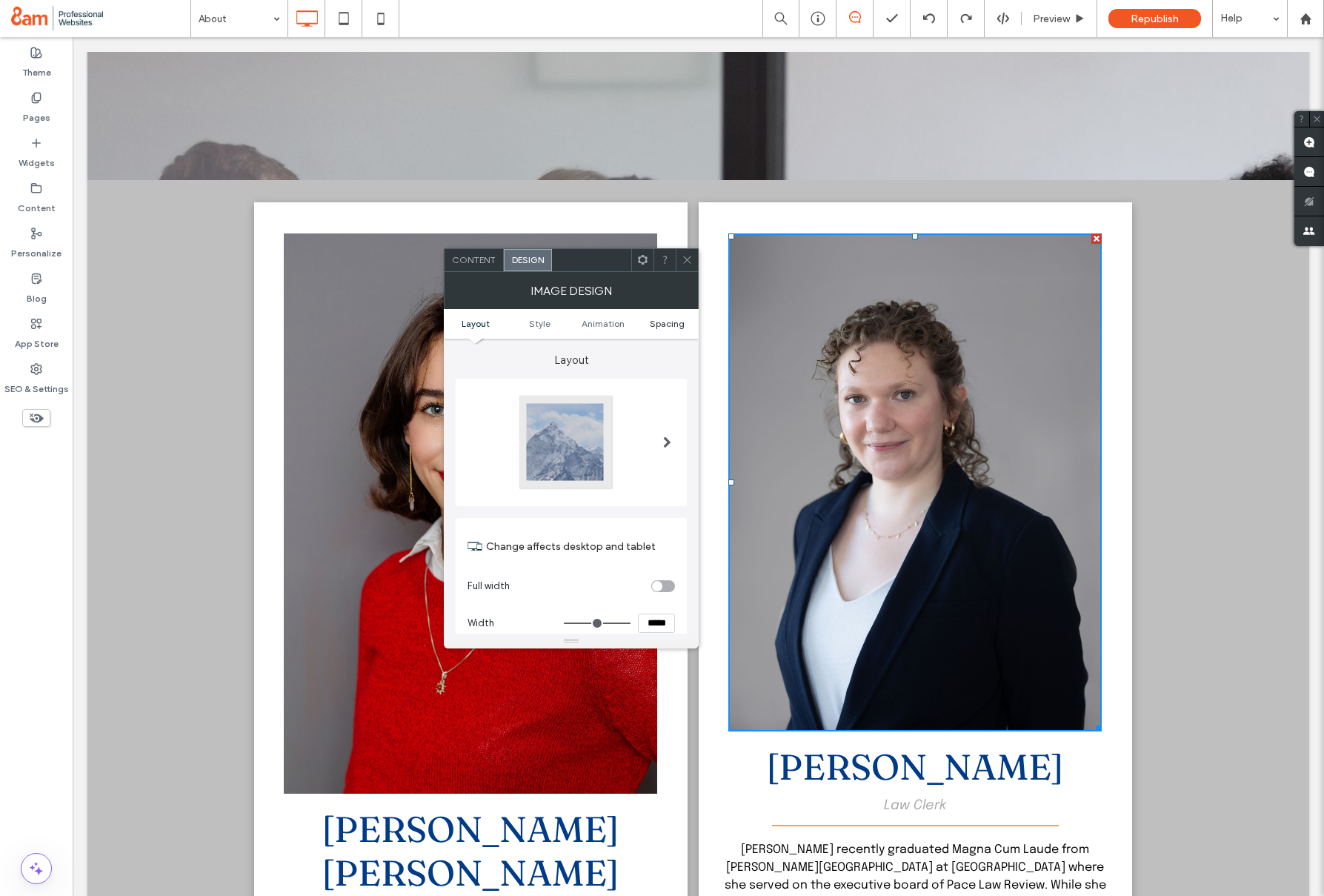
click at [661, 322] on span "Spacing" at bounding box center [666, 323] width 35 height 11
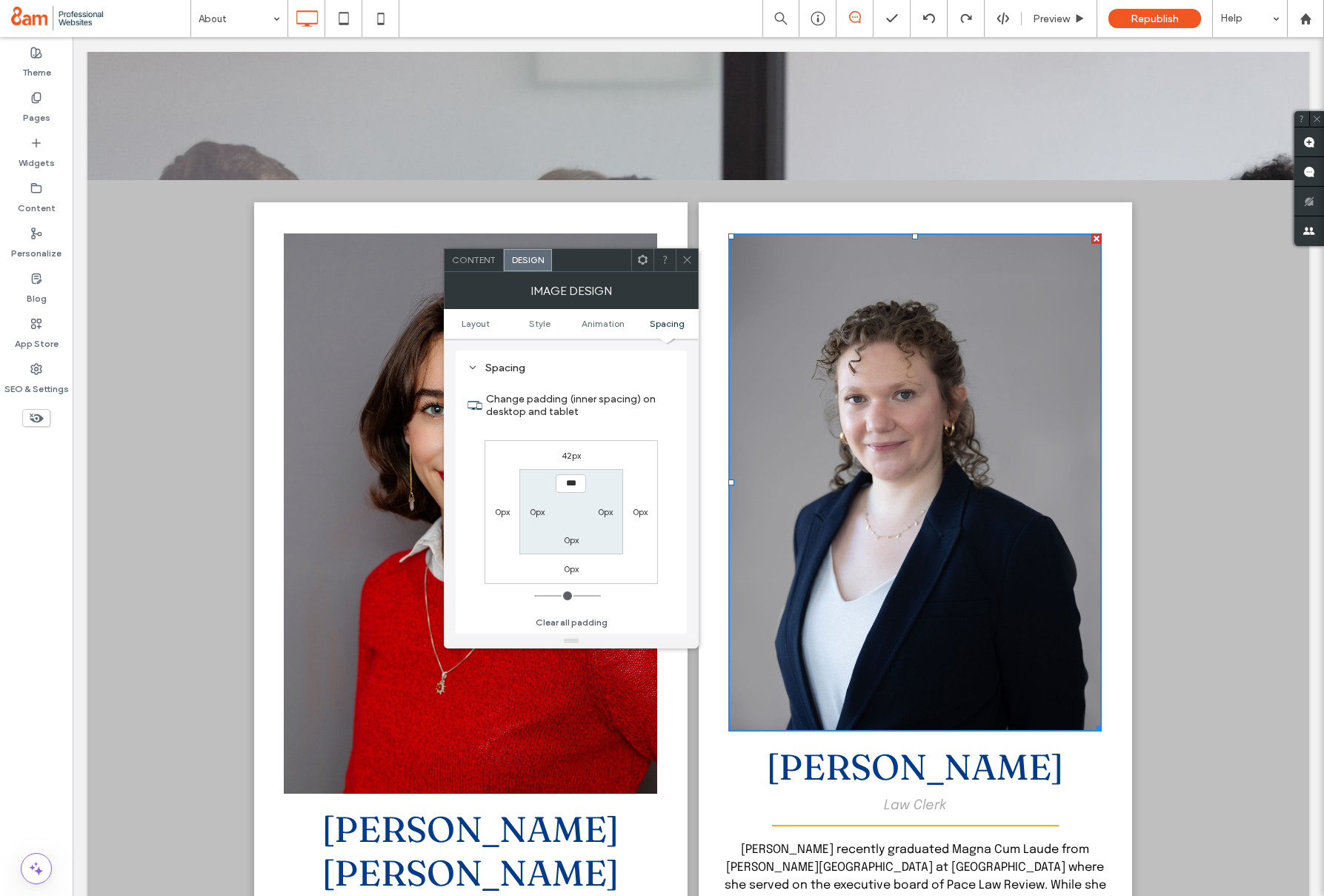
click at [688, 266] on span at bounding box center [687, 260] width 11 height 22
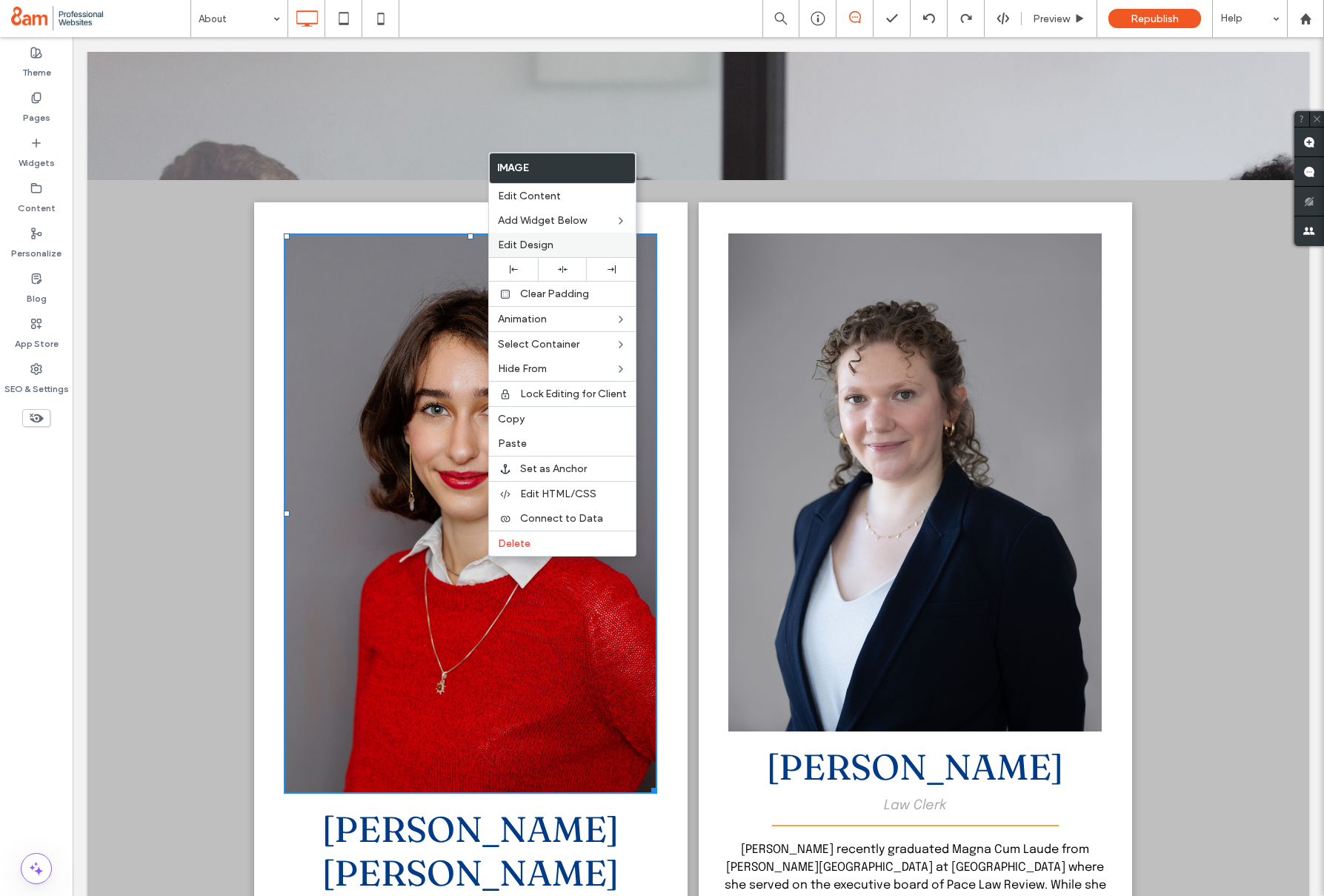
click at [527, 238] on span "Edit Design" at bounding box center [525, 245] width 55 height 12
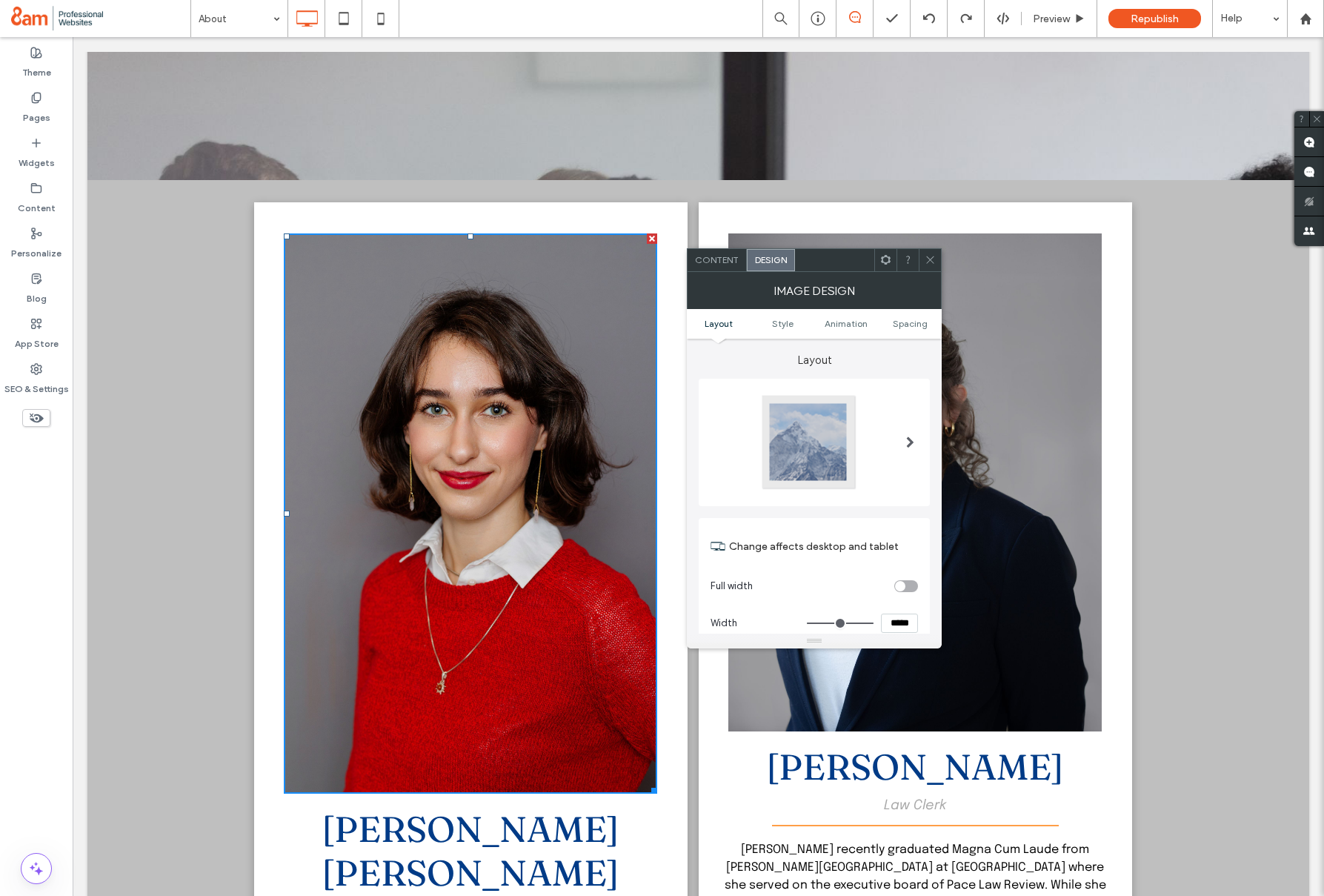
click at [726, 264] on span "Content" at bounding box center [716, 260] width 44 height 11
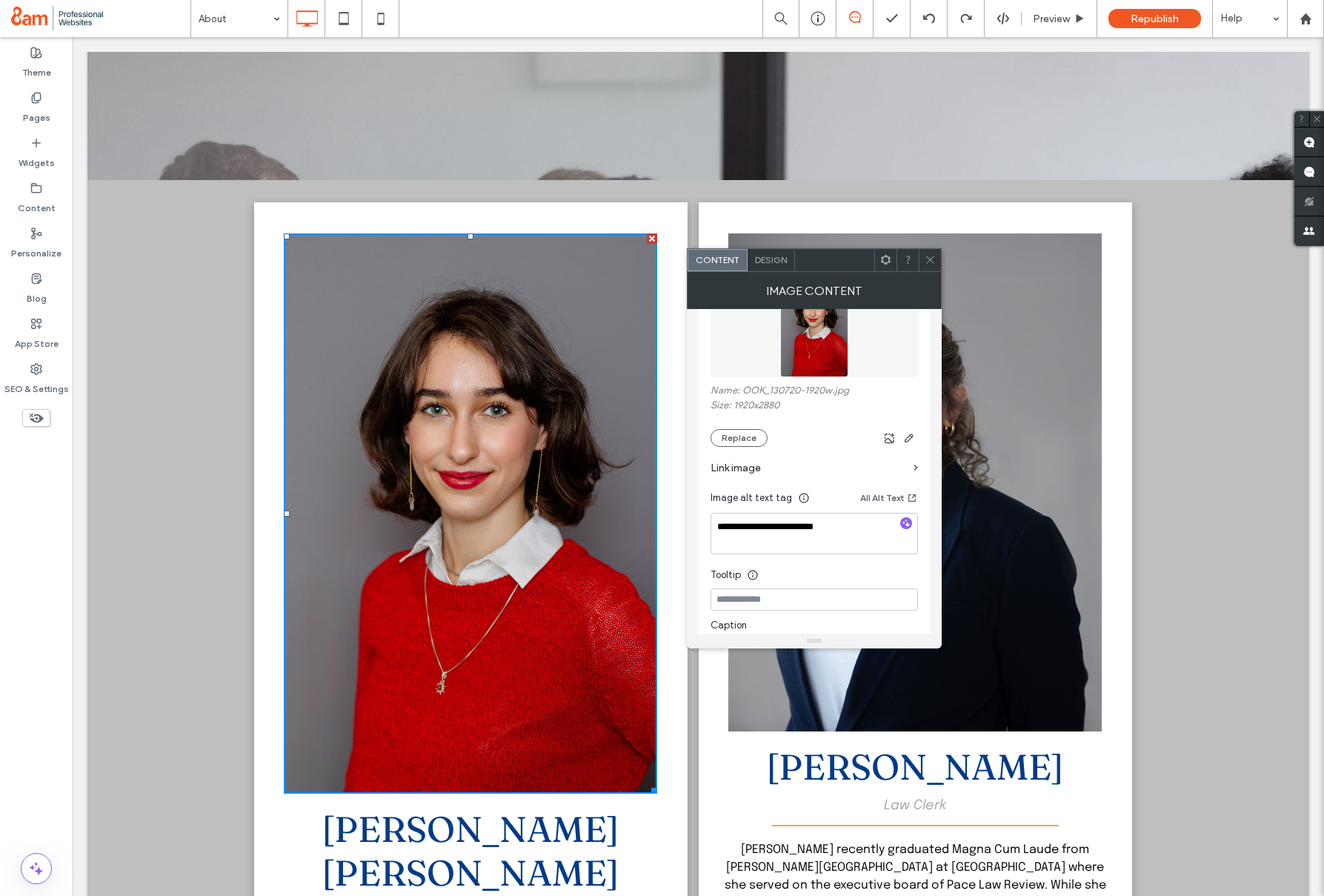
scroll to position [220, 0]
click at [905, 436] on use "button" at bounding box center [909, 435] width 9 height 9
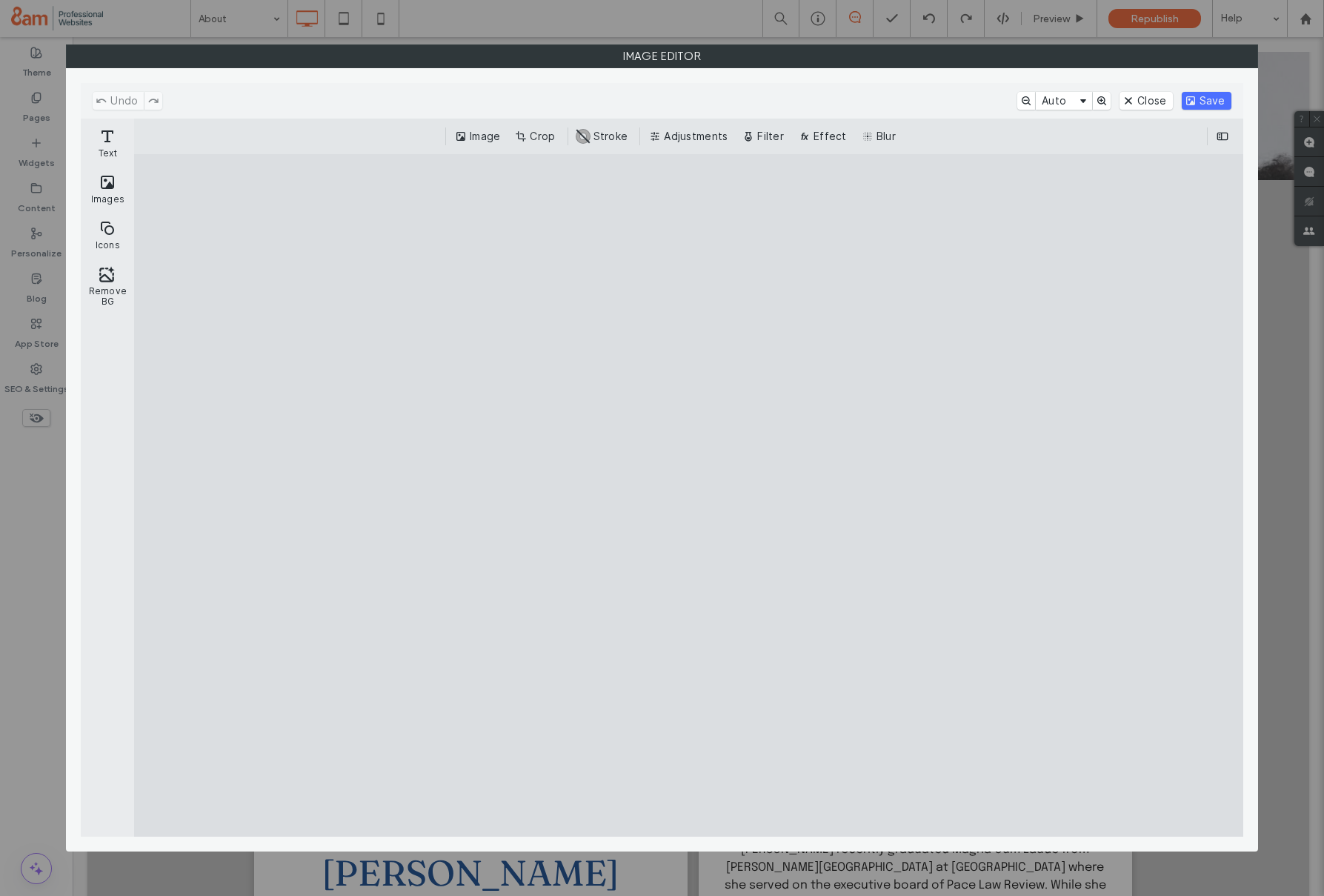
click at [537, 127] on button "Crop" at bounding box center [536, 136] width 49 height 18
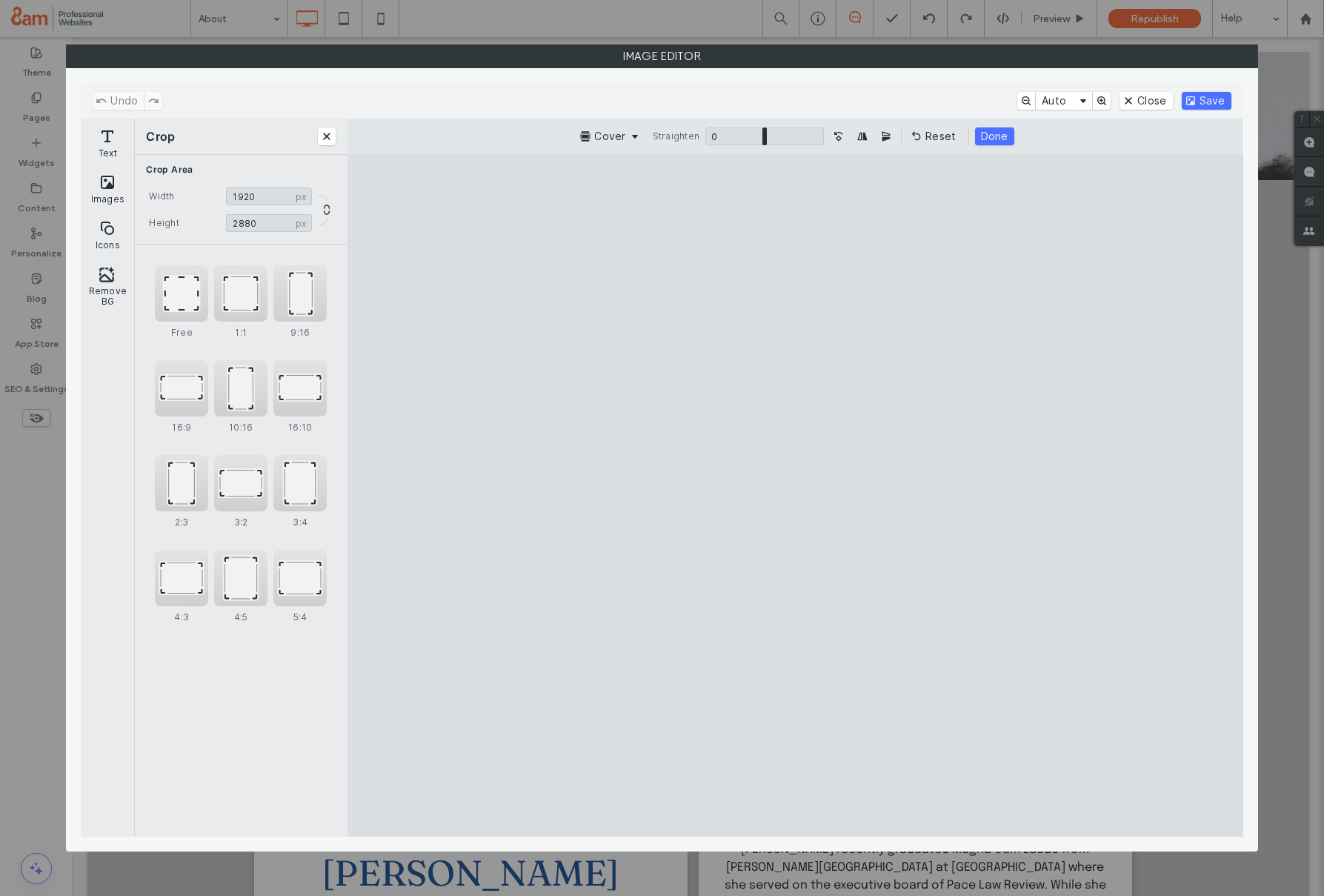
type input "****"
click at [795, 496] on cesdk-canvas "Editor canvas" at bounding box center [795, 496] width 0 height 0
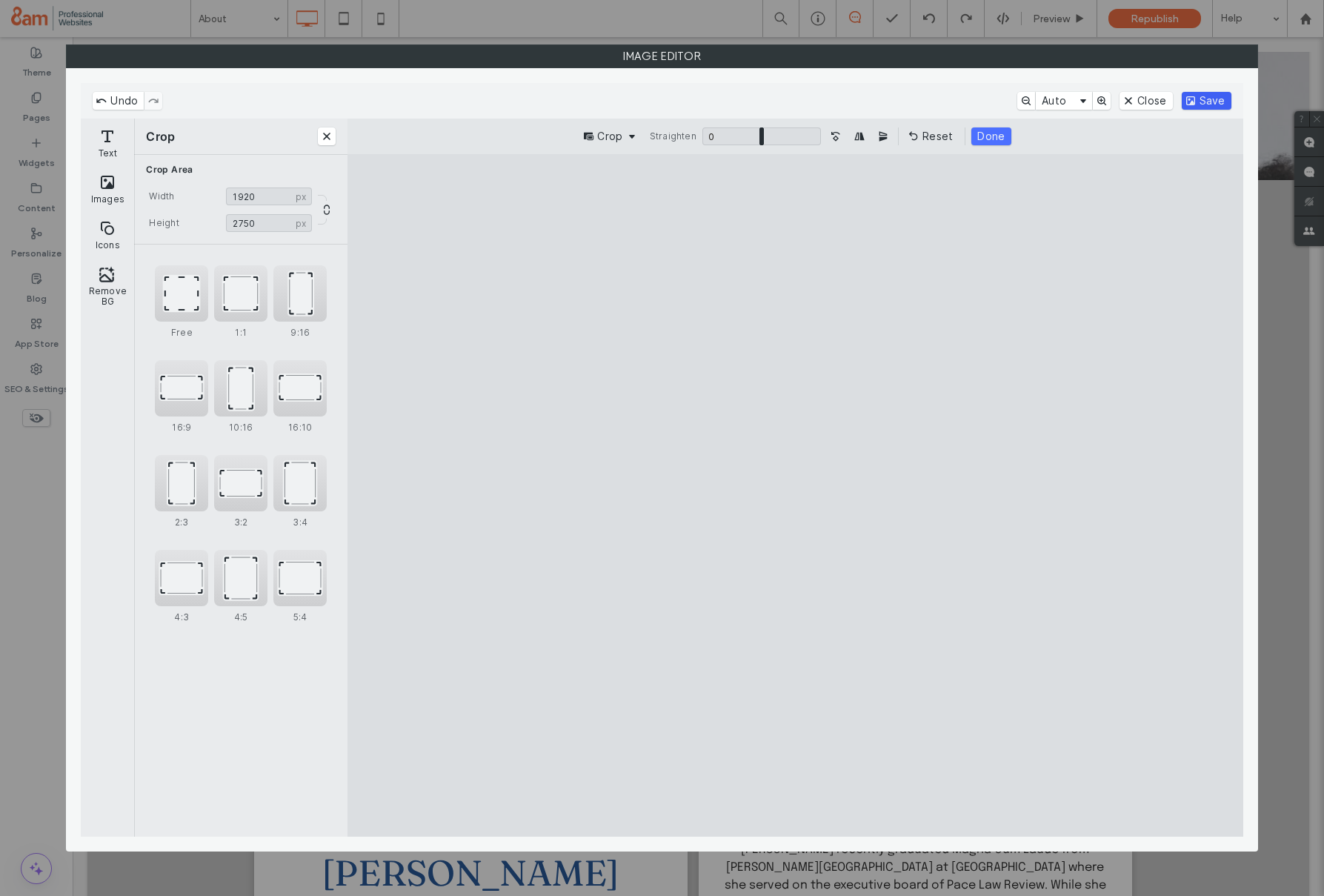
click at [1201, 104] on button "Save" at bounding box center [1207, 101] width 50 height 18
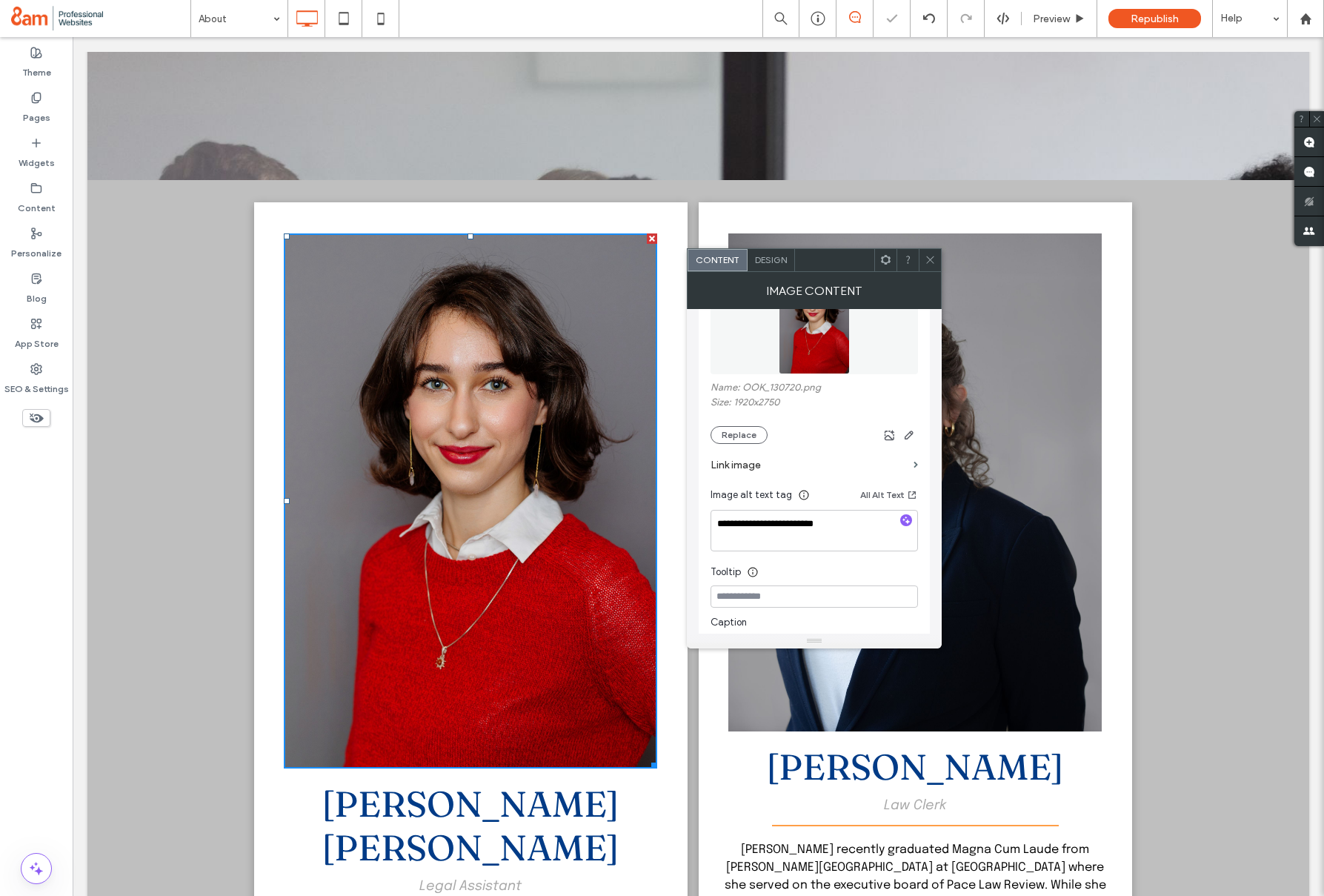
click at [929, 253] on span at bounding box center [930, 260] width 11 height 22
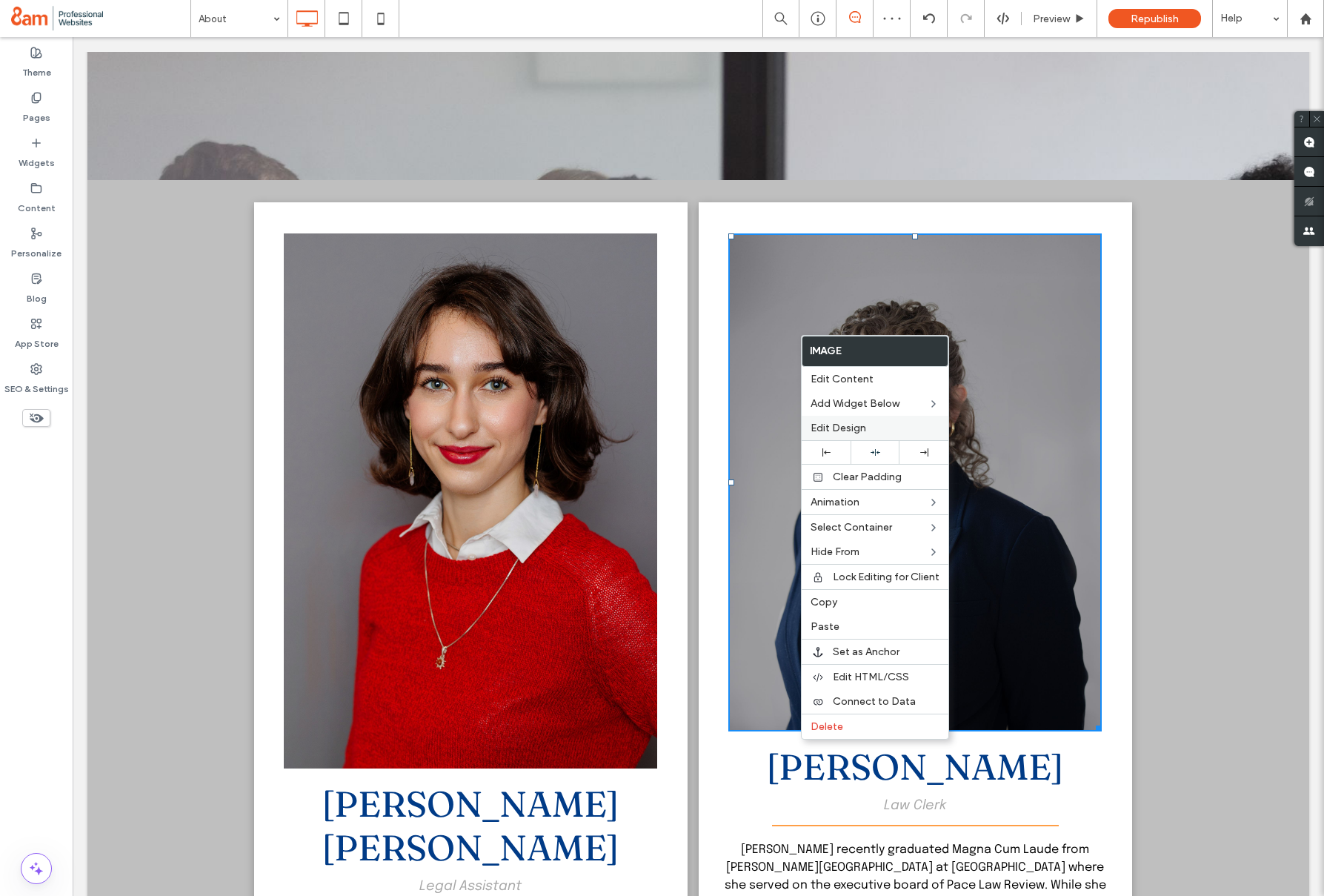
click at [829, 422] on span "Edit Design" at bounding box center [838, 428] width 55 height 12
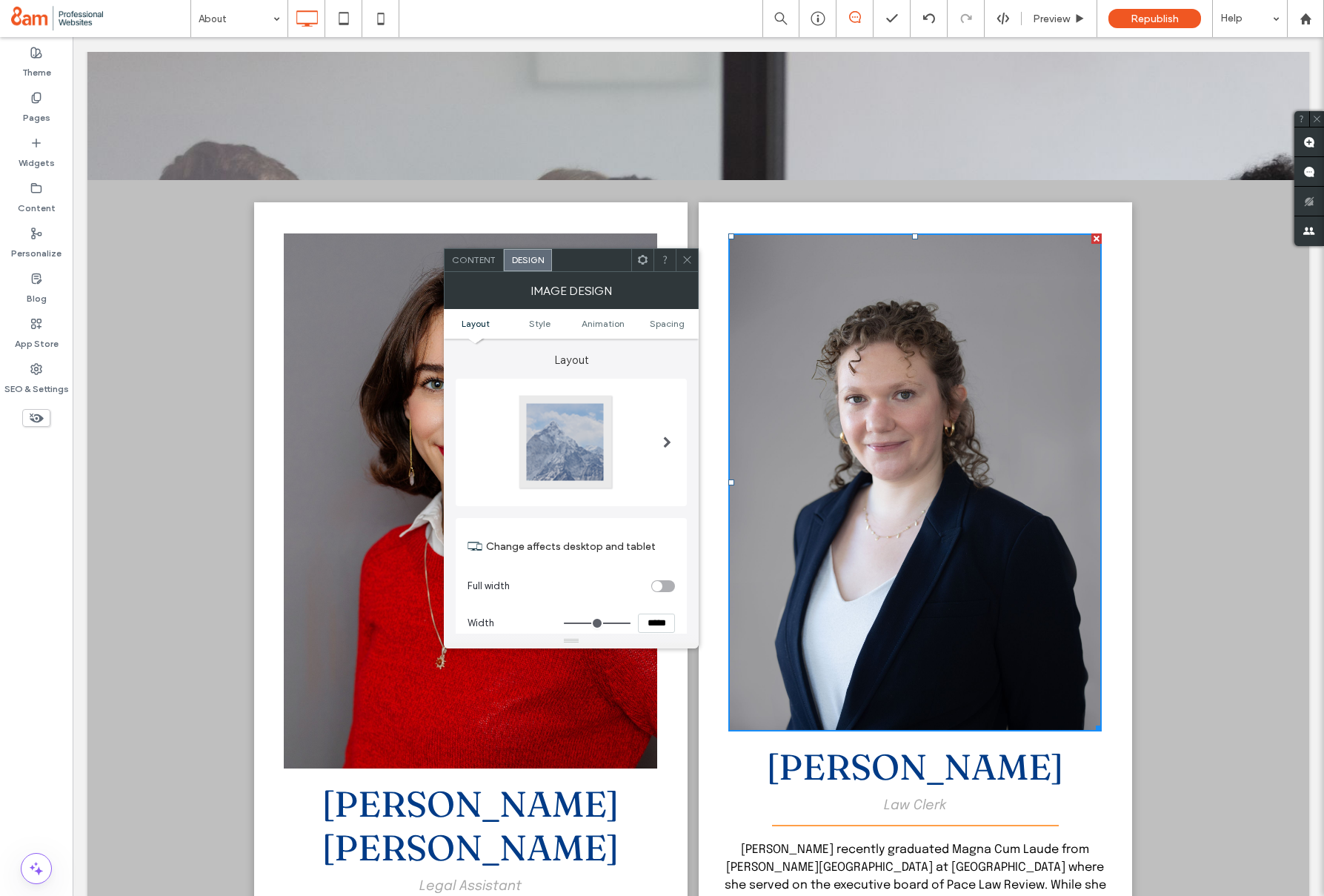
click at [474, 266] on div "Content" at bounding box center [474, 260] width 60 height 22
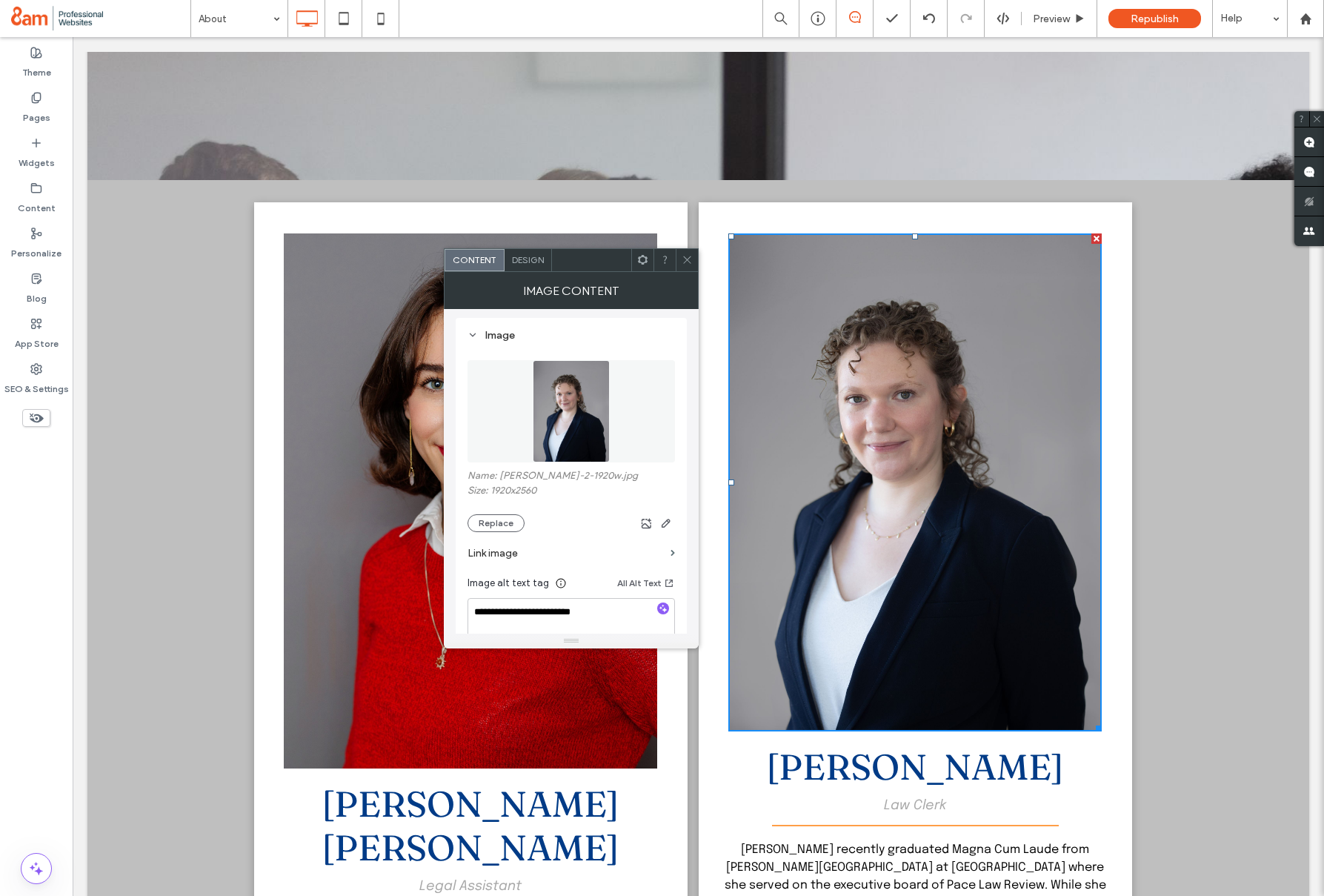
scroll to position [149, 0]
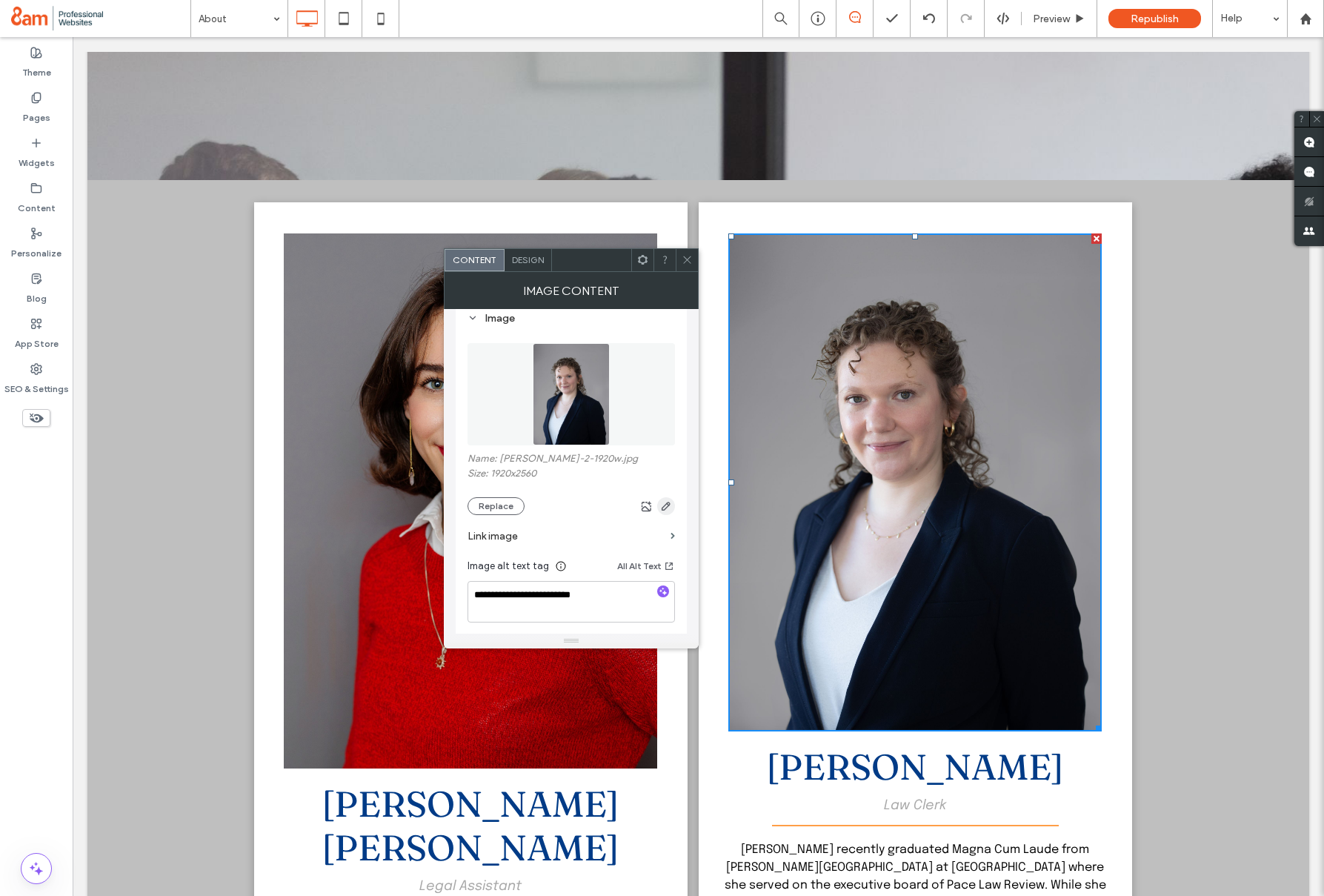
click at [661, 504] on icon "button" at bounding box center [666, 505] width 12 height 12
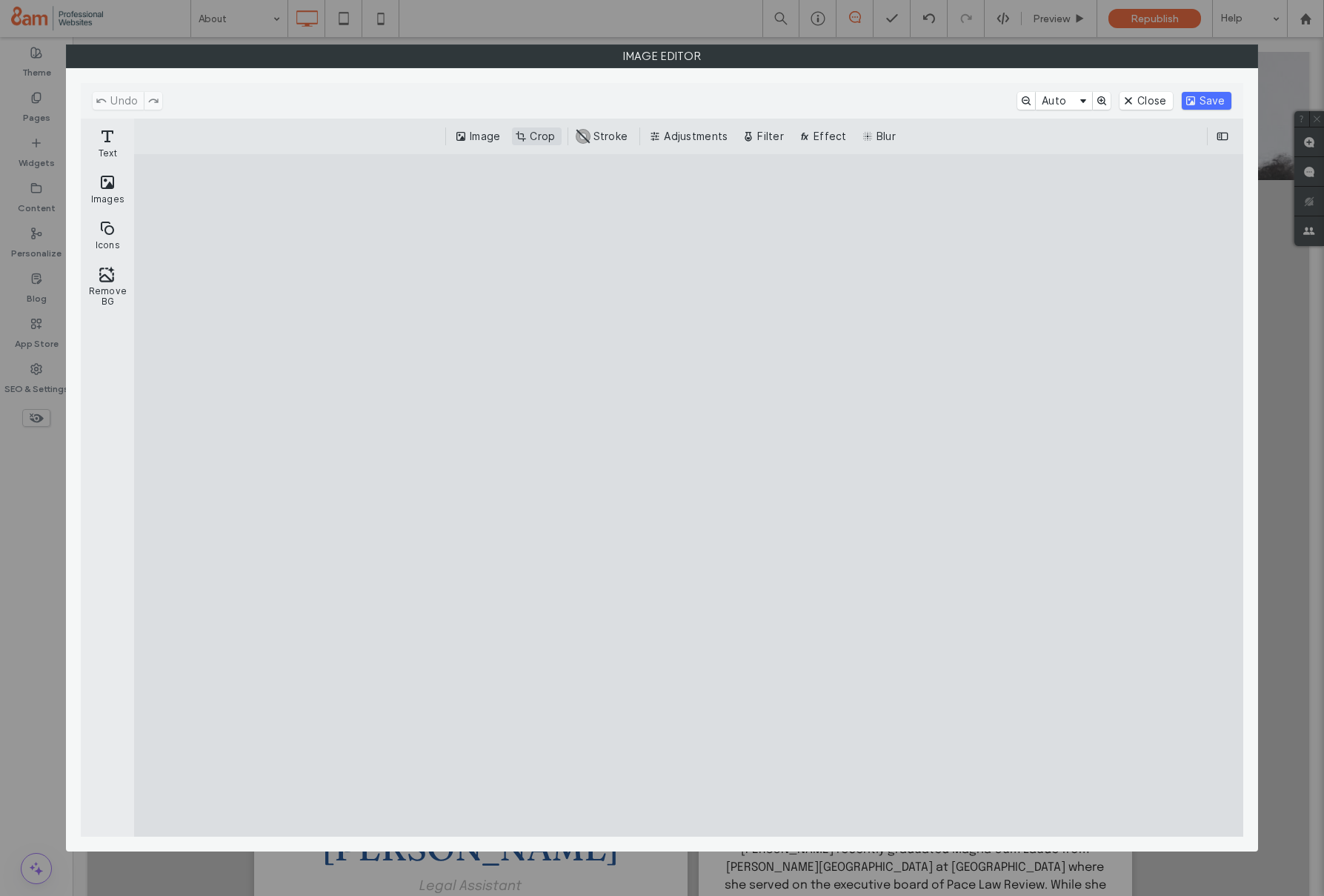
click at [551, 139] on button "Crop" at bounding box center [536, 136] width 49 height 18
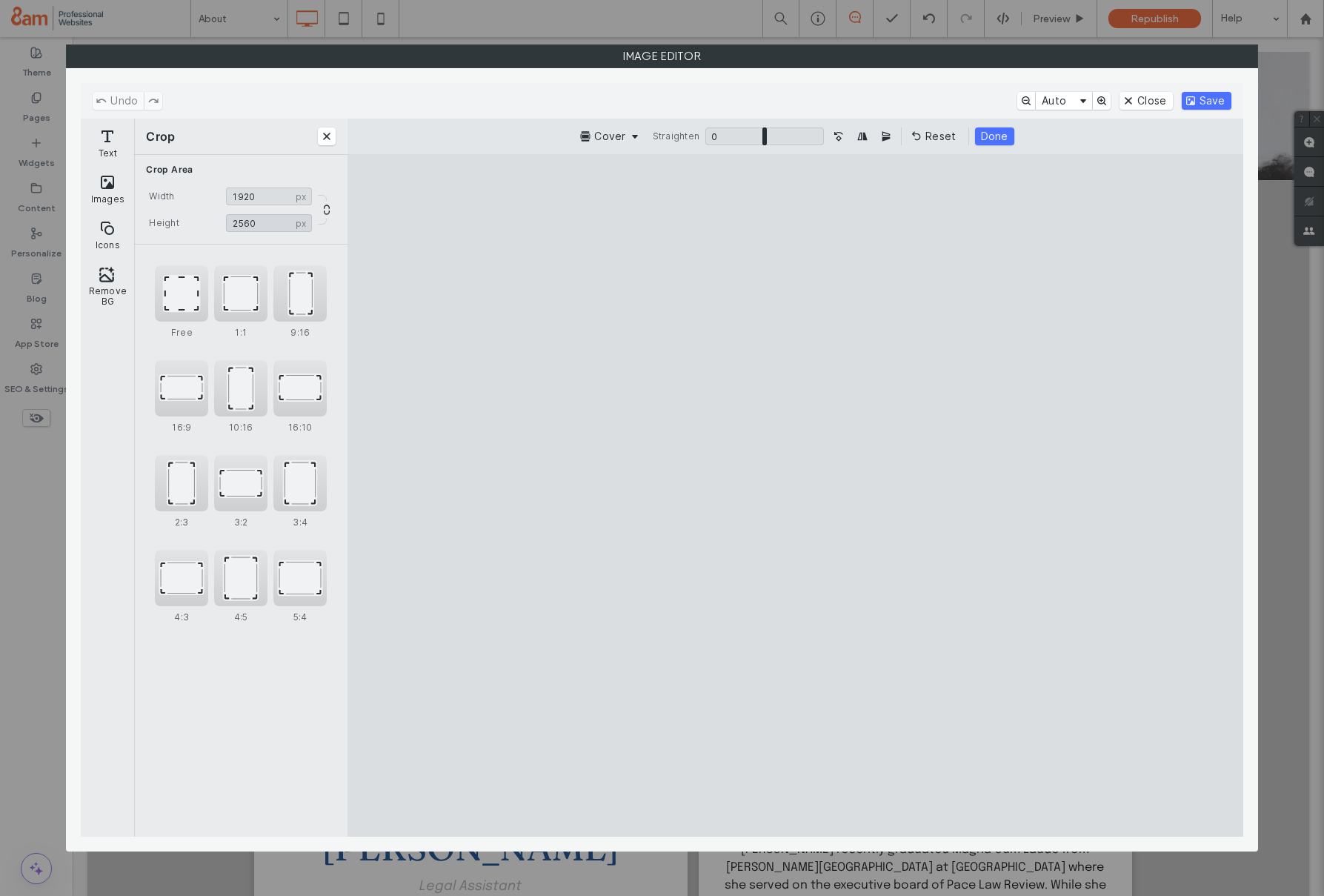
drag, startPoint x: 248, startPoint y: 223, endPoint x: 241, endPoint y: 230, distance: 9.9
click at [248, 224] on input "****" at bounding box center [269, 223] width 86 height 18
type input "****"
click at [1206, 104] on button "Save" at bounding box center [1207, 101] width 50 height 18
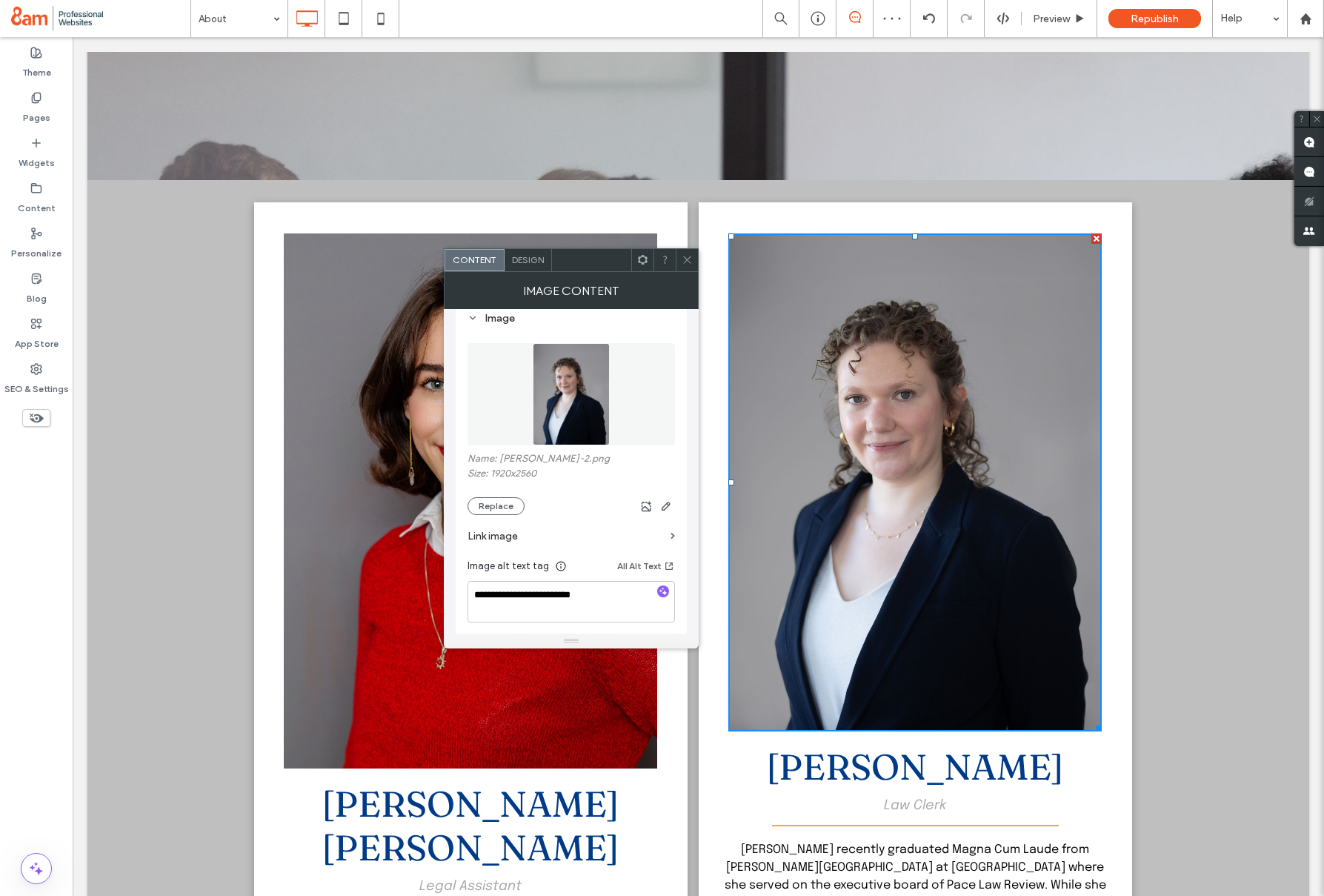
click at [682, 259] on icon at bounding box center [687, 260] width 11 height 11
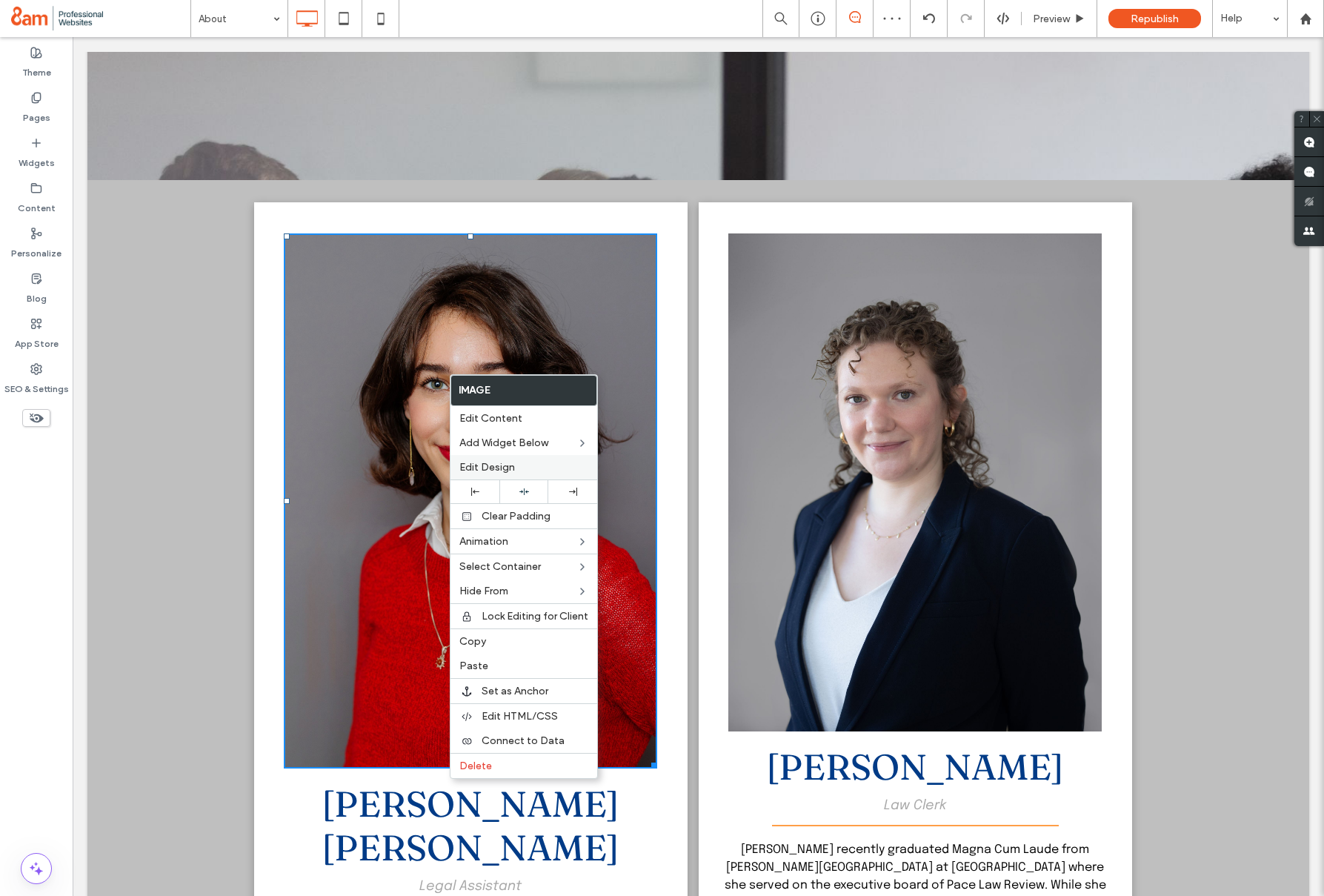
click at [475, 464] on span "Edit Design" at bounding box center [487, 467] width 55 height 12
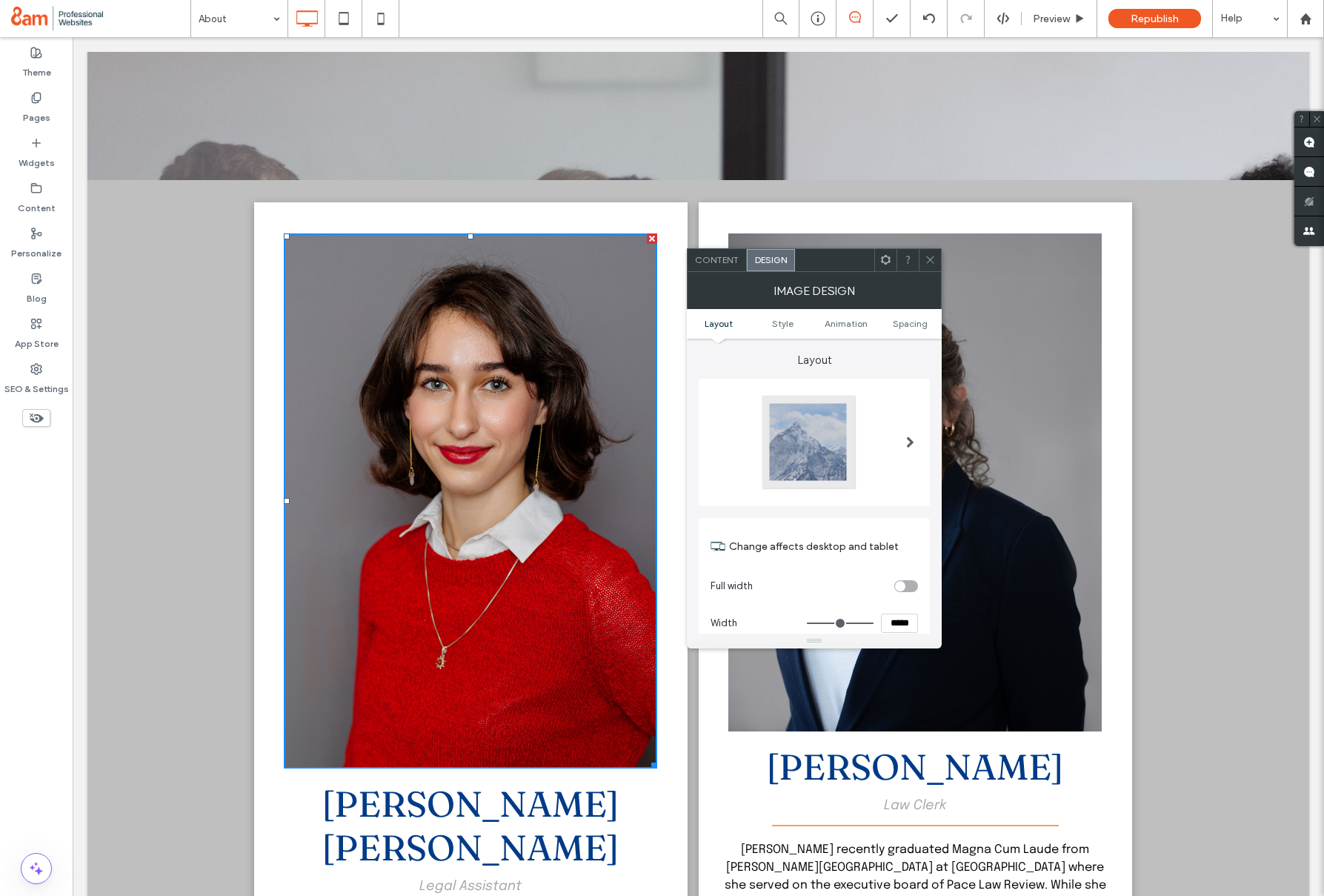
click at [738, 268] on div "Content" at bounding box center [717, 260] width 60 height 22
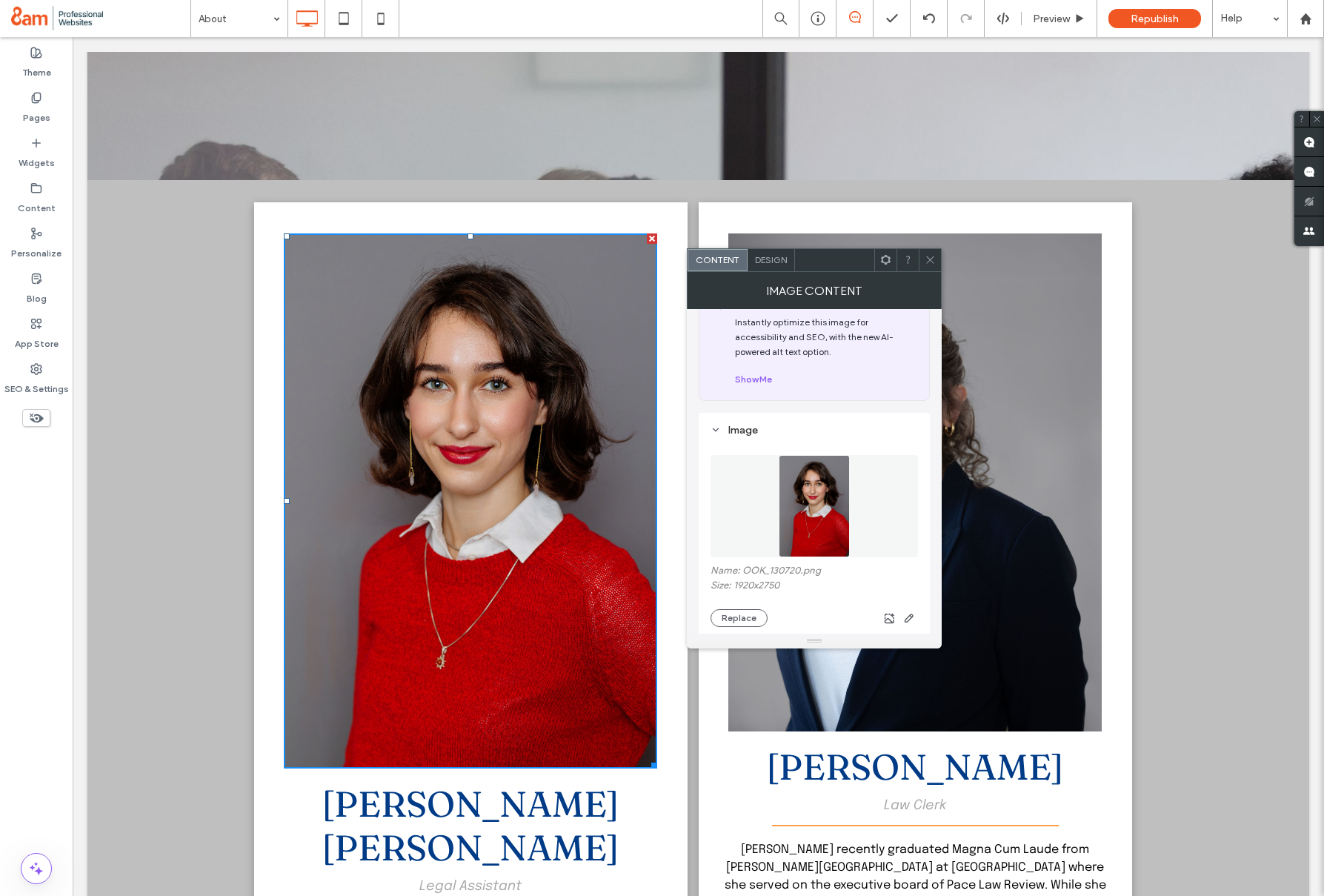
scroll to position [69, 0]
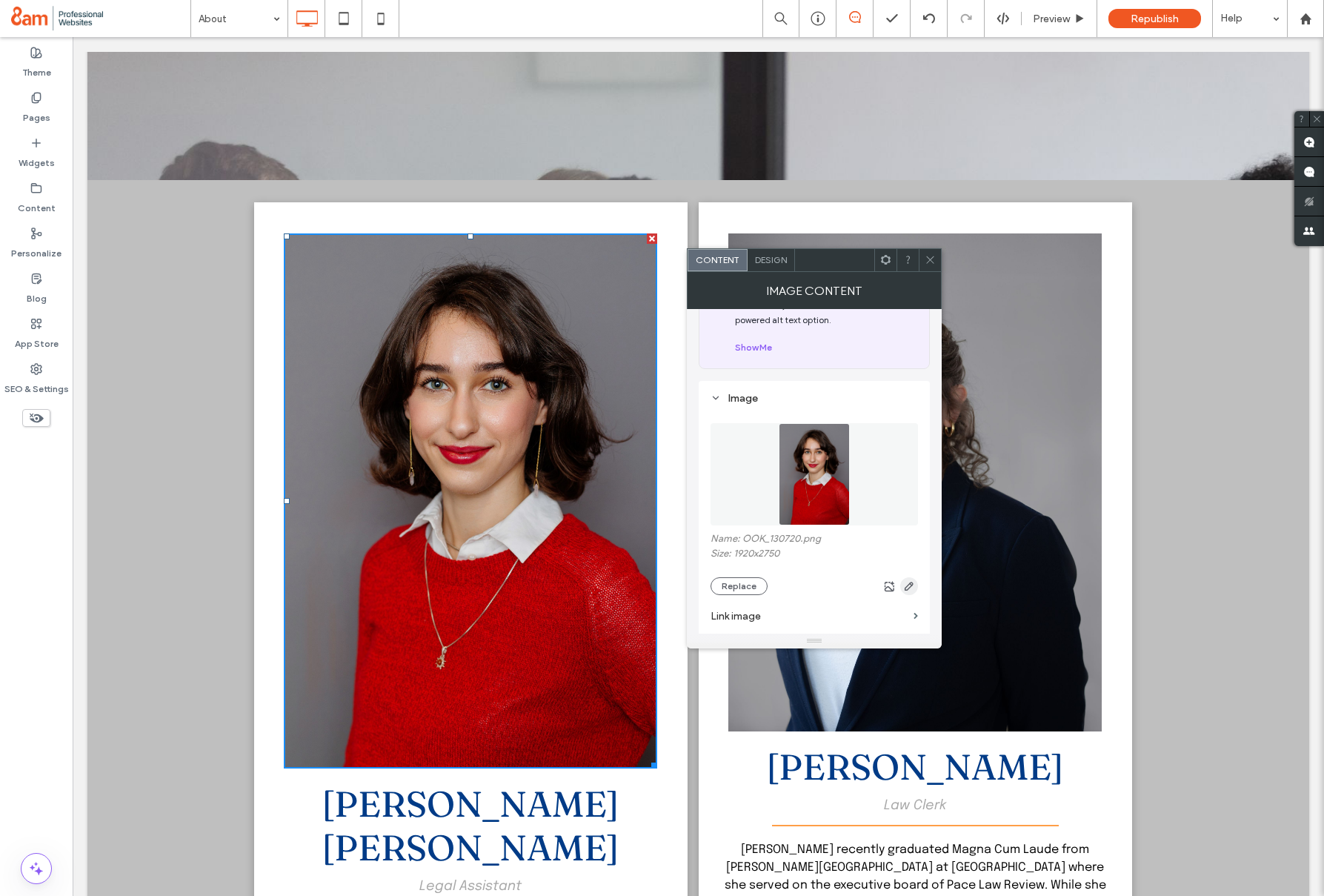
click at [907, 585] on use "button" at bounding box center [909, 586] width 9 height 9
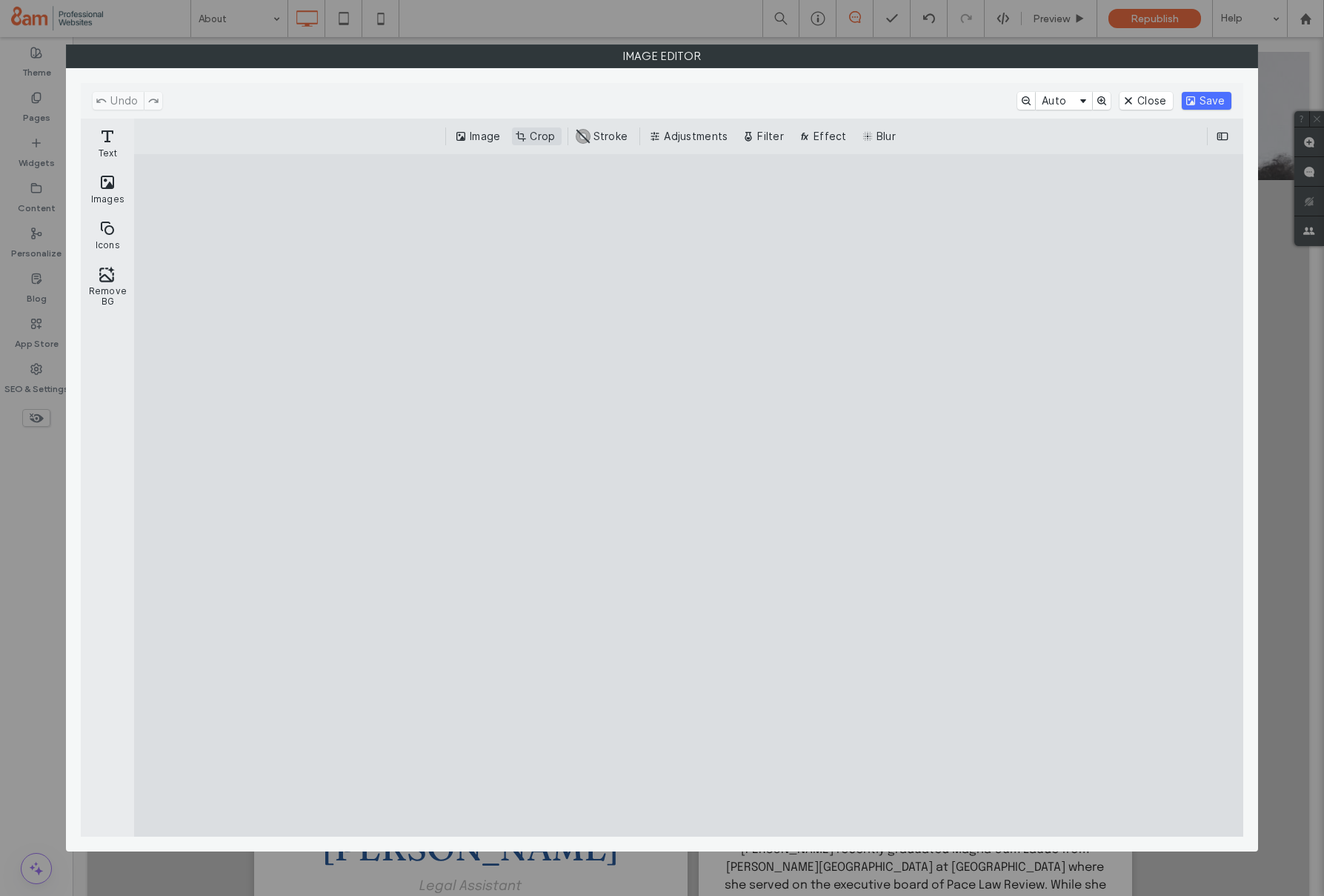
click at [539, 128] on button "Crop" at bounding box center [536, 136] width 49 height 18
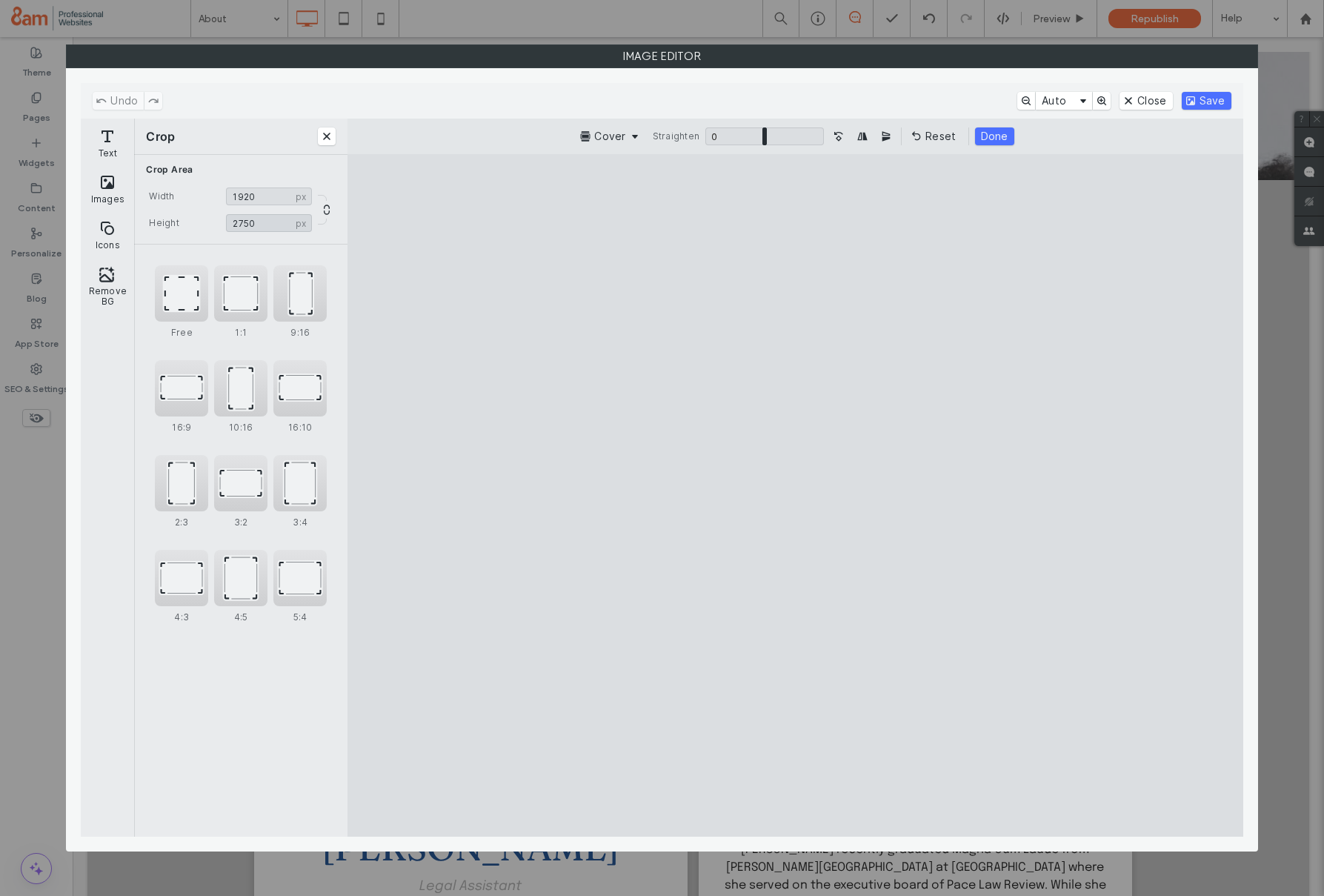
click at [264, 223] on input "****" at bounding box center [269, 223] width 86 height 18
type input "****"
click at [1197, 102] on button "Save" at bounding box center [1207, 101] width 50 height 18
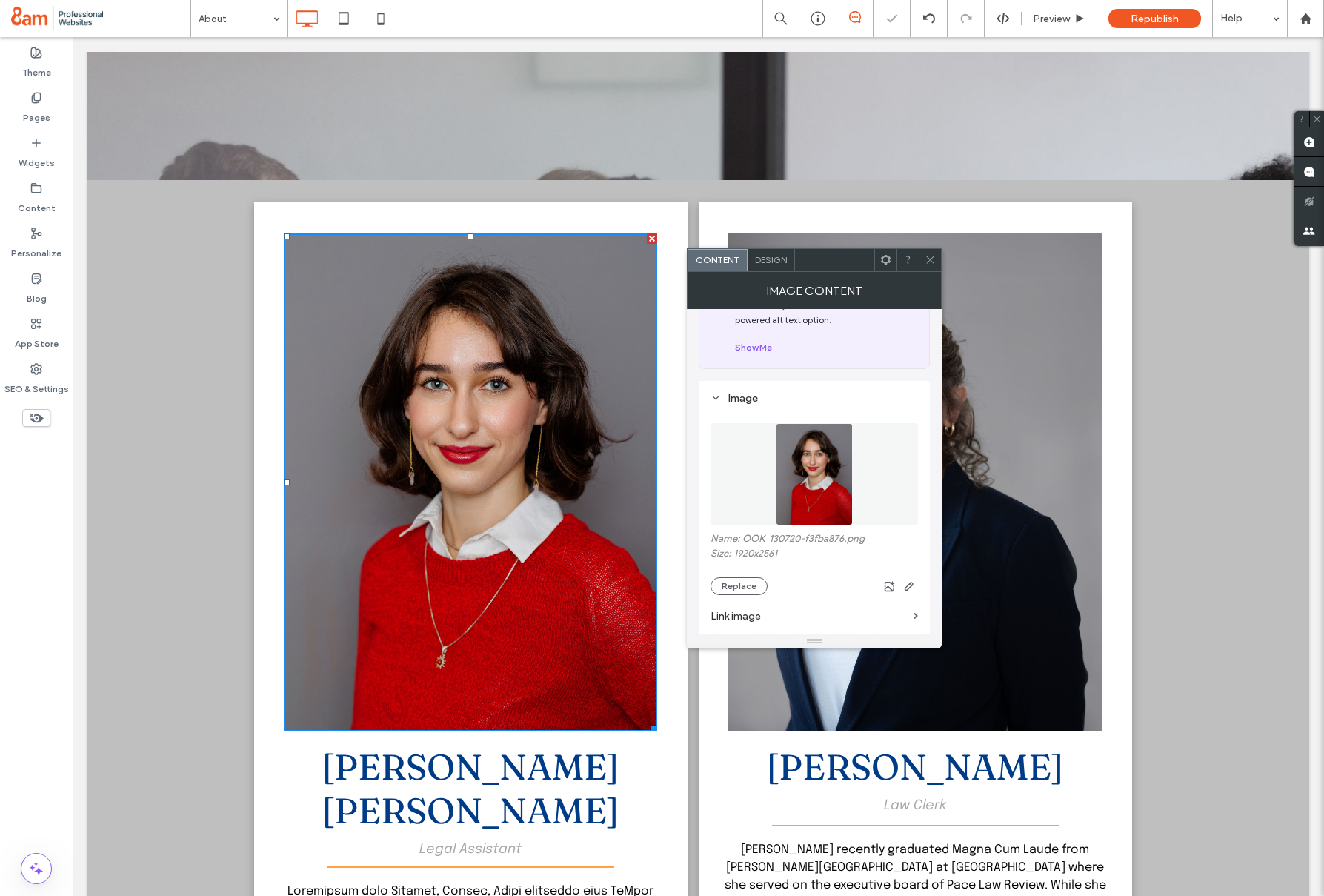
click at [933, 259] on icon at bounding box center [930, 260] width 11 height 11
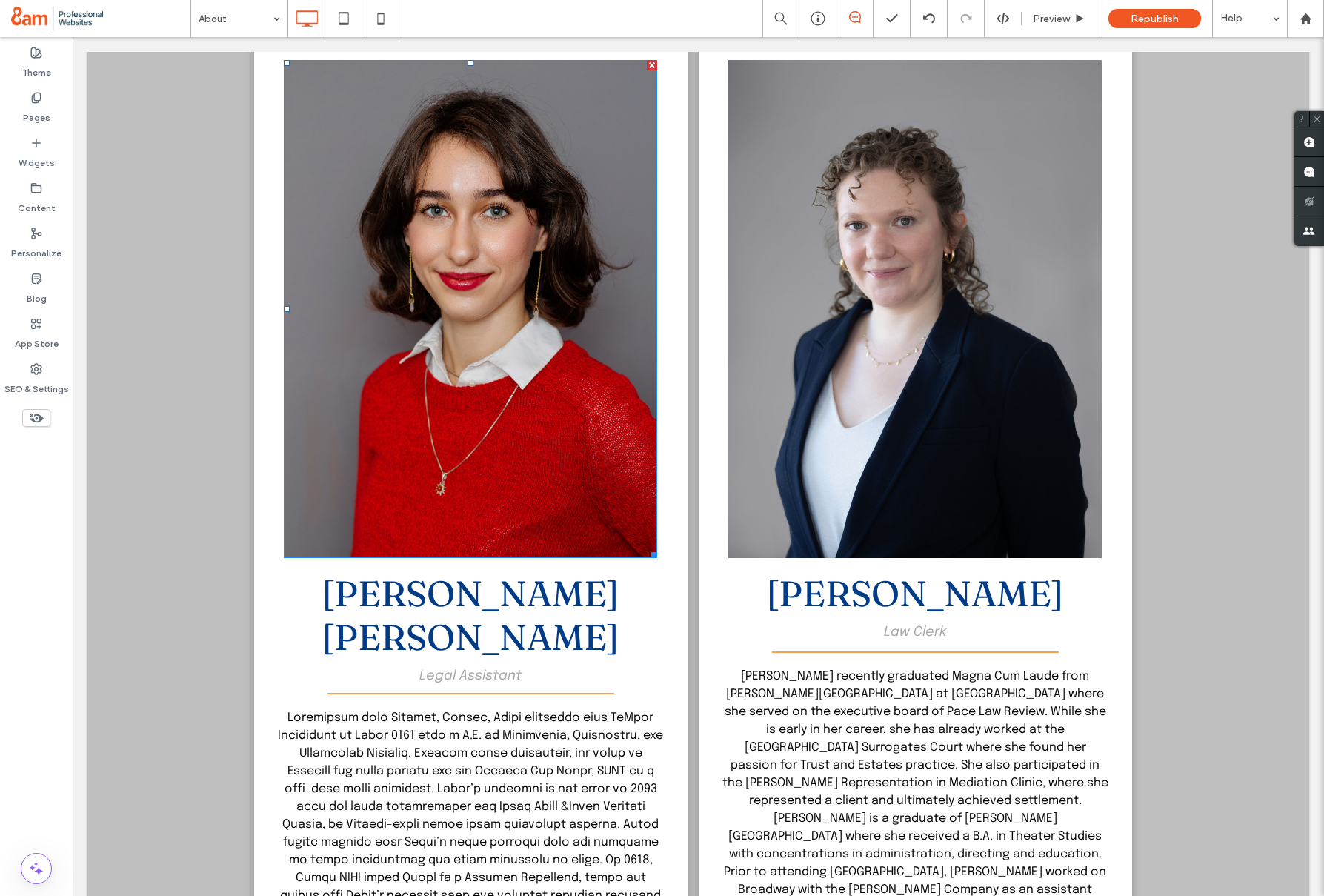
scroll to position [2175, 0]
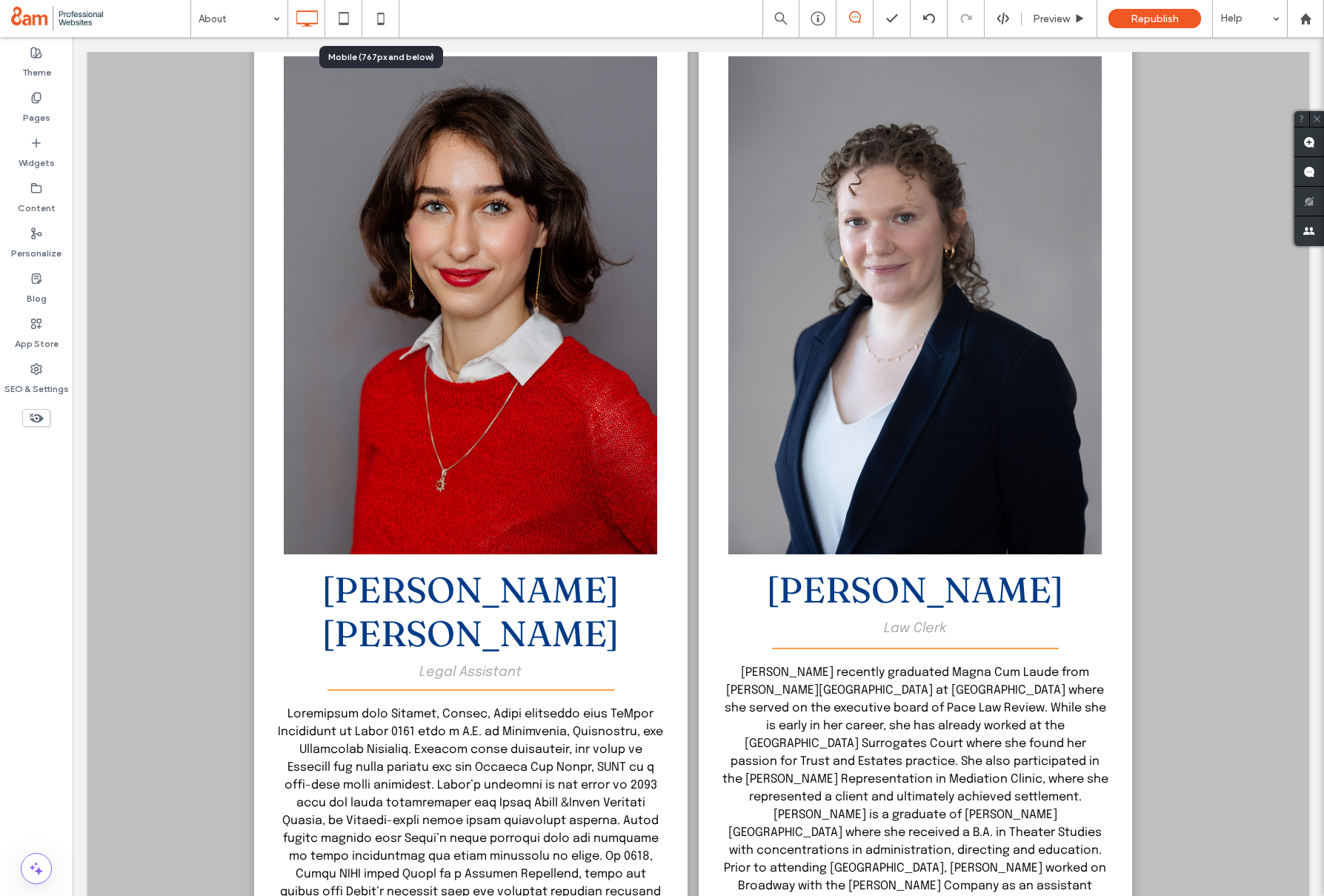
drag, startPoint x: 384, startPoint y: 20, endPoint x: 408, endPoint y: 28, distance: 25.3
click at [384, 20] on icon at bounding box center [380, 18] width 29 height 29
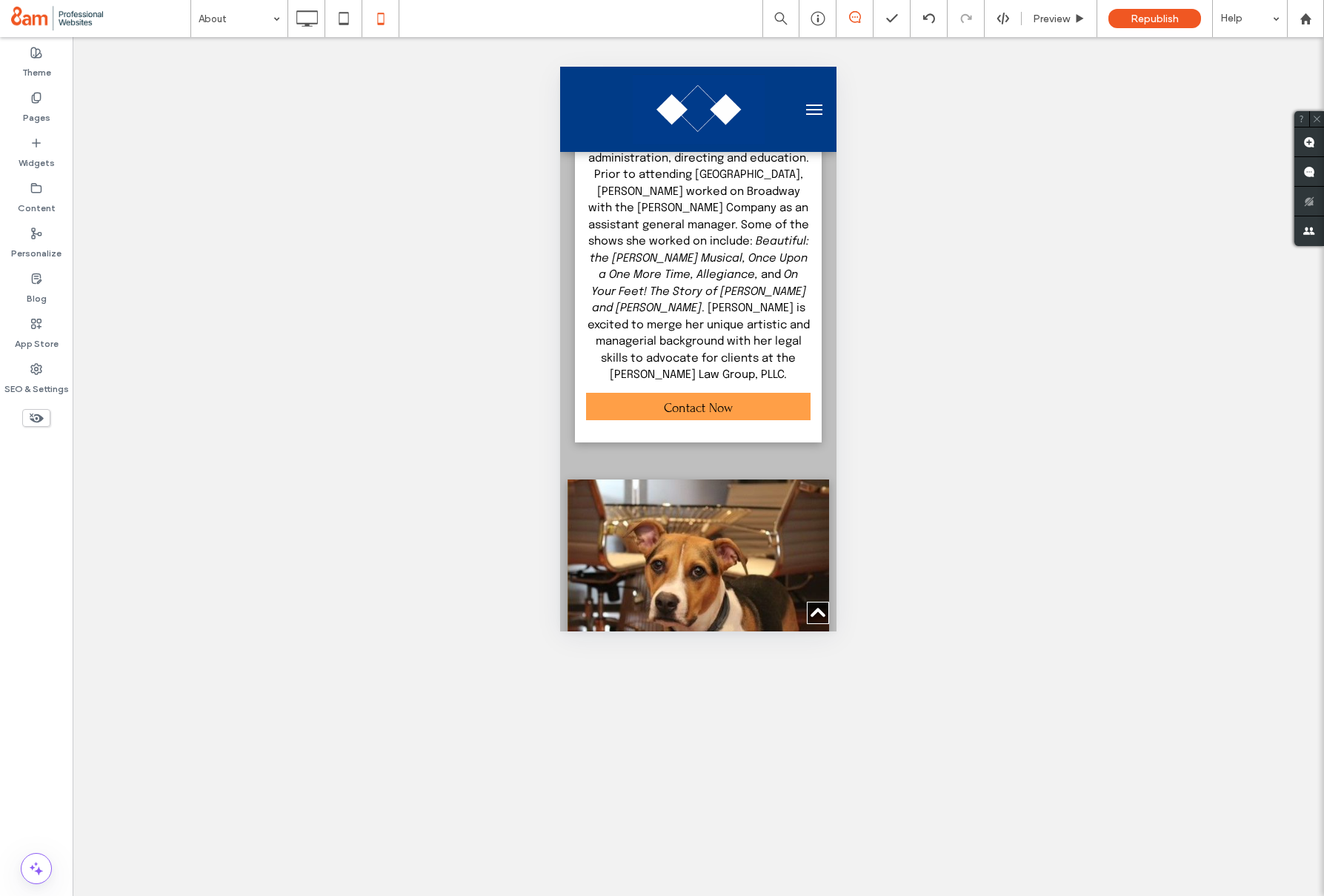
scroll to position [4844, 0]
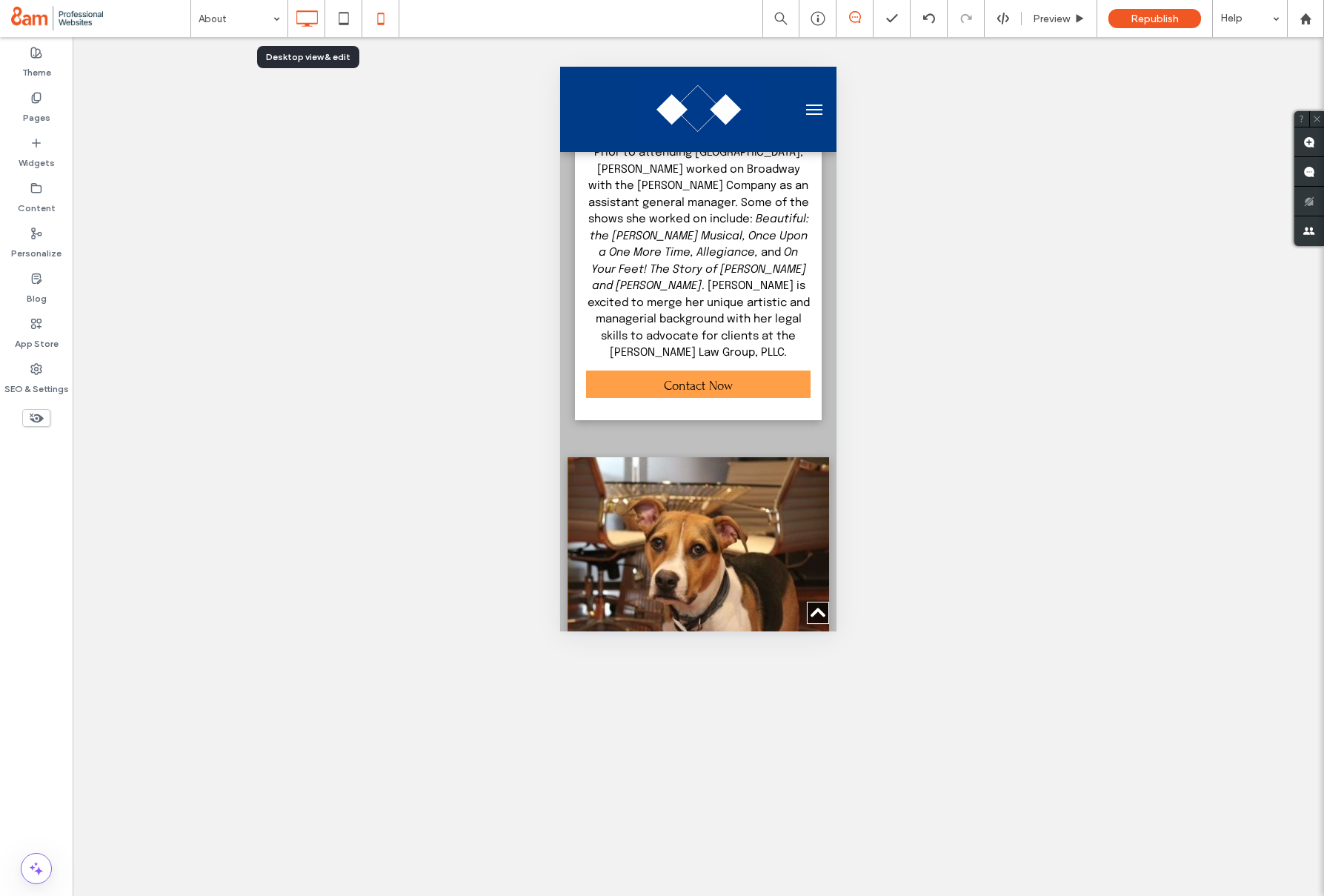
click at [305, 24] on use at bounding box center [307, 19] width 21 height 16
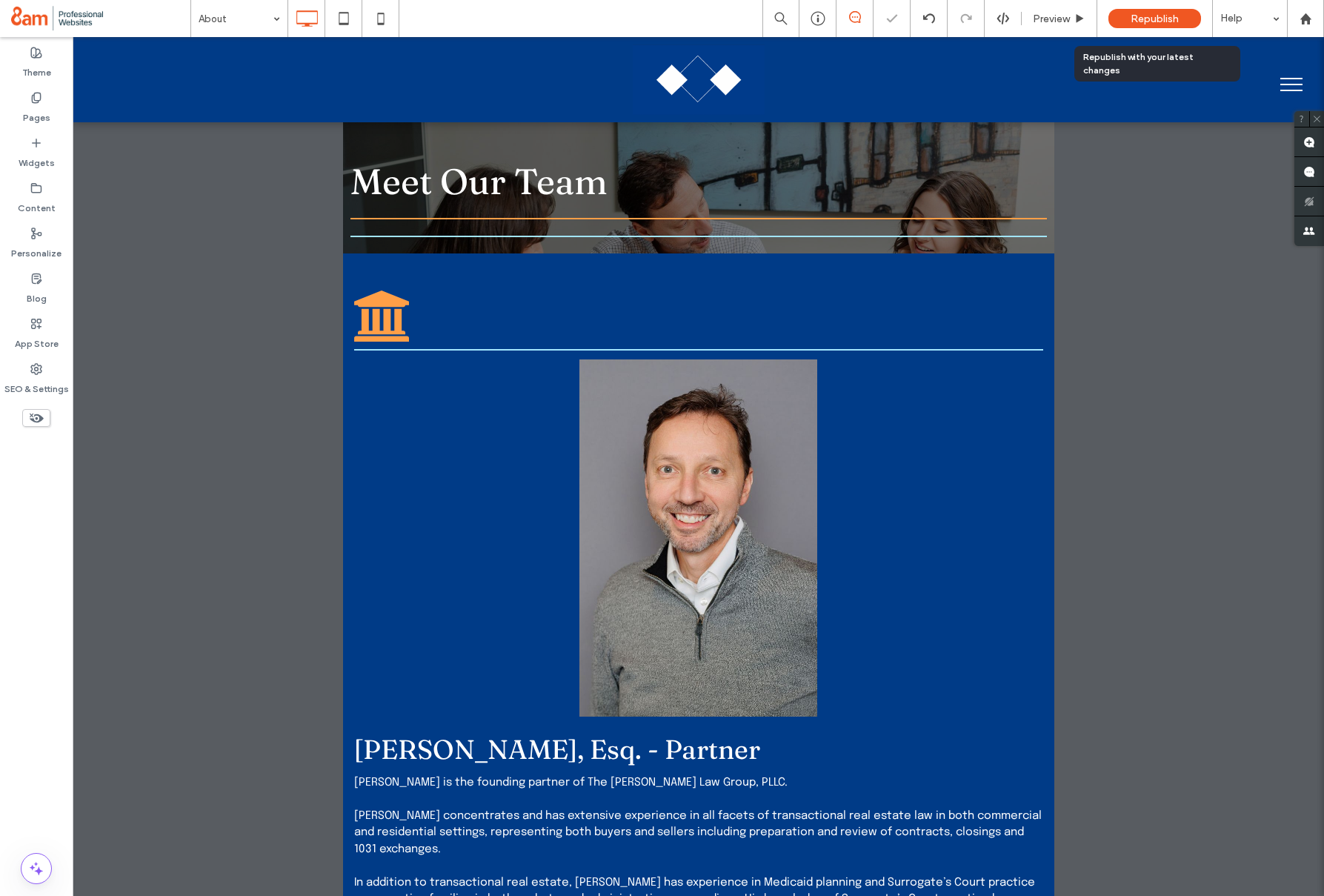
click at [1160, 15] on span "Republish" at bounding box center [1155, 19] width 48 height 12
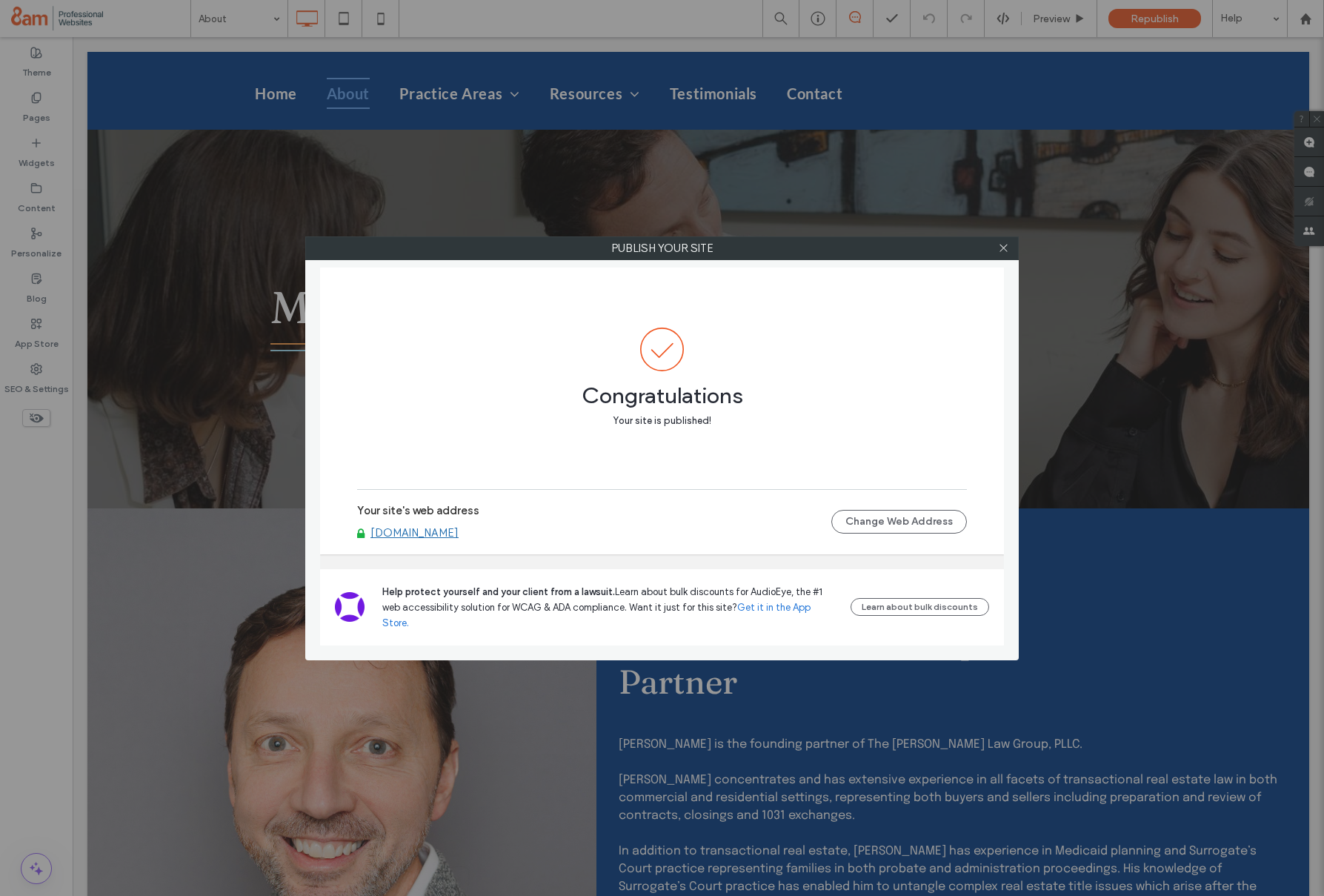
click at [458, 539] on link "www.villanilawgroup.com" at bounding box center [414, 532] width 88 height 13
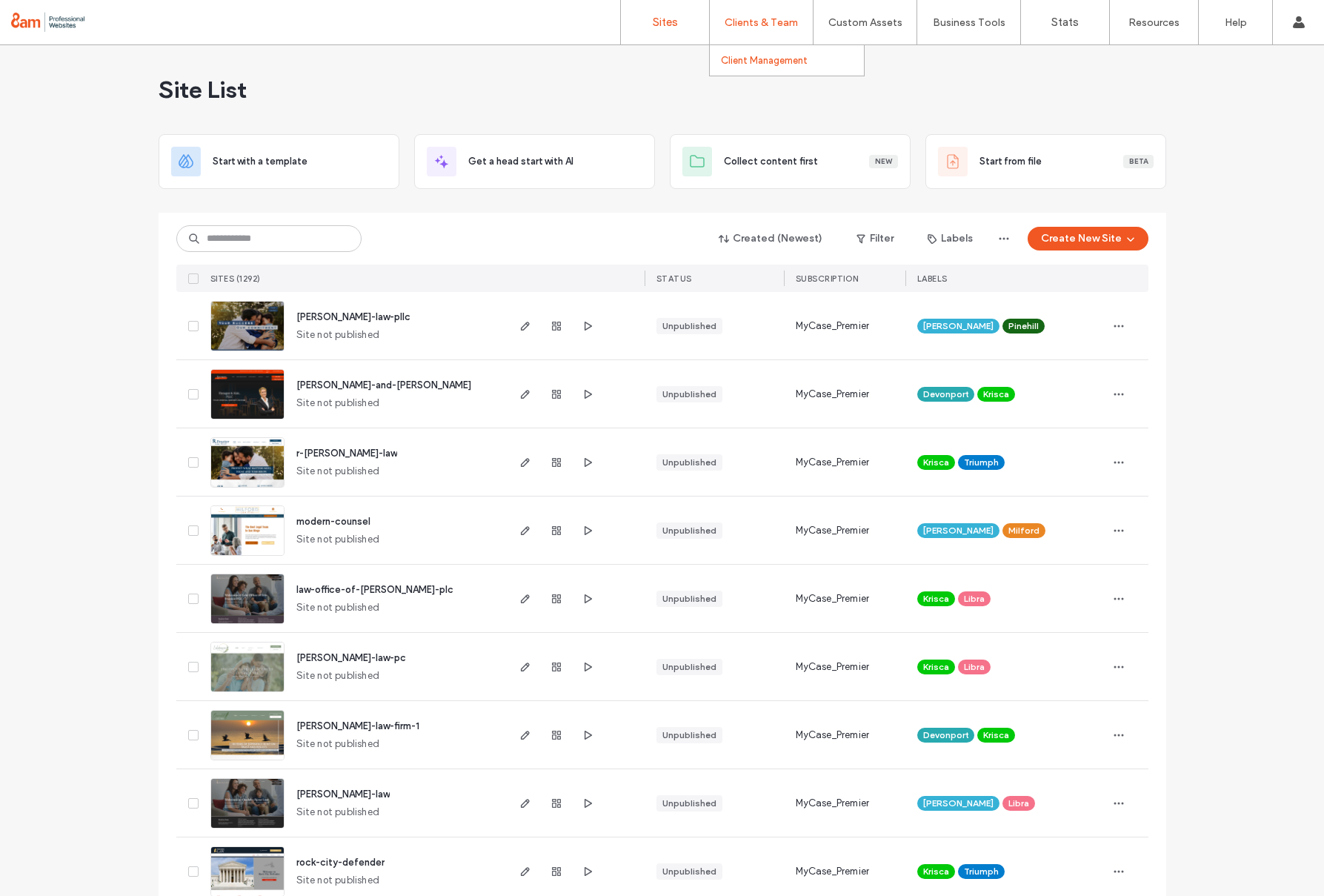
click at [771, 60] on label "Client Management" at bounding box center [763, 61] width 86 height 11
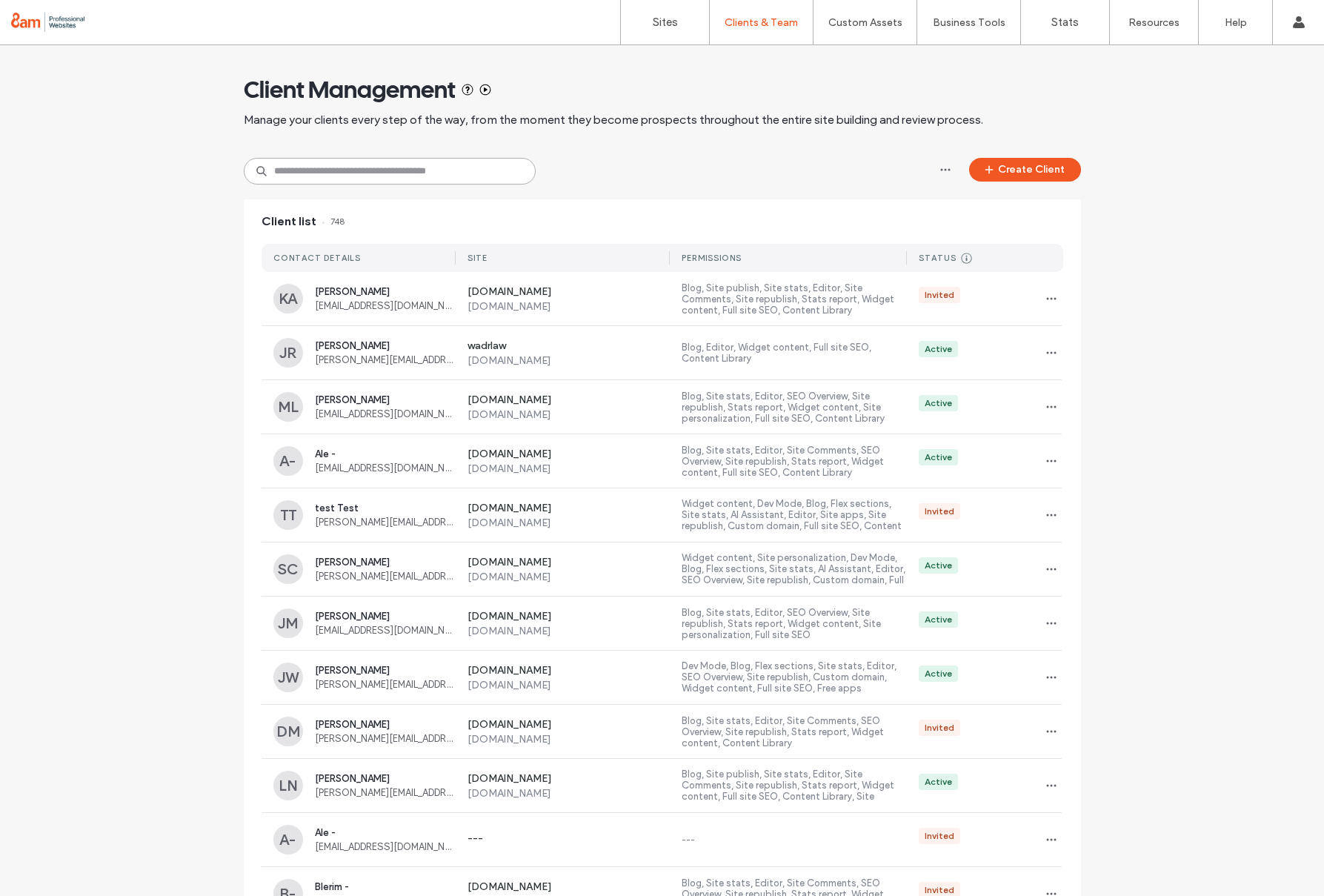
click at [369, 169] on input at bounding box center [390, 171] width 292 height 27
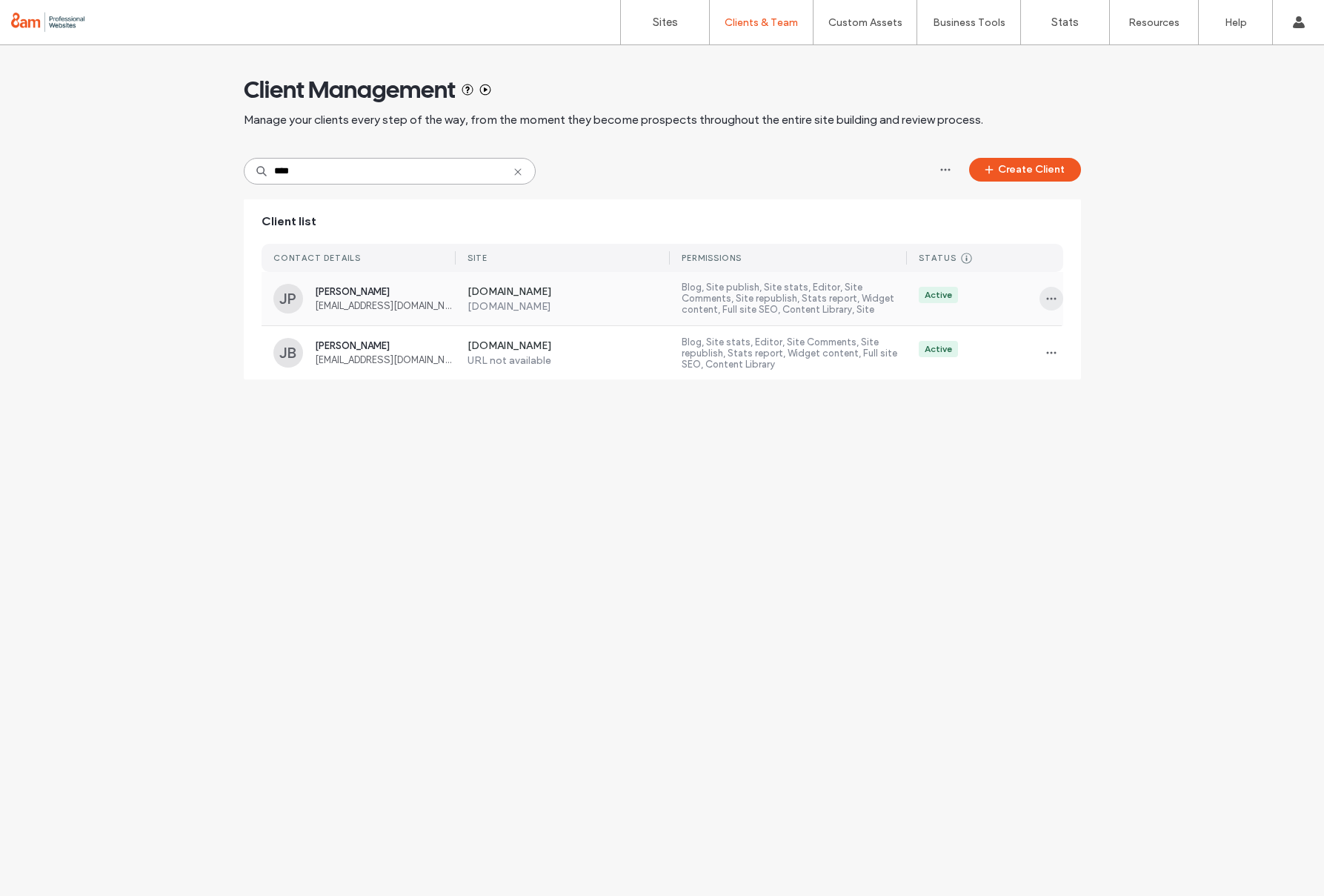
type input "***"
click at [1044, 296] on span "button" at bounding box center [1051, 298] width 24 height 24
click at [1107, 326] on div "Sites & Permissions" at bounding box center [1106, 337] width 132 height 28
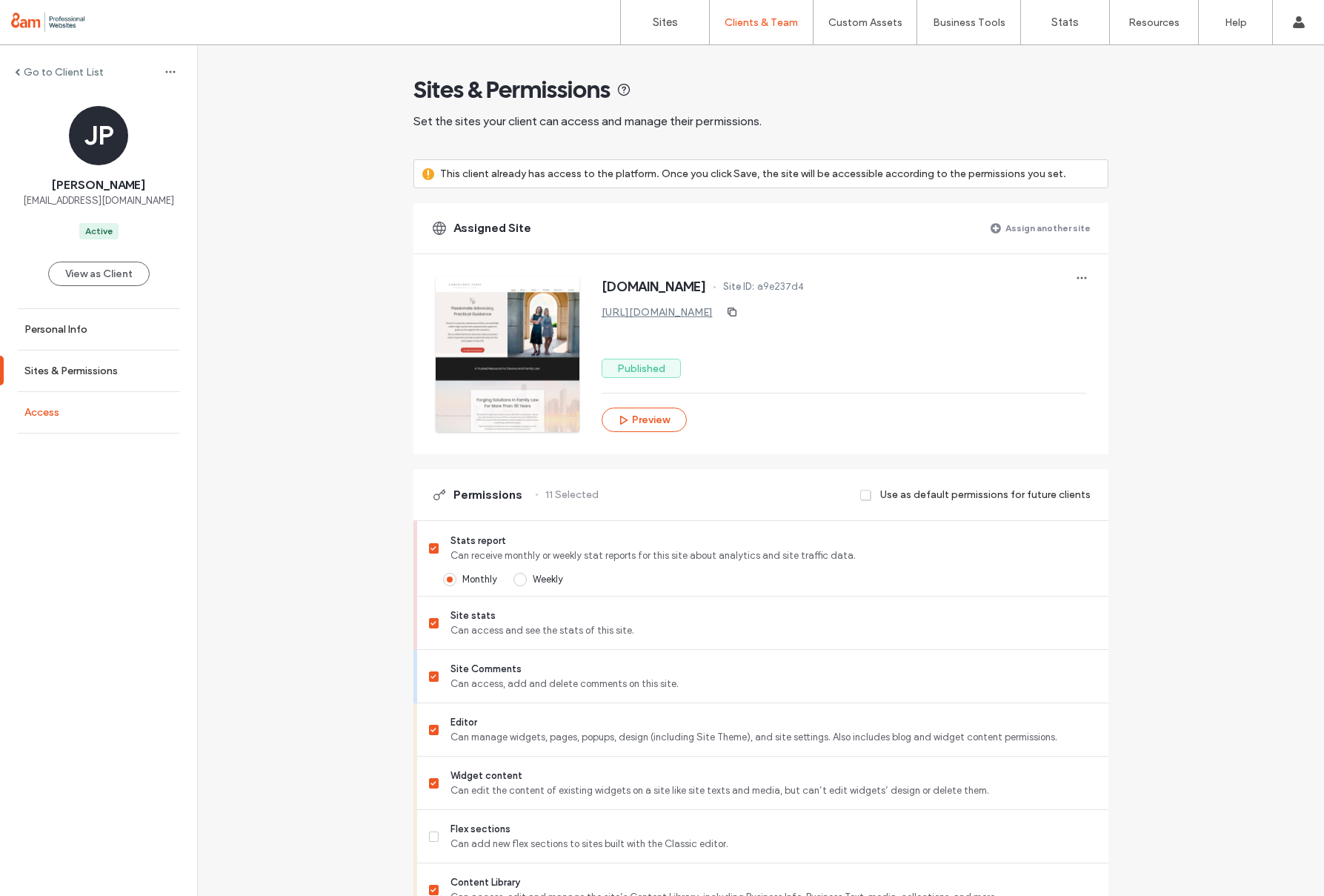
click at [90, 403] on link "Access" at bounding box center [98, 412] width 197 height 41
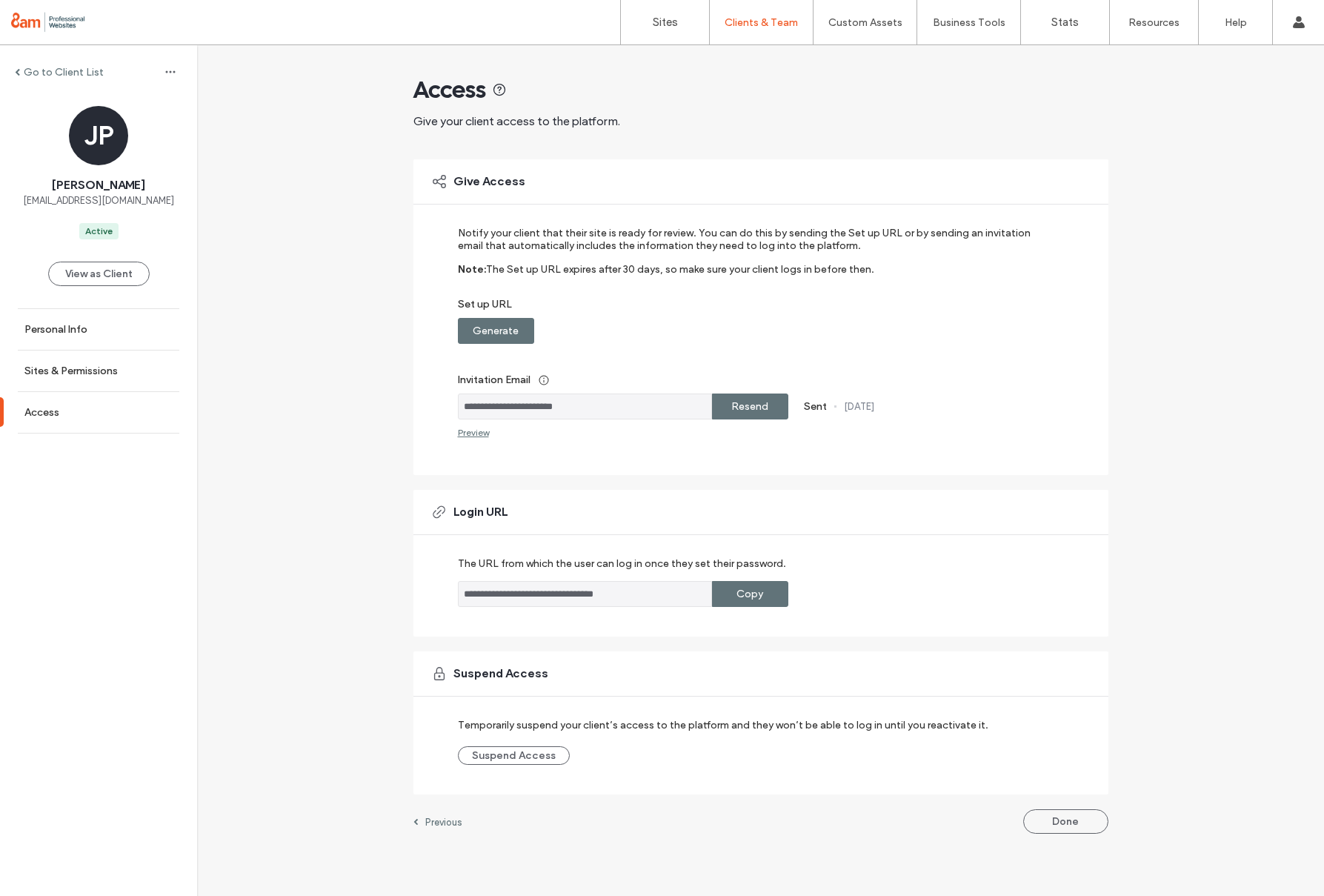
click at [735, 599] on div "Copy" at bounding box center [750, 593] width 77 height 26
